Goal: Task Accomplishment & Management: Complete application form

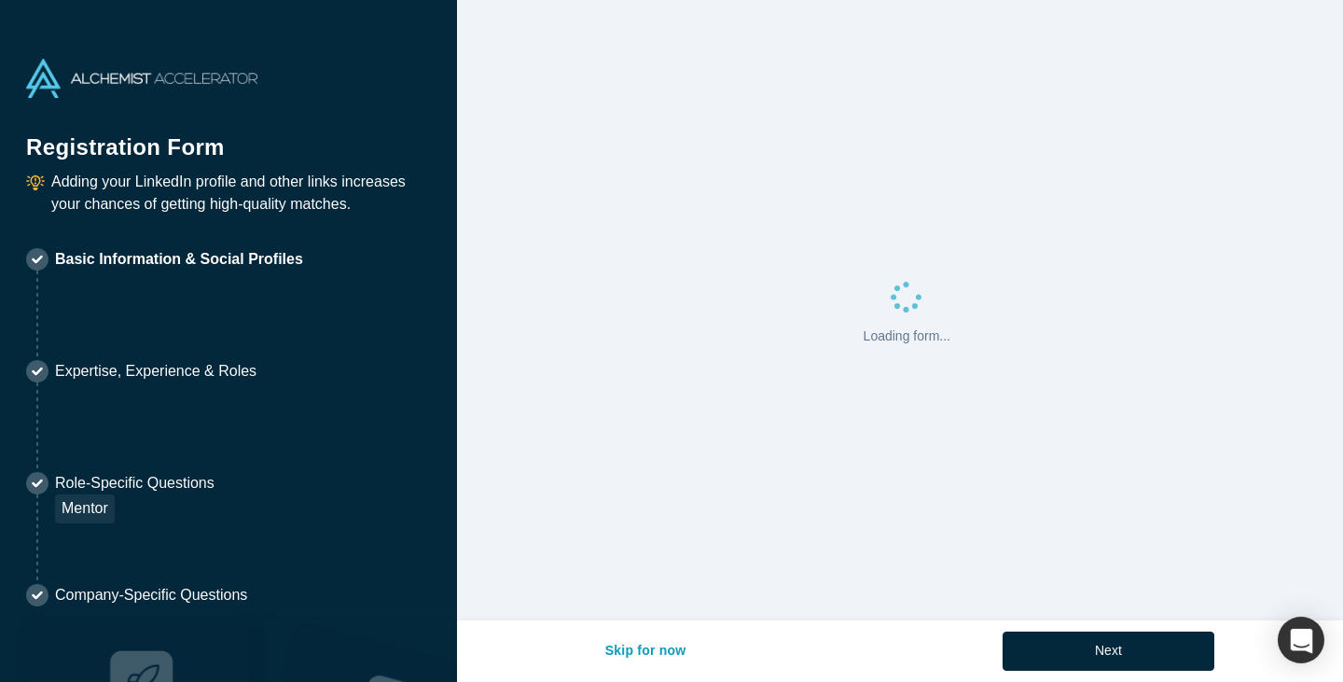
select select "US"
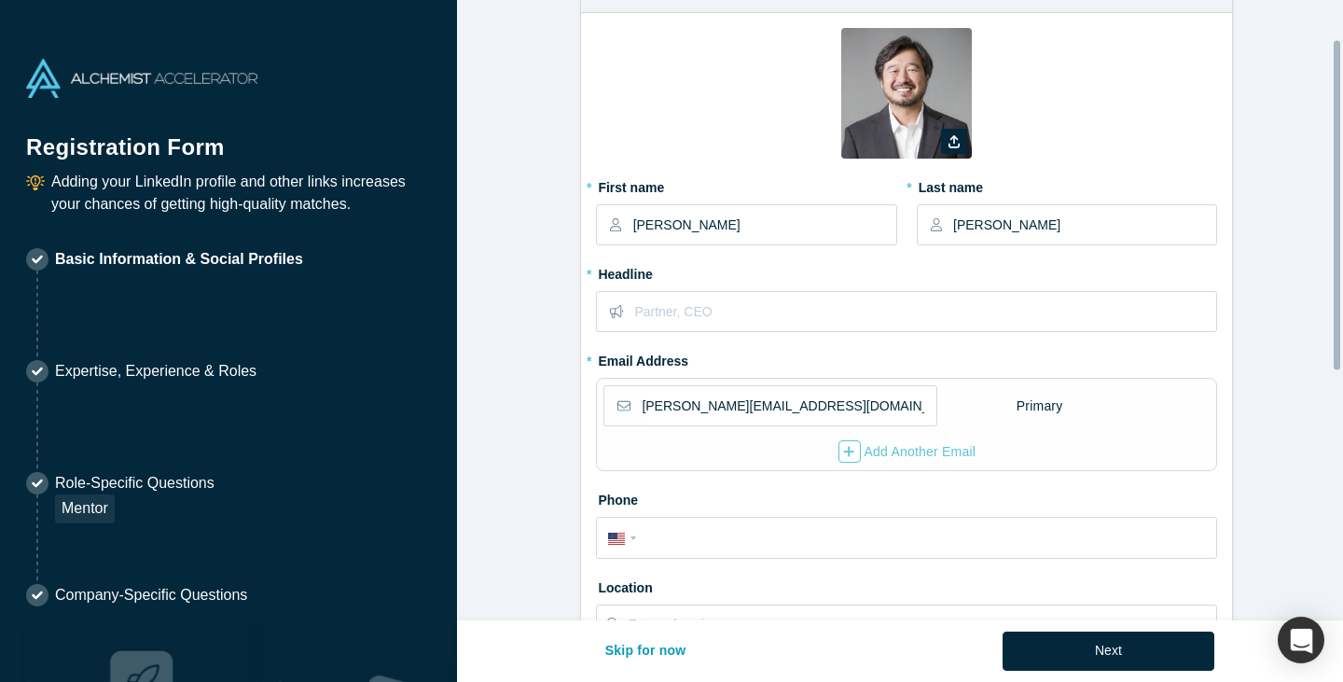
scroll to position [93, 0]
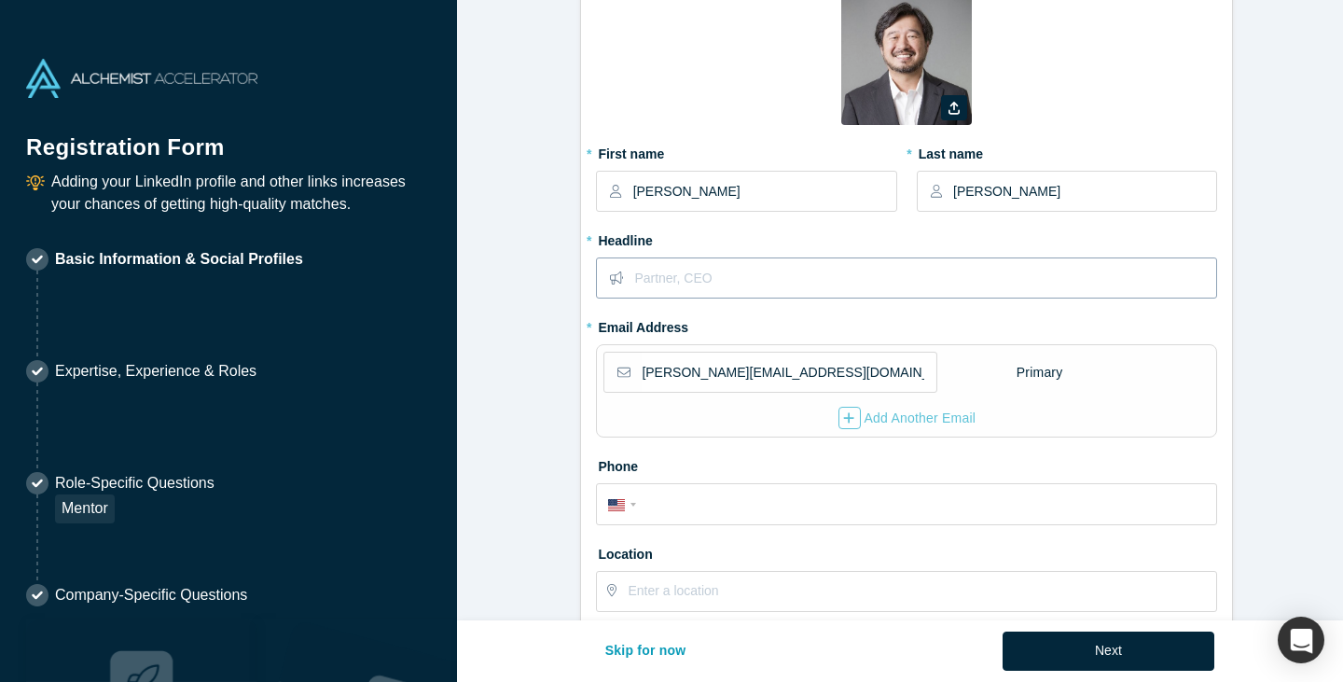
click at [721, 290] on input "text" at bounding box center [924, 277] width 581 height 39
type input "C"
type input "Global Student Startup Competition"
click at [536, 425] on form "Contact Info 1/2 Zoom Save Remove Upload New * First name [PERSON_NAME] * Last …" at bounding box center [907, 485] width 900 height 1118
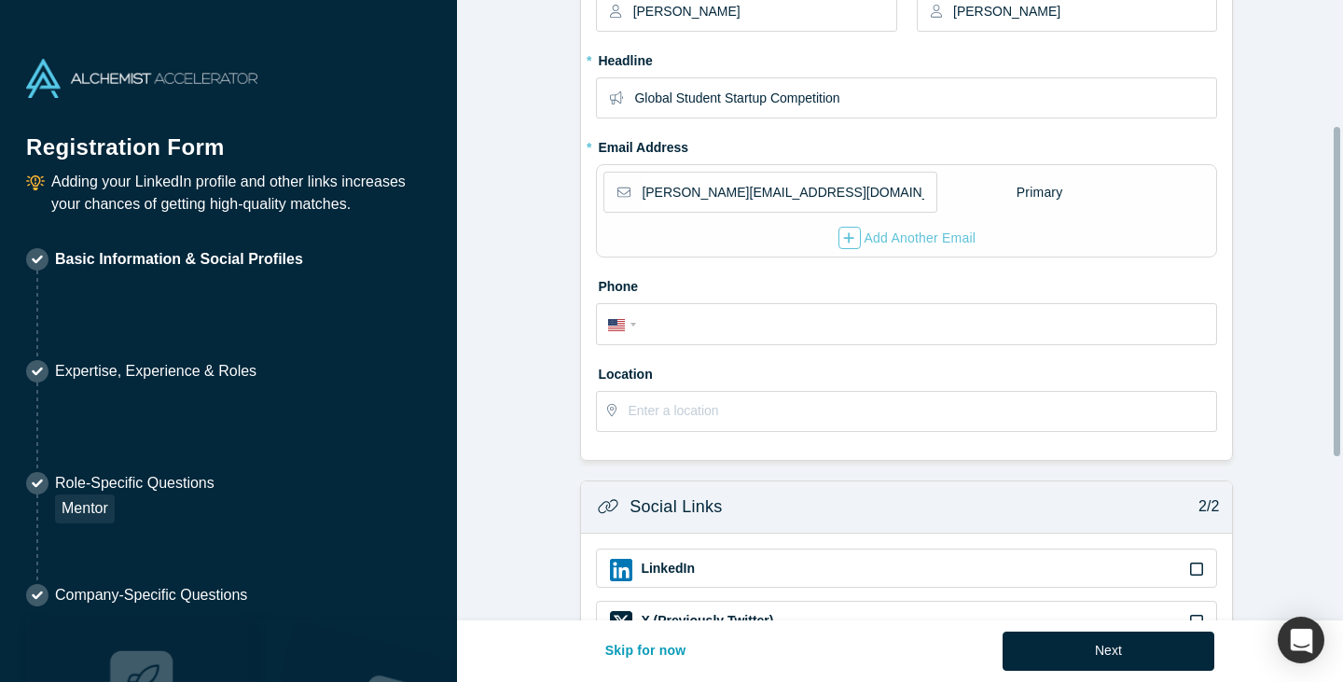
scroll to position [280, 0]
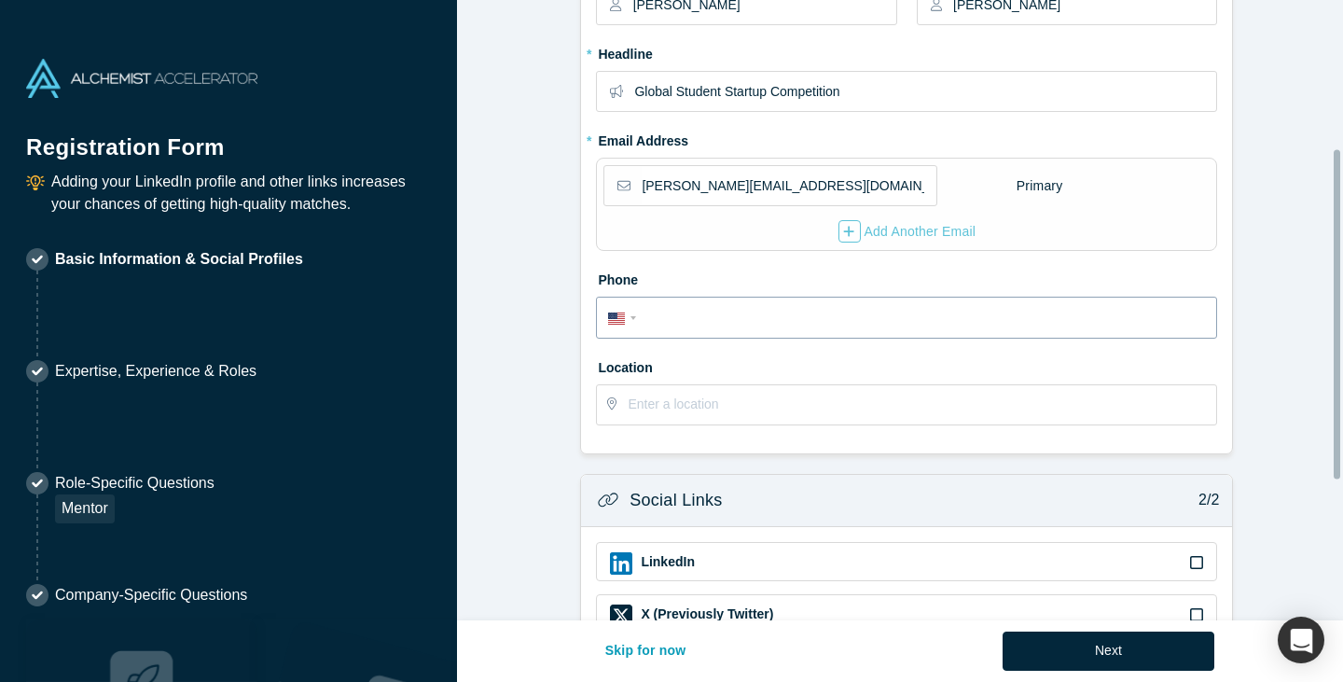
click at [705, 318] on input "tel" at bounding box center [923, 318] width 563 height 27
type input "[PHONE_NUMBER]"
click at [504, 397] on form "Contact Info 1/2 Zoom Save Remove Upload New * First name [PERSON_NAME] * Last …" at bounding box center [907, 299] width 900 height 1118
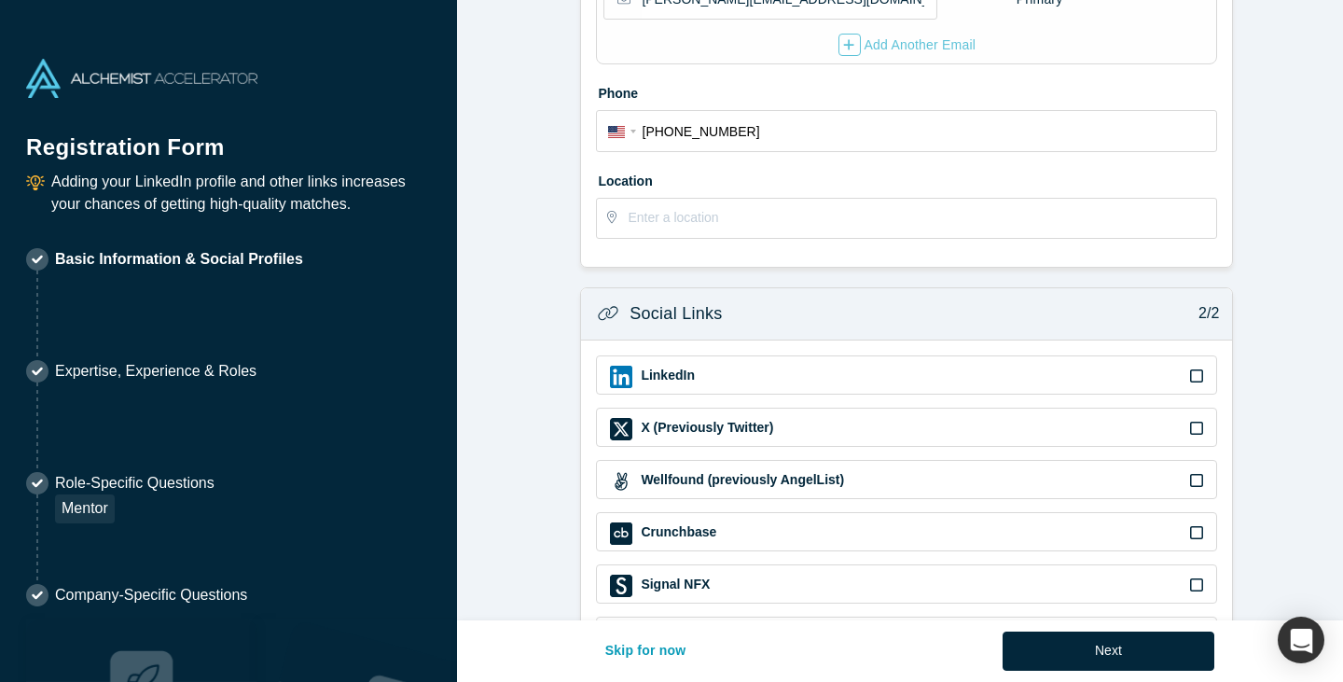
click at [1200, 374] on div "LinkedIn" at bounding box center [906, 374] width 621 height 39
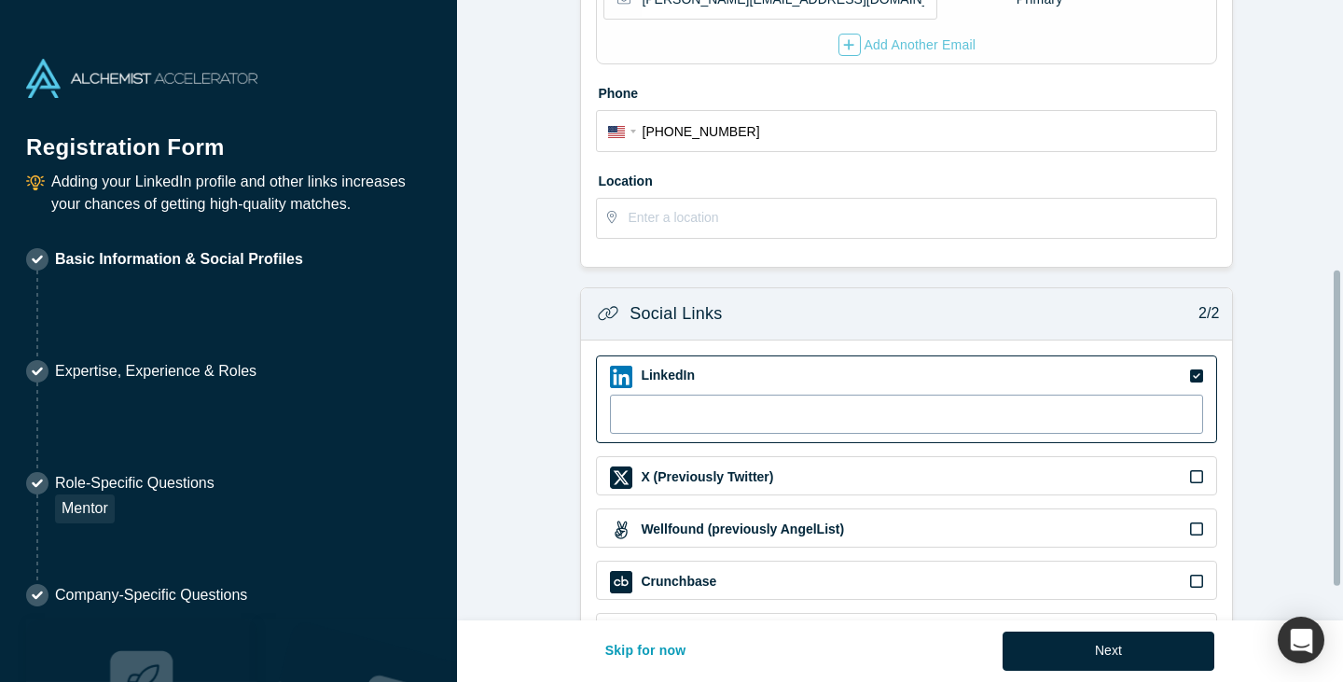
scroll to position [593, 0]
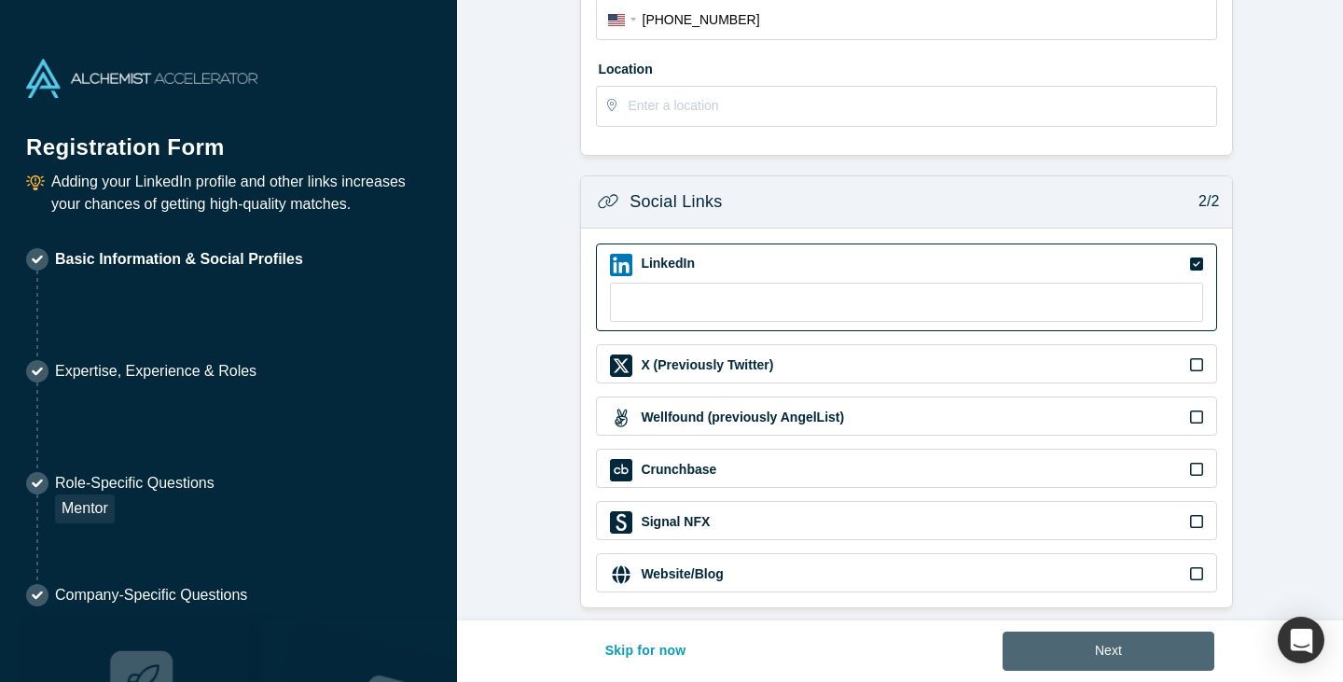
click at [1116, 655] on button "Next" at bounding box center [1108, 650] width 212 height 39
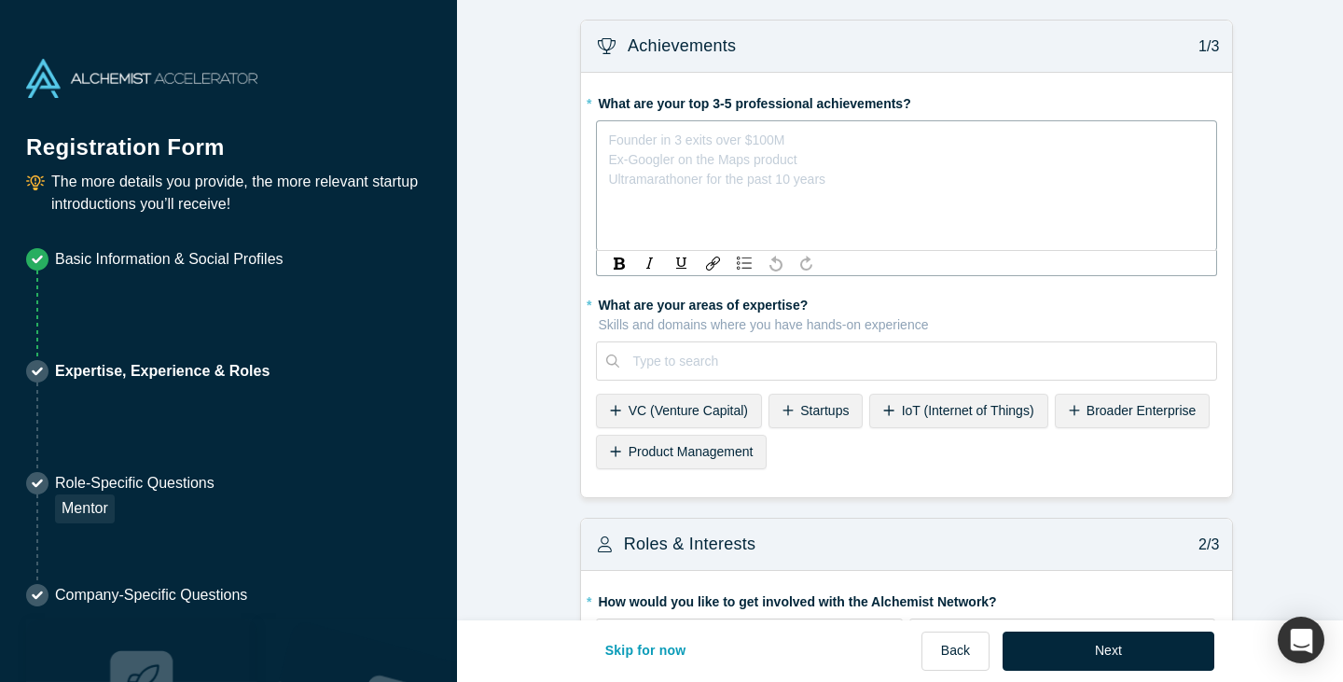
click at [778, 145] on div "rdw-editor" at bounding box center [907, 137] width 596 height 20
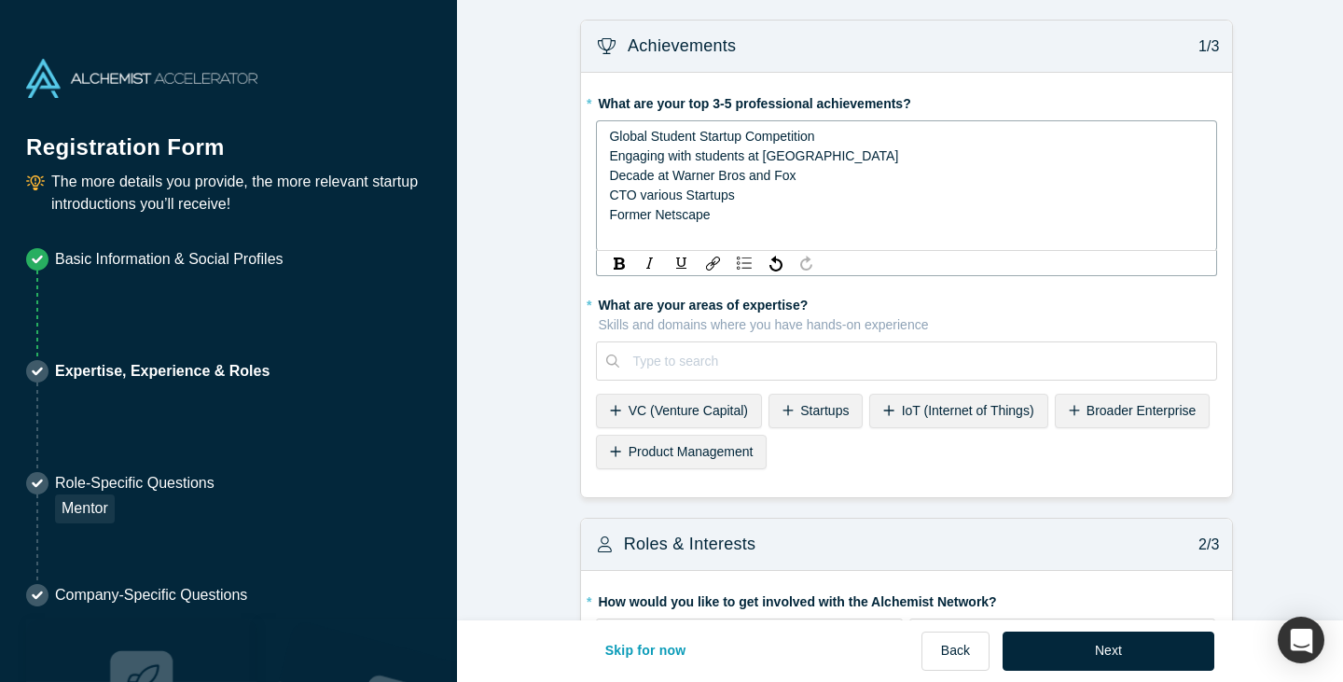
click at [778, 211] on div "Former Netscape" at bounding box center [907, 215] width 596 height 20
click at [817, 141] on div "Global Student Startup Competition" at bounding box center [907, 137] width 596 height 20
drag, startPoint x: 817, startPoint y: 141, endPoint x: 595, endPoint y: 139, distance: 221.9
click at [596, 139] on div "Global Student Startup Competition Engaging with students at USC Decade at Warn…" at bounding box center [906, 185] width 621 height 131
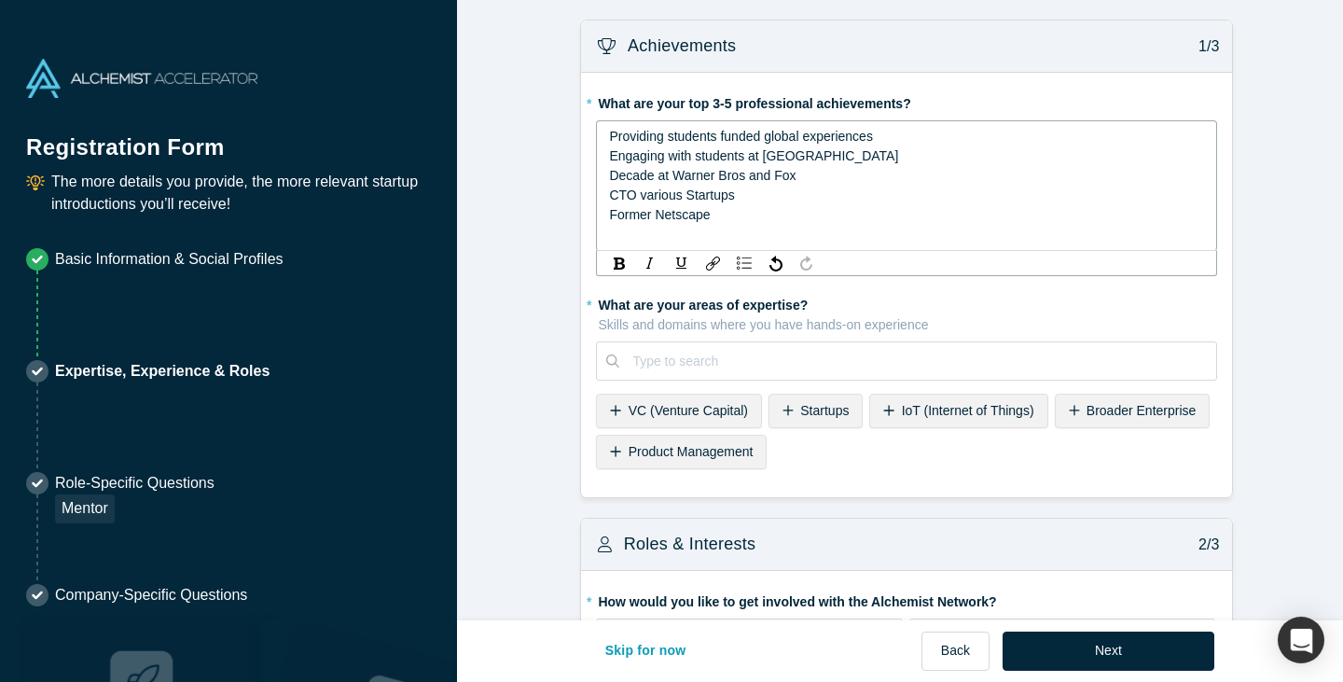
click at [876, 204] on div "CTO various Startups" at bounding box center [907, 196] width 596 height 20
click at [861, 208] on div "Former Netscape" at bounding box center [907, 215] width 596 height 20
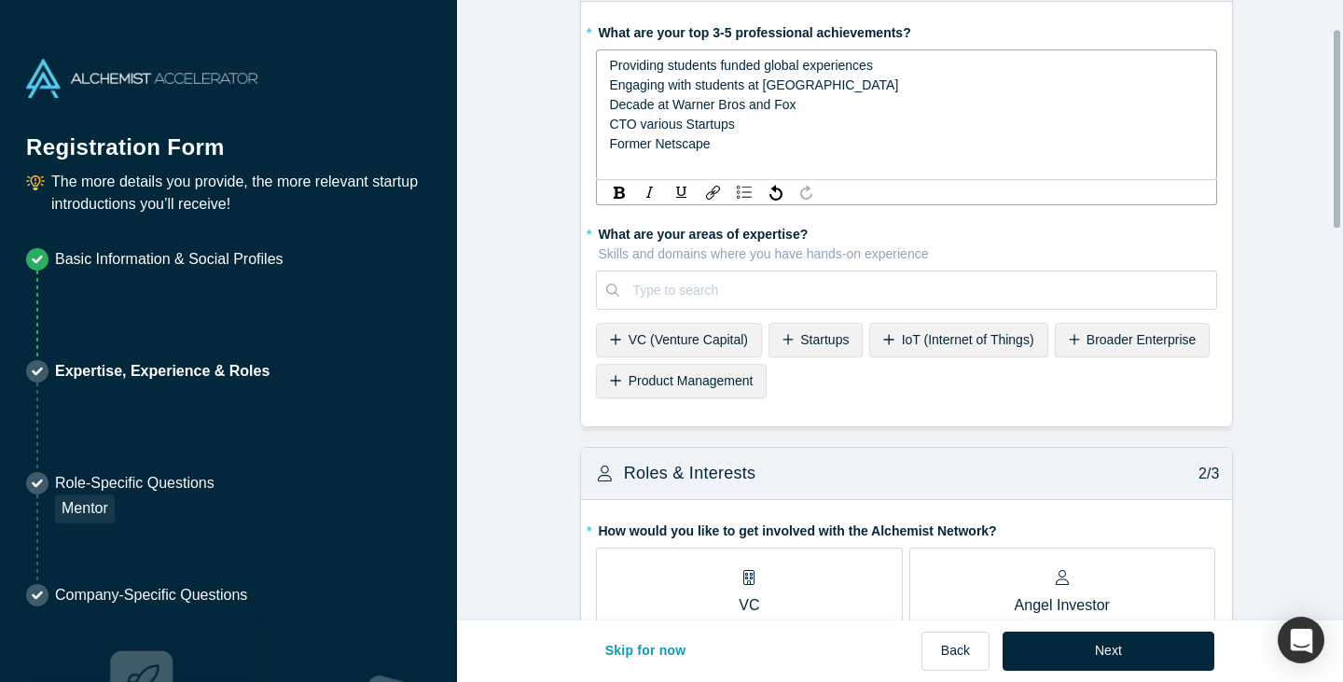
scroll to position [93, 0]
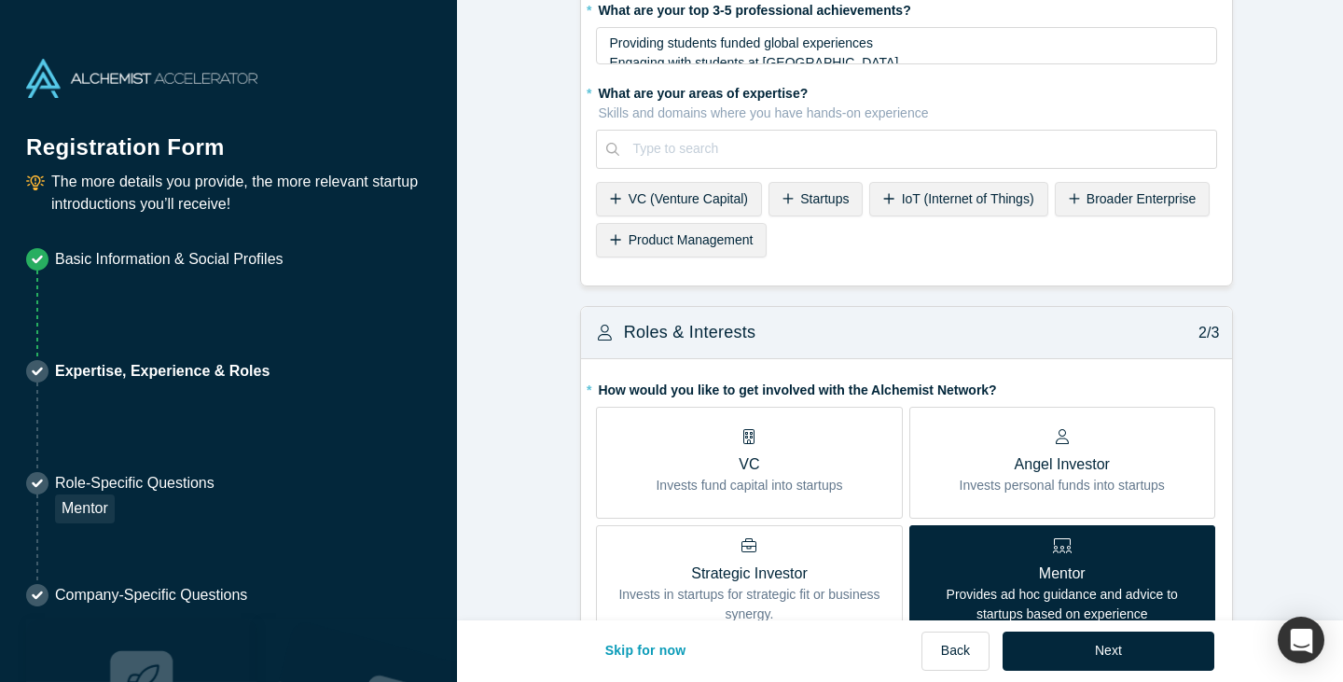
click at [782, 264] on div "* What are your areas of expertise? Skills and domains where you have hands-on …" at bounding box center [906, 170] width 621 height 186
click at [776, 151] on div at bounding box center [917, 148] width 571 height 23
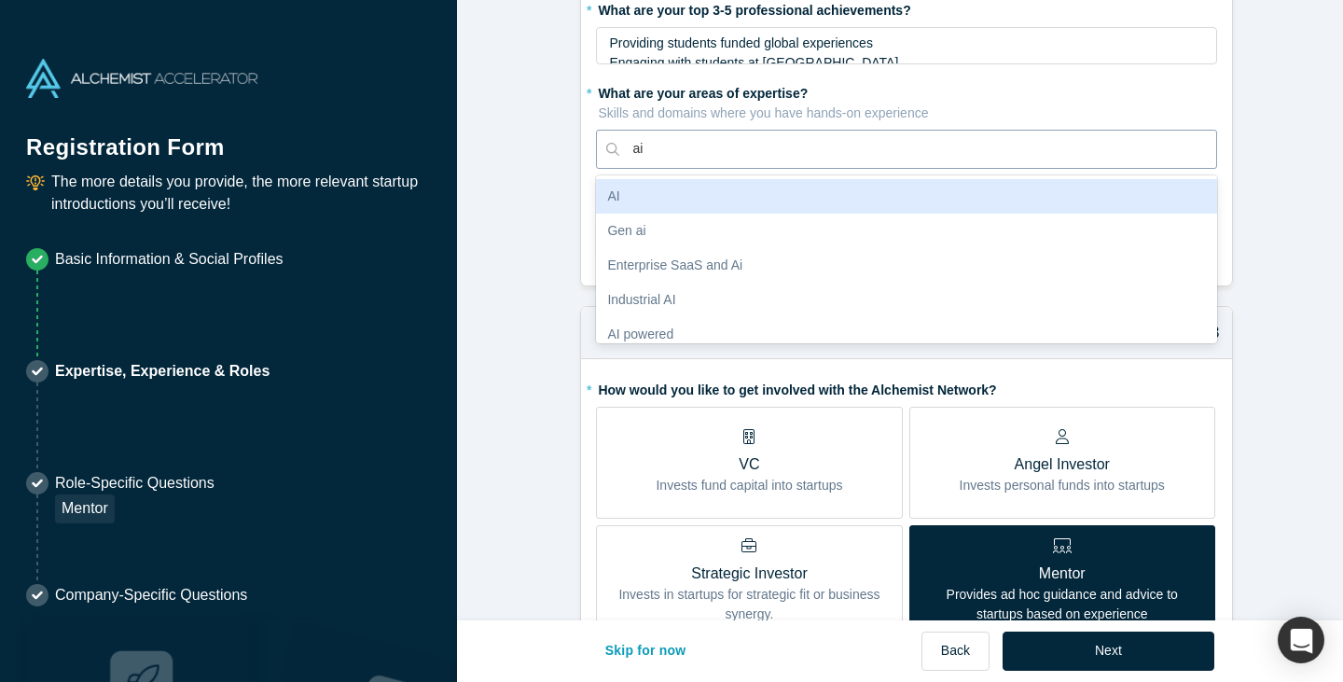
type input "a"
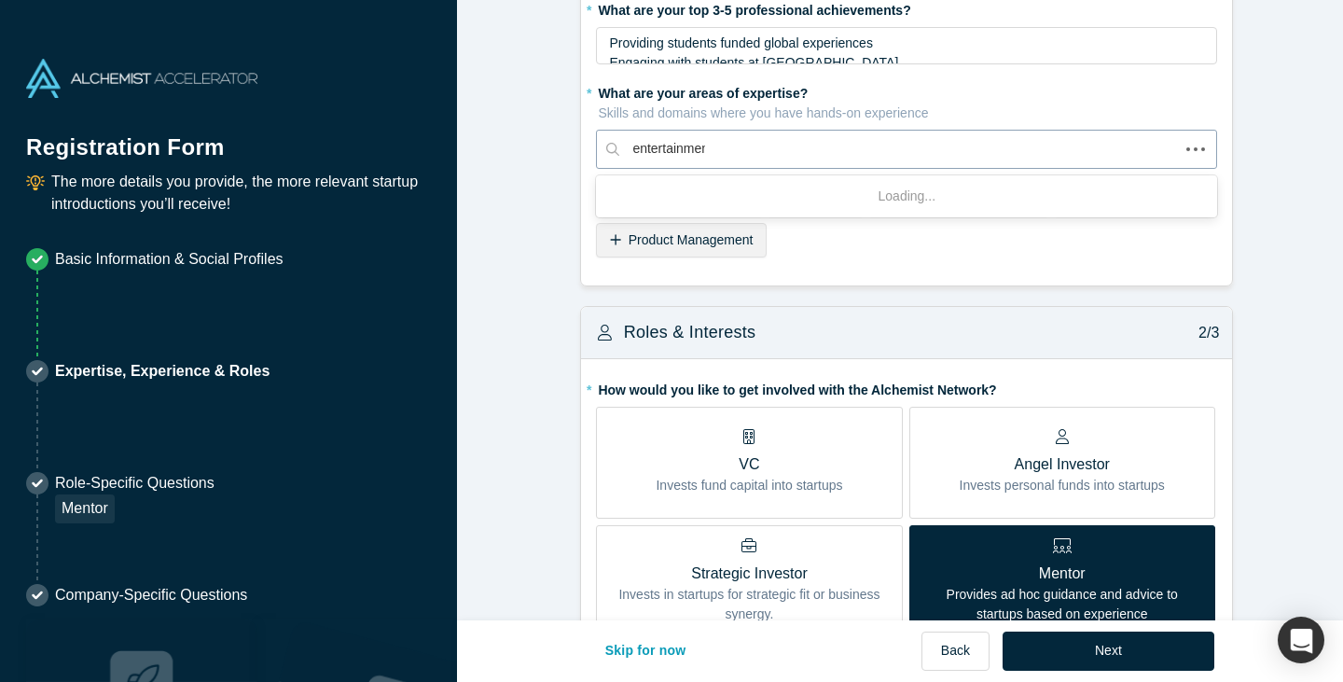
type input "entertainment"
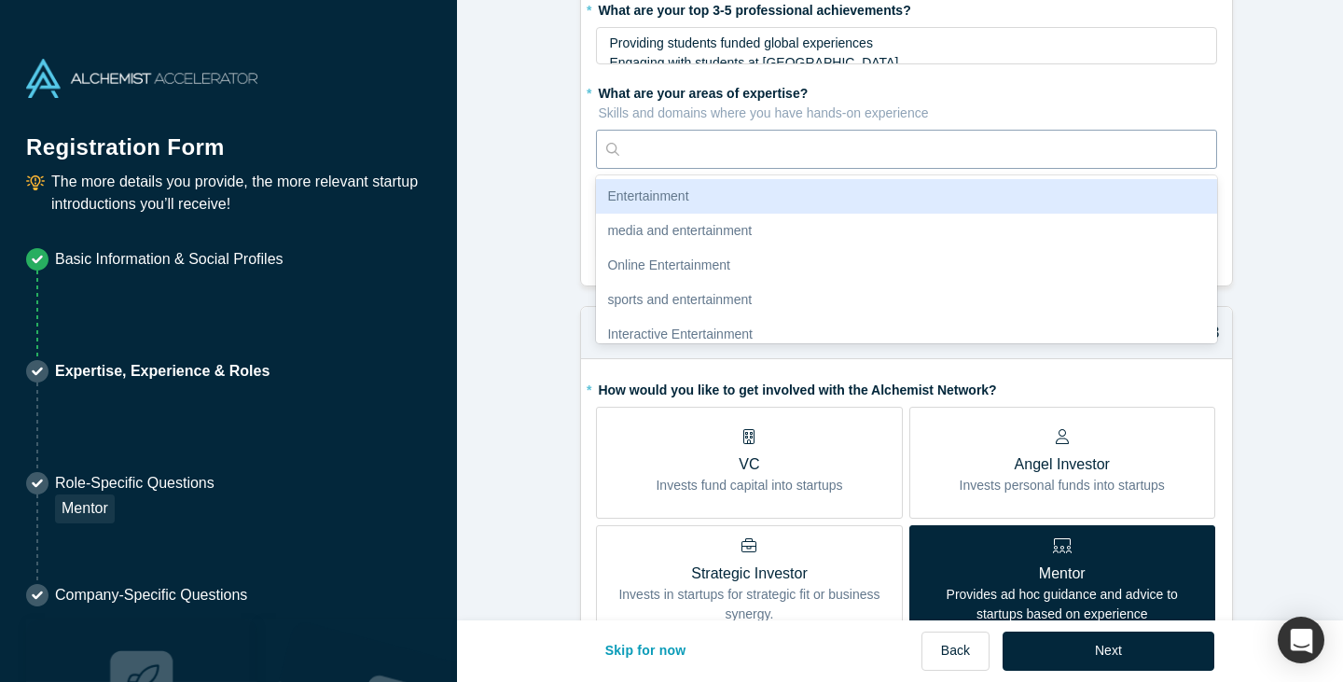
click at [735, 149] on div at bounding box center [917, 148] width 571 height 23
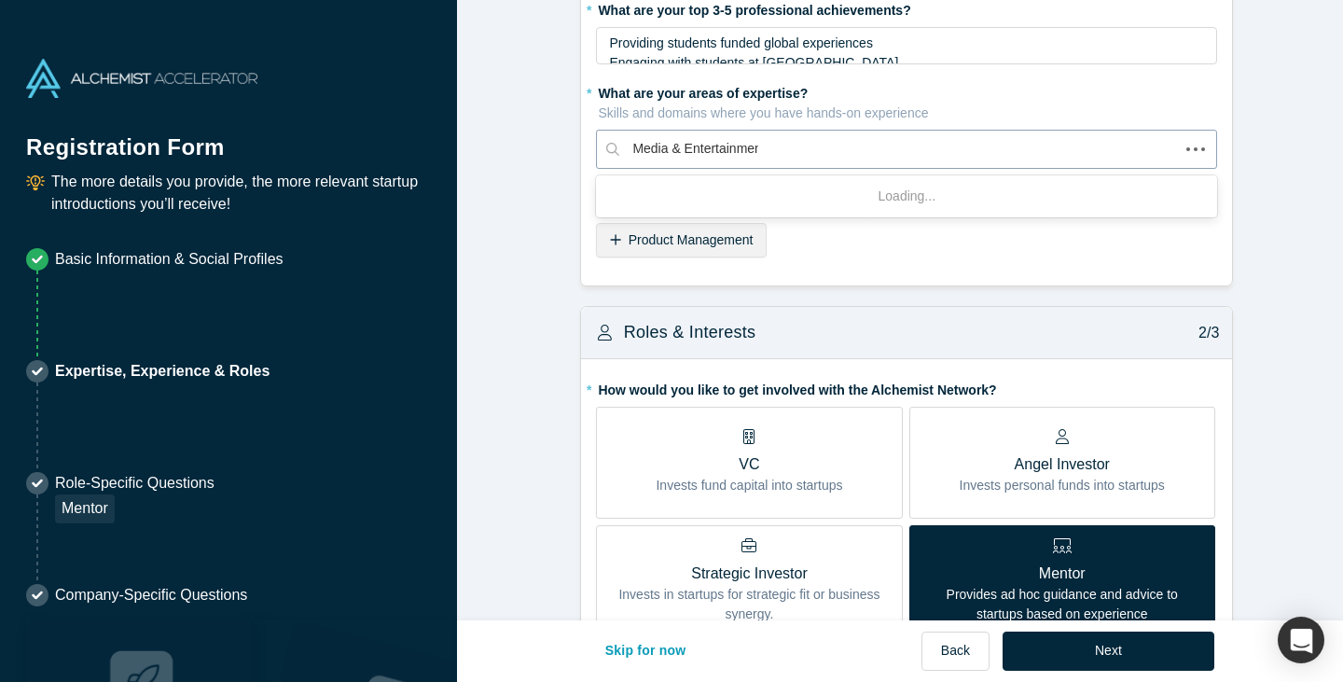
type input "Media & Entertainment"
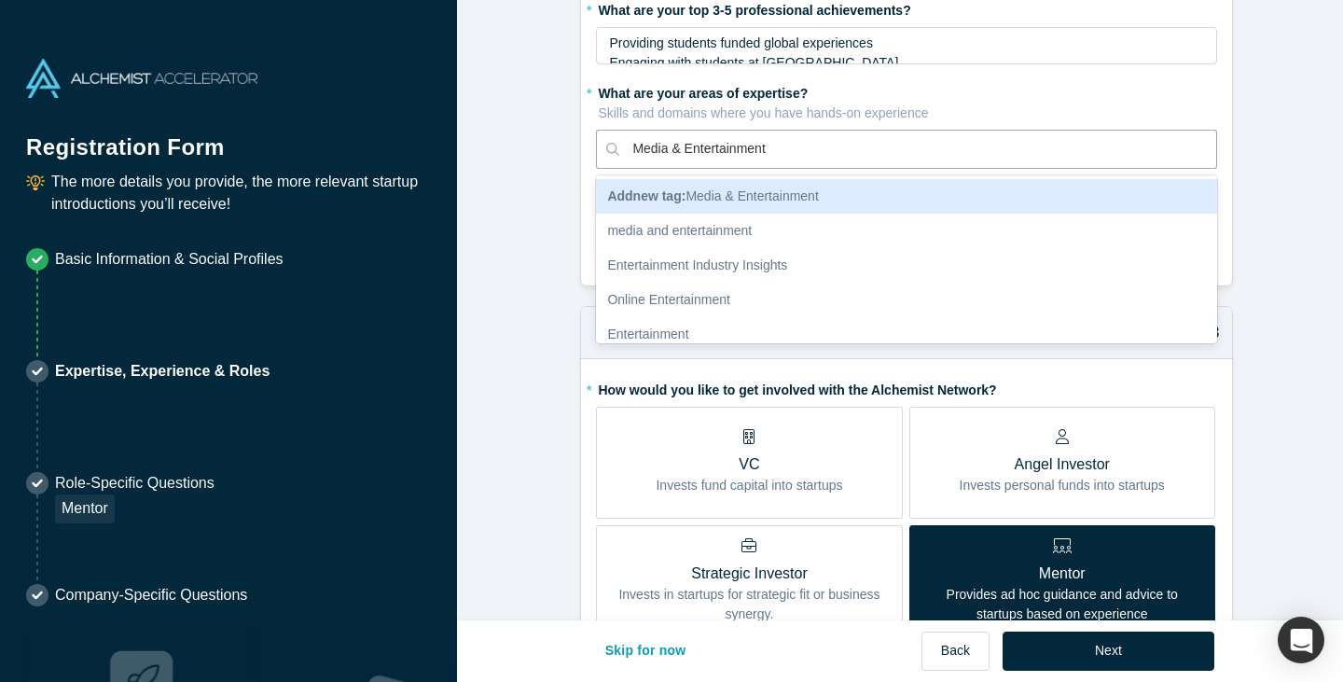
click at [728, 208] on div "Add new tag : Media & Entertainment" at bounding box center [906, 196] width 621 height 35
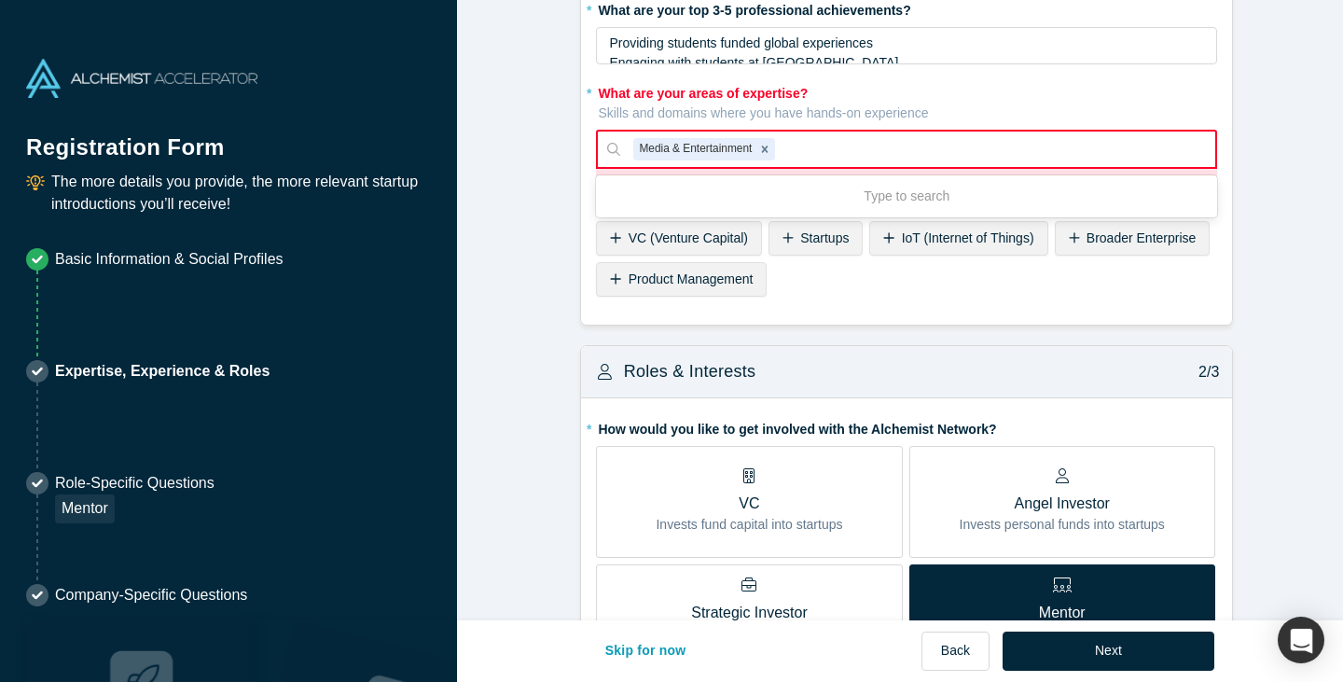
click at [678, 149] on div "Media & Entertainment" at bounding box center [693, 149] width 121 height 22
click at [761, 153] on icon "Remove Media & Entertainment" at bounding box center [764, 149] width 13 height 13
click at [761, 153] on div at bounding box center [917, 148] width 569 height 23
type input "Media and Entertainment"
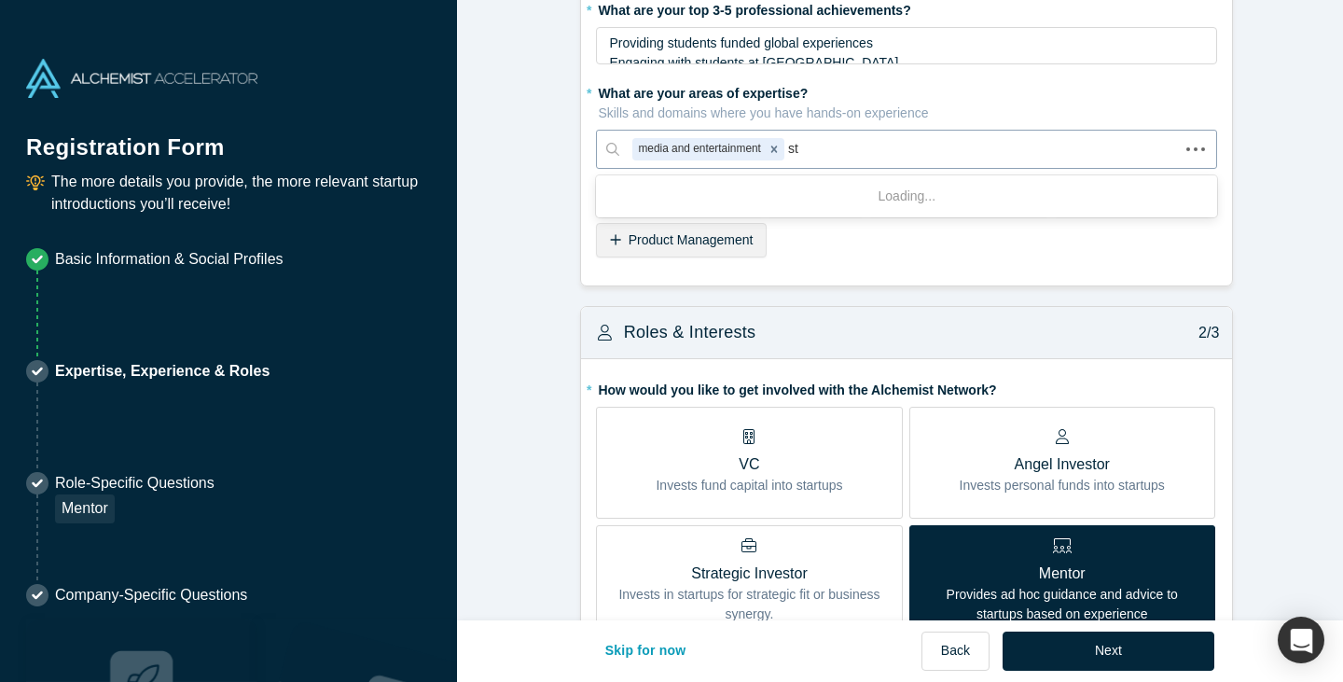
type input "s"
type input "Startups"
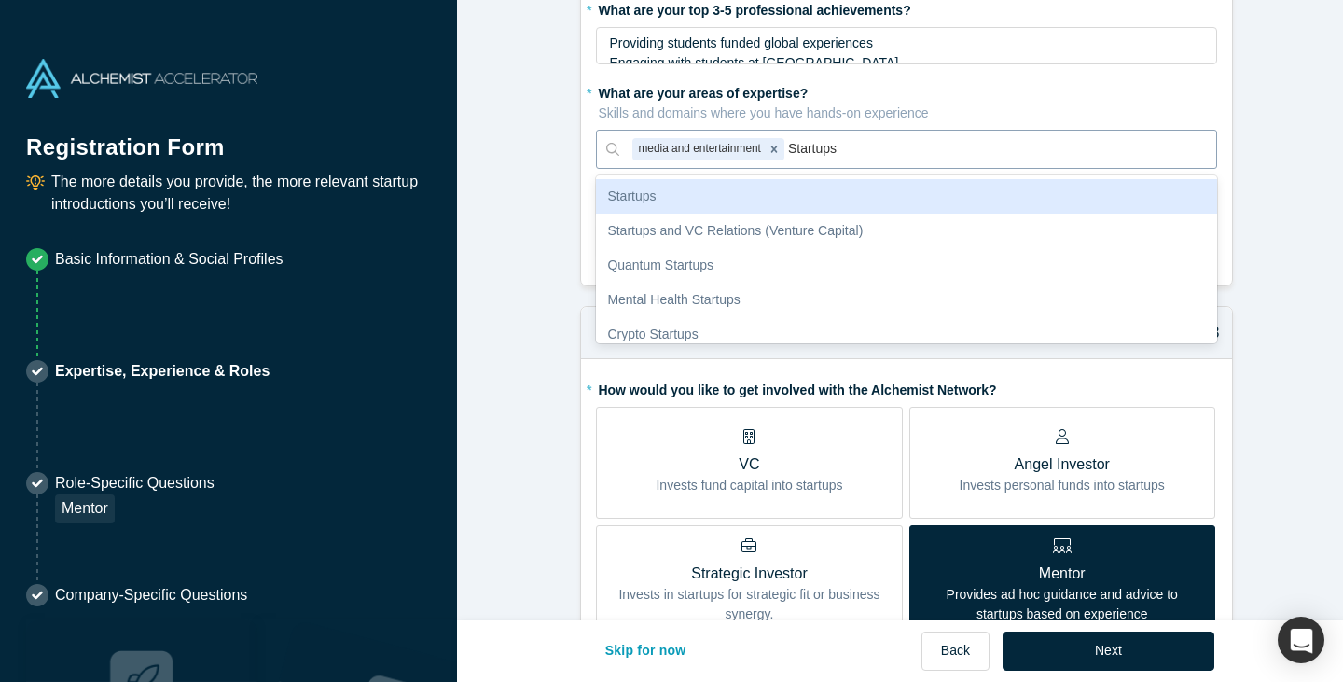
click at [733, 196] on div "Startups" at bounding box center [906, 196] width 621 height 35
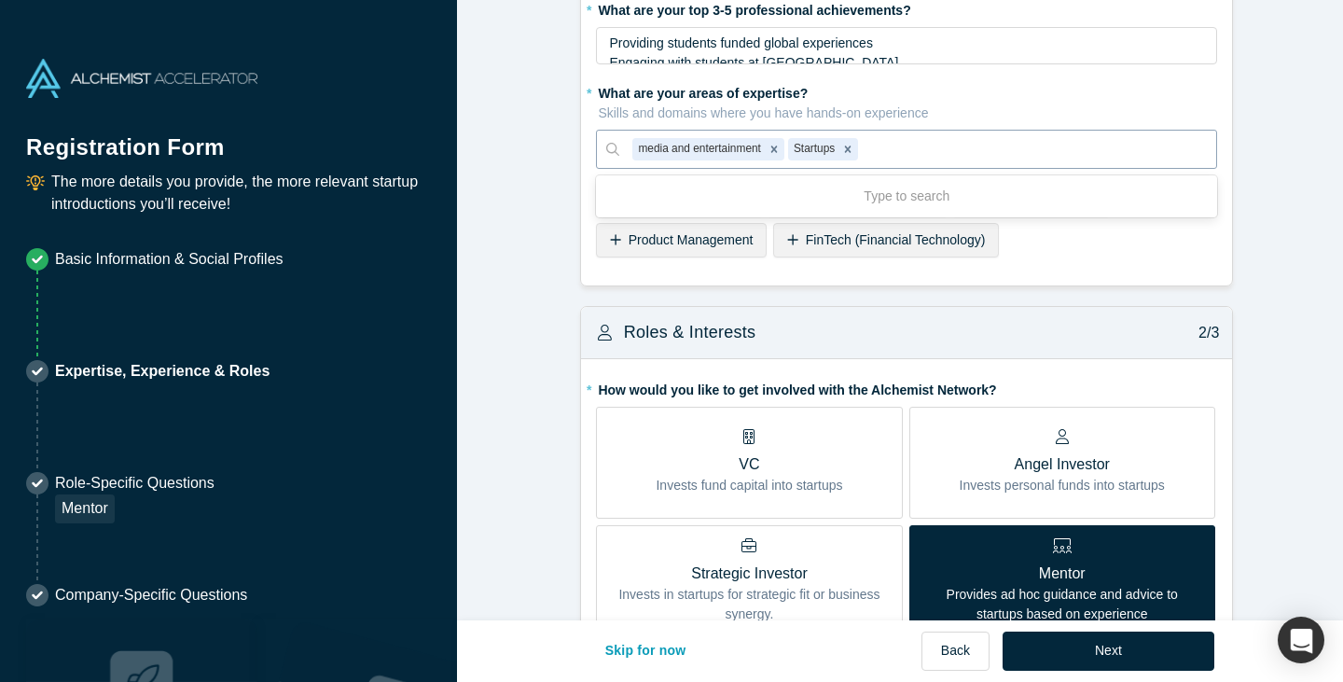
click at [972, 147] on div at bounding box center [1032, 148] width 341 height 23
type input "cto"
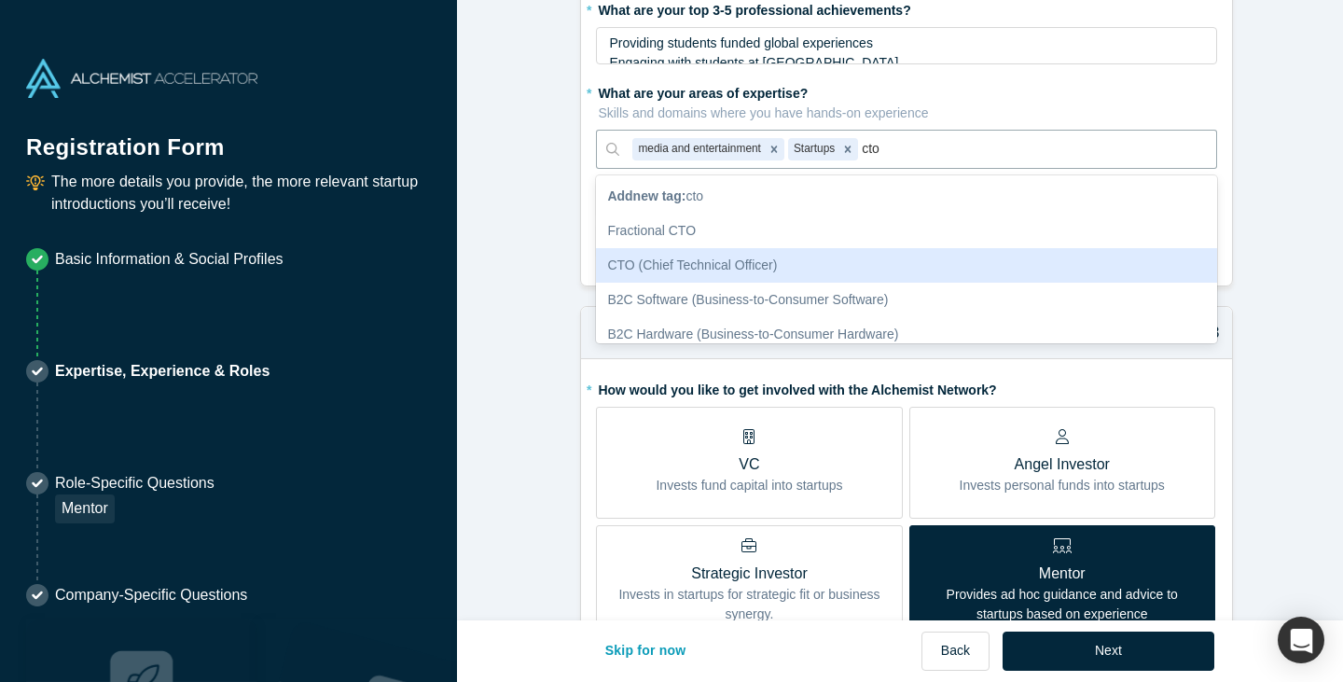
click at [747, 256] on div "CTO (Chief Technical Officer)" at bounding box center [906, 265] width 621 height 35
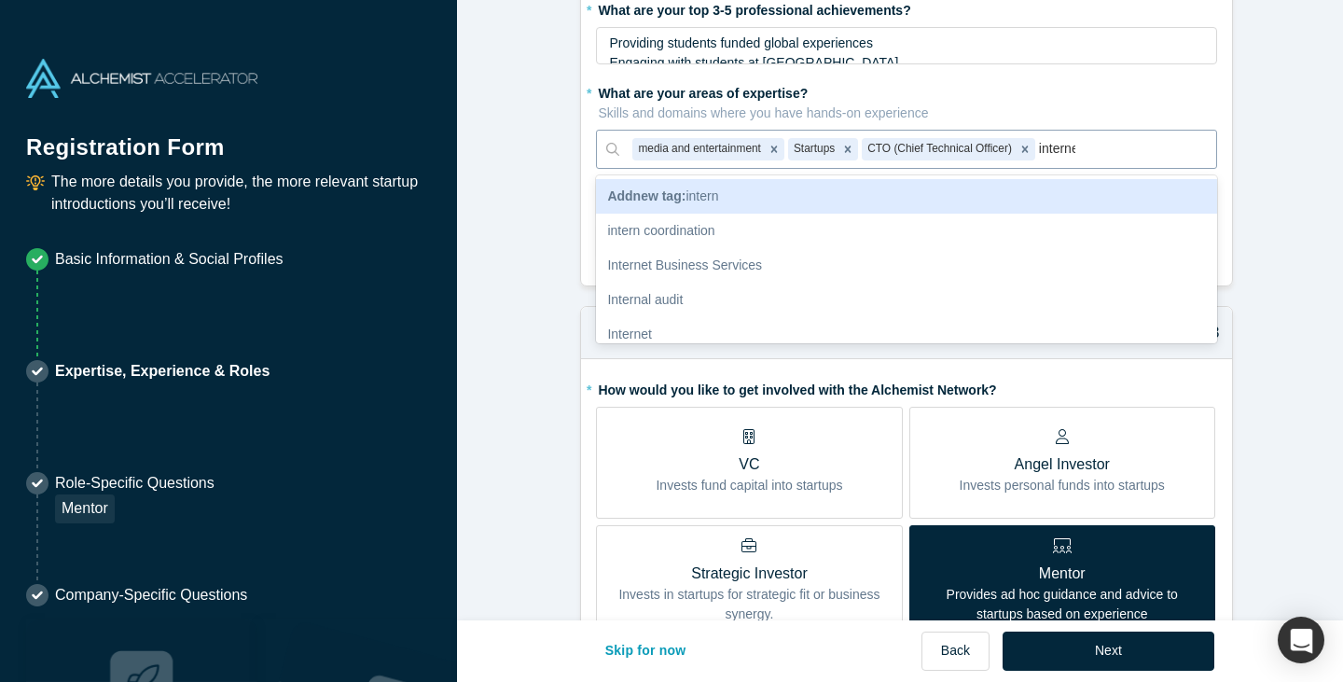
type input "internet"
click at [656, 202] on div "Internet" at bounding box center [906, 196] width 621 height 35
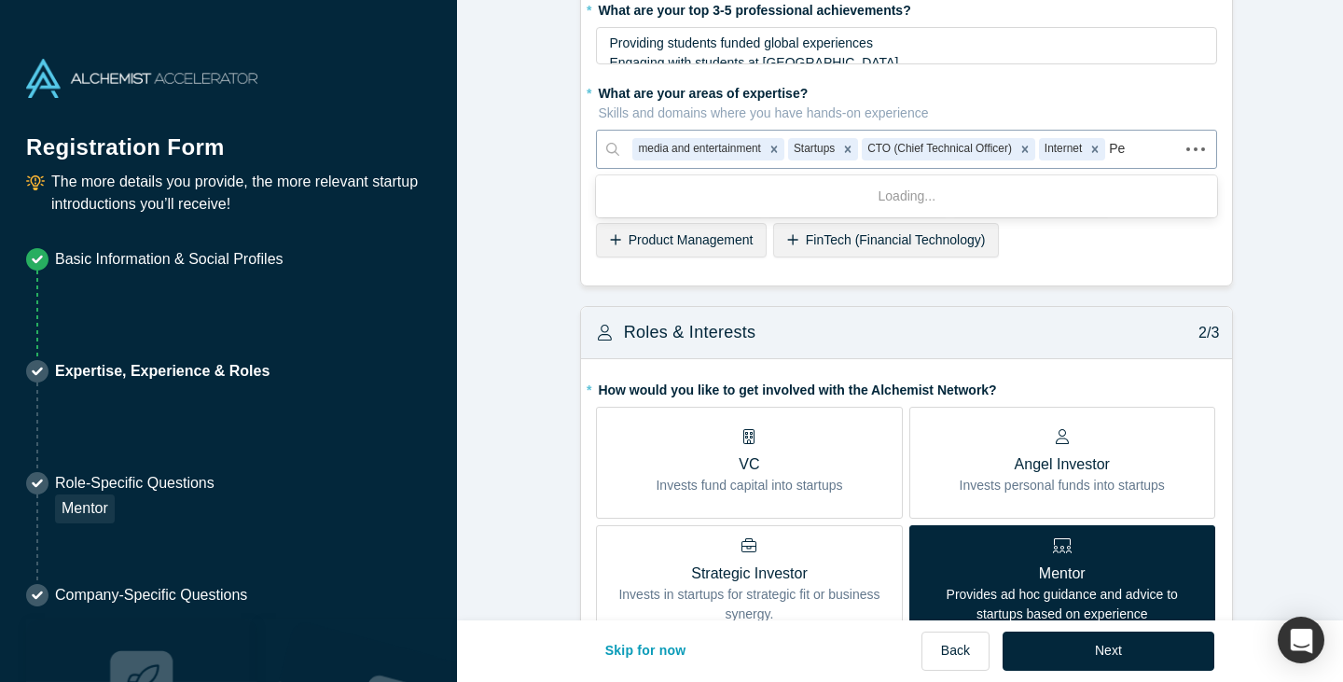
type input "P"
type input "Agentic"
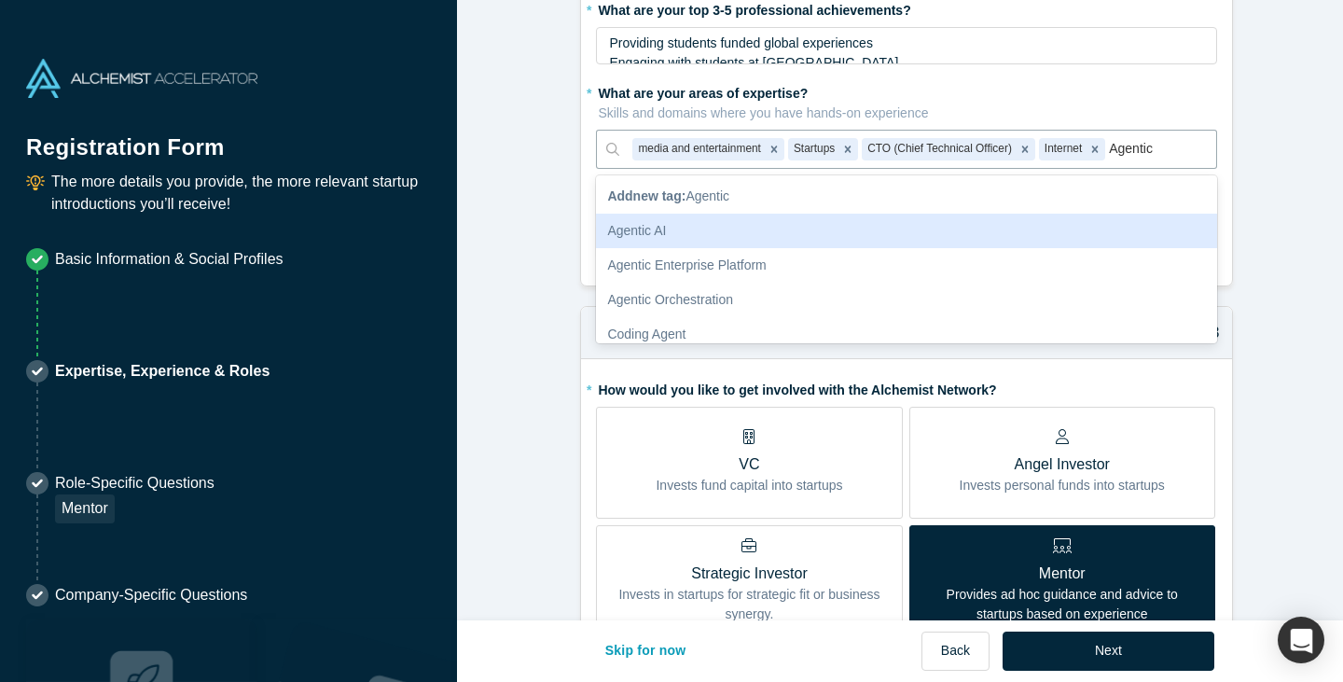
click at [659, 228] on div "Agentic AI" at bounding box center [906, 231] width 621 height 35
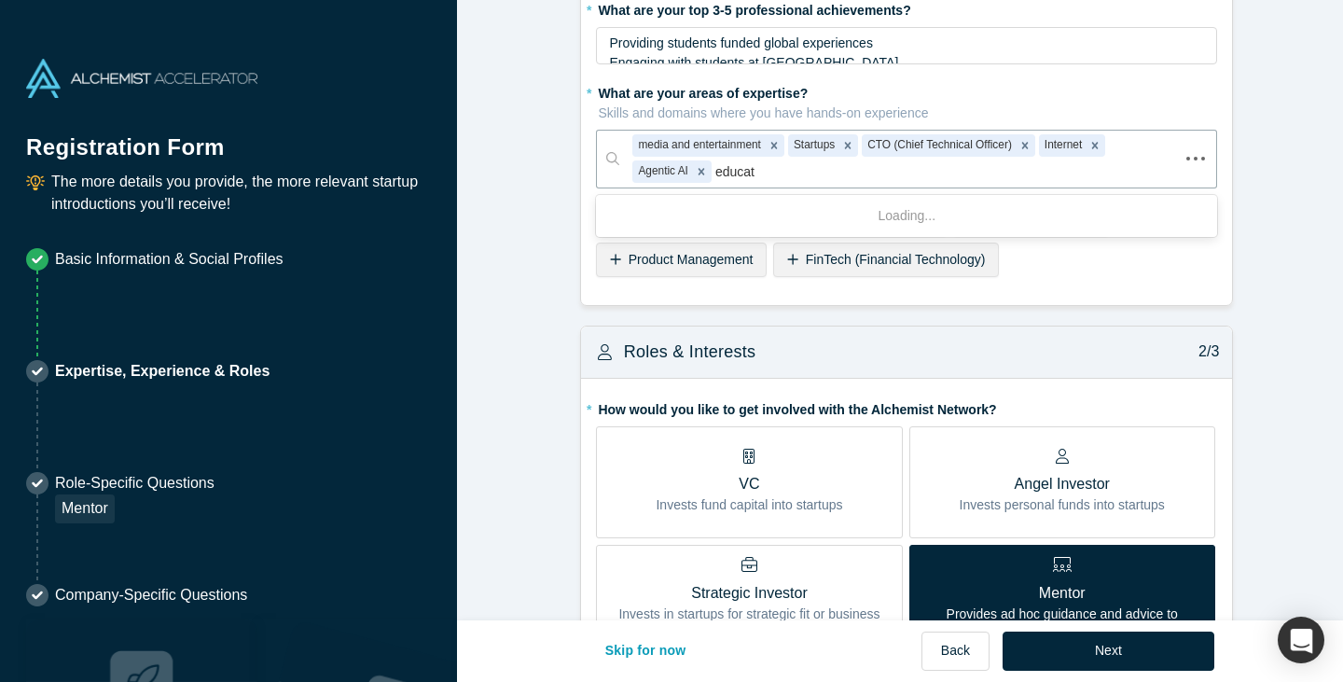
type input "education"
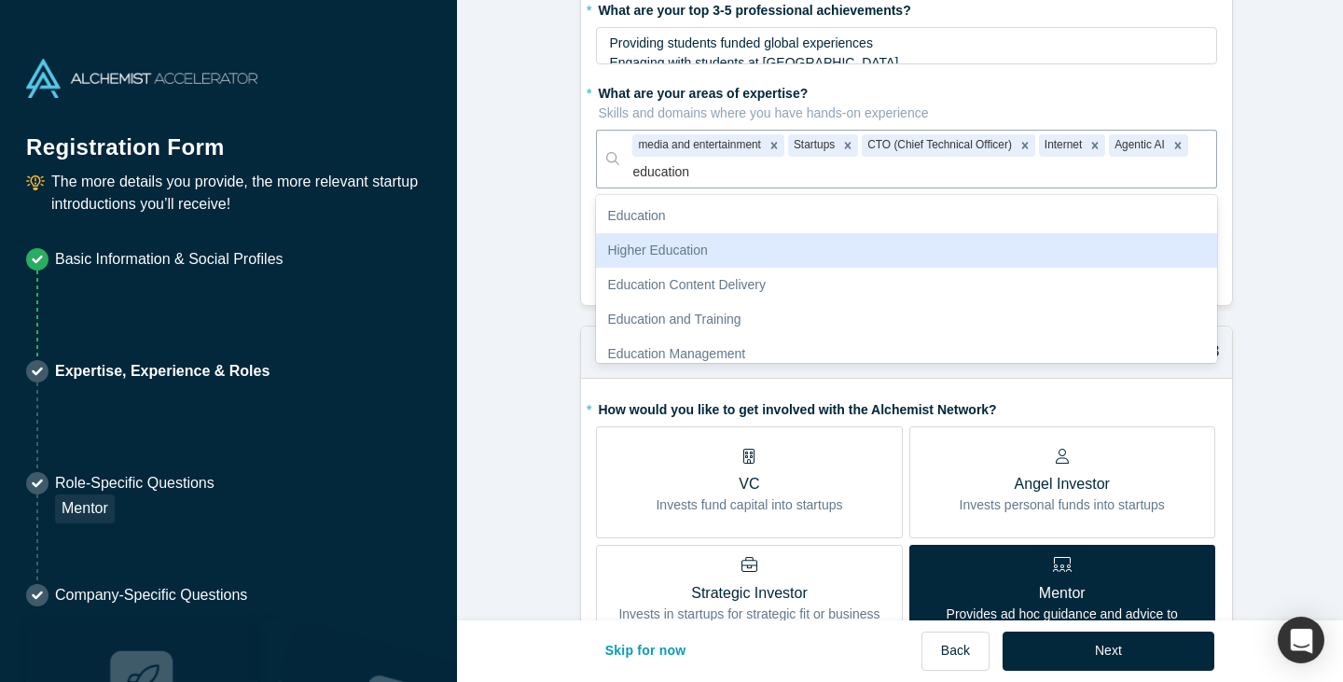
click at [680, 247] on div "Higher Education" at bounding box center [906, 250] width 621 height 35
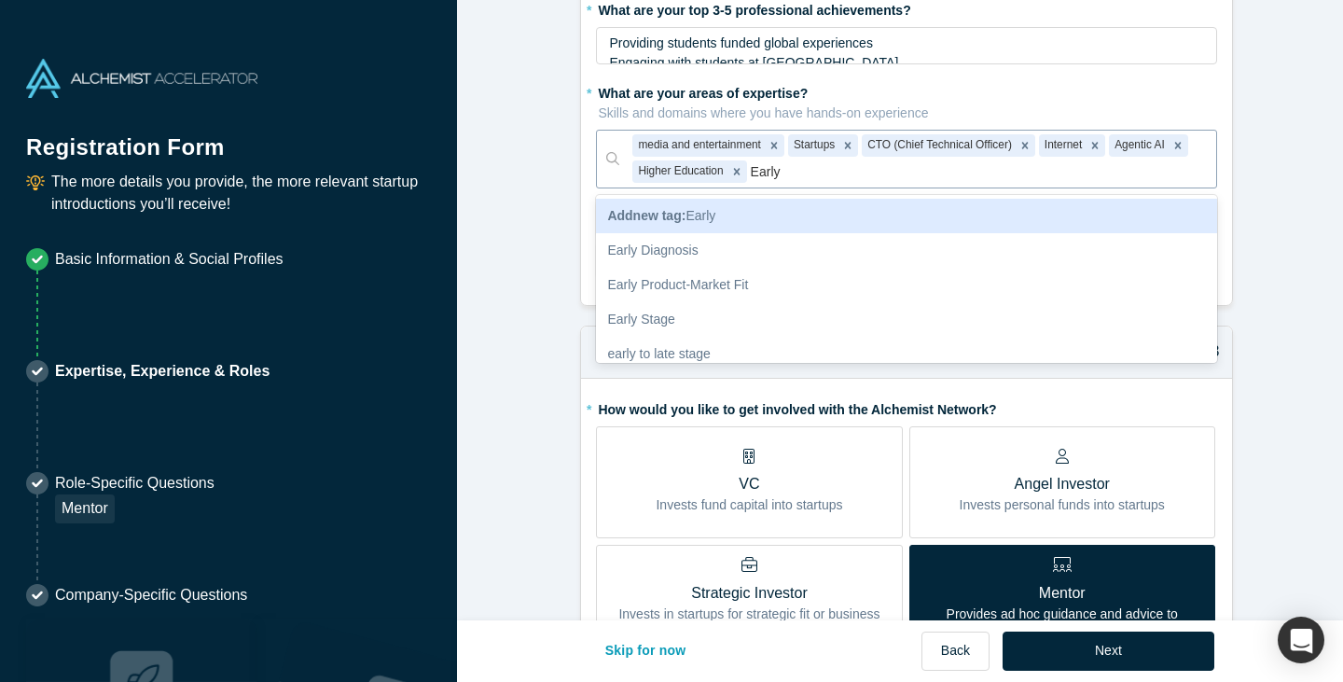
type input "Early S"
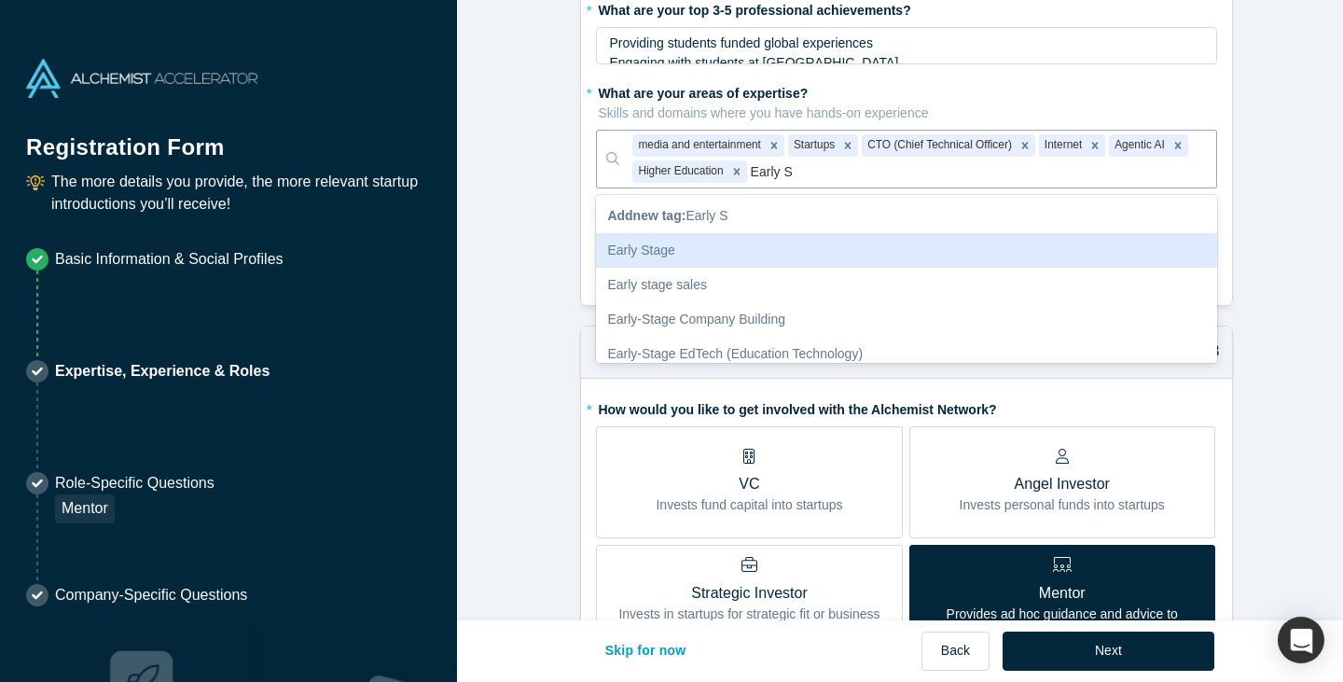
click at [702, 250] on div "Early Stage" at bounding box center [906, 250] width 621 height 35
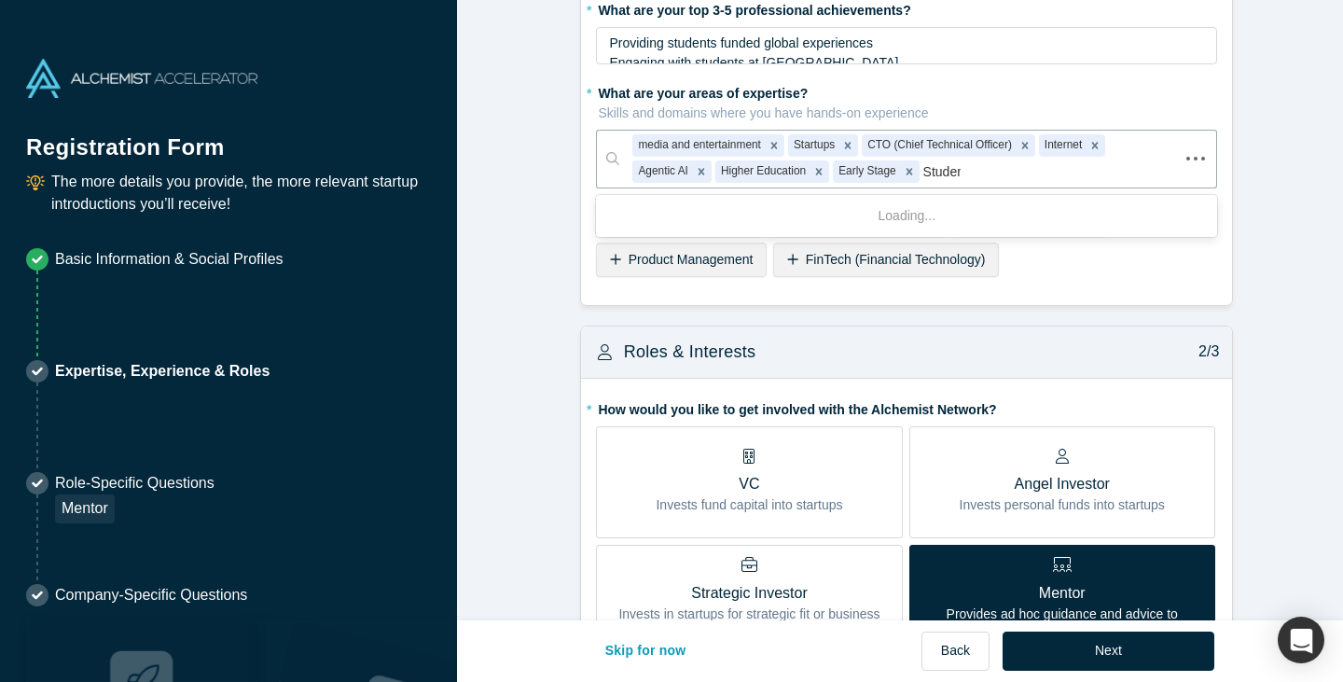
type input "Student"
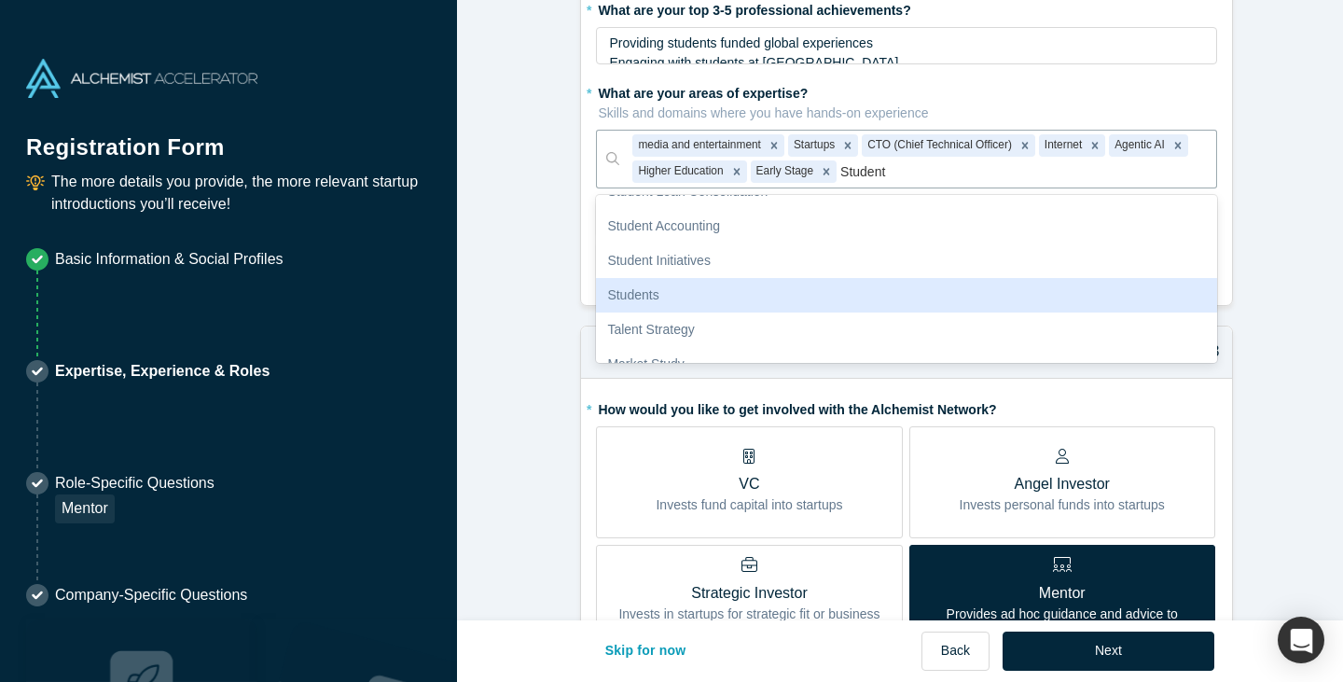
click at [811, 292] on div "Students" at bounding box center [906, 295] width 621 height 35
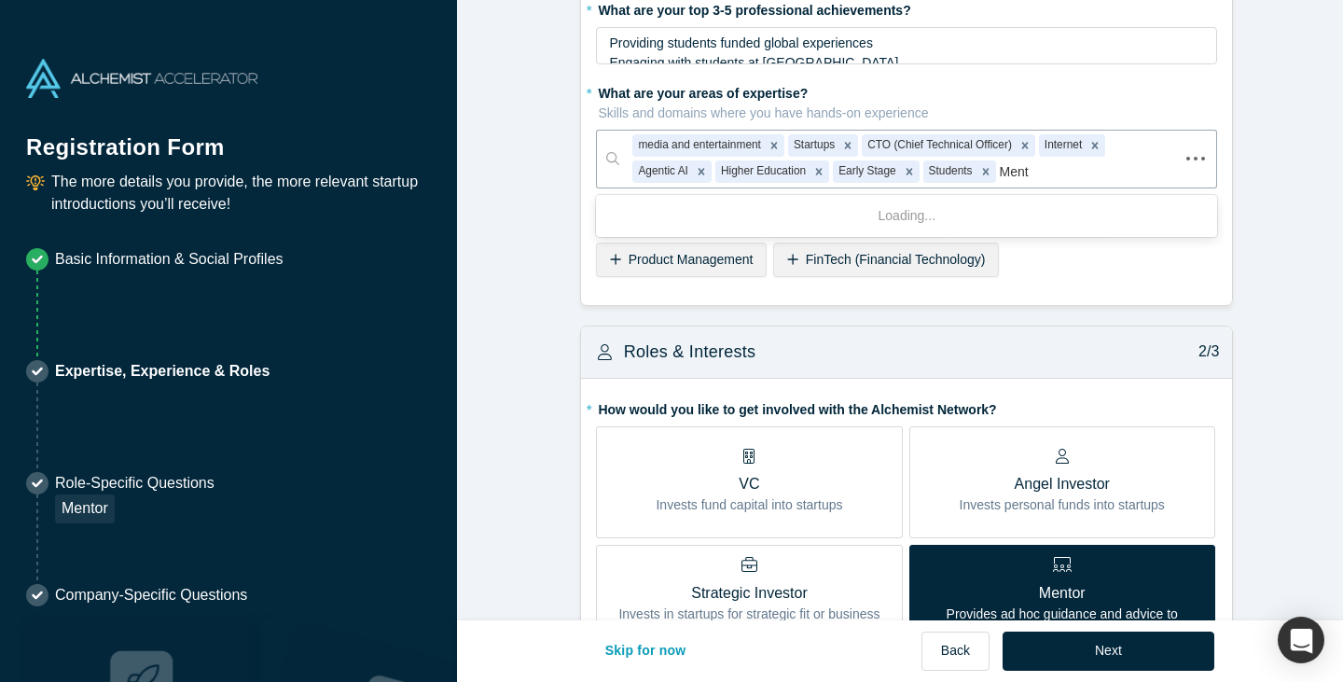
type input "[PERSON_NAME]"
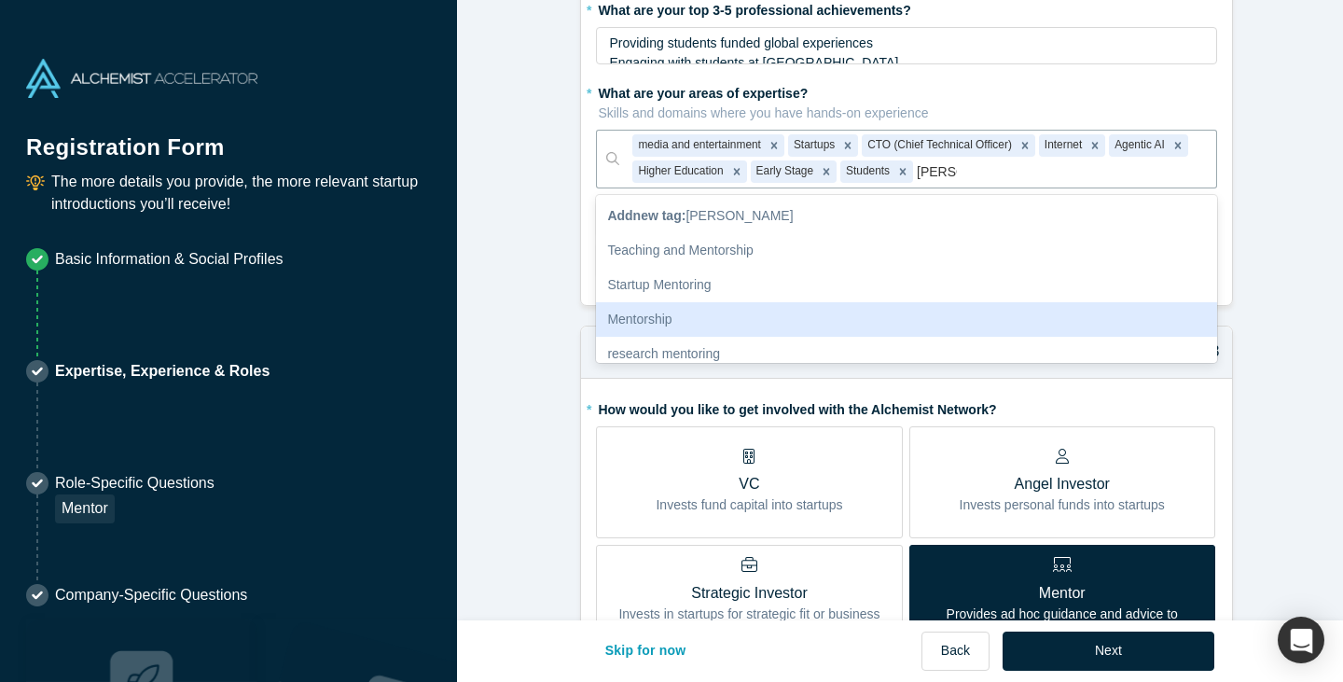
drag, startPoint x: 795, startPoint y: 290, endPoint x: 780, endPoint y: 314, distance: 29.0
click at [780, 314] on div "Add new tag : [PERSON_NAME] Teaching and Mentorship Startup Mentoring Mentorshi…" at bounding box center [906, 279] width 621 height 168
click at [780, 314] on div "Mentorship" at bounding box center [906, 319] width 621 height 35
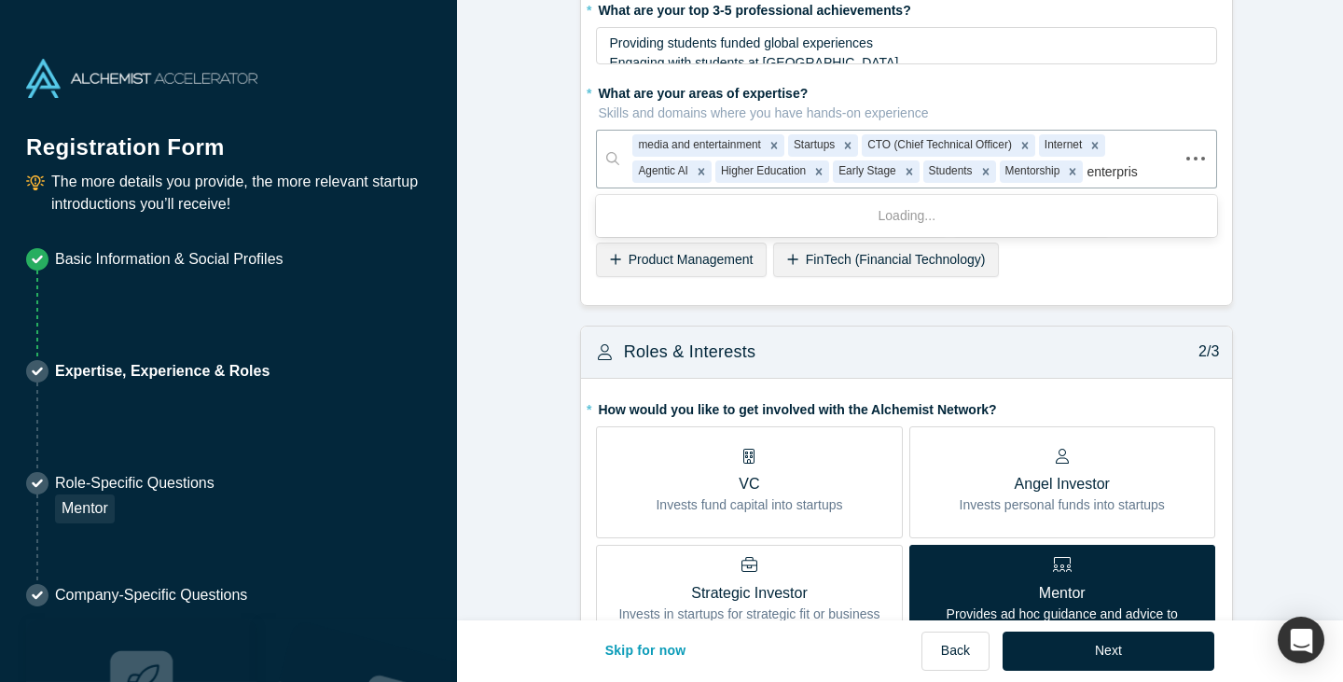
type input "enterprise"
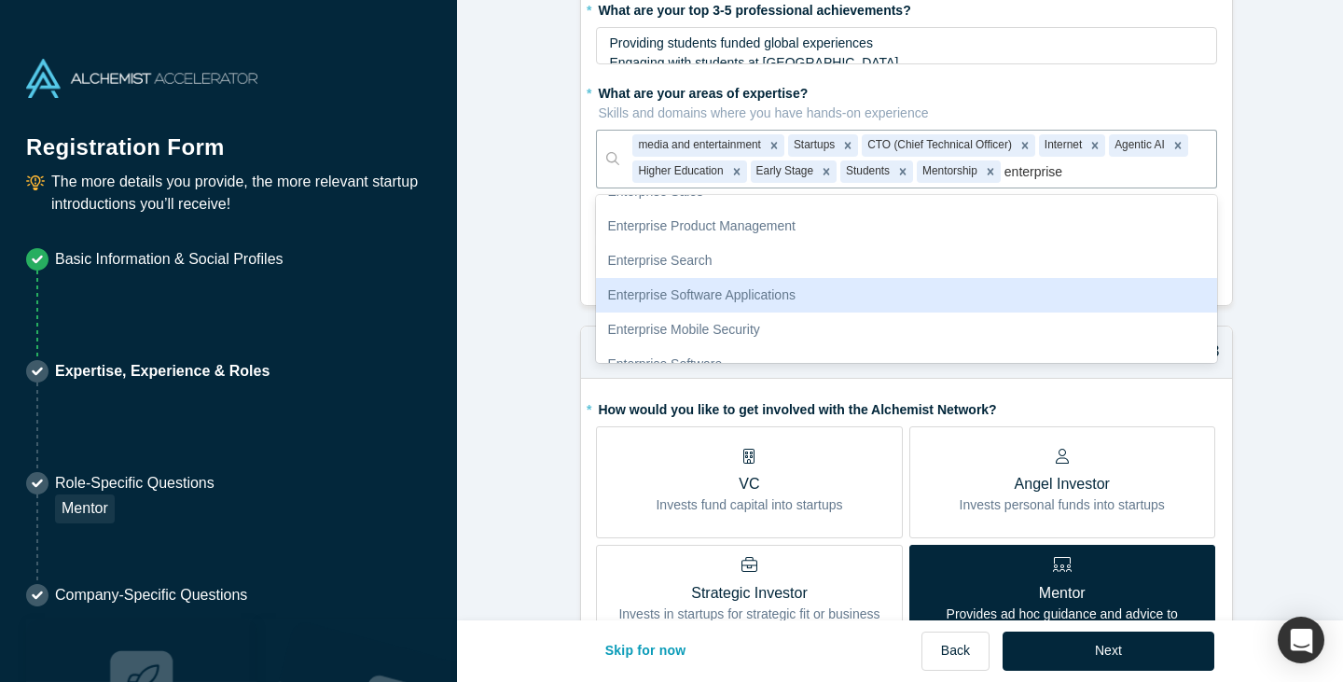
scroll to position [0, 0]
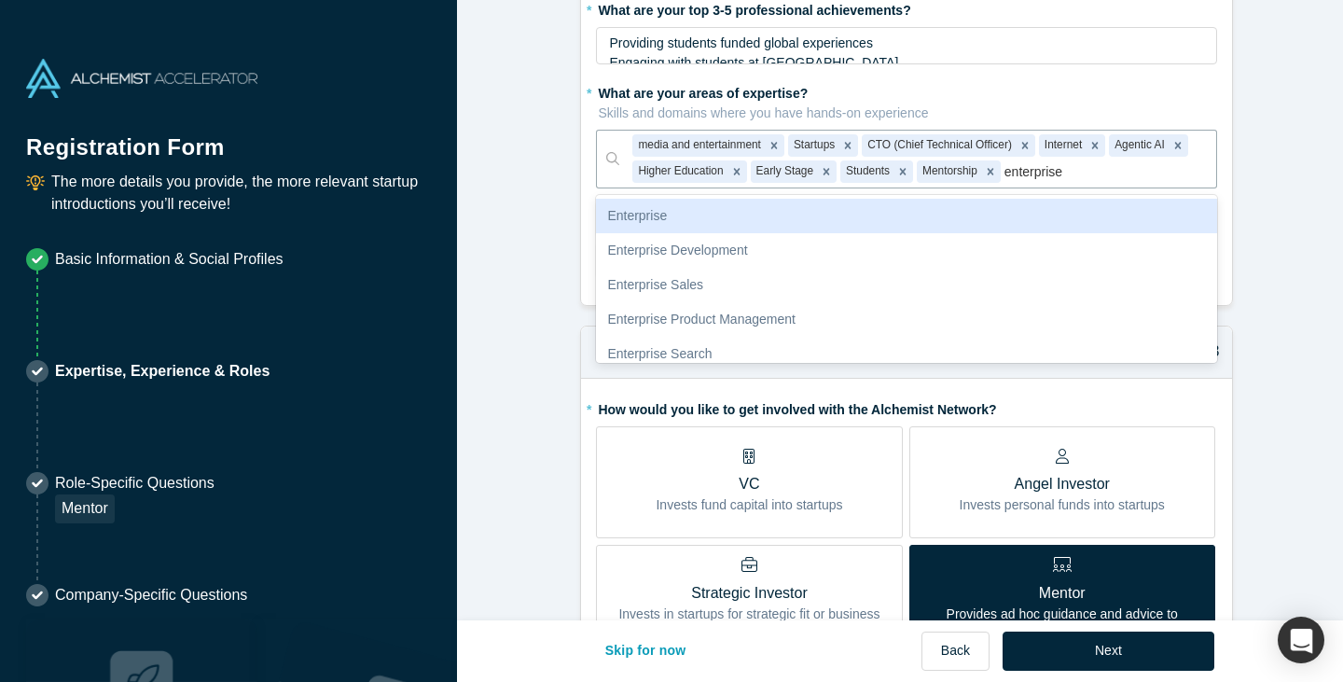
click at [704, 216] on div "Enterprise" at bounding box center [906, 216] width 621 height 35
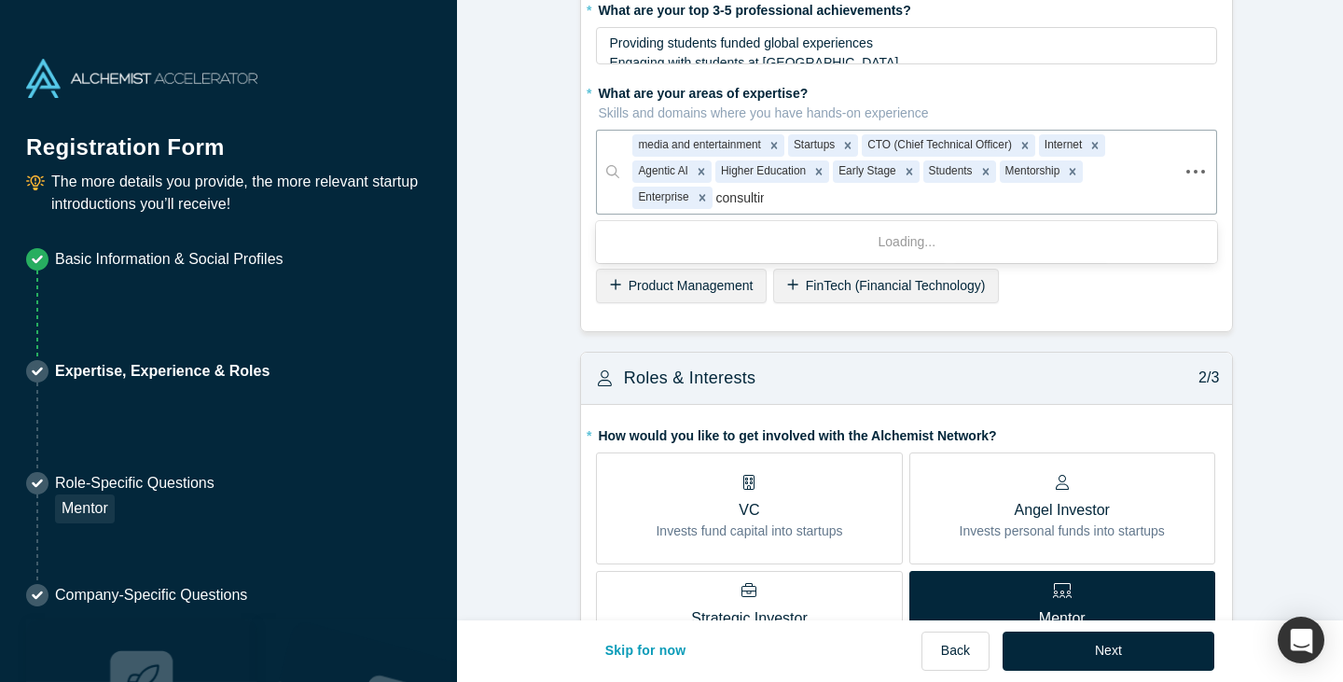
type input "consulting"
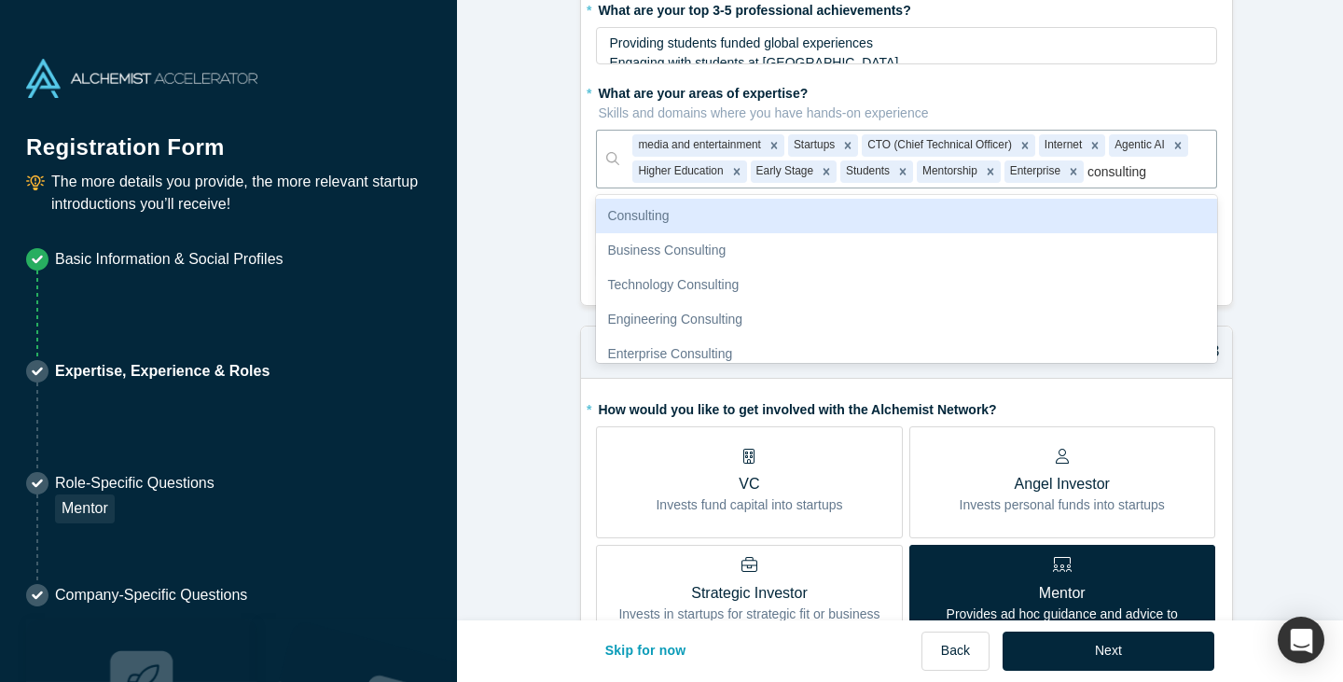
click at [834, 207] on div "Consulting" at bounding box center [906, 216] width 621 height 35
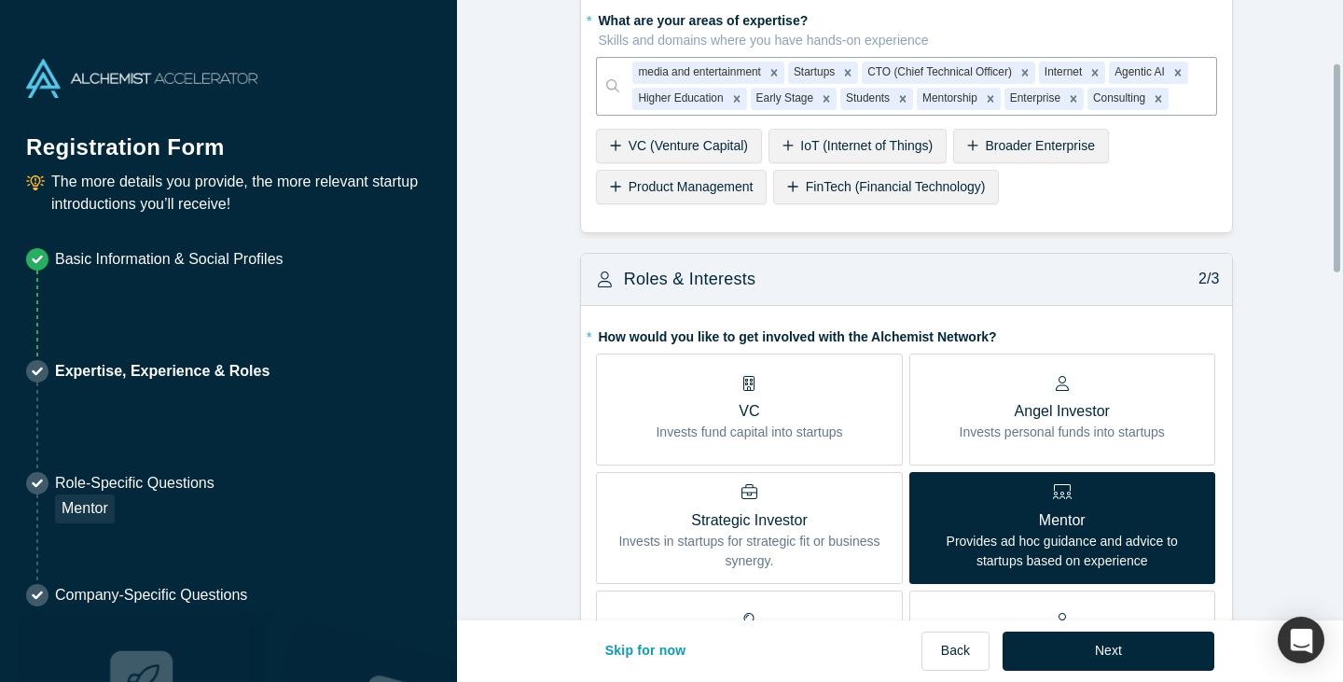
scroll to position [186, 0]
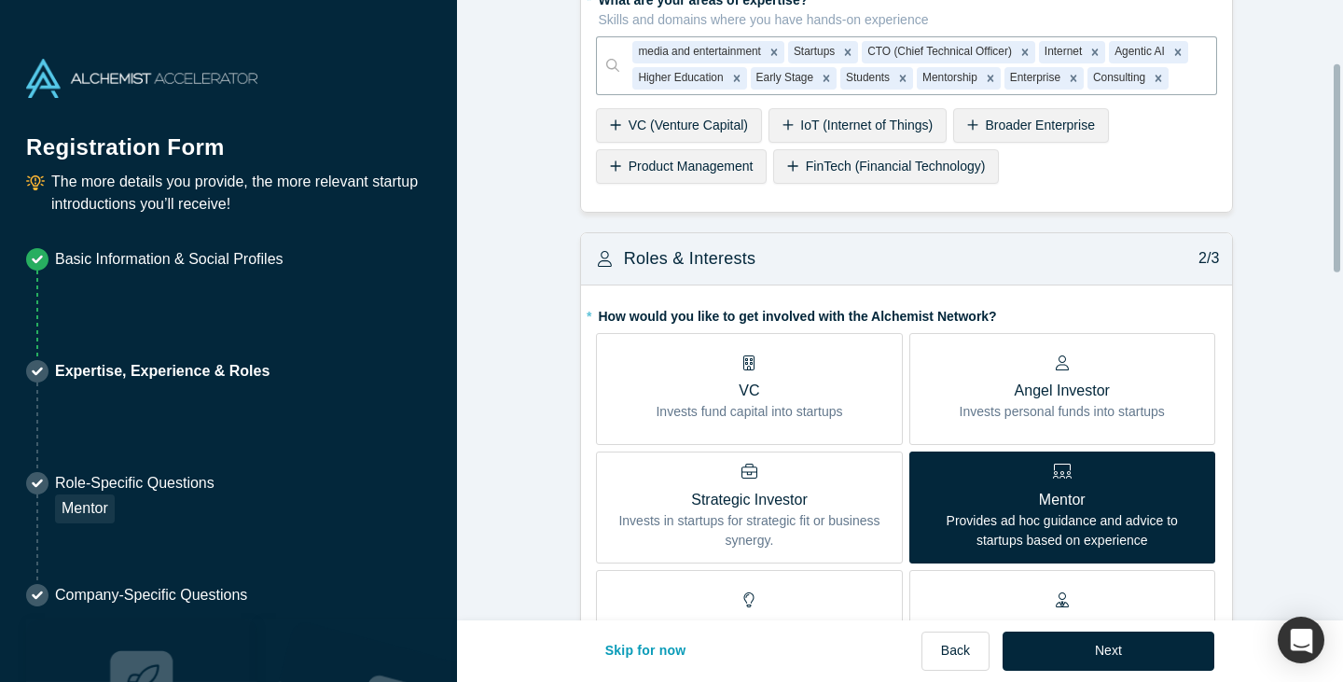
click at [684, 172] on span "Product Management" at bounding box center [690, 166] width 125 height 15
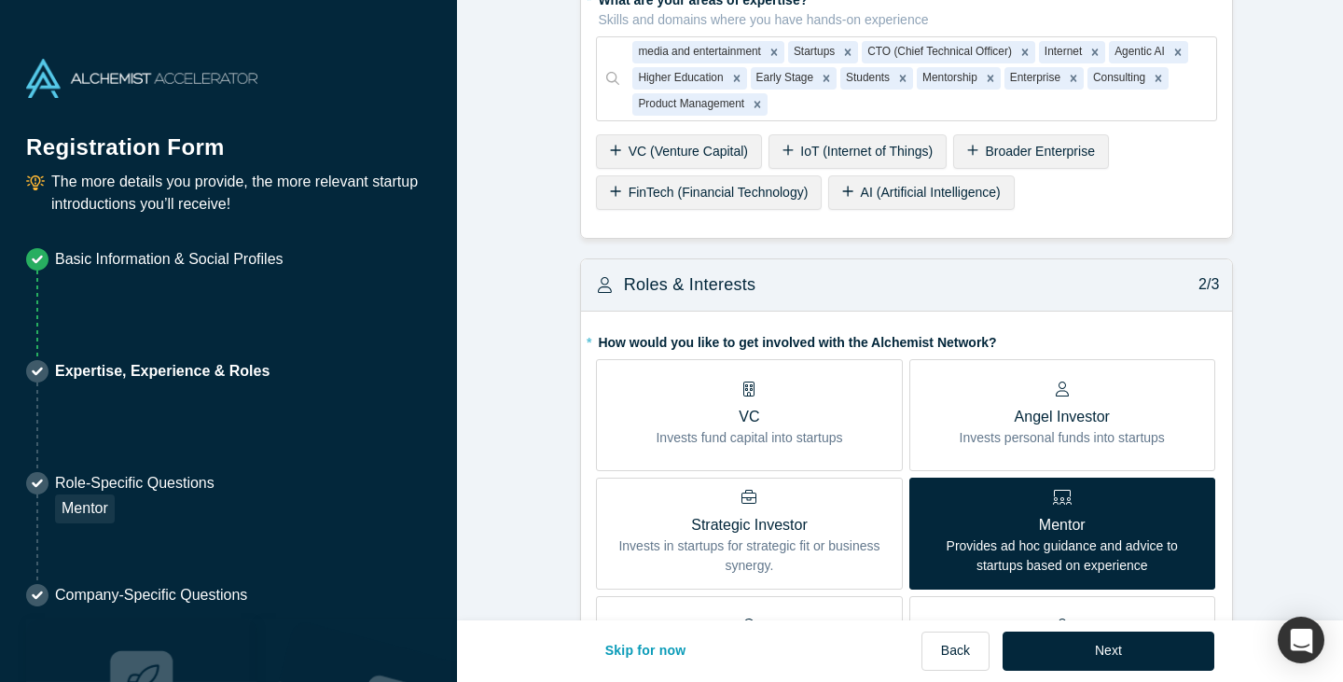
click at [876, 202] on div "AI (Artificial Intelligence)" at bounding box center [921, 192] width 186 height 35
click at [905, 104] on icon "Remove AI (Artificial Intelligence)" at bounding box center [908, 105] width 7 height 7
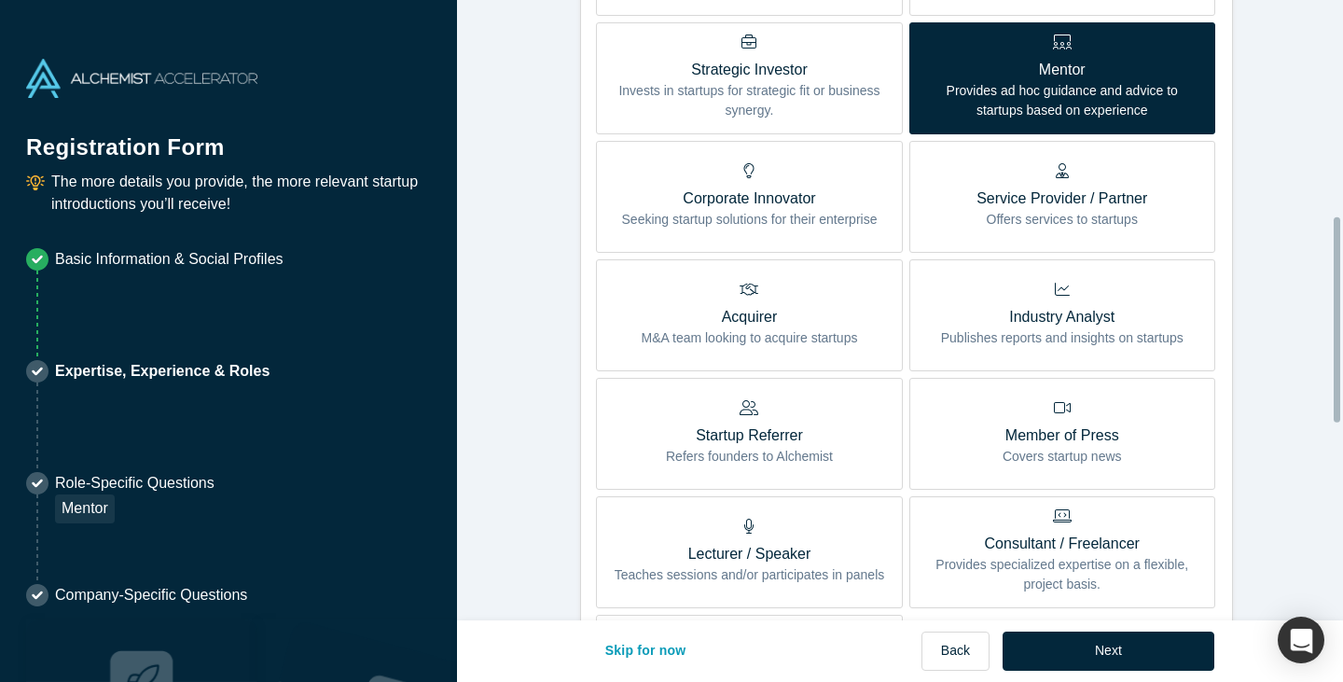
scroll to position [653, 0]
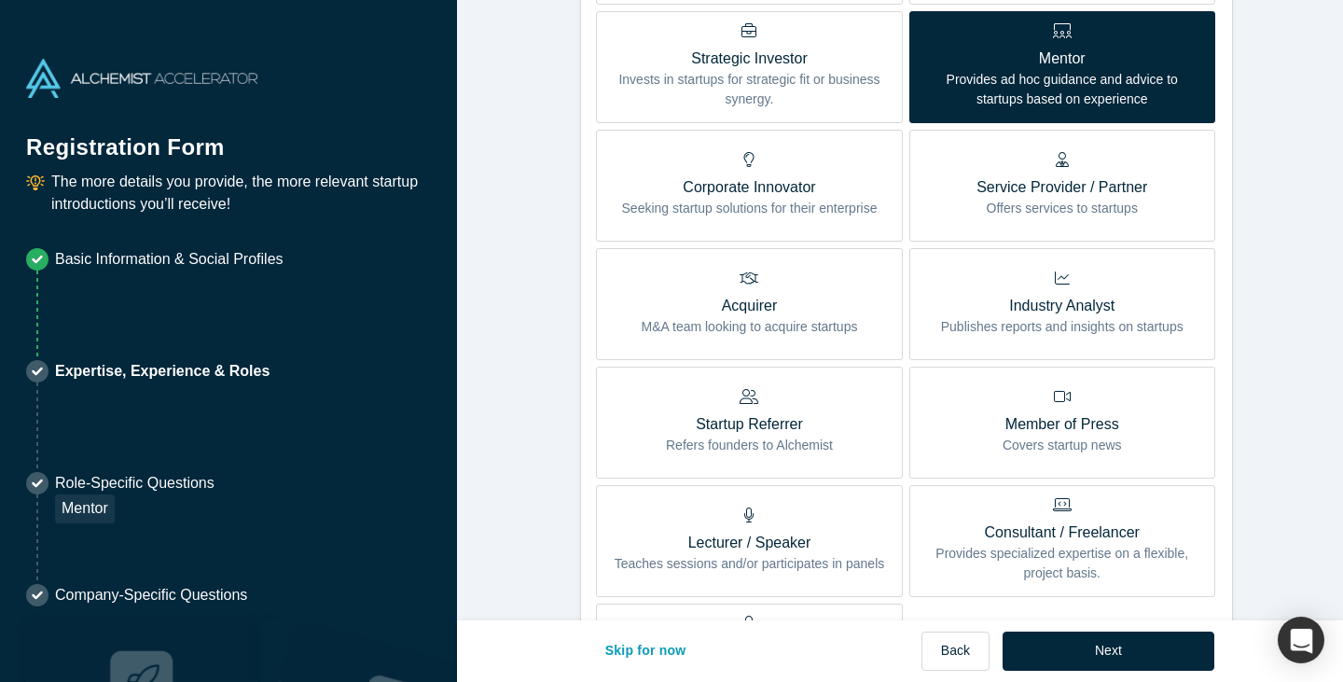
click at [791, 548] on p "Lecturer / Speaker" at bounding box center [749, 542] width 270 height 22
click at [0, 0] on input "Lecturer / Speaker Teaches sessions and/or participates in panels" at bounding box center [0, 0] width 0 height 0
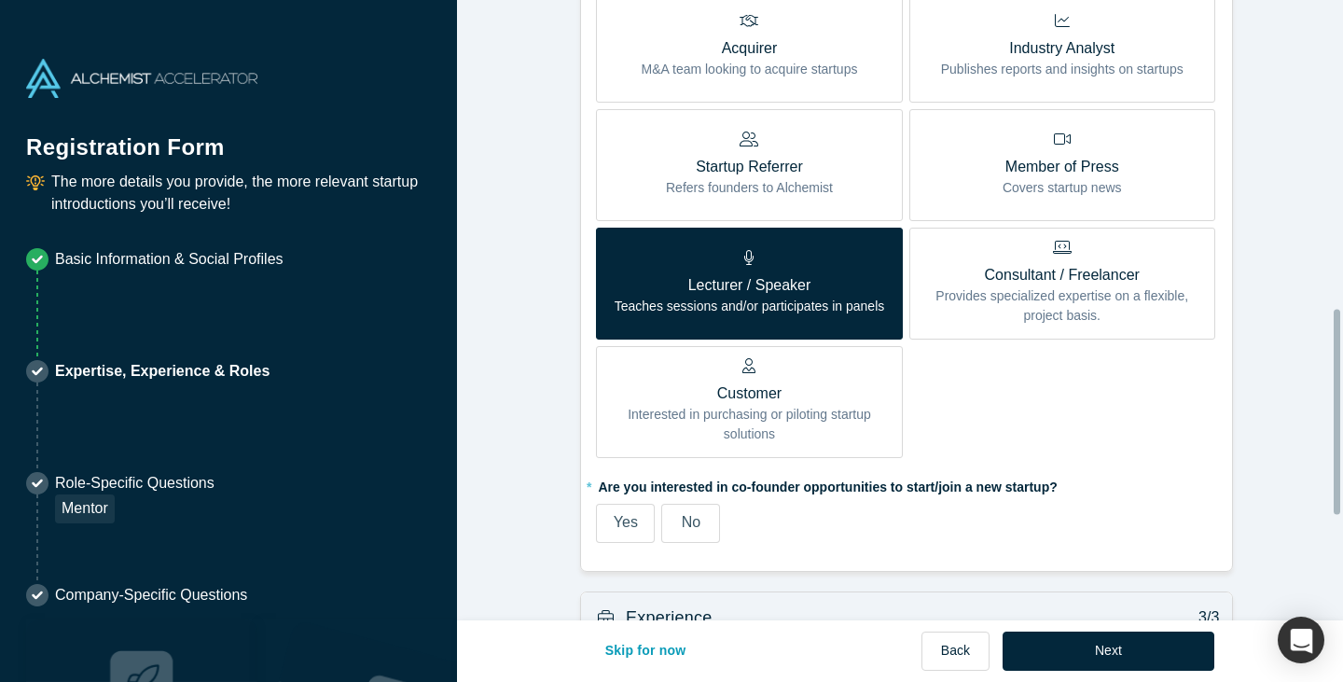
scroll to position [932, 0]
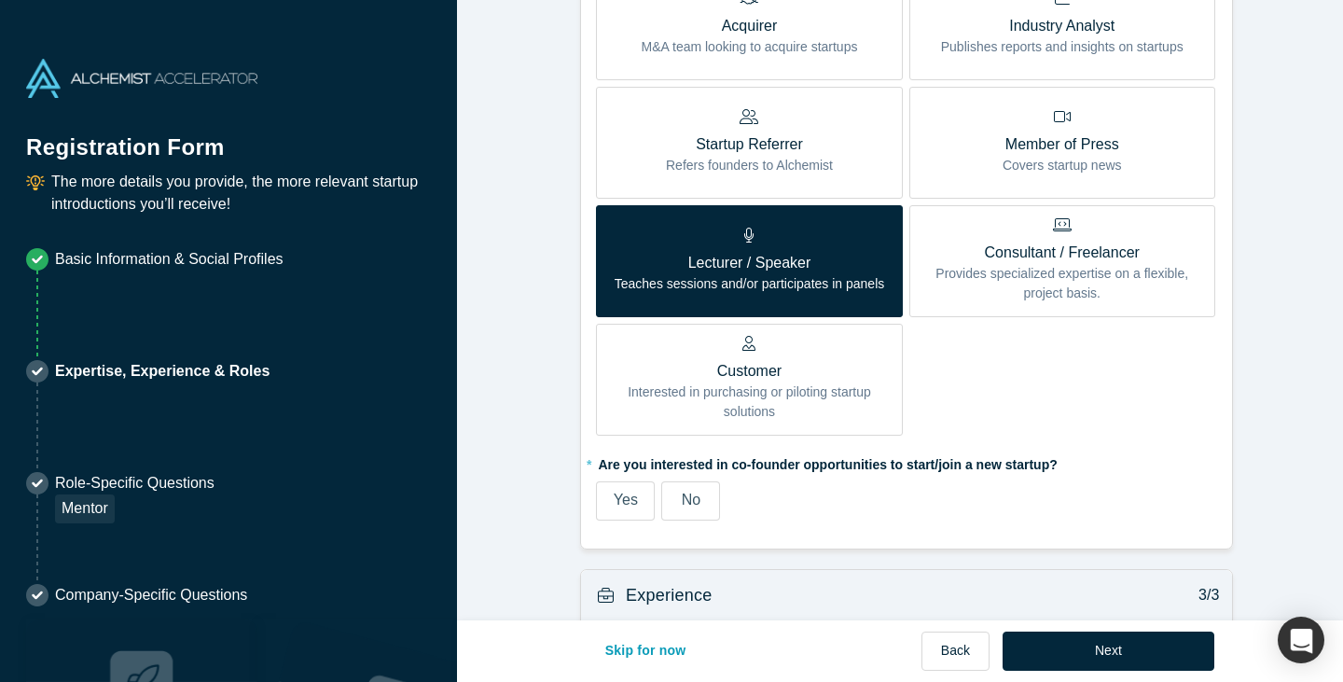
click at [682, 491] on span "No" at bounding box center [691, 499] width 19 height 16
click at [0, 0] on input "No" at bounding box center [0, 0] width 0 height 0
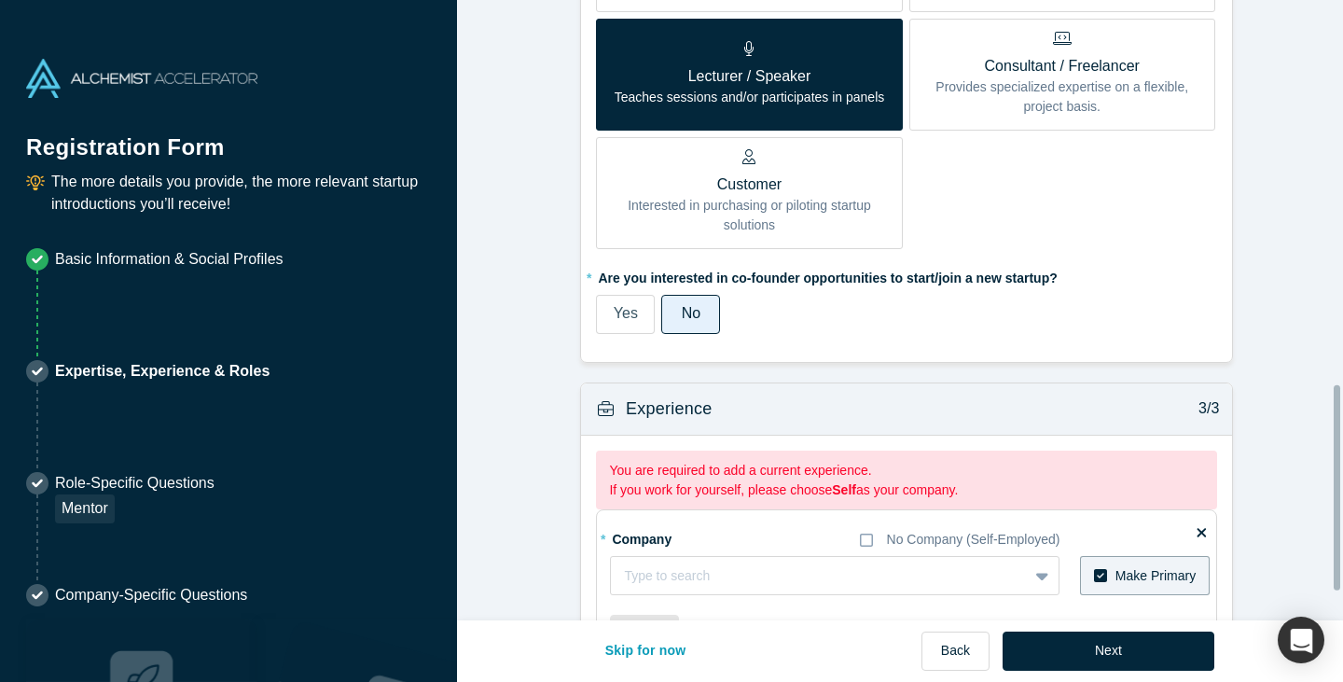
scroll to position [1212, 0]
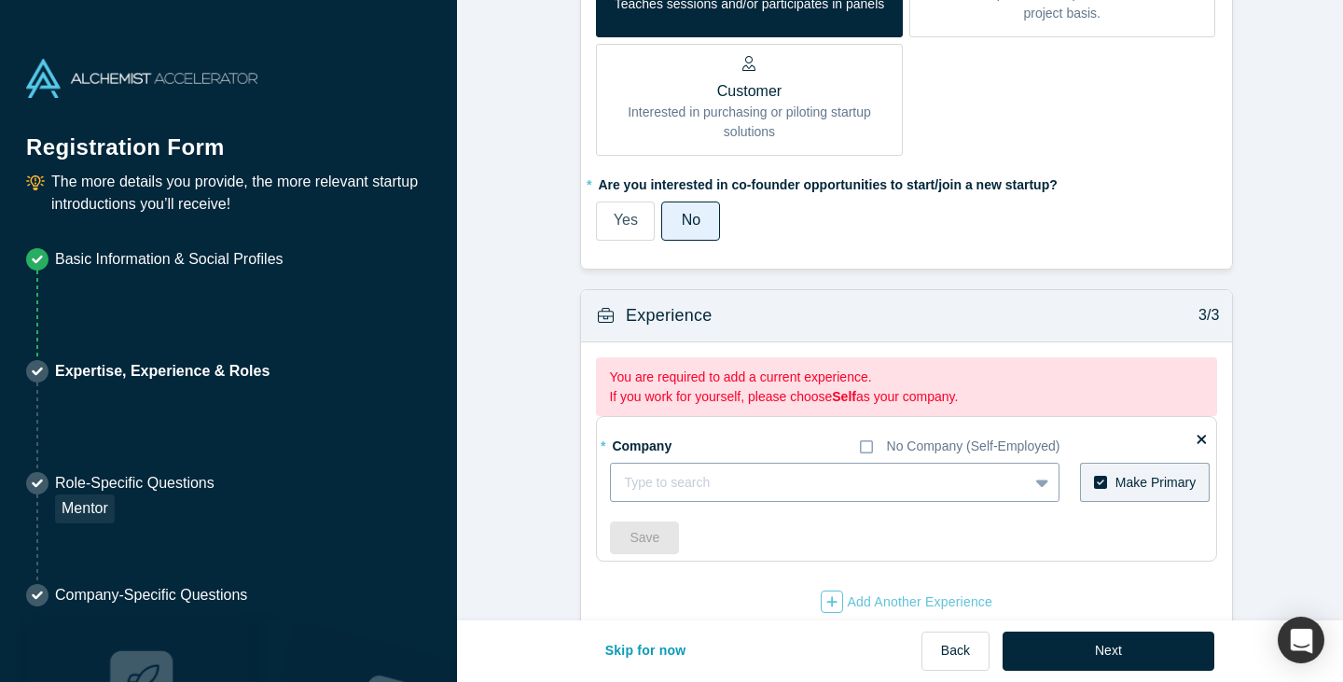
click at [905, 481] on div at bounding box center [819, 482] width 391 height 23
type input "[GEOGRAPHIC_DATA][US_STATE]"
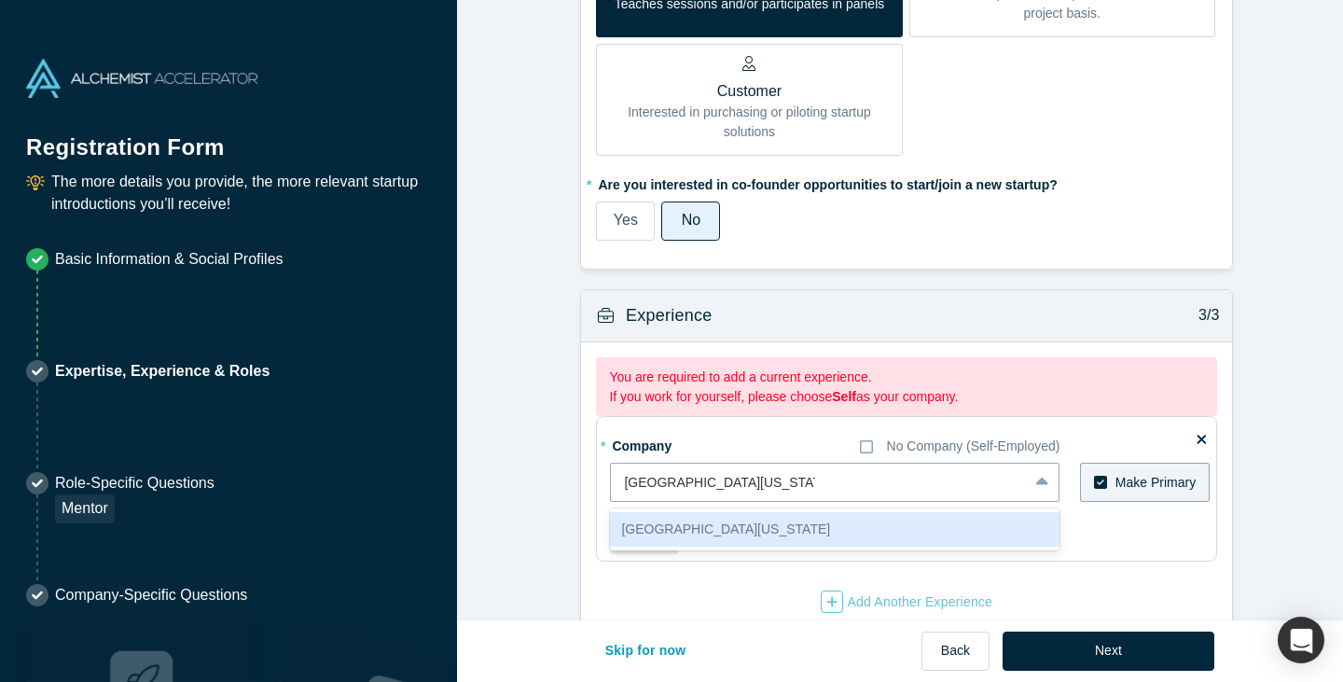
click at [736, 533] on div "[GEOGRAPHIC_DATA][US_STATE]" at bounding box center [834, 529] width 449 height 35
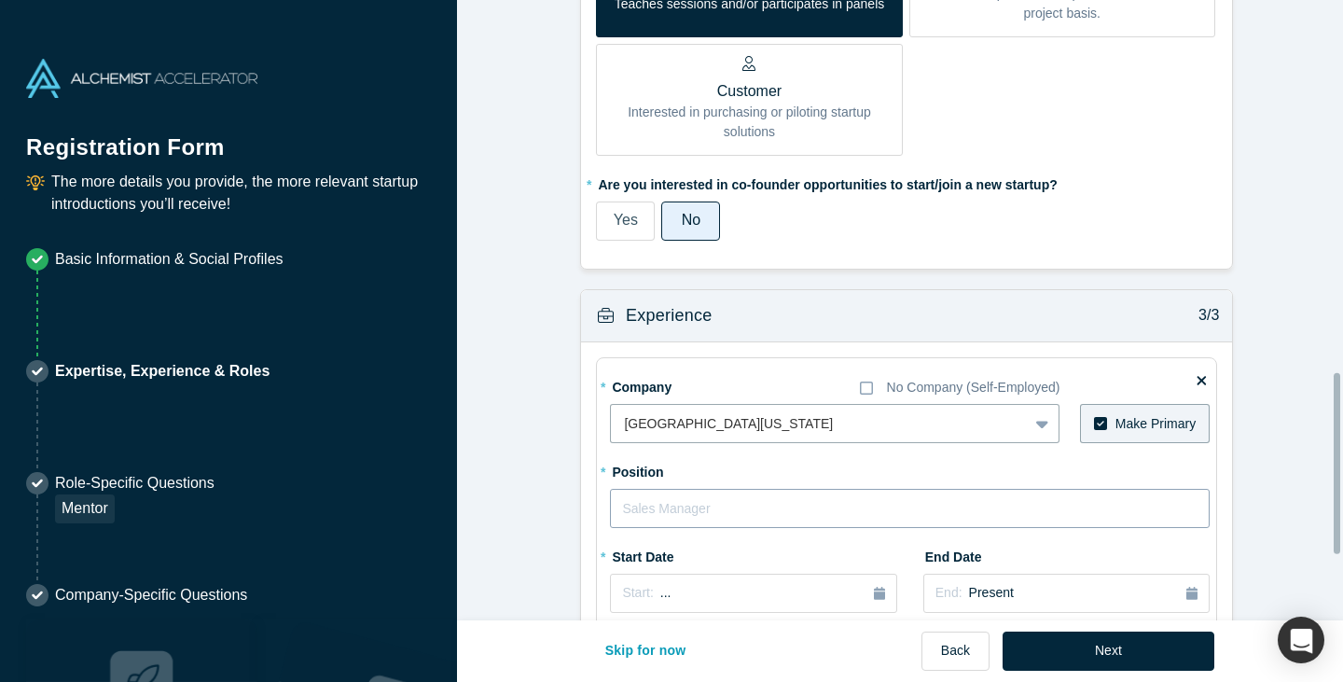
scroll to position [1399, 0]
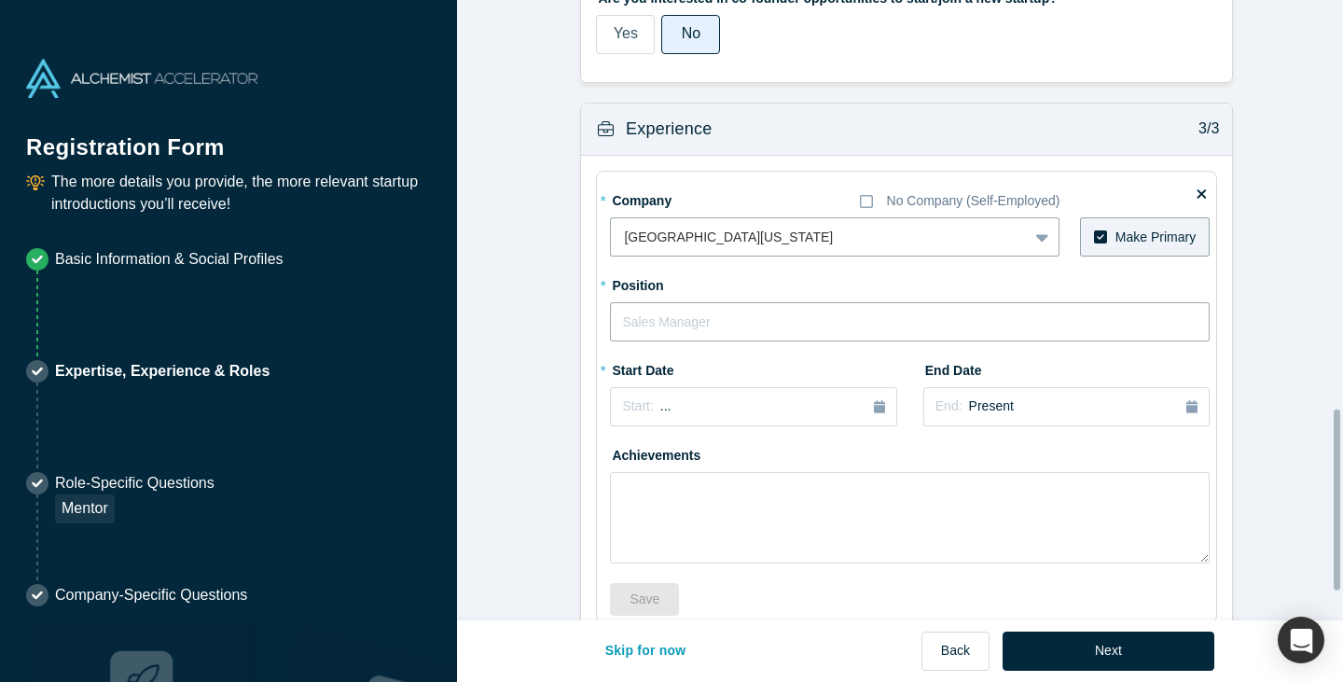
click at [768, 320] on input "text" at bounding box center [910, 321] width 600 height 39
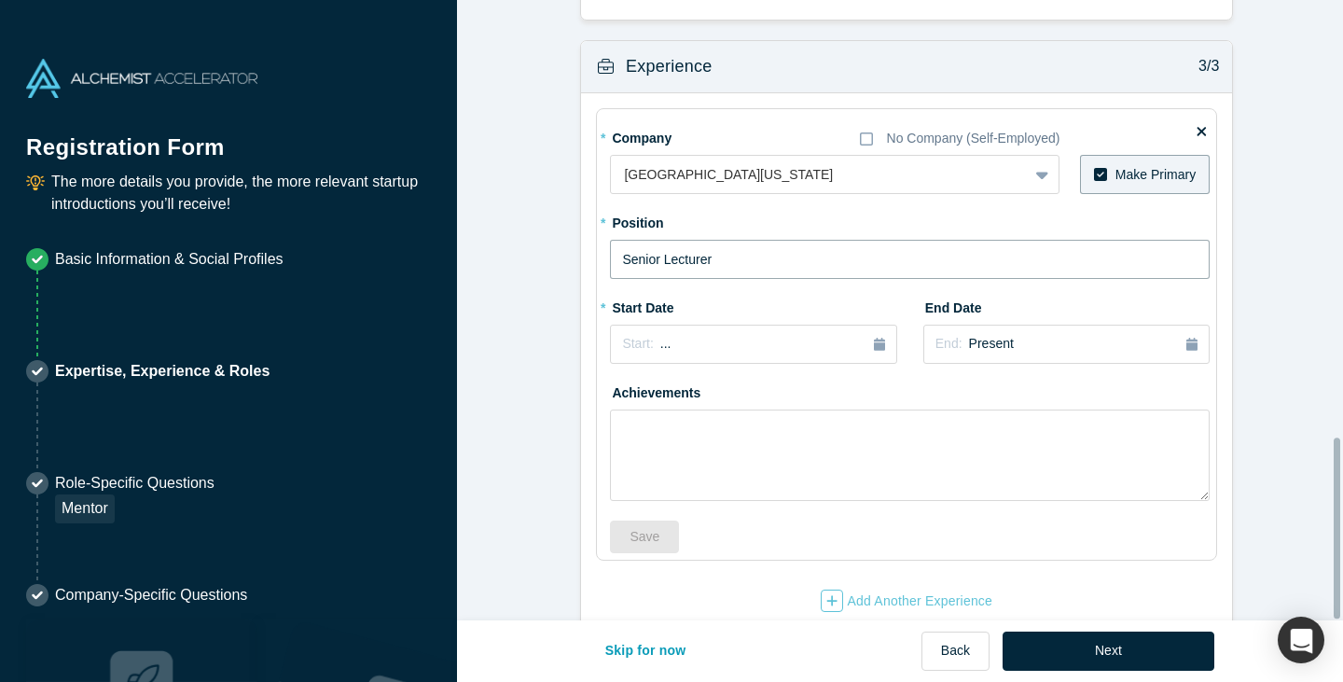
scroll to position [1496, 0]
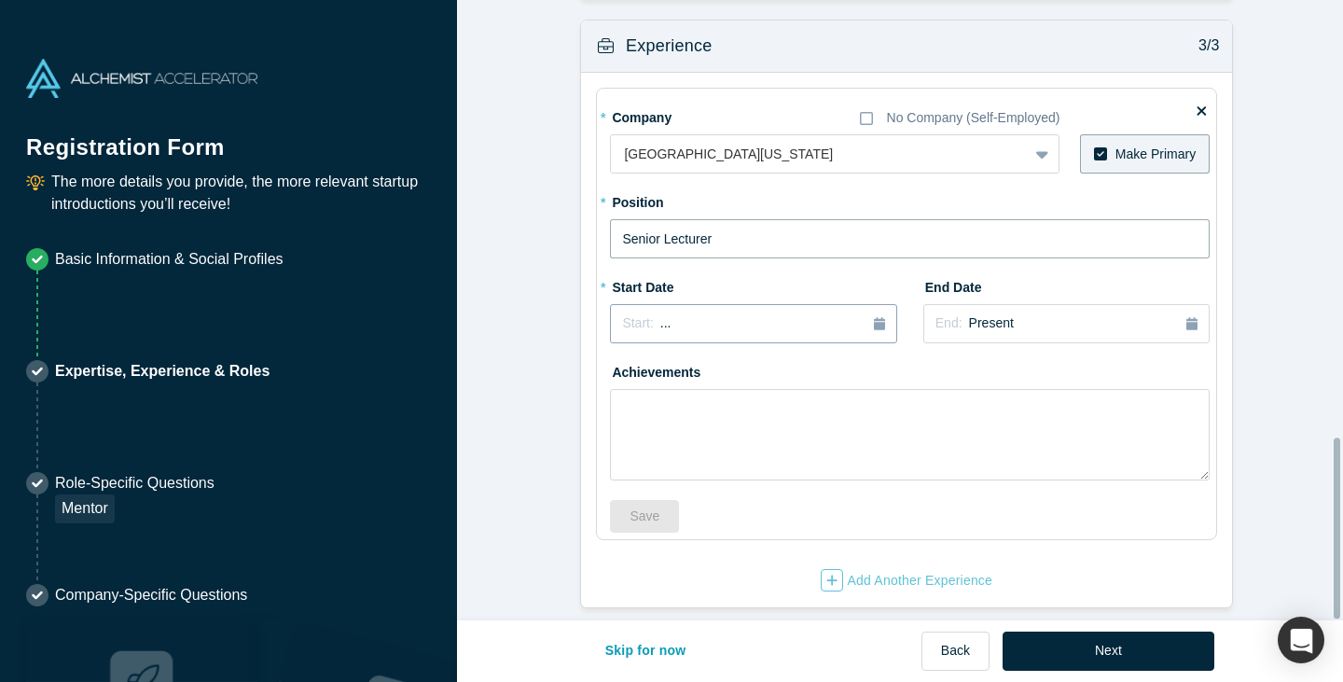
type input "Senior Lecturer"
click at [736, 319] on button "Start: ..." at bounding box center [753, 323] width 286 height 39
click at [736, 319] on div "Start: ..." at bounding box center [753, 323] width 262 height 21
click at [703, 357] on div "2025" at bounding box center [711, 376] width 203 height 39
click at [784, 313] on div "Start: ..." at bounding box center [753, 323] width 262 height 21
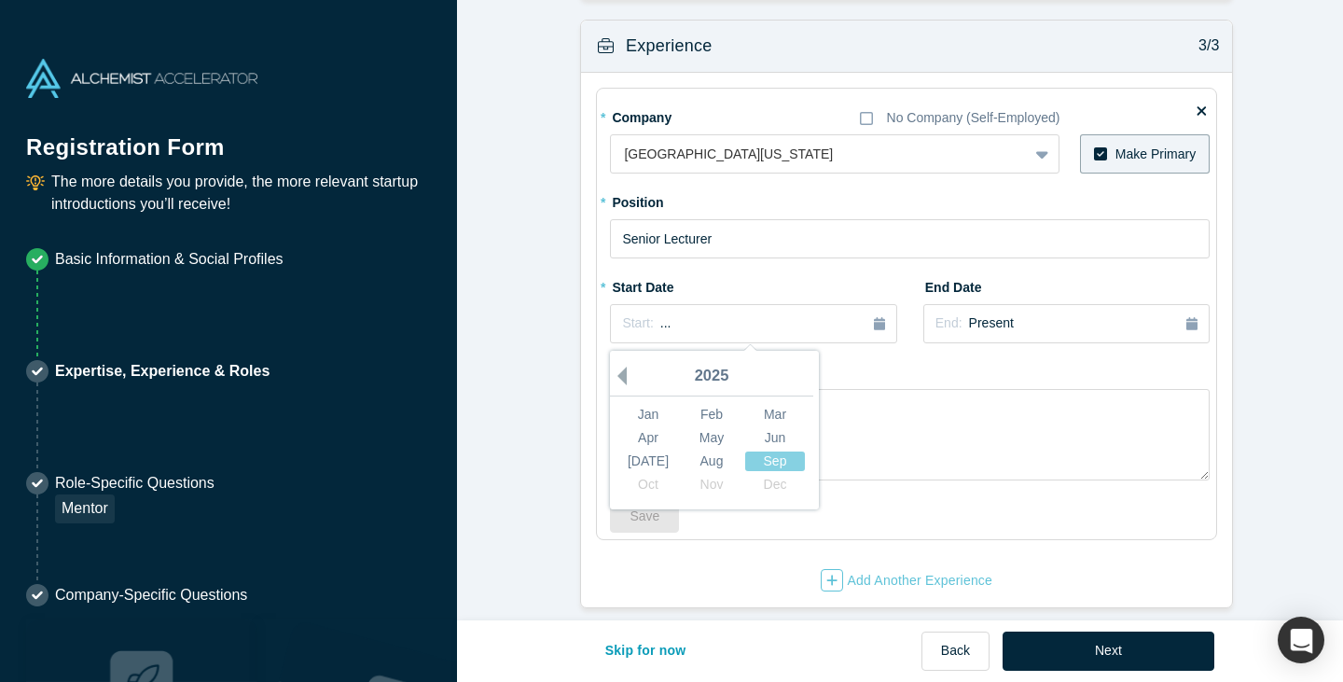
click at [613, 366] on button "Previous Year" at bounding box center [617, 375] width 19 height 19
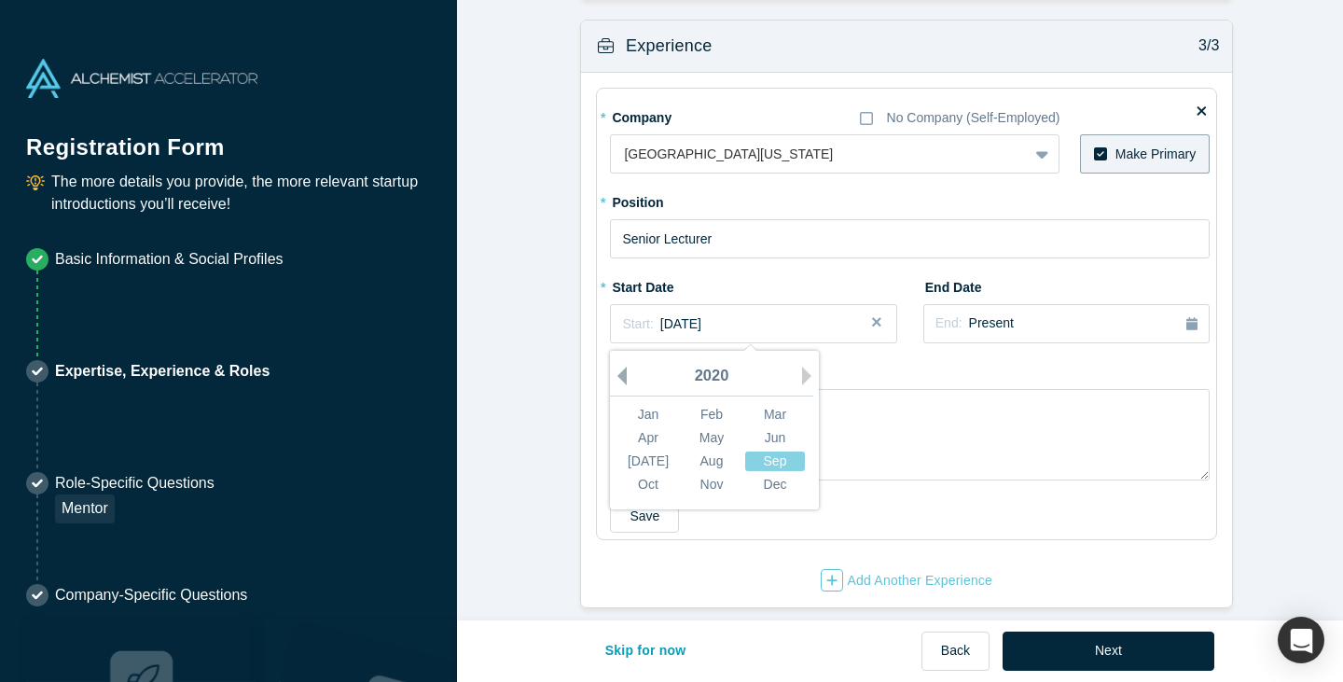
click at [613, 366] on button "Previous Year" at bounding box center [617, 375] width 19 height 19
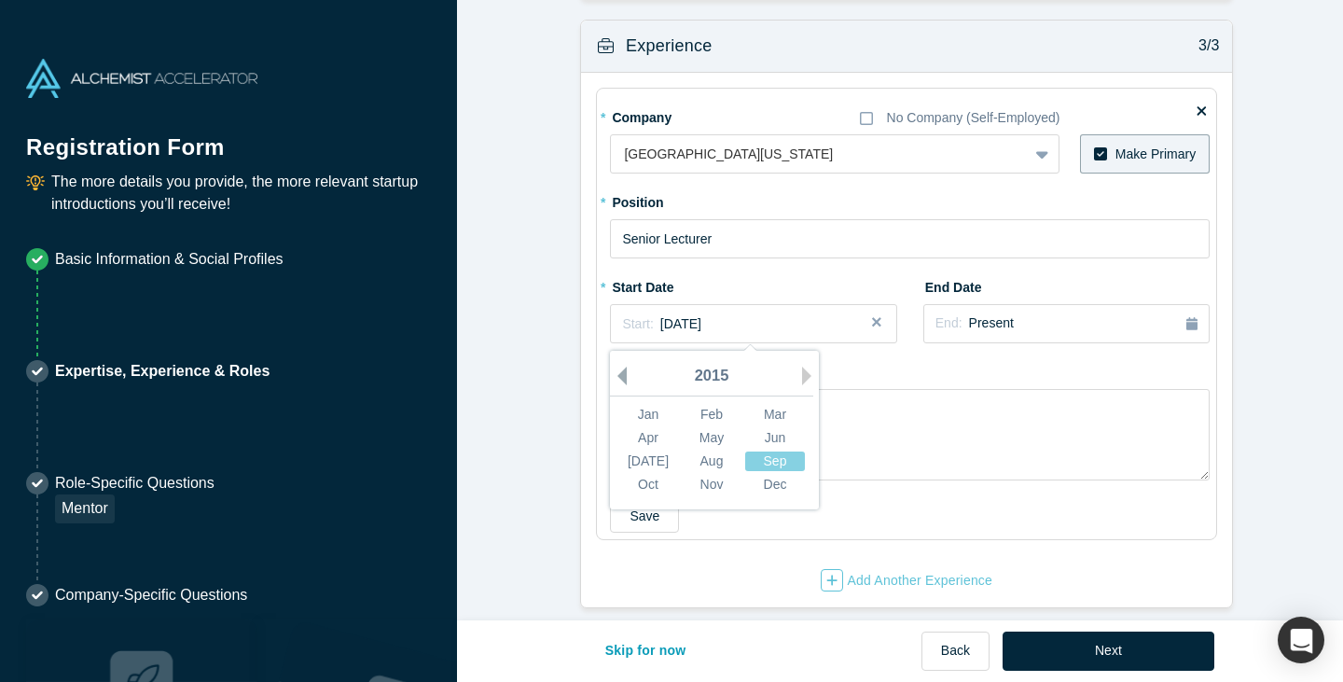
click at [613, 366] on button "Previous Year" at bounding box center [617, 375] width 19 height 19
click at [758, 451] on div "Sep" at bounding box center [775, 461] width 60 height 20
click at [1012, 319] on div "End: Present" at bounding box center [1066, 323] width 262 height 21
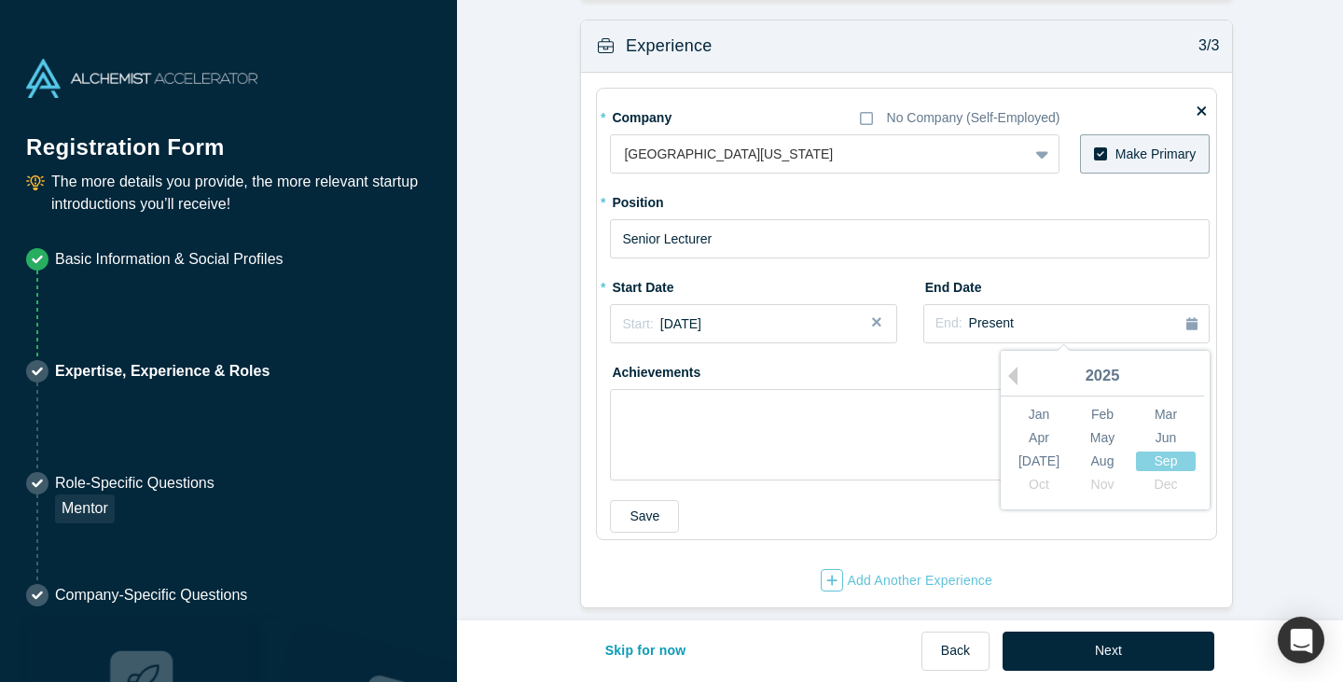
click at [863, 360] on div "Achievements" at bounding box center [910, 418] width 600 height 124
click at [654, 501] on button "Save" at bounding box center [644, 516] width 69 height 33
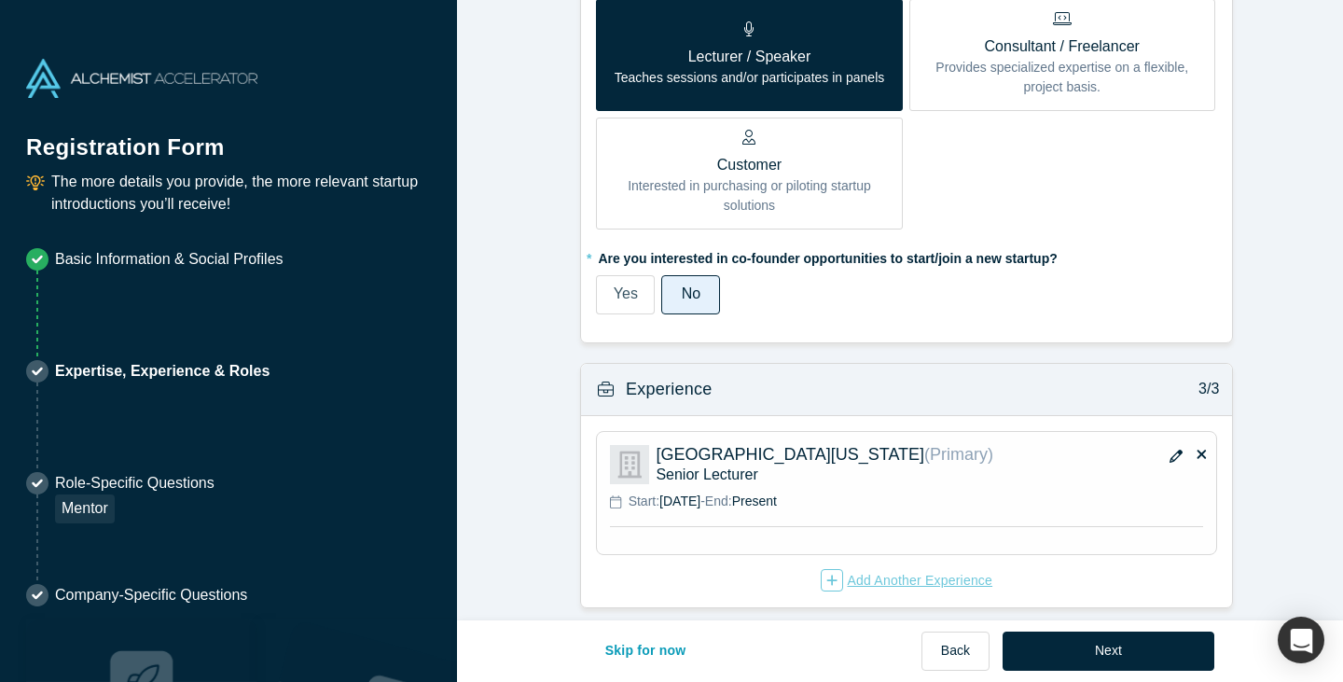
scroll to position [1153, 0]
click at [928, 569] on div "Add Another Experience" at bounding box center [907, 580] width 172 height 22
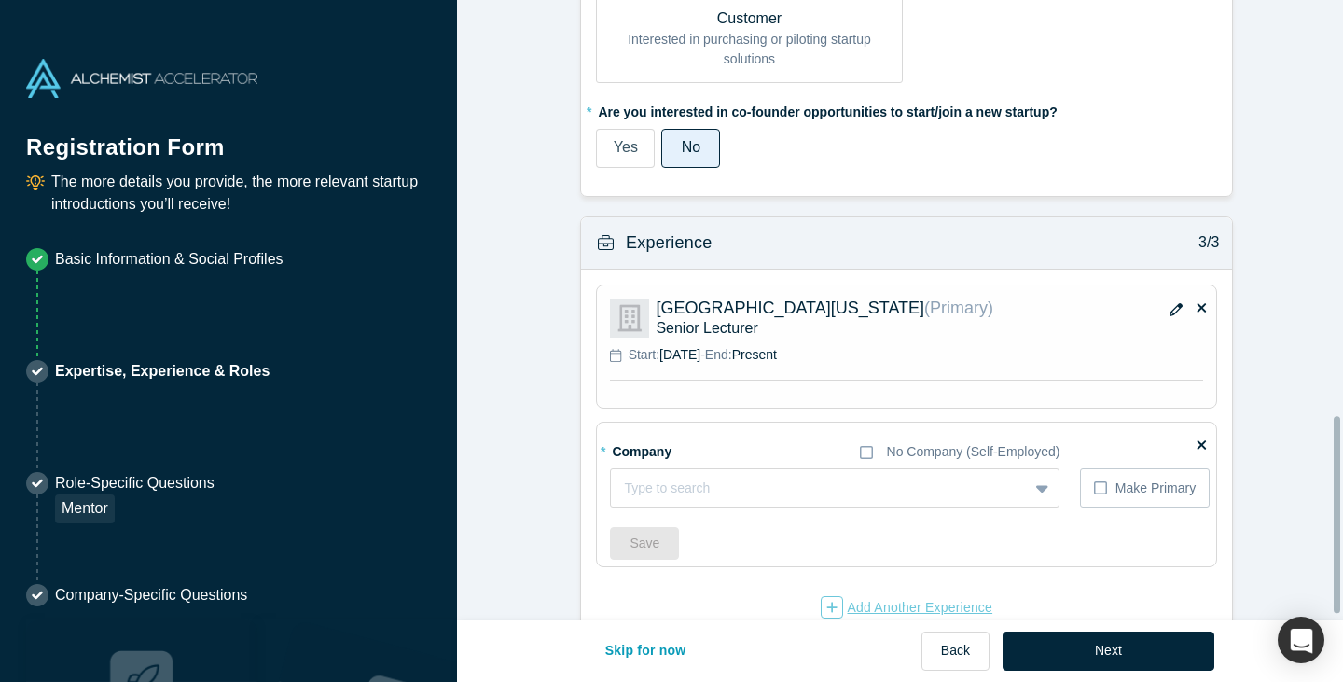
scroll to position [1327, 0]
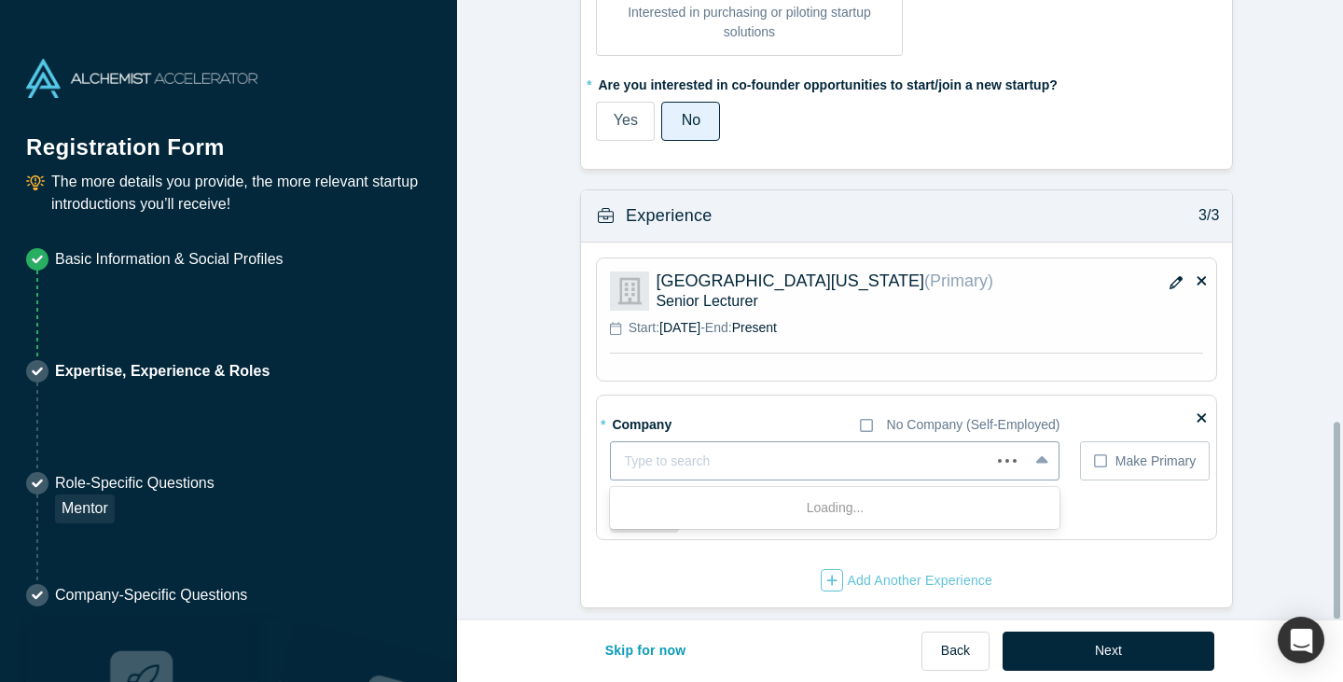
click at [699, 449] on div at bounding box center [800, 460] width 353 height 23
type input "Fox"
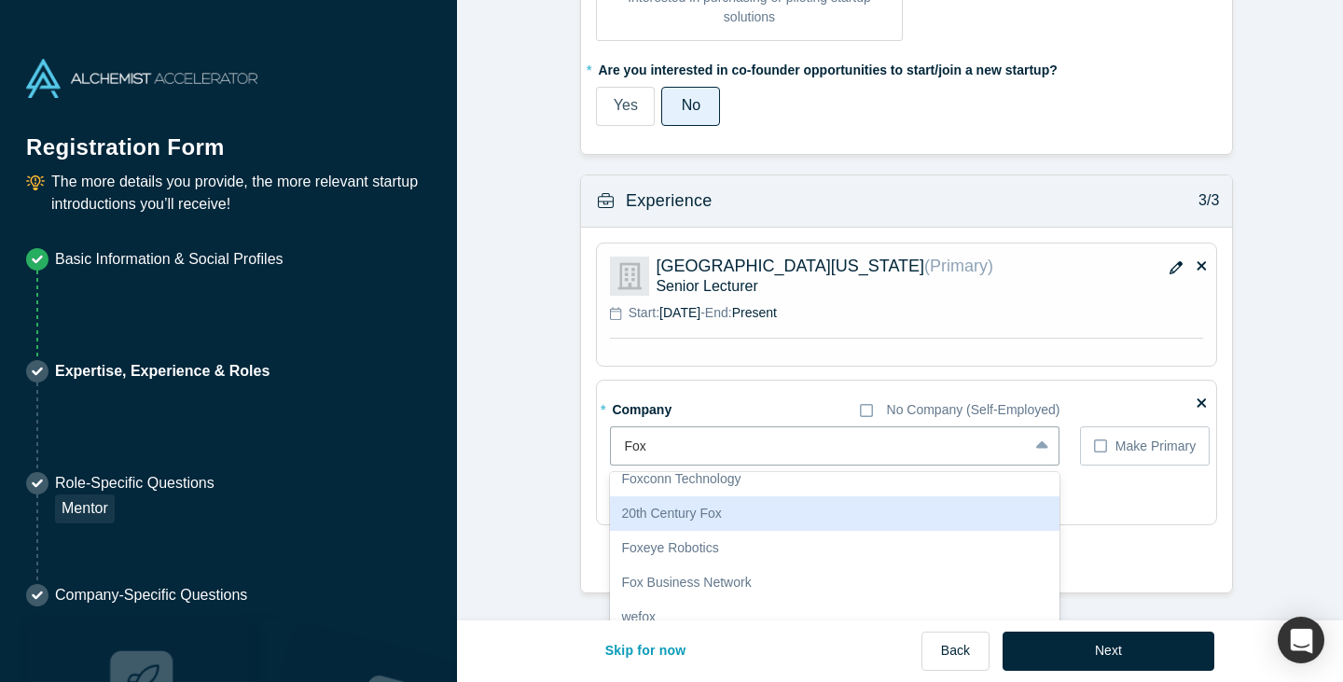
scroll to position [219, 0]
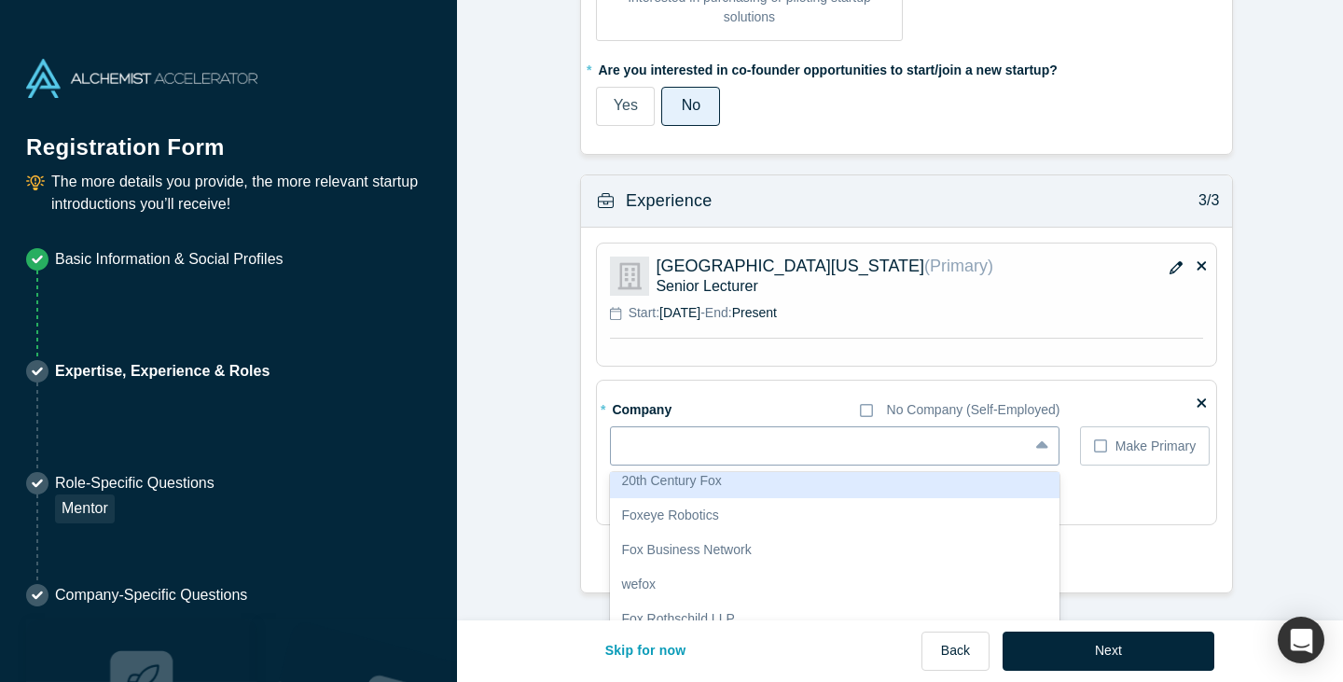
click at [737, 441] on div at bounding box center [819, 446] width 391 height 23
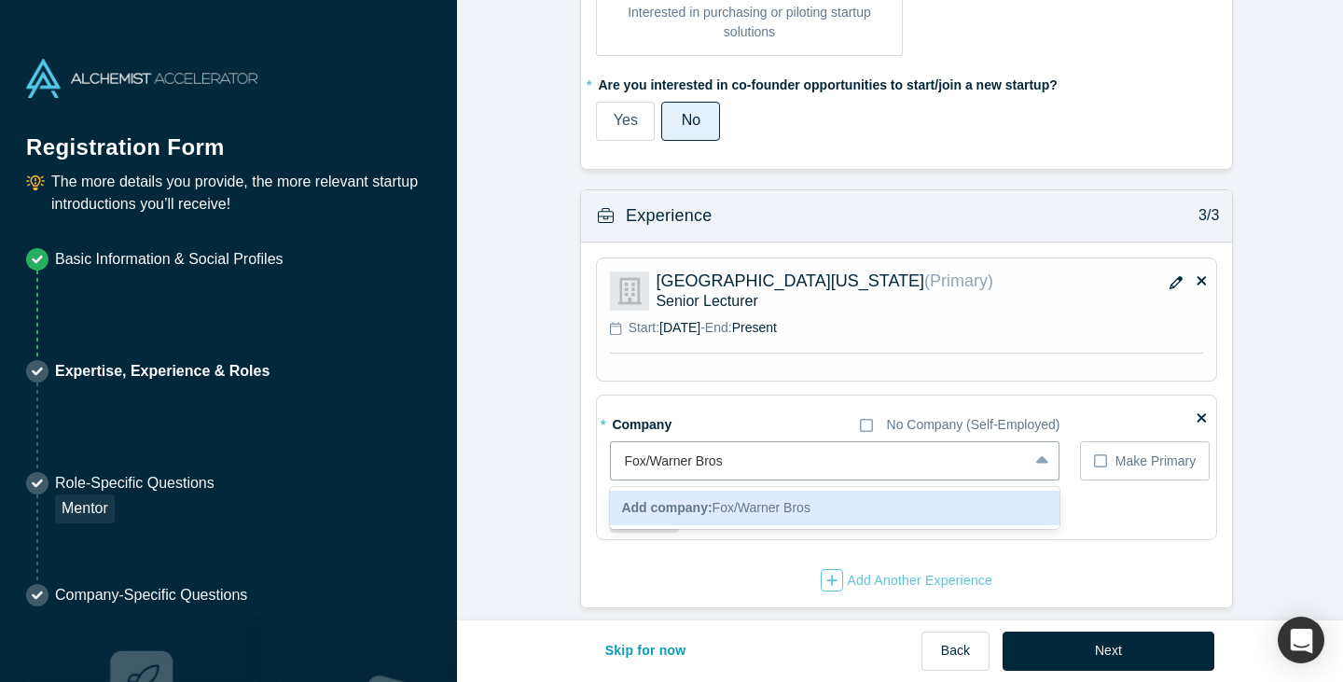
type input "Fox/Warner Bros"
click at [721, 408] on div "* Company No Company (Self-Employed)" at bounding box center [834, 424] width 449 height 33
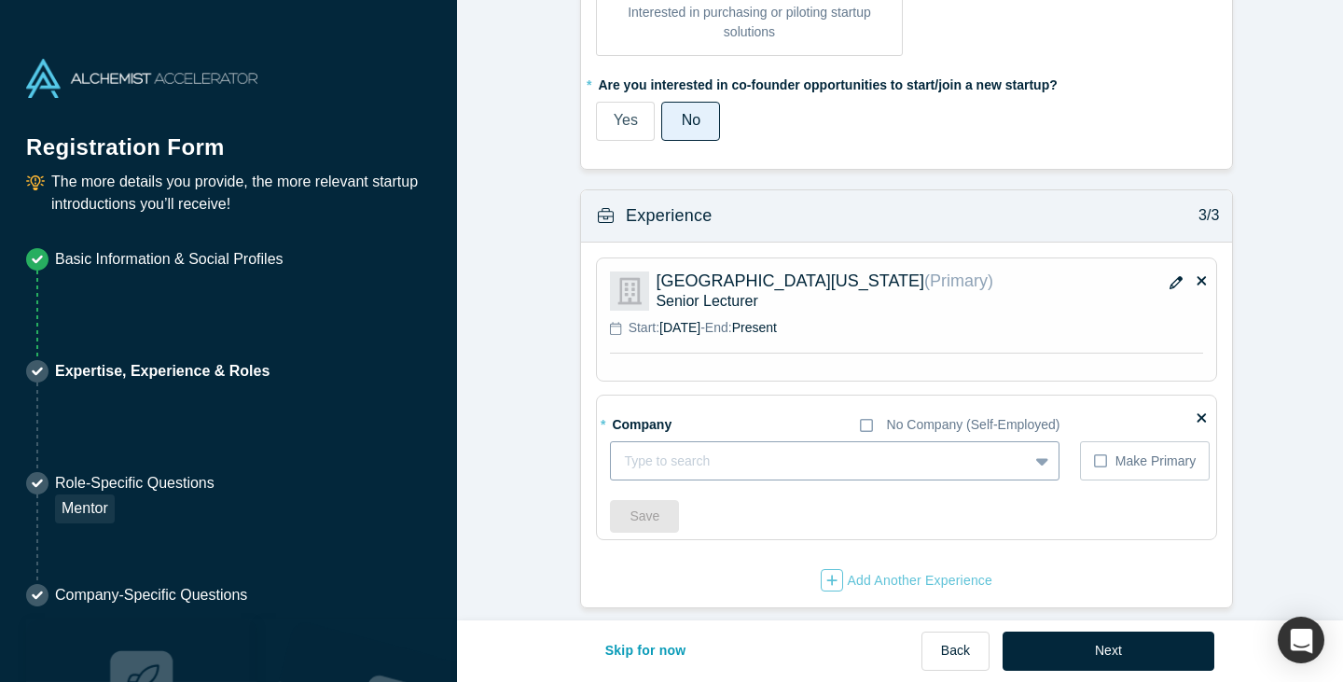
click at [693, 448] on div "* Company No Company (Self-Employed) Type to search To pick up a draggable item…" at bounding box center [910, 470] width 600 height 124
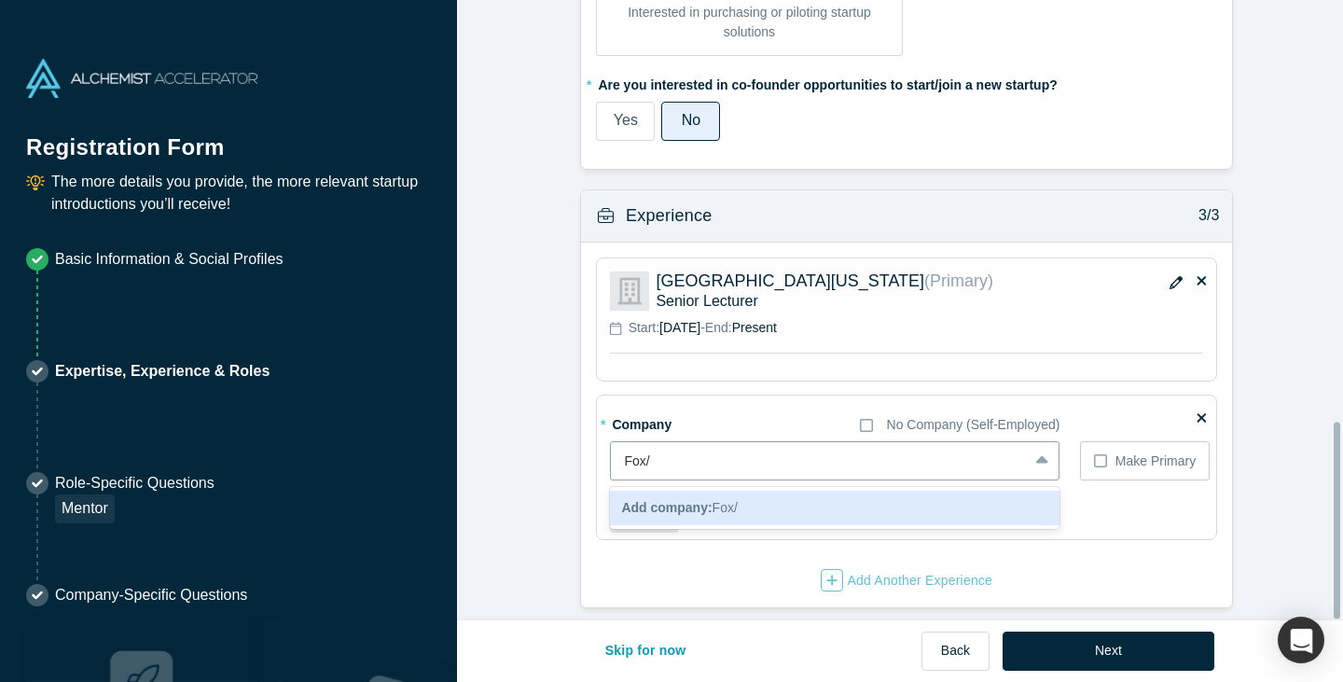
scroll to position [1327, 0]
type input "F"
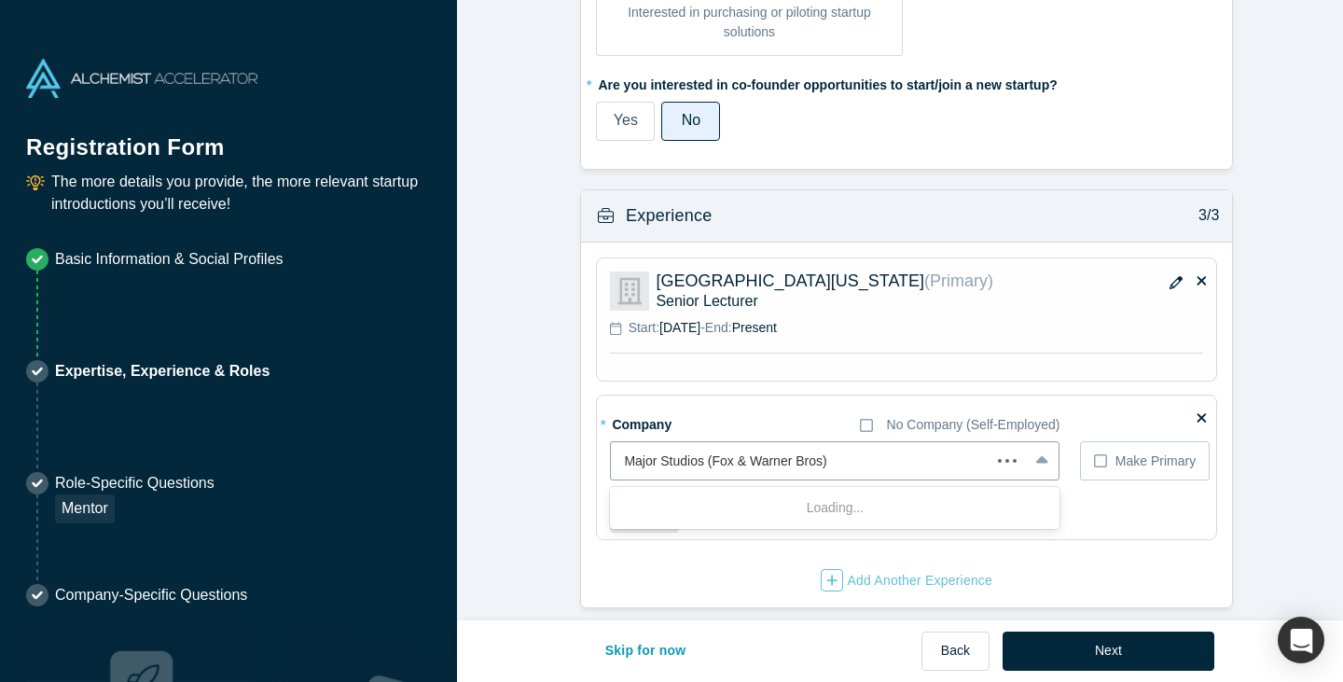
type input "Major Studios (Fox & Warner Bros)"
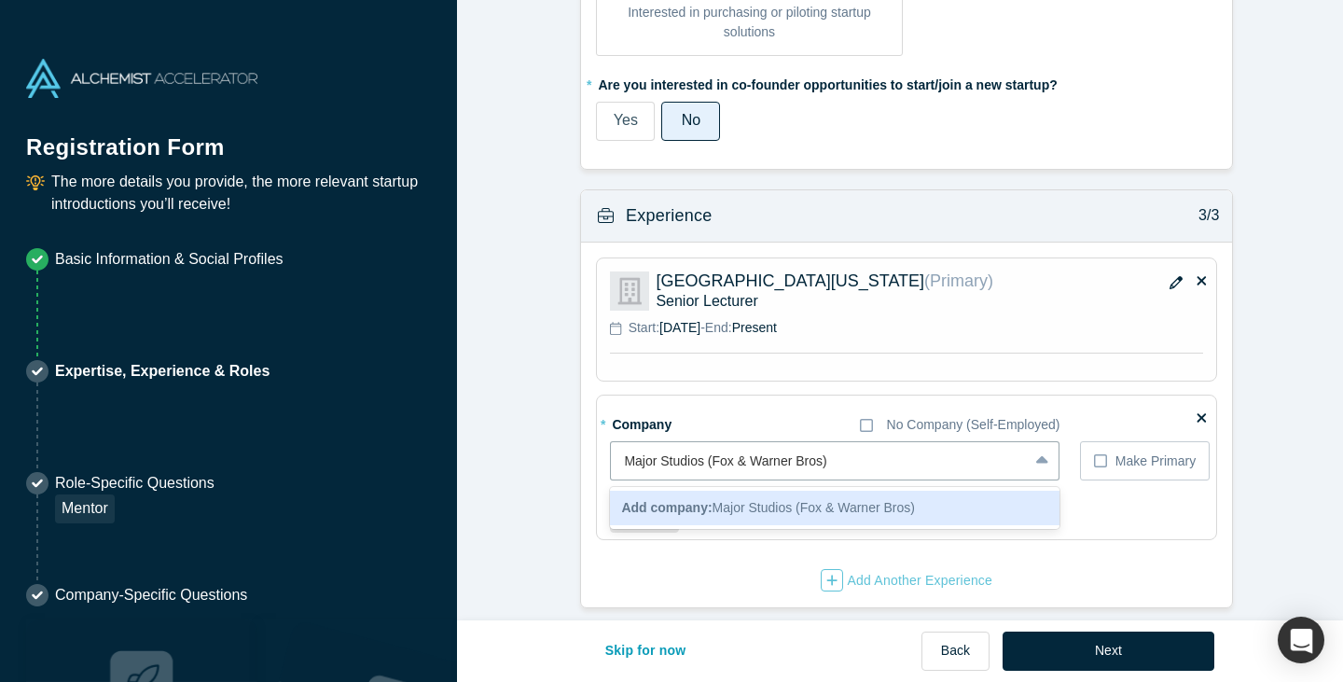
click at [779, 500] on span "Add company: Major Studios (Fox & Warner Bros)" at bounding box center [768, 507] width 294 height 15
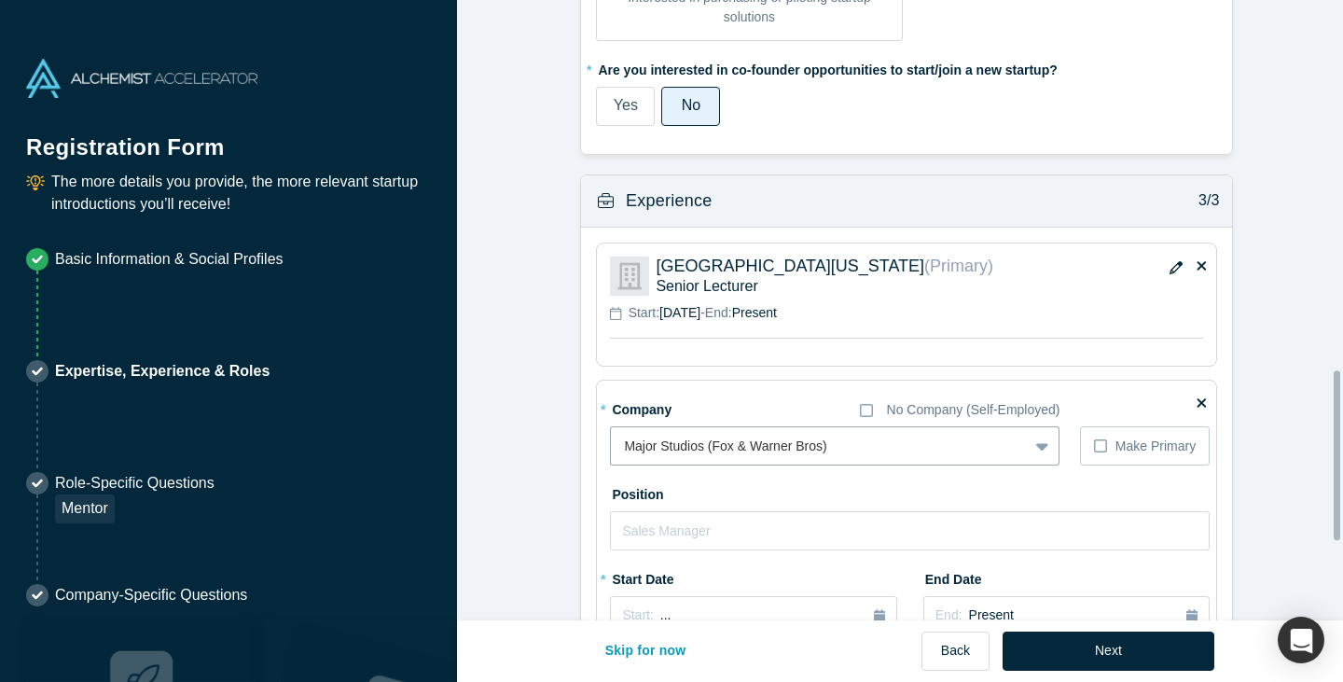
scroll to position [1347, 0]
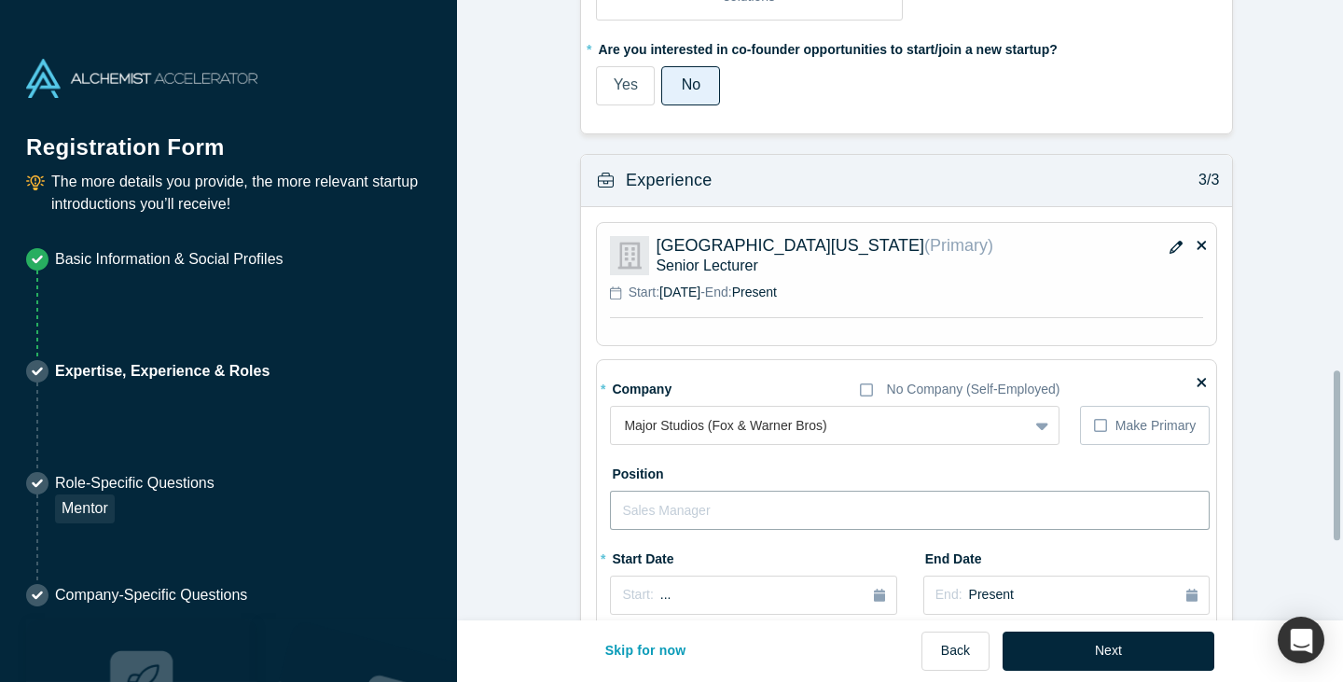
click at [803, 500] on input "text" at bounding box center [910, 509] width 600 height 39
type input "VP Technology Architecture & Planning"
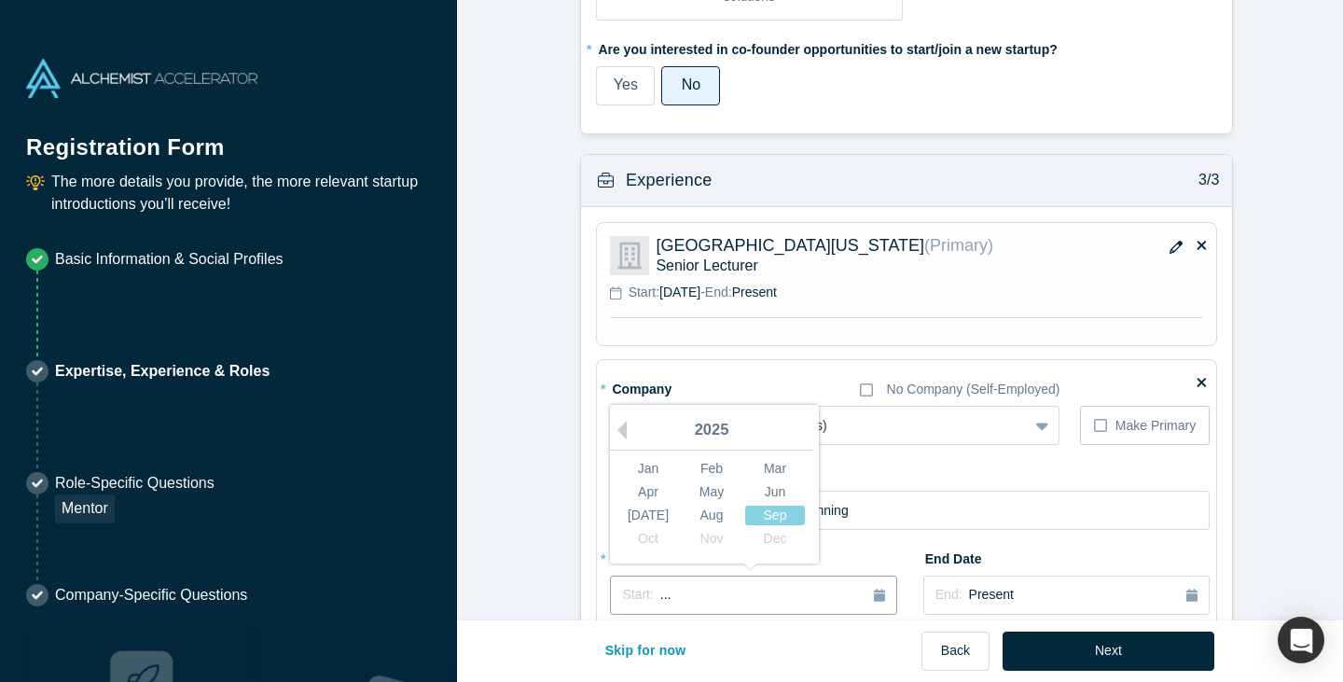
click at [843, 588] on div "Start: ..." at bounding box center [753, 595] width 262 height 21
click at [618, 428] on button "Previous Year" at bounding box center [617, 430] width 19 height 19
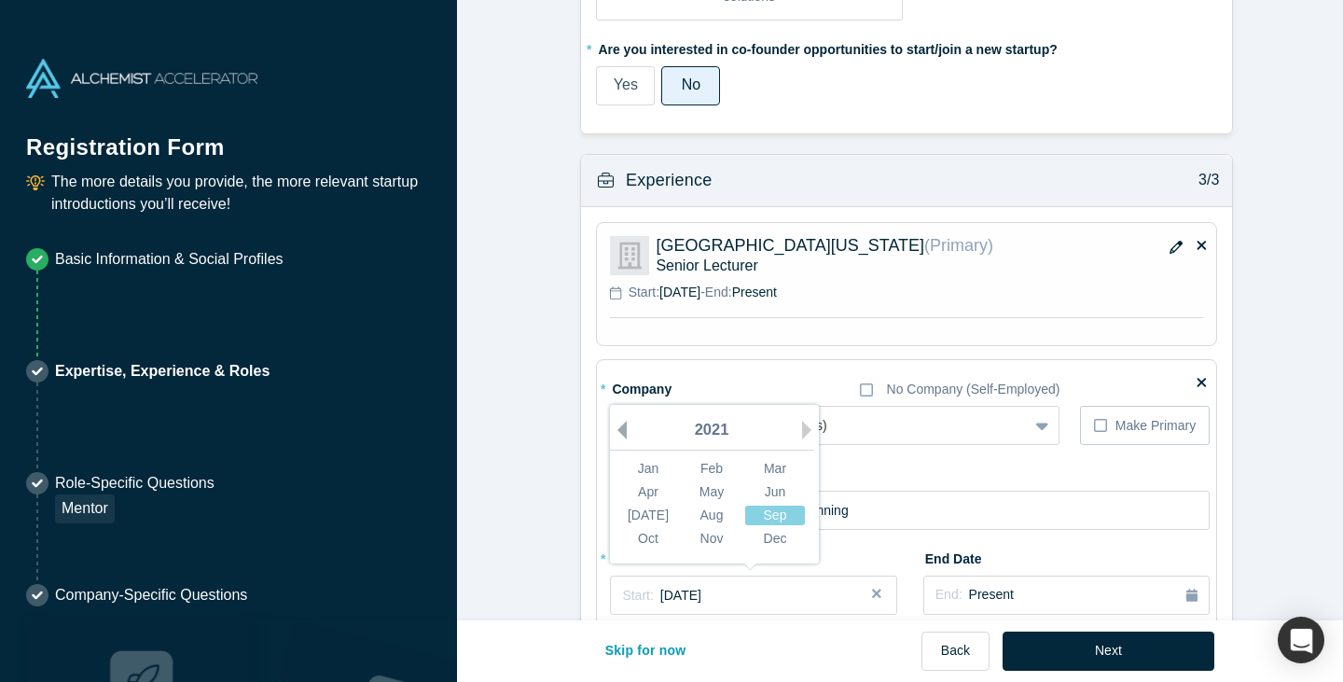
click at [618, 428] on button "Previous Year" at bounding box center [617, 430] width 19 height 19
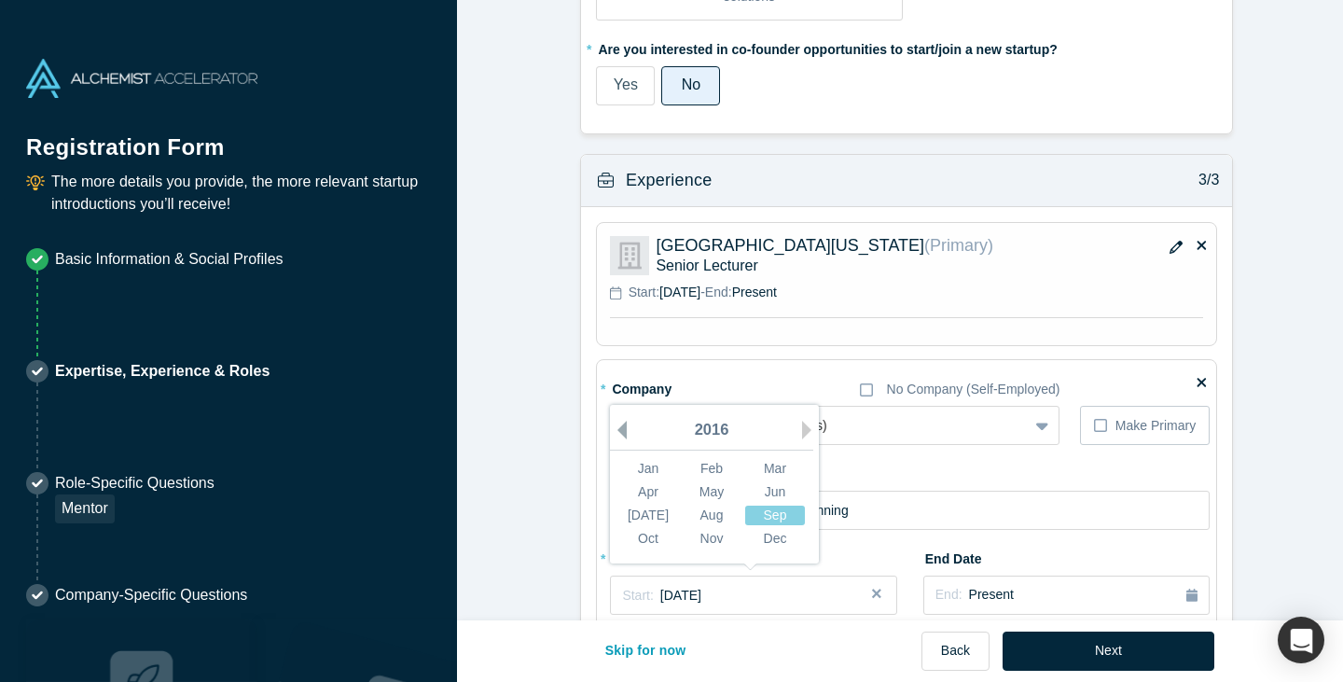
click at [618, 428] on button "Previous Year" at bounding box center [617, 430] width 19 height 19
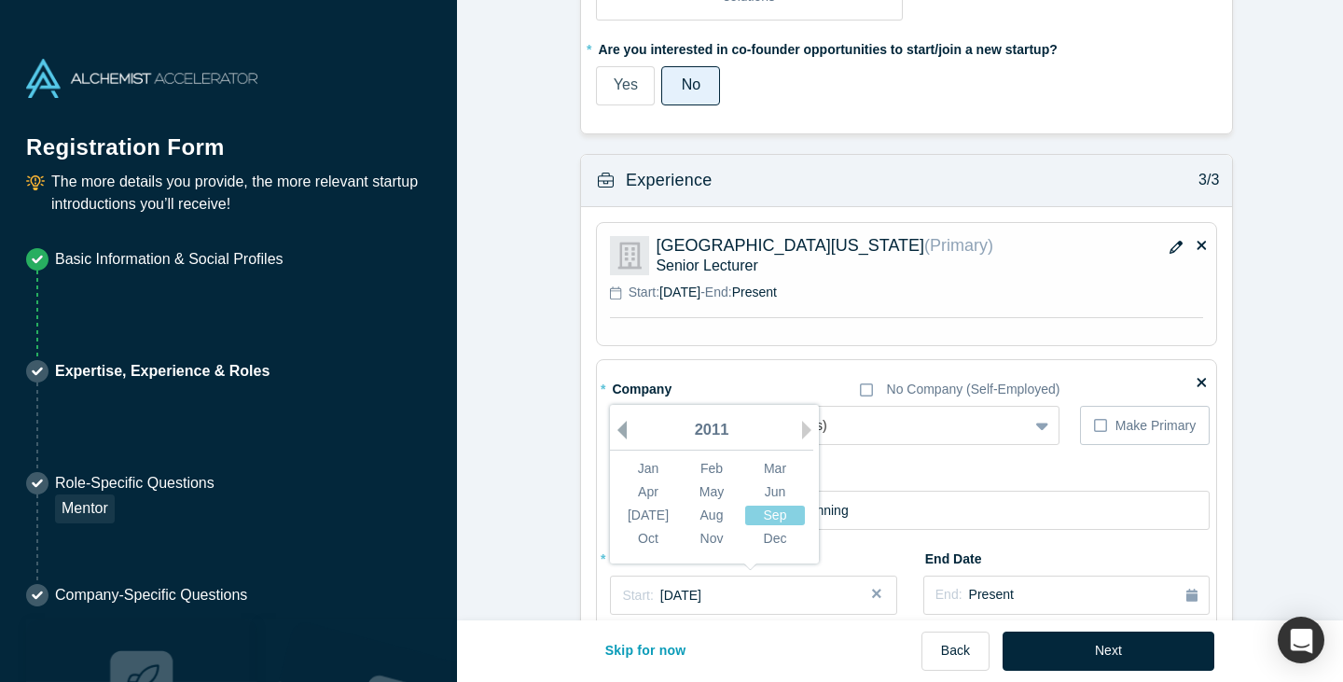
click at [618, 428] on button "Previous Year" at bounding box center [617, 430] width 19 height 19
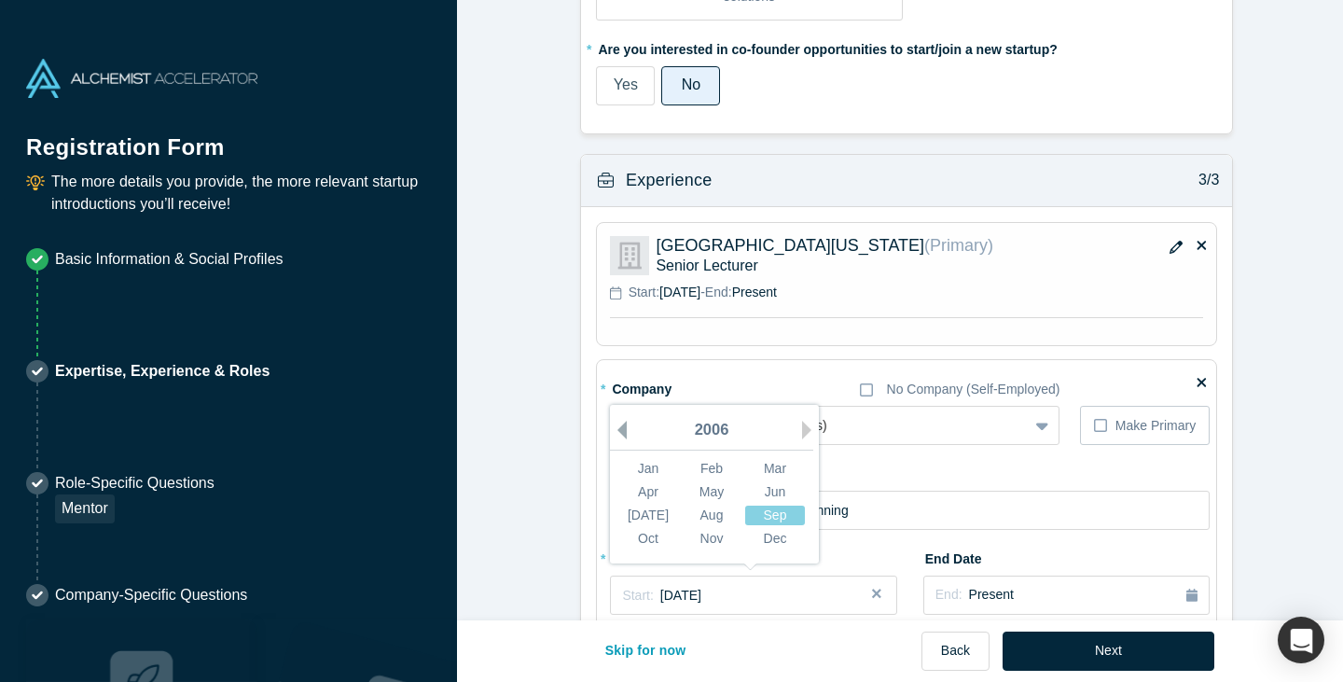
click at [618, 428] on button "Previous Year" at bounding box center [617, 430] width 19 height 19
click at [644, 472] on div "Jan" at bounding box center [648, 469] width 60 height 20
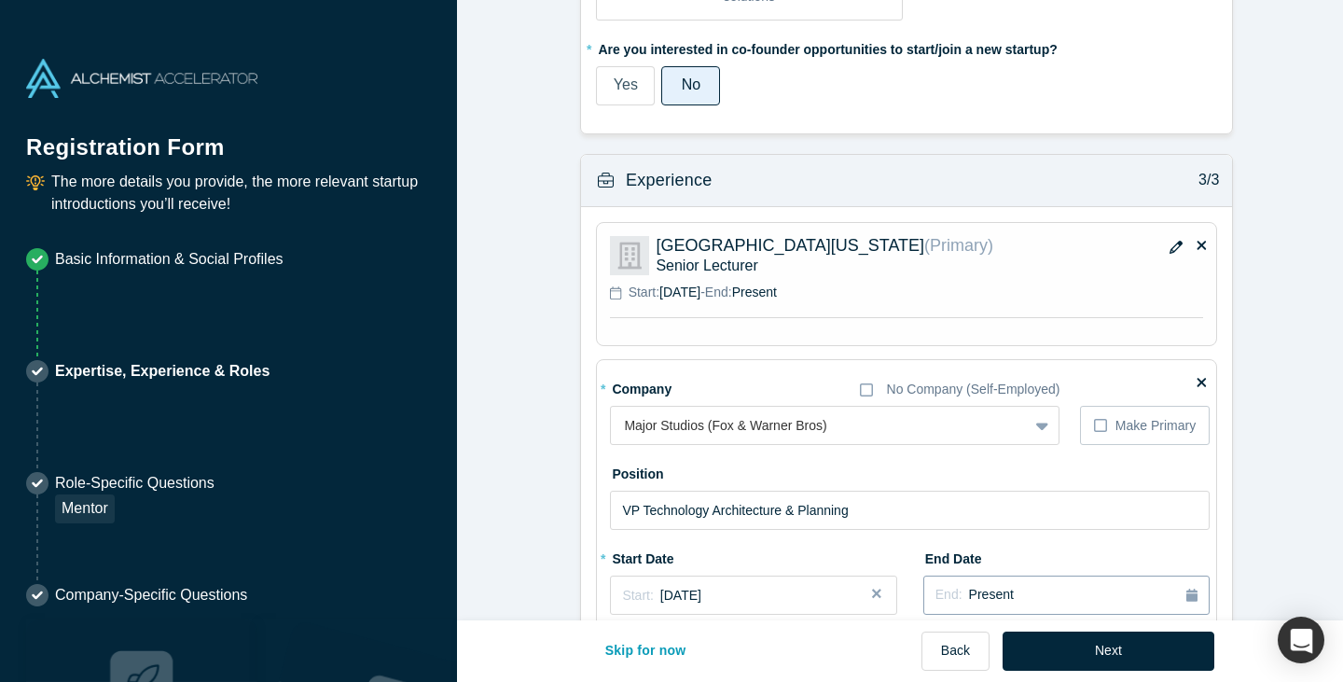
click at [1017, 589] on div "End: Present" at bounding box center [1066, 595] width 262 height 21
click at [1007, 434] on button "Previous Year" at bounding box center [1008, 430] width 19 height 19
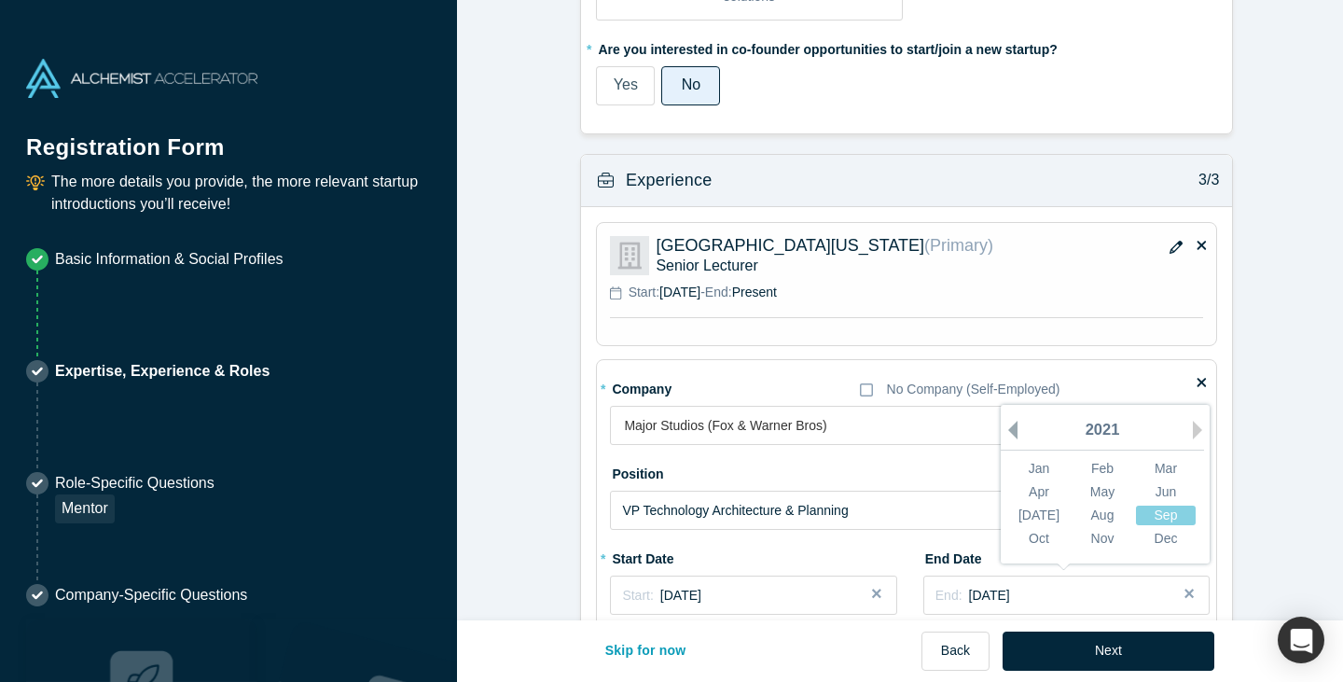
click at [1007, 434] on button "Previous Year" at bounding box center [1008, 430] width 19 height 19
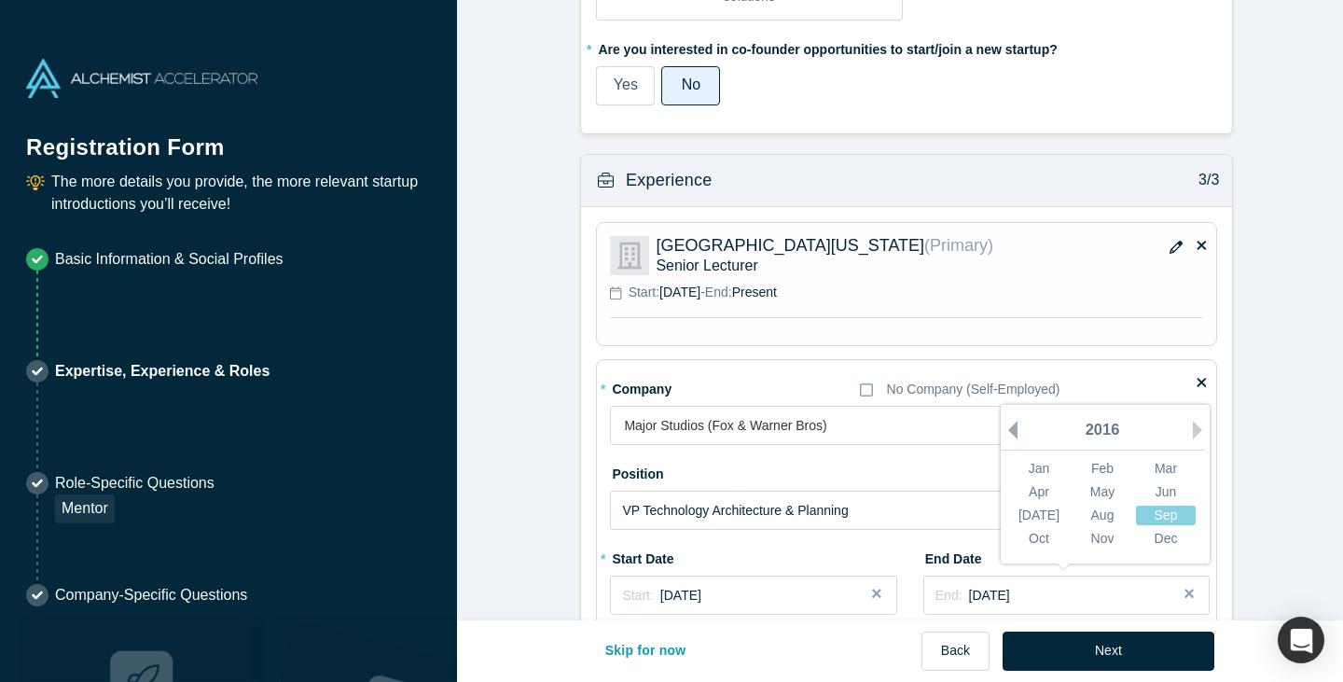
click at [1007, 434] on button "Previous Year" at bounding box center [1008, 430] width 19 height 19
click at [1105, 520] on div "Aug" at bounding box center [1102, 515] width 60 height 20
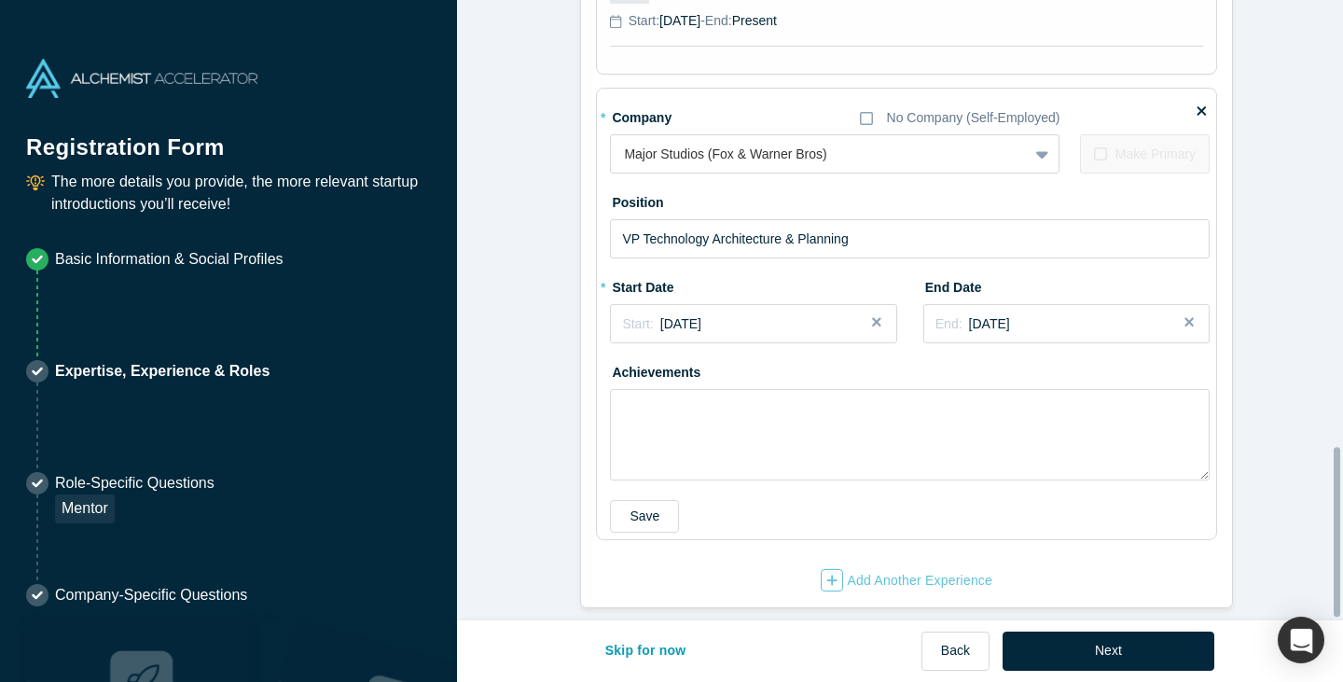
scroll to position [1627, 0]
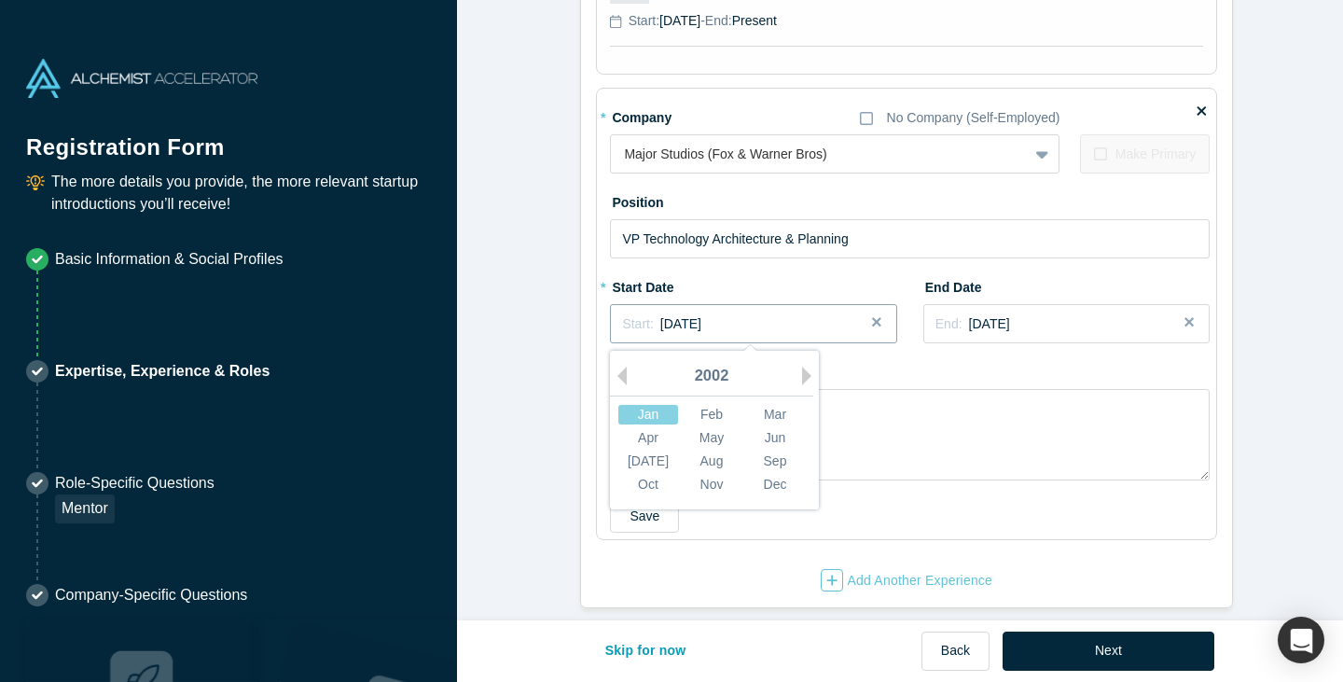
click at [758, 316] on div "Start: [DATE]" at bounding box center [753, 324] width 262 height 20
click at [781, 410] on div "Mar" at bounding box center [775, 415] width 60 height 20
click at [778, 324] on div "Start: [DATE]" at bounding box center [753, 324] width 262 height 20
click at [644, 435] on div "Apr" at bounding box center [648, 438] width 60 height 20
click at [907, 366] on div "Achievements" at bounding box center [910, 418] width 600 height 124
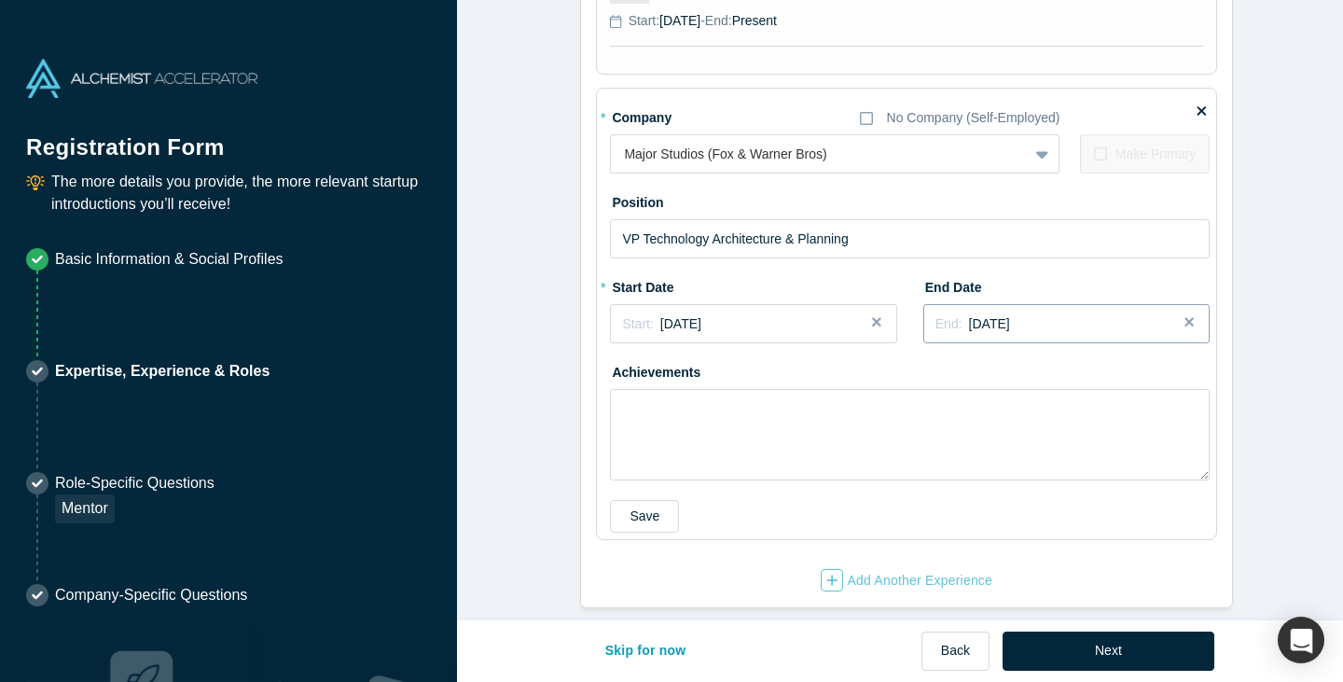
click at [1014, 317] on div "End: [DATE]" at bounding box center [1066, 324] width 262 height 20
click at [1013, 368] on div "2015" at bounding box center [1102, 376] width 203 height 39
click at [1003, 368] on button "Previous Year" at bounding box center [1008, 375] width 19 height 19
click at [1091, 453] on div "Aug" at bounding box center [1102, 461] width 60 height 20
click at [617, 500] on button "Save" at bounding box center [644, 516] width 69 height 33
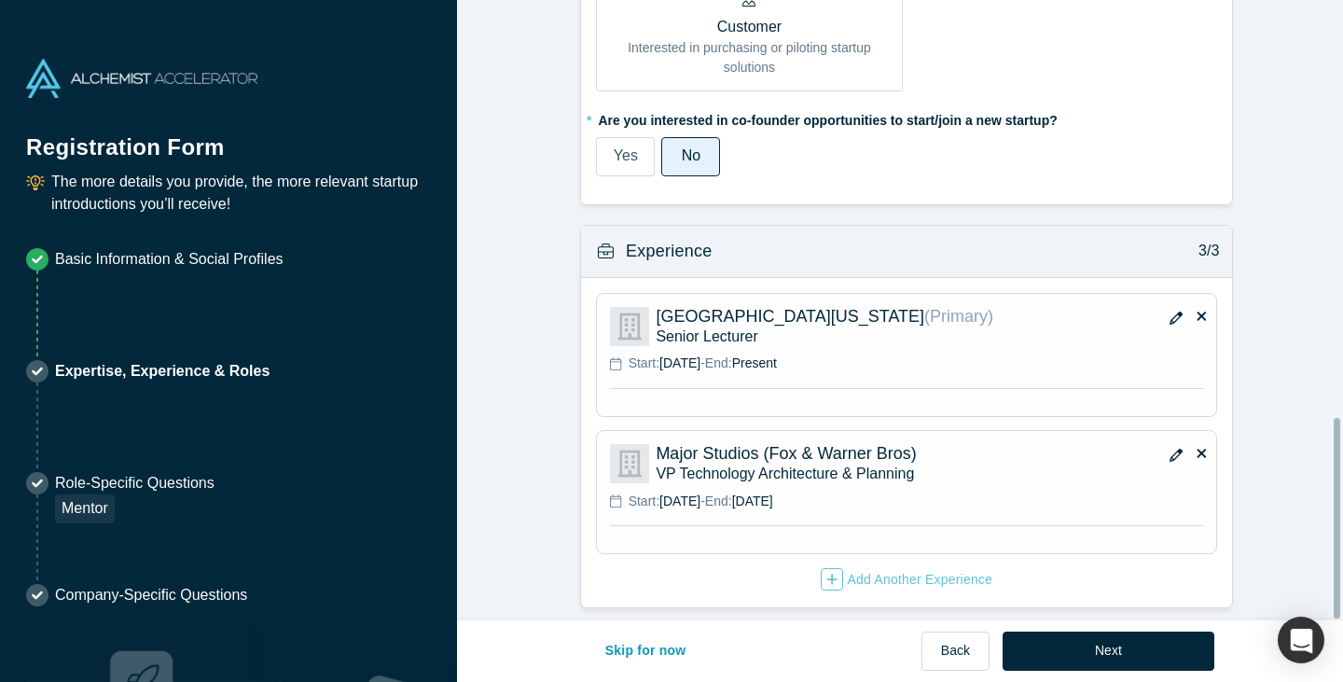
scroll to position [1290, 0]
click at [1172, 449] on icon "button" at bounding box center [1175, 455] width 13 height 13
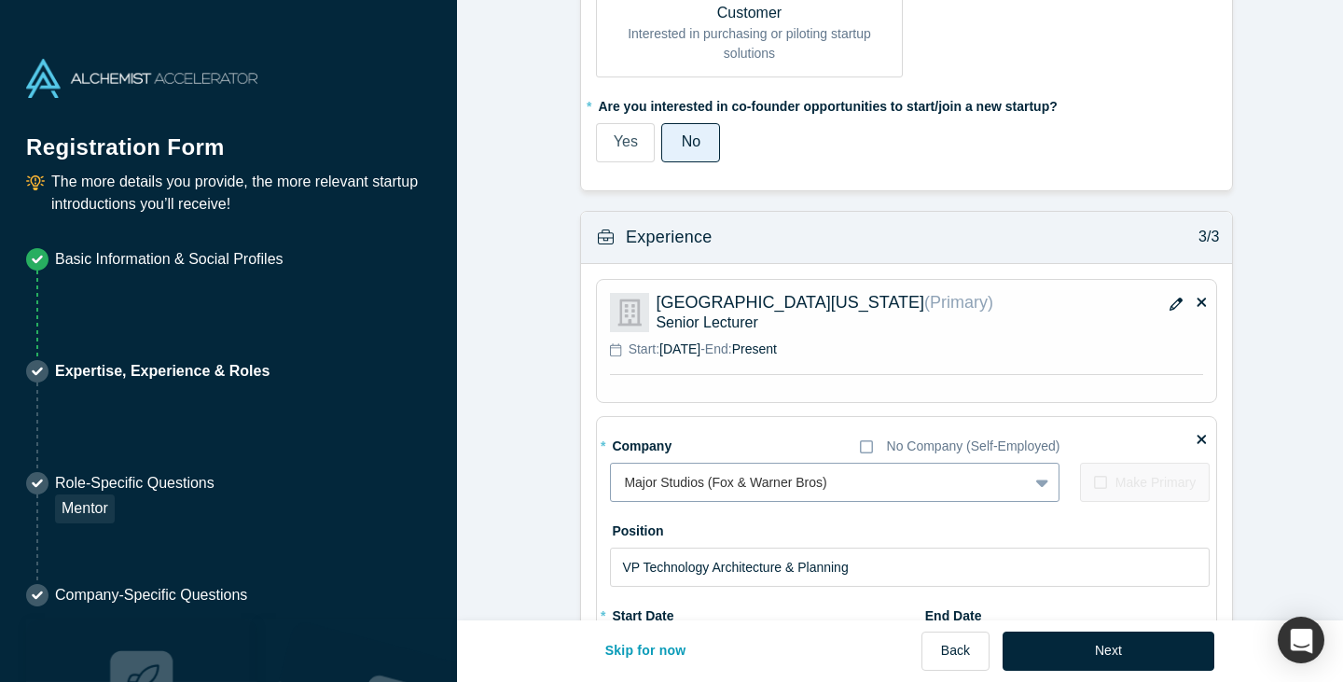
scroll to position [1477, 0]
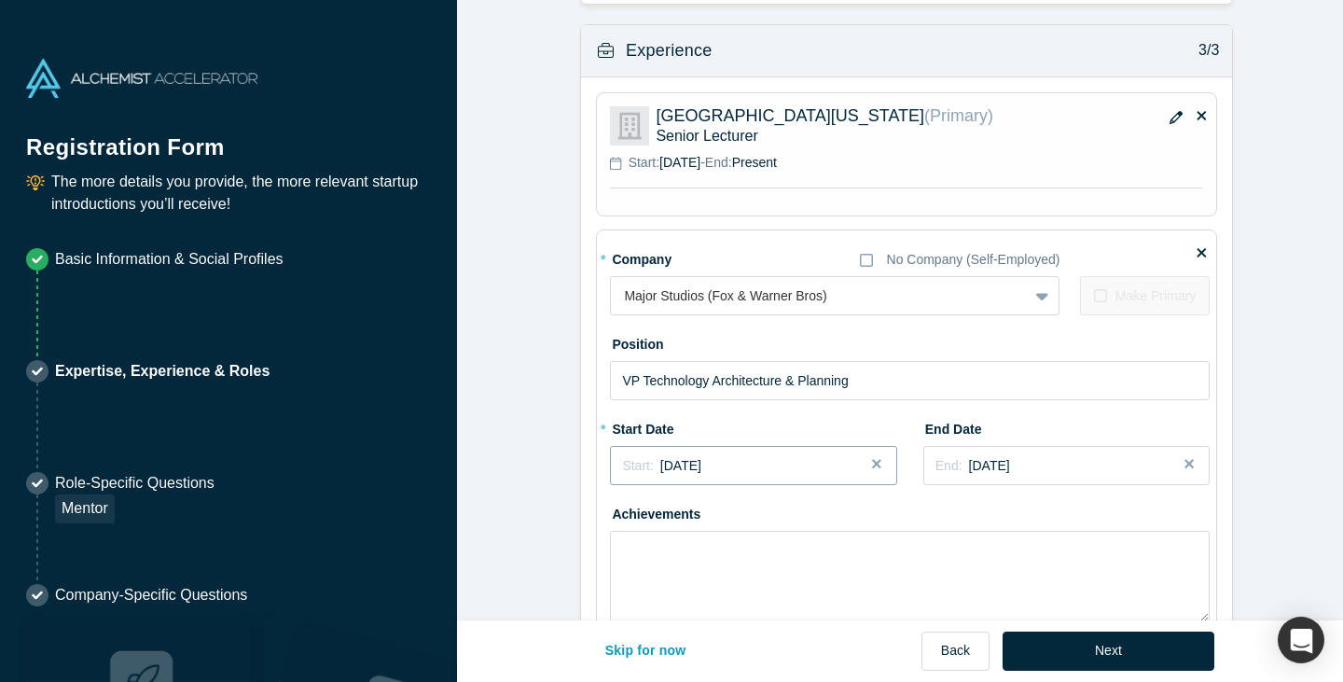
click at [740, 462] on div "Start: [DATE]" at bounding box center [753, 466] width 262 height 20
click at [804, 514] on button "Next Year" at bounding box center [811, 517] width 19 height 19
click at [642, 573] on div "Apr" at bounding box center [648, 580] width 60 height 20
click at [1014, 466] on div "End: [DATE]" at bounding box center [1066, 466] width 262 height 20
click at [1005, 518] on button "Previous Year" at bounding box center [1008, 517] width 19 height 19
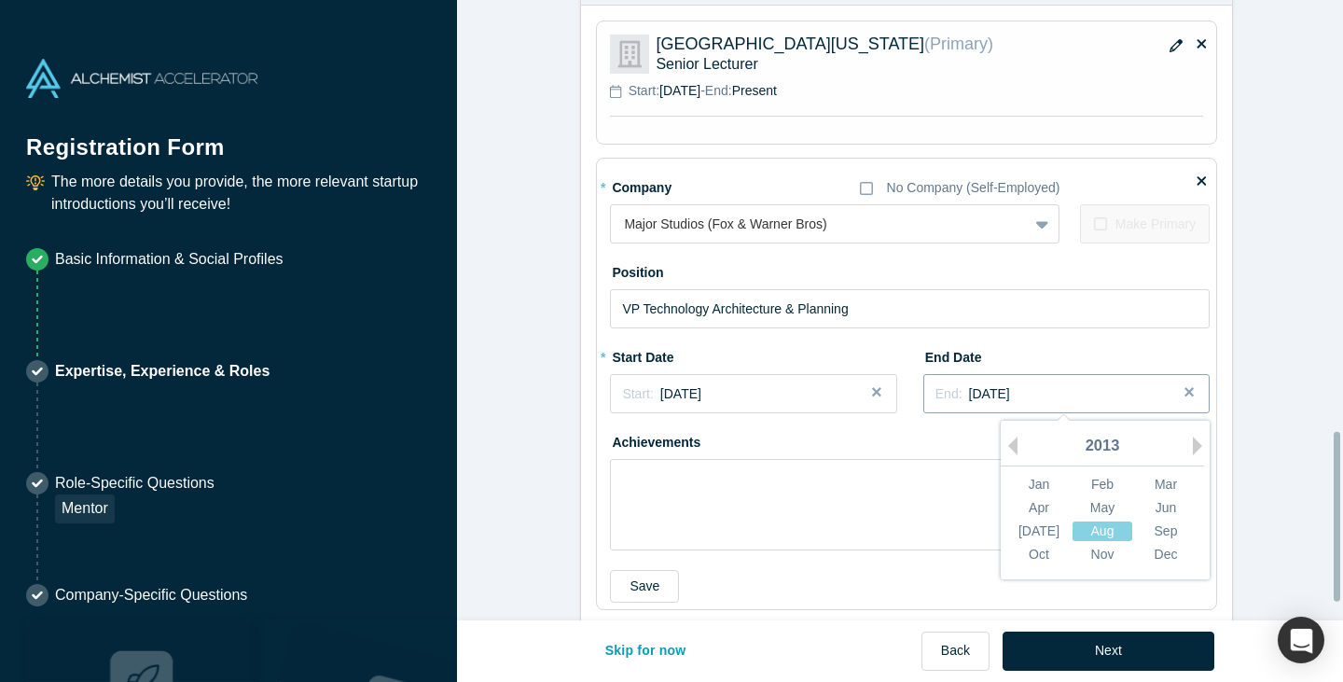
scroll to position [1570, 0]
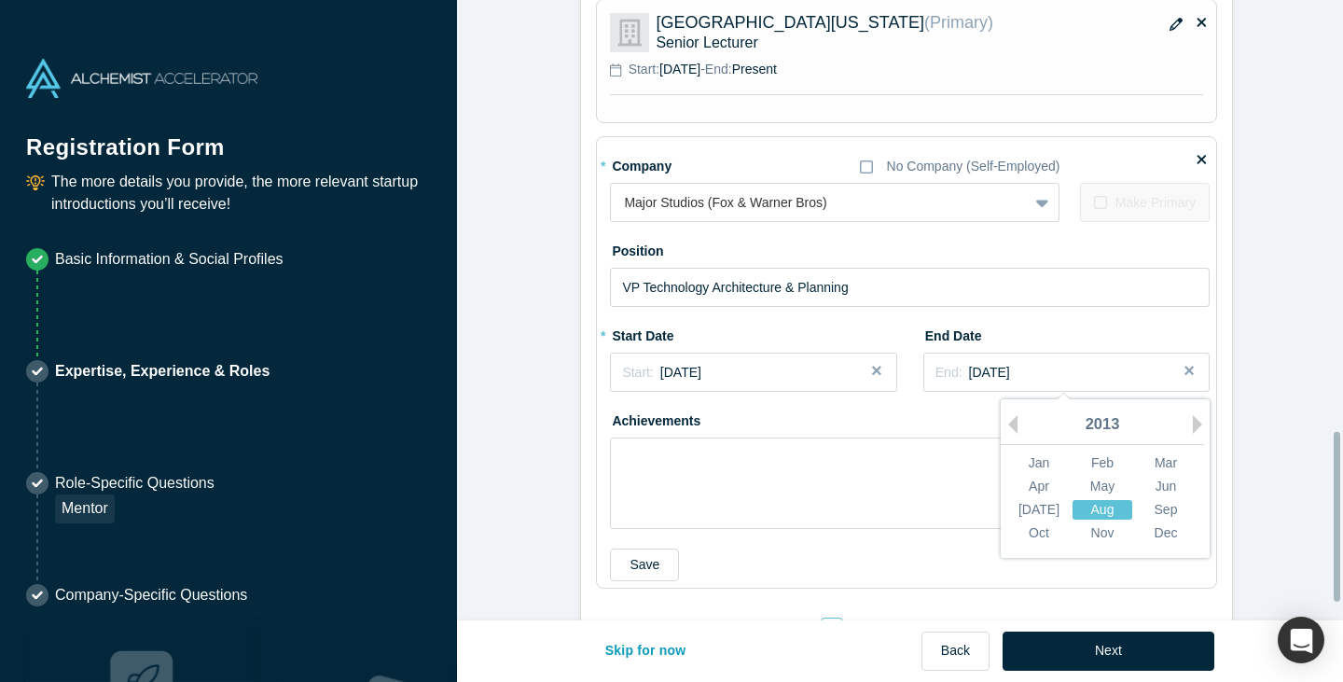
click at [1090, 507] on div "Aug" at bounding box center [1102, 510] width 60 height 20
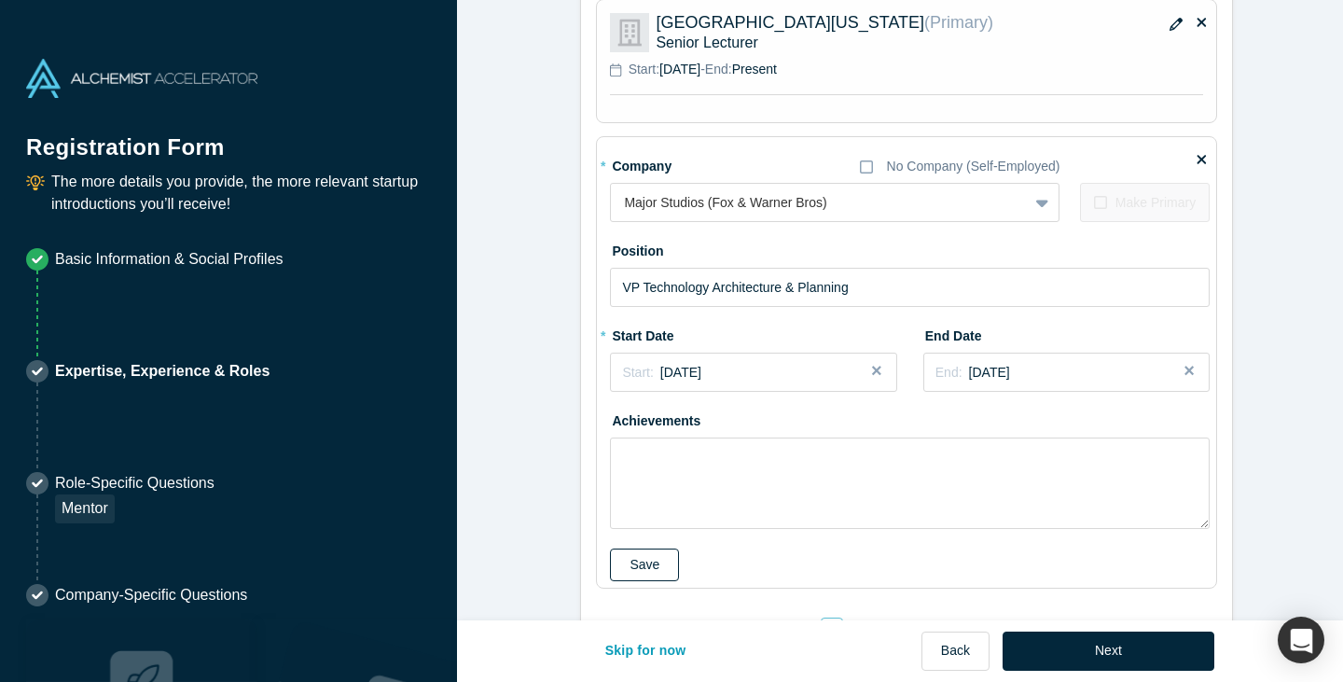
click at [639, 560] on button "Save" at bounding box center [644, 564] width 69 height 33
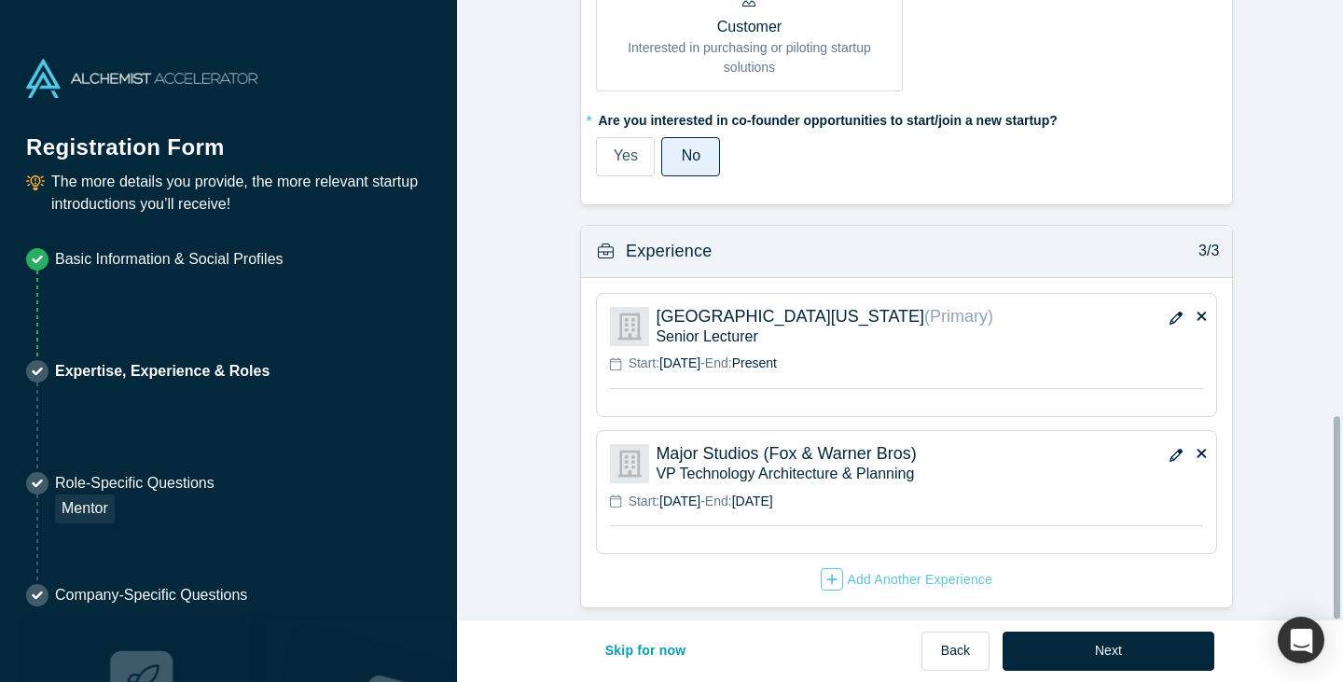
scroll to position [1287, 0]
click at [909, 571] on div "Add Another Experience" at bounding box center [907, 579] width 172 height 22
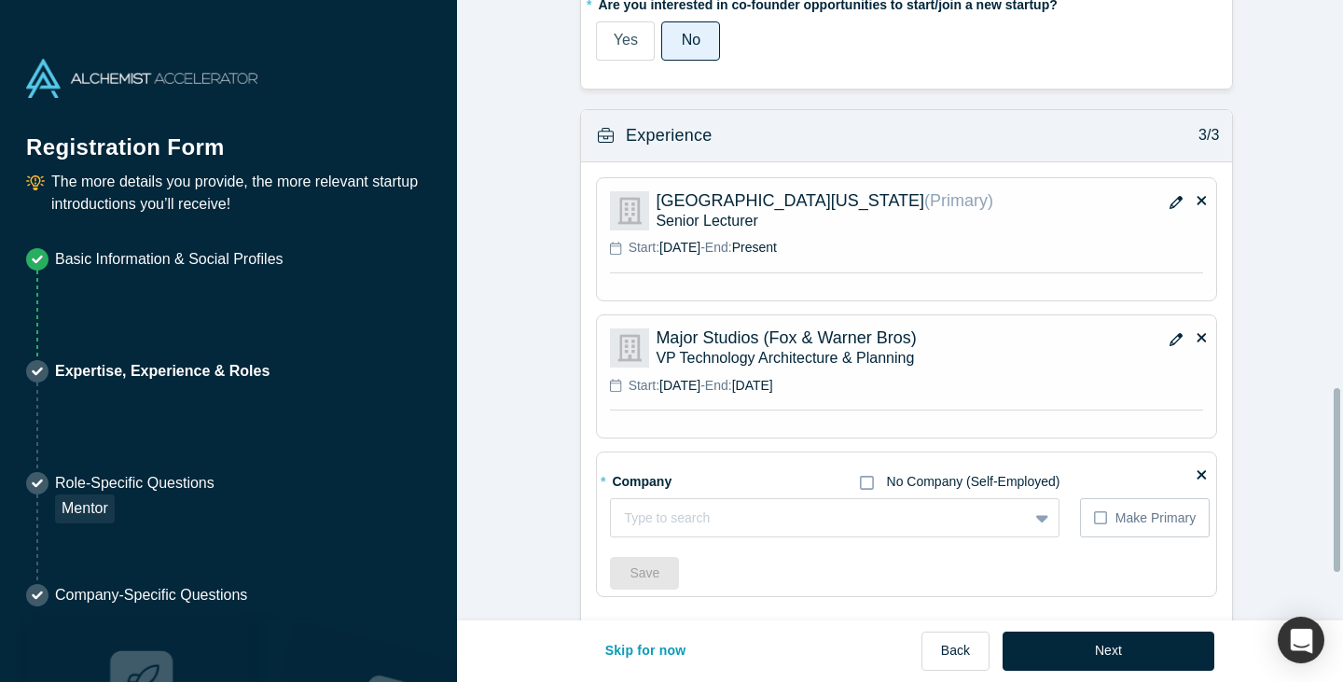
scroll to position [1464, 0]
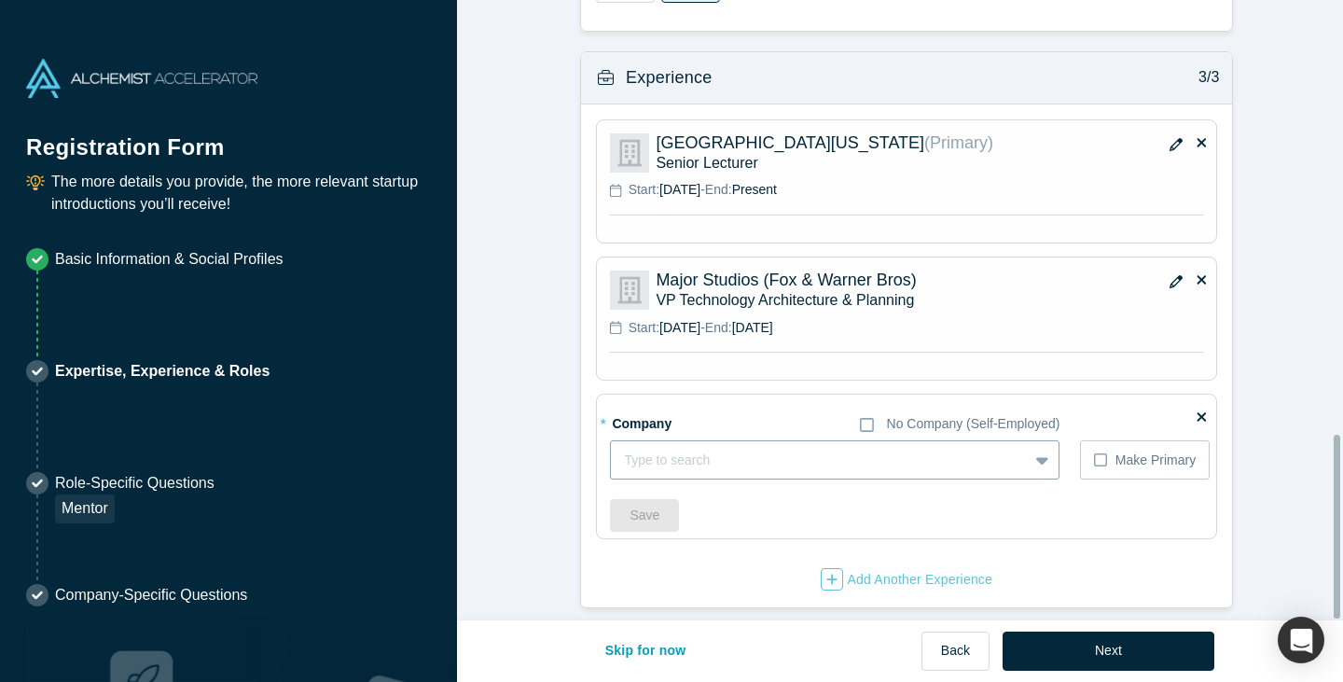
click at [730, 452] on div at bounding box center [819, 460] width 391 height 23
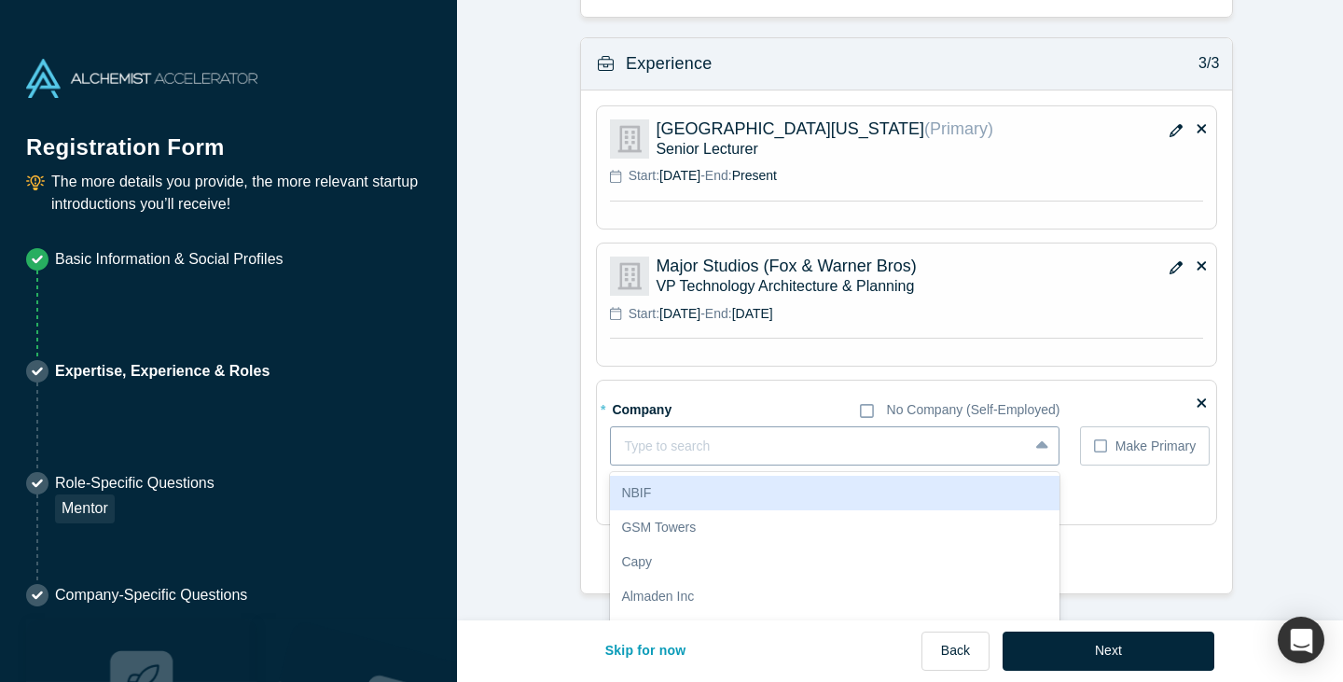
type input "C"
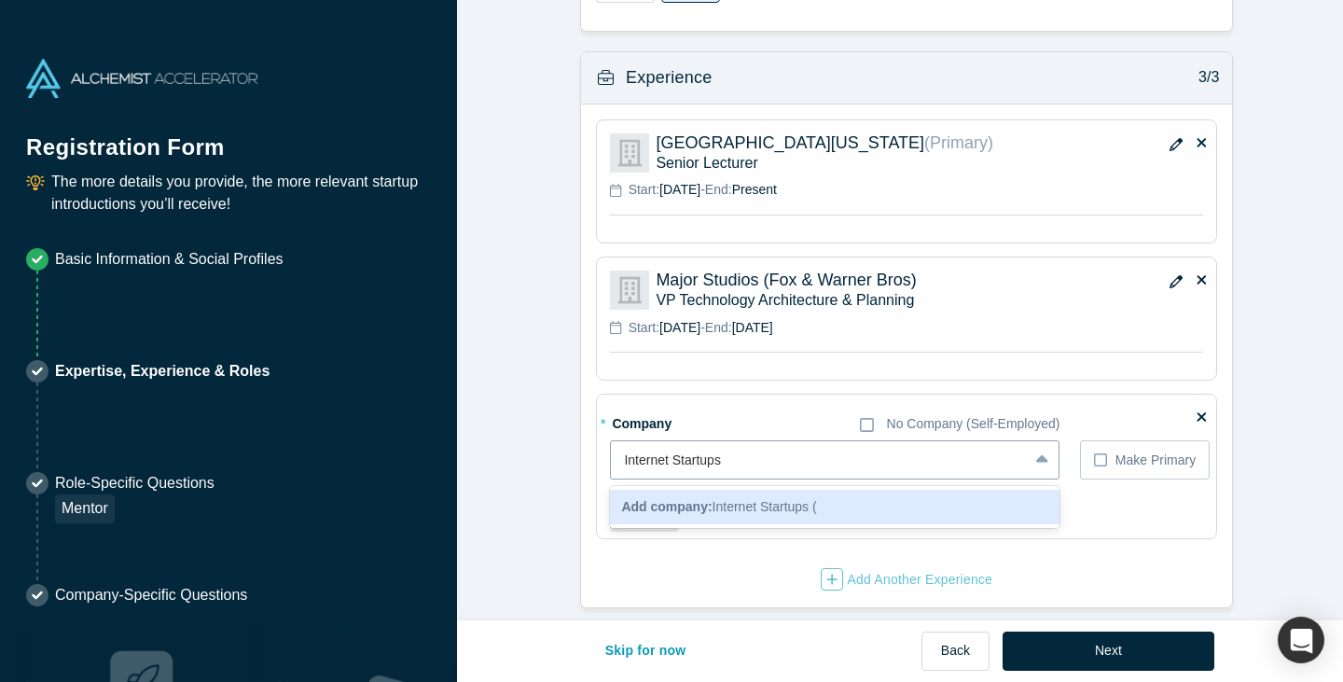
type input "Internet Startups"
click at [719, 499] on span "Add company: Internet Startups" at bounding box center [714, 506] width 187 height 15
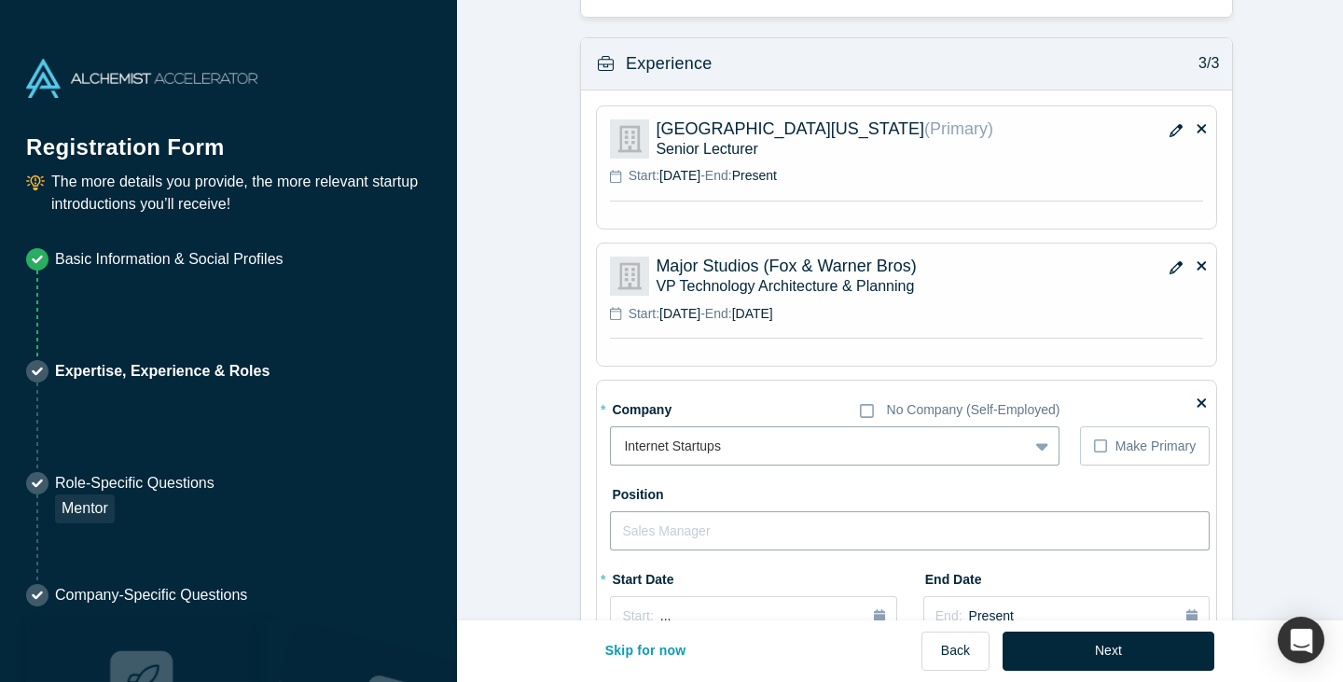
click at [699, 531] on input "text" at bounding box center [910, 530] width 600 height 39
type input "CTO"
click at [718, 612] on div "Start: ..." at bounding box center [753, 616] width 262 height 21
click at [613, 447] on button "Previous Year" at bounding box center [617, 450] width 19 height 19
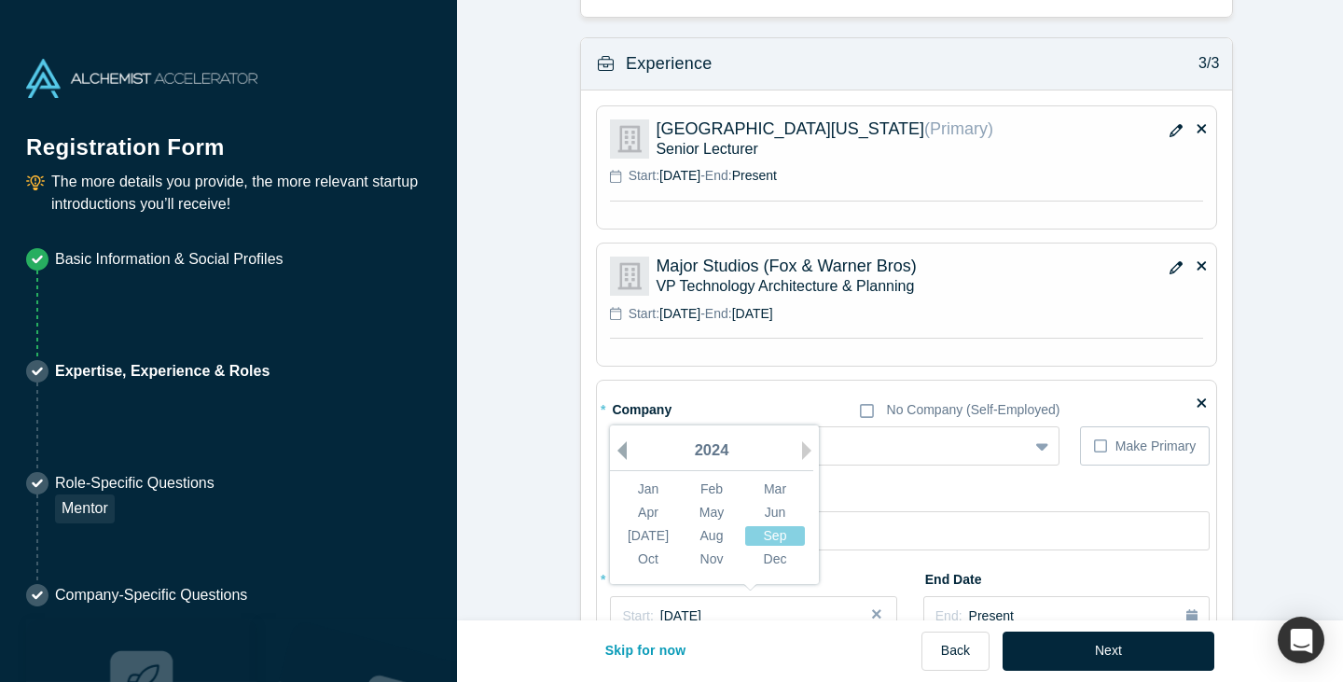
click at [613, 447] on button "Previous Year" at bounding box center [617, 450] width 19 height 19
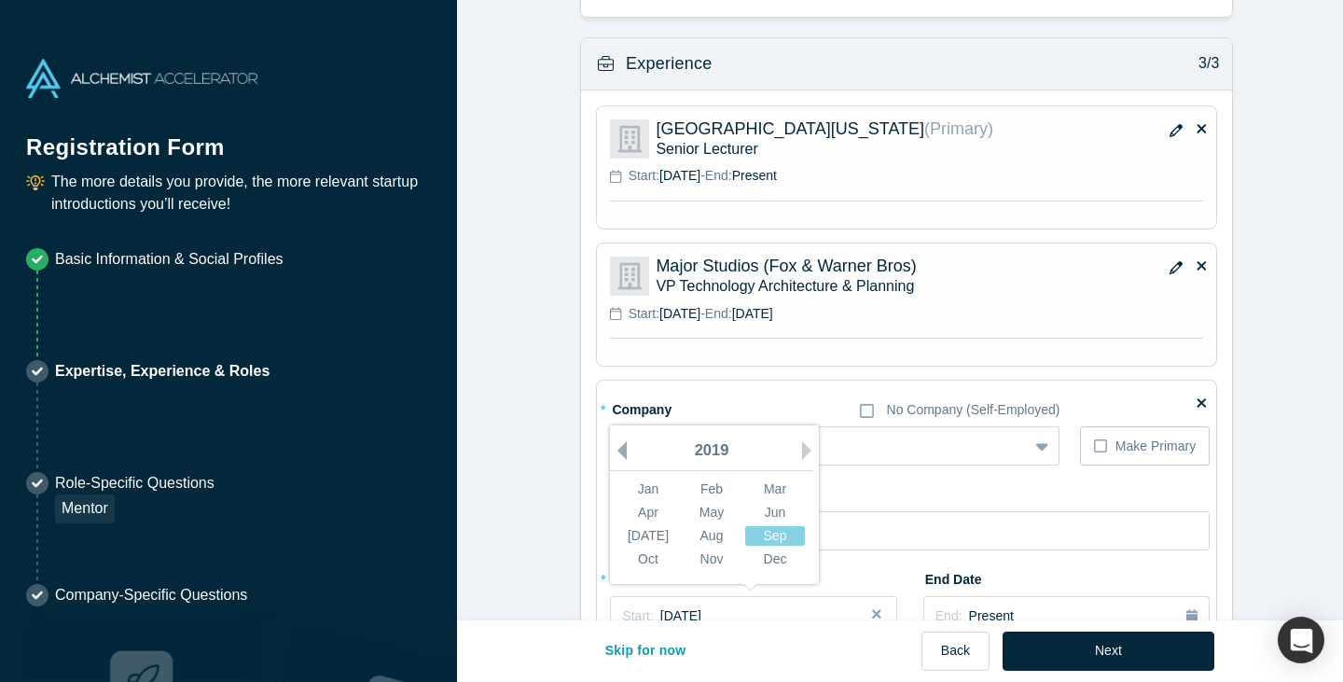
click at [613, 447] on button "Previous Year" at bounding box center [617, 450] width 19 height 19
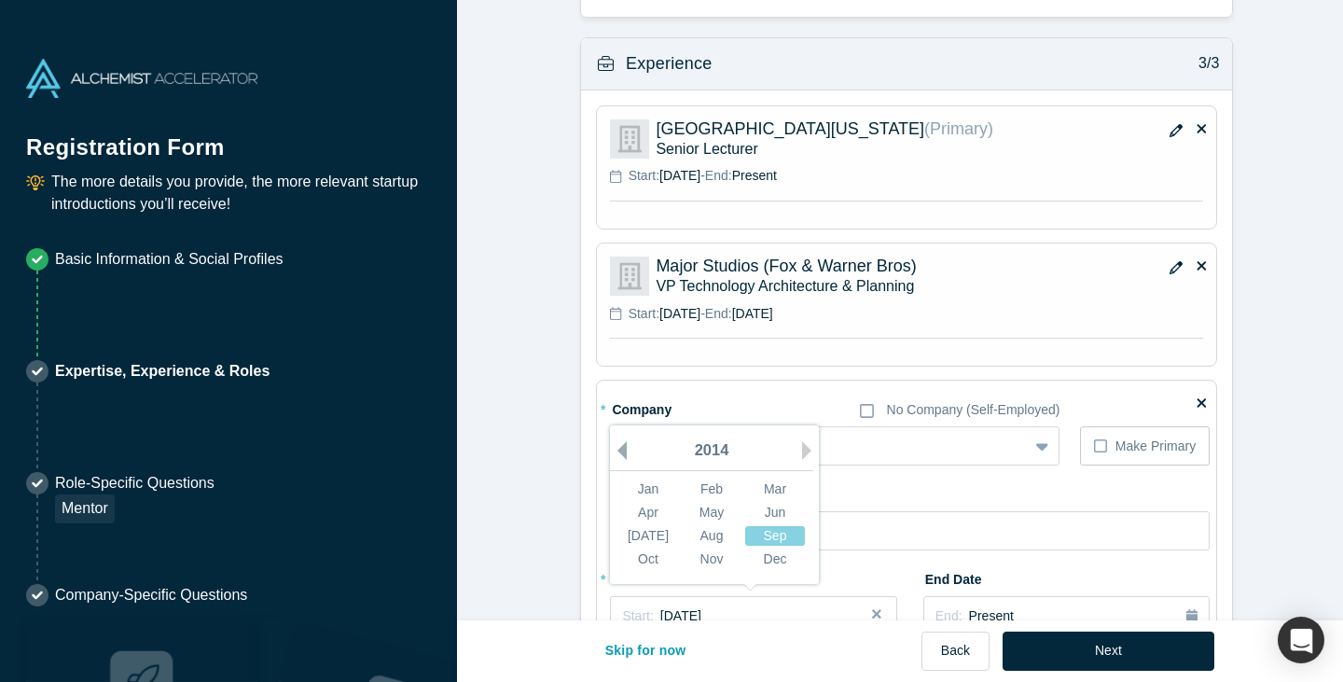
click at [613, 447] on button "Previous Year" at bounding box center [617, 450] width 19 height 19
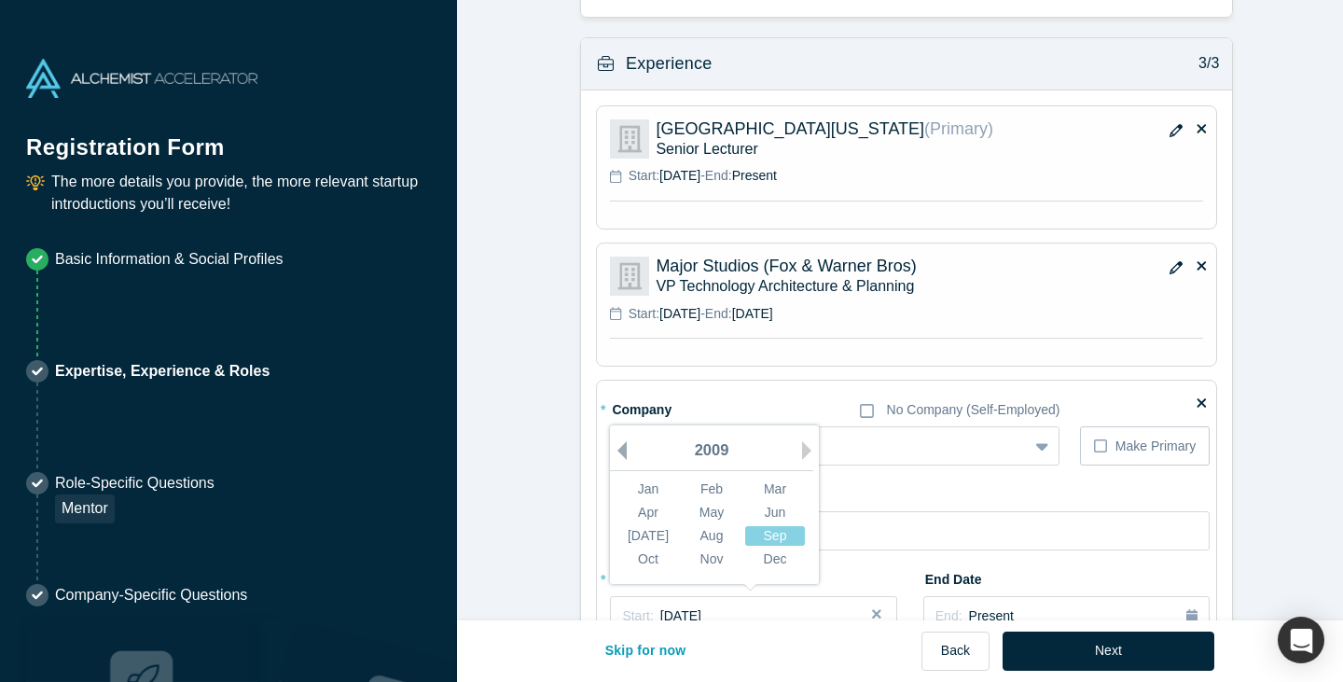
click at [613, 447] on button "Previous Year" at bounding box center [617, 450] width 19 height 19
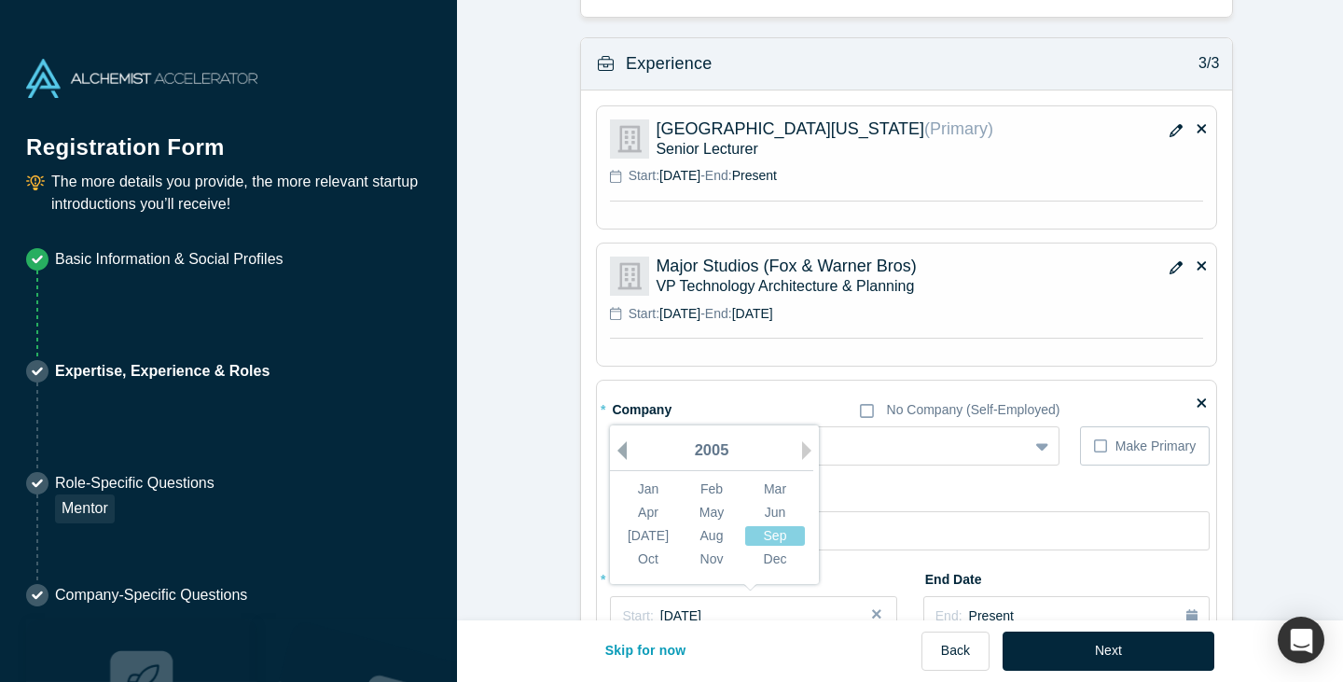
click at [613, 447] on button "Previous Year" at bounding box center [617, 450] width 19 height 19
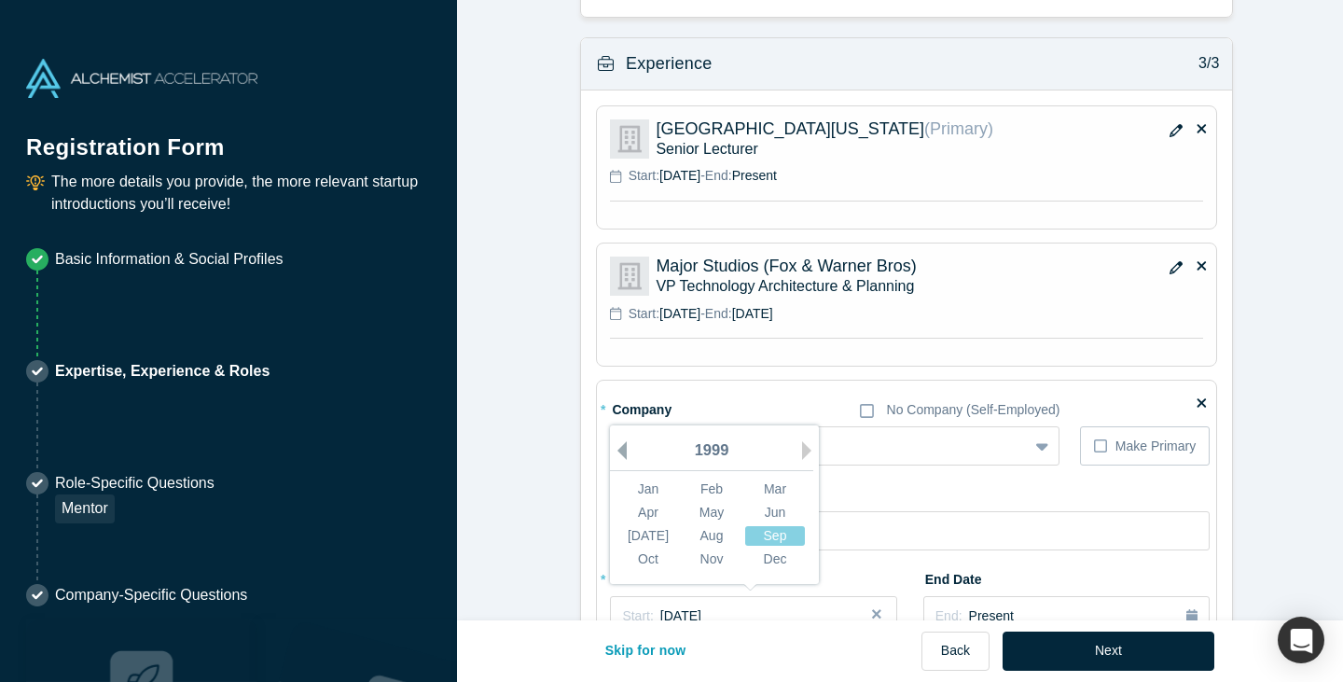
click at [612, 447] on button "Previous Year" at bounding box center [617, 450] width 19 height 19
click at [803, 449] on button "Next Year" at bounding box center [811, 450] width 19 height 19
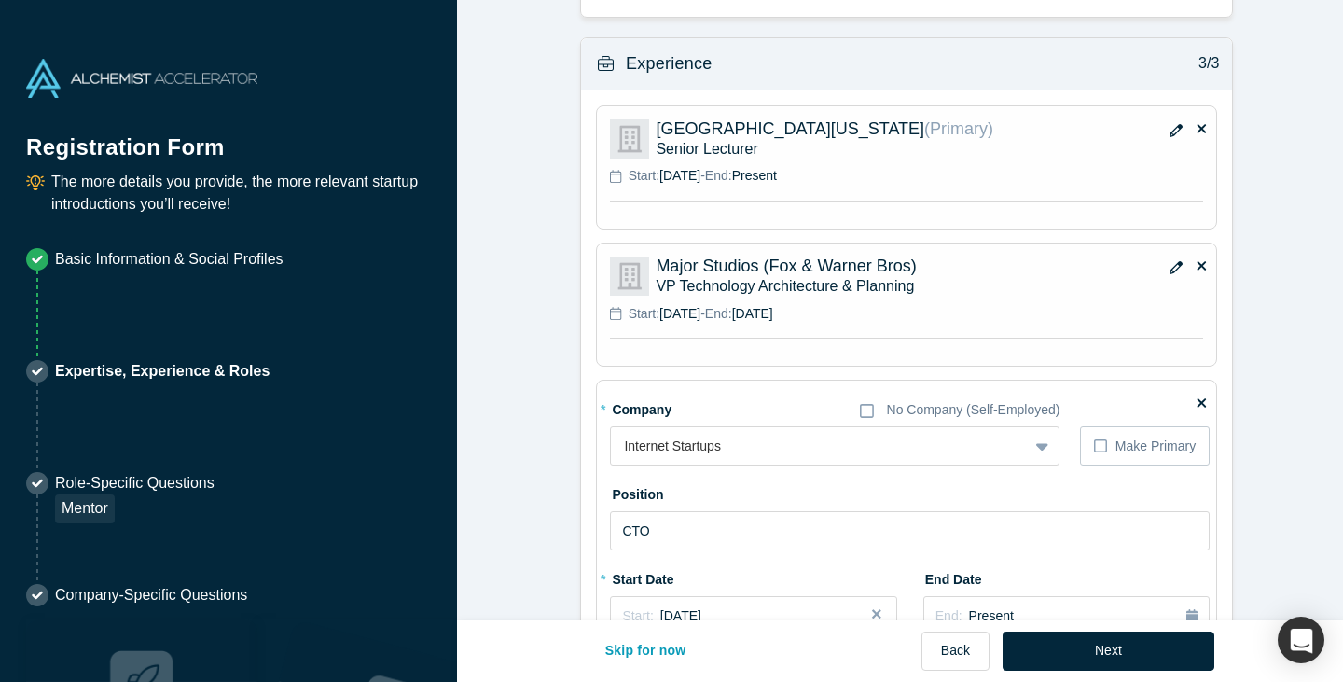
click at [923, 565] on label "End Date" at bounding box center [975, 576] width 104 height 26
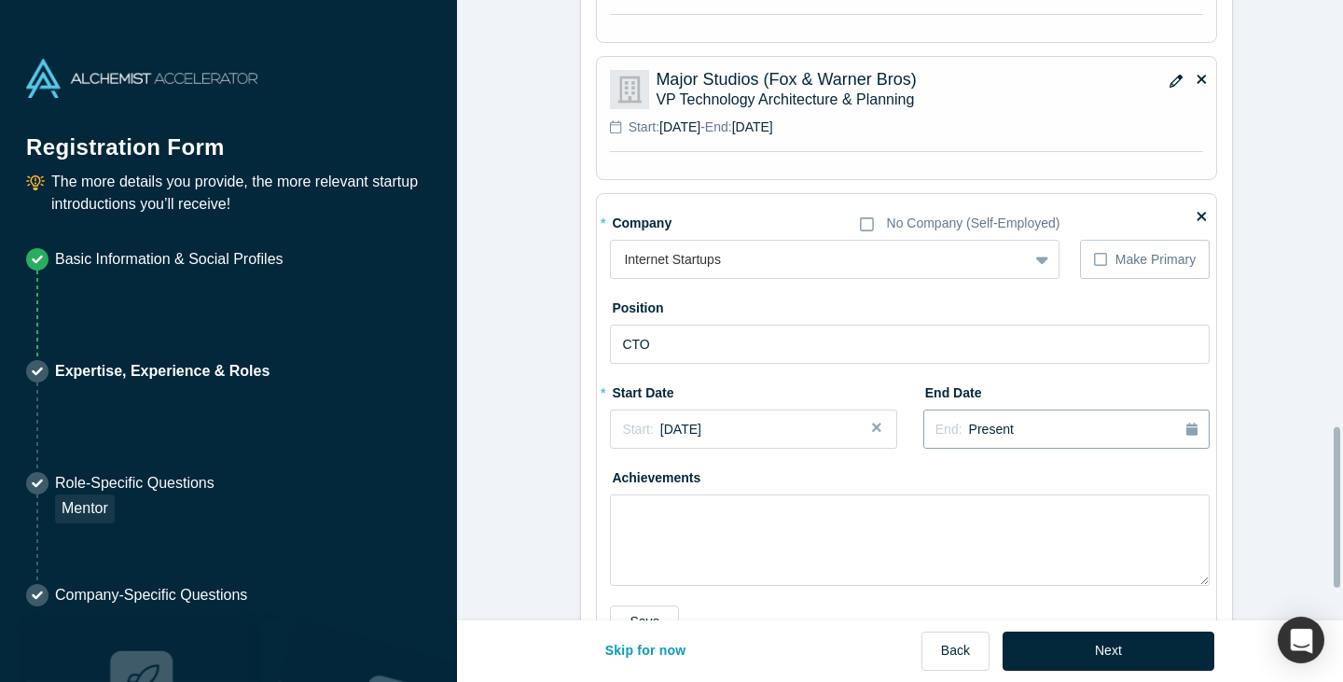
click at [991, 432] on span "Present" at bounding box center [991, 428] width 45 height 15
click at [999, 481] on button "Previous Year" at bounding box center [1008, 481] width 19 height 19
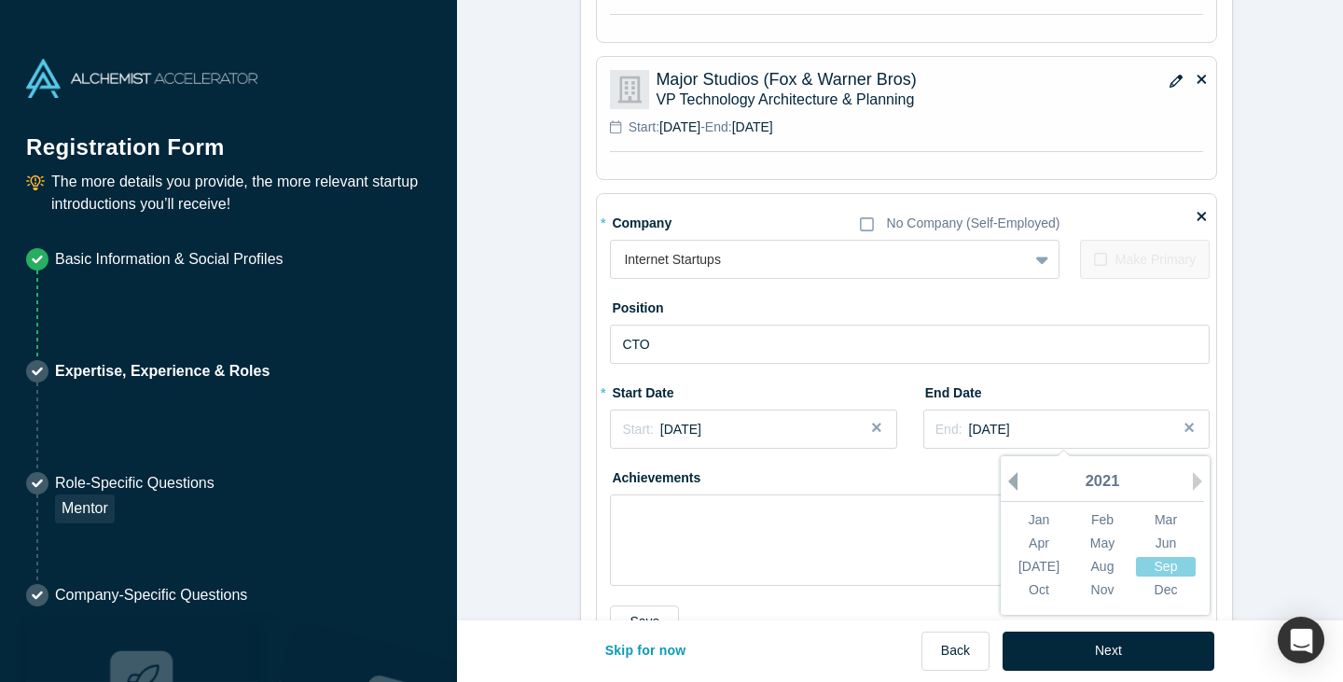
click at [999, 481] on button "Previous Year" at bounding box center [1008, 481] width 19 height 19
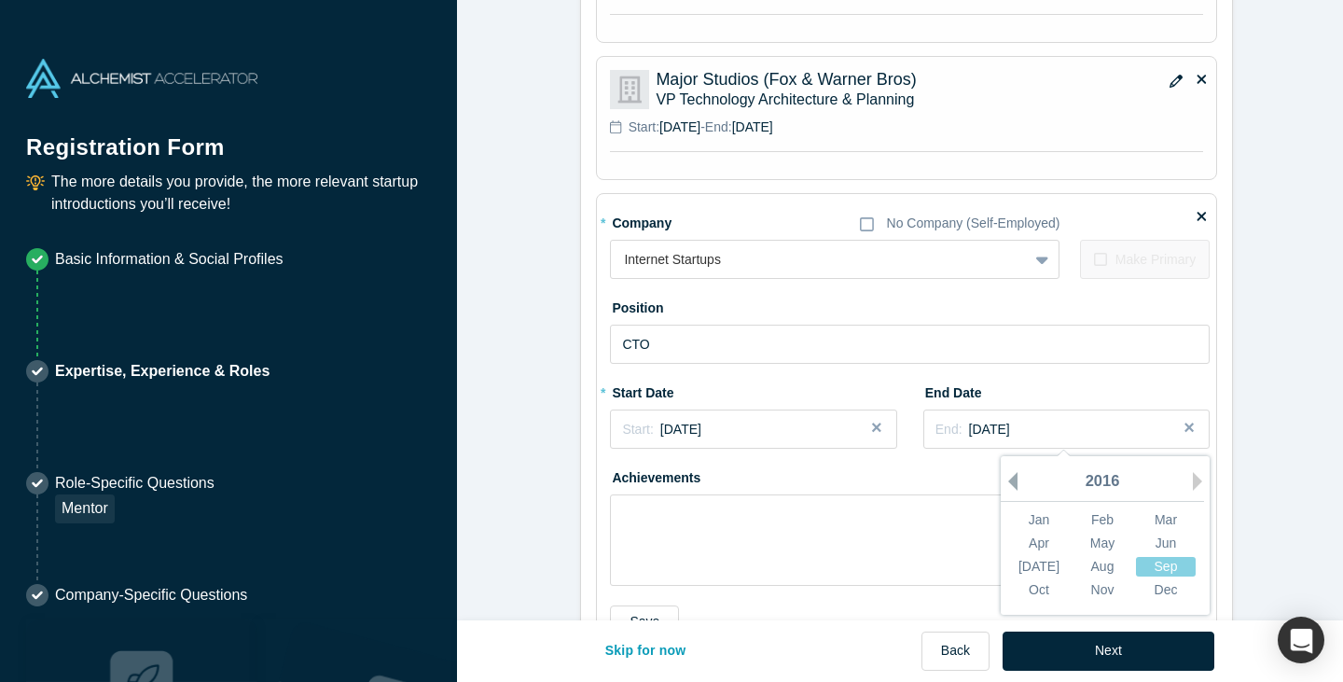
click at [999, 481] on button "Previous Year" at bounding box center [1008, 481] width 19 height 19
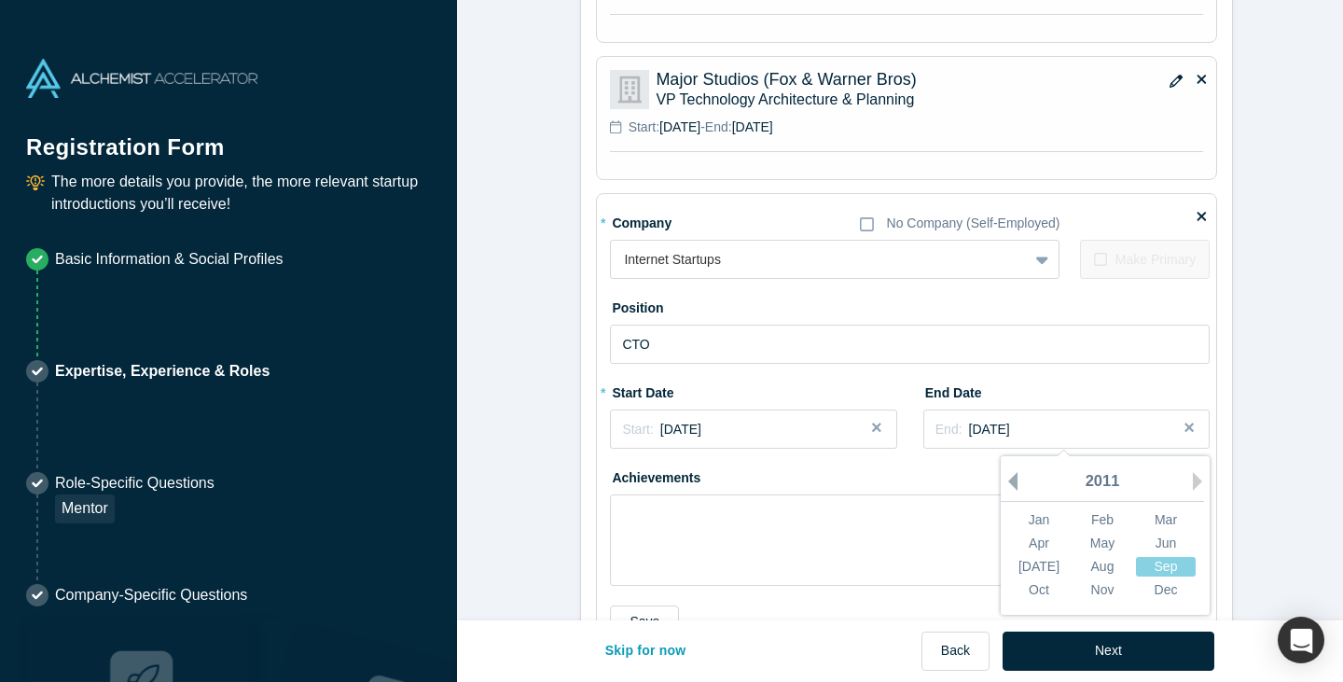
click at [999, 481] on button "Previous Year" at bounding box center [1008, 481] width 19 height 19
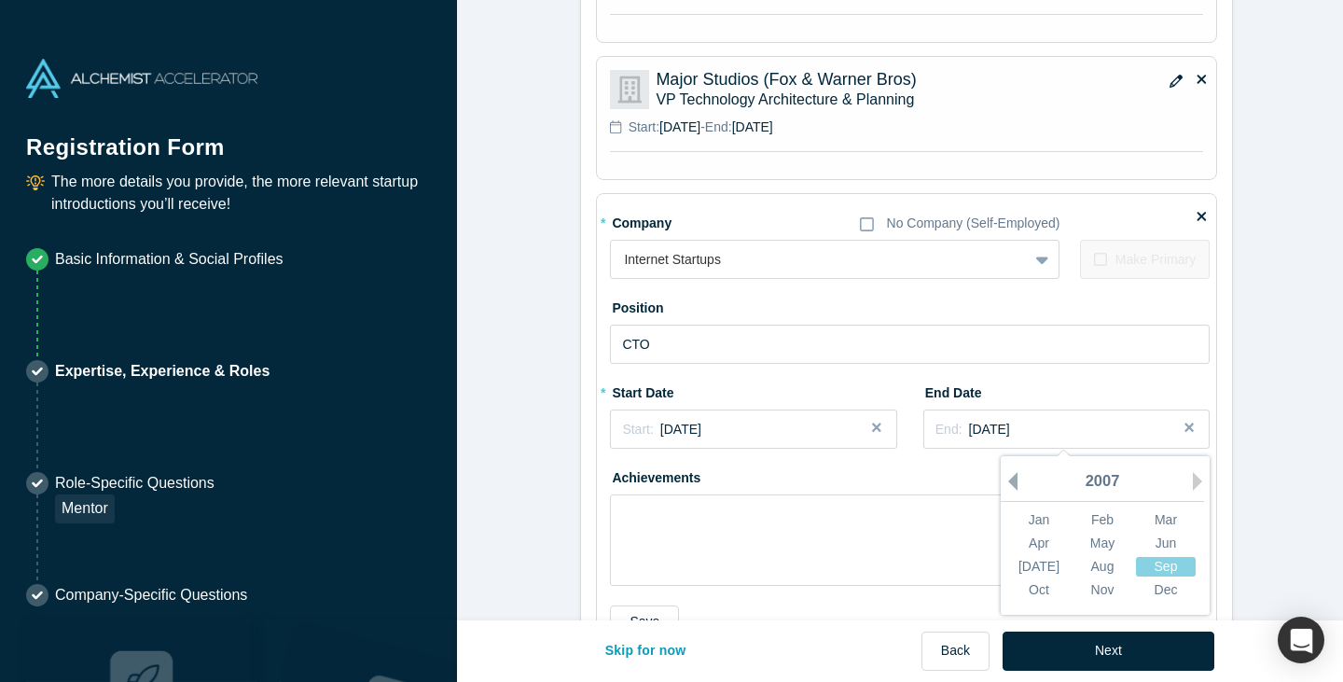
click at [999, 481] on button "Previous Year" at bounding box center [1008, 481] width 19 height 19
click at [1139, 523] on div "Mar" at bounding box center [1166, 520] width 60 height 20
click at [619, 609] on button "Save" at bounding box center [644, 621] width 69 height 33
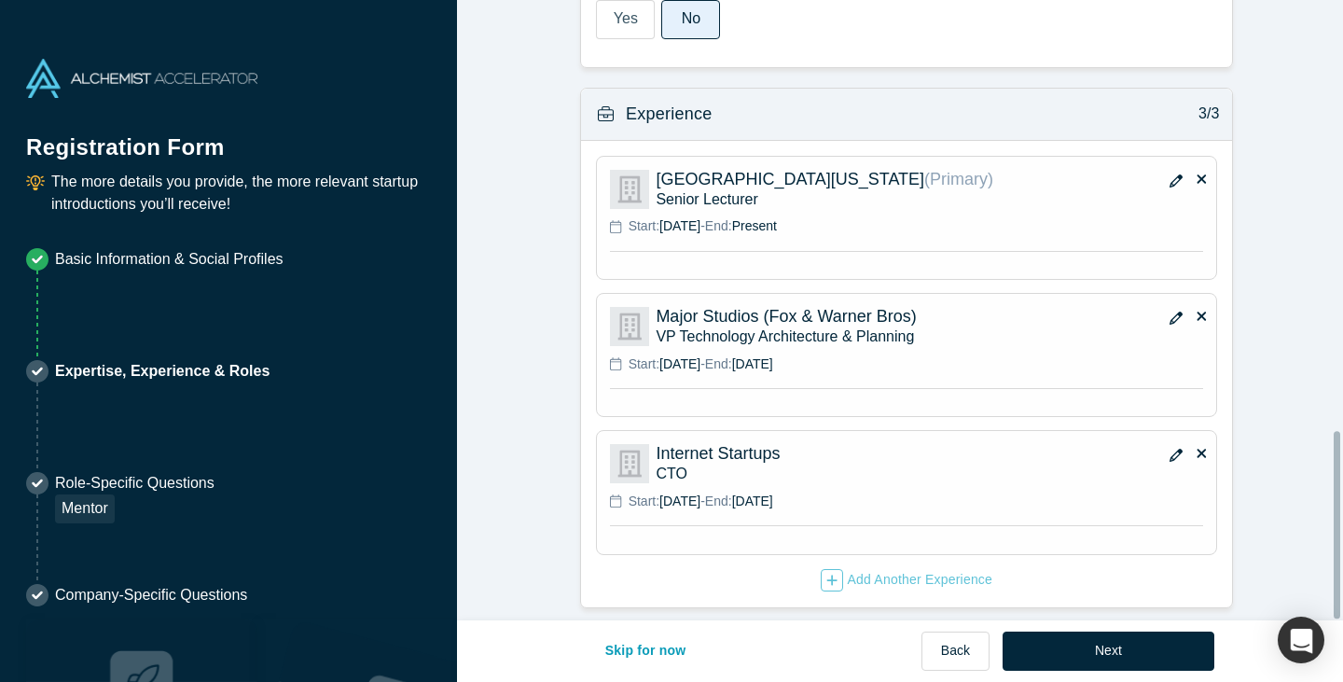
scroll to position [1424, 0]
click at [895, 569] on div "Add Another Experience" at bounding box center [907, 580] width 172 height 22
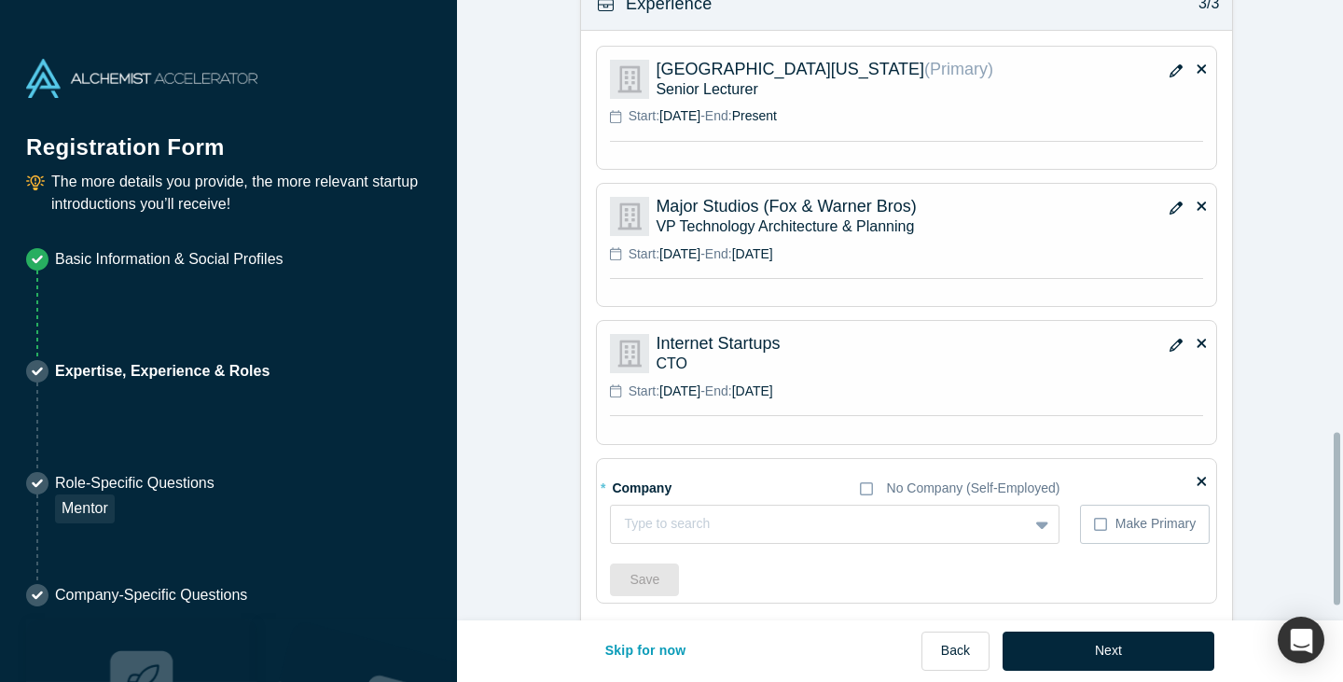
scroll to position [1601, 0]
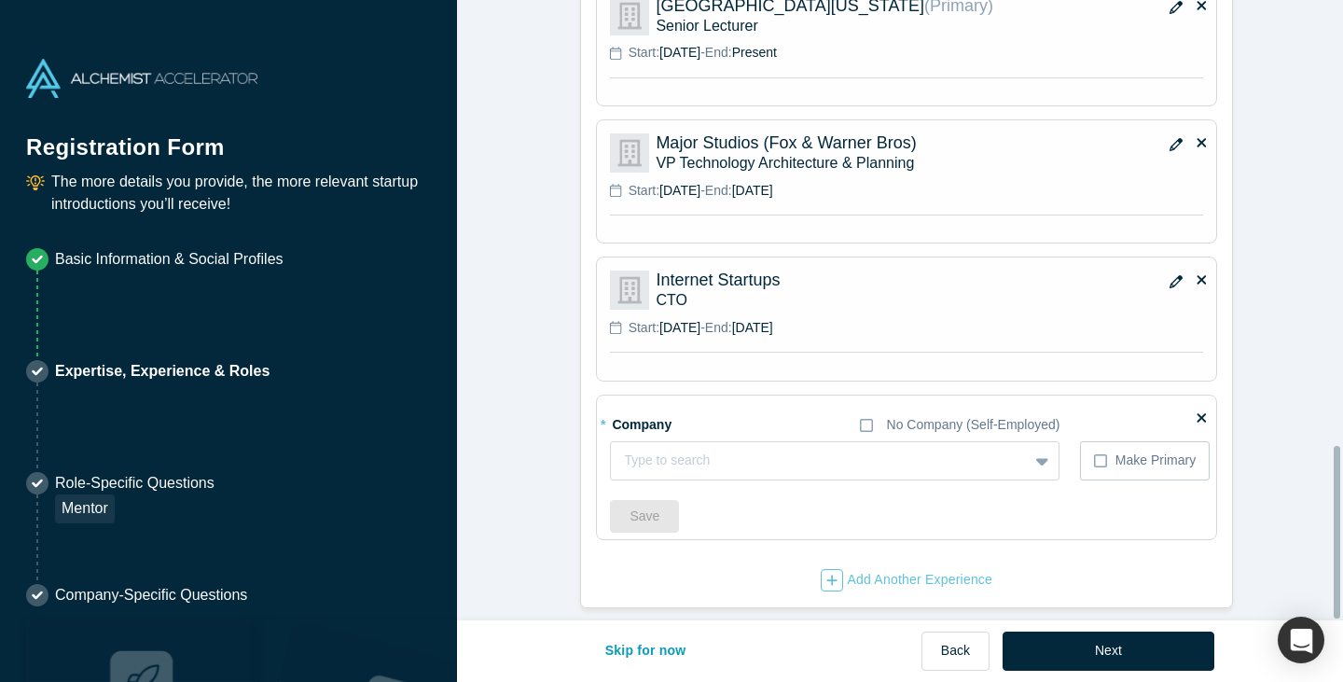
click at [745, 417] on div "* Company No Company (Self-Employed)" at bounding box center [834, 424] width 449 height 33
drag, startPoint x: 740, startPoint y: 422, endPoint x: 735, endPoint y: 438, distance: 16.8
click at [738, 428] on div "* Company No Company (Self-Employed) Type to search To pick up a draggable item…" at bounding box center [910, 444] width 600 height 72
click at [735, 449] on div at bounding box center [819, 460] width 391 height 23
type input "Netscape"
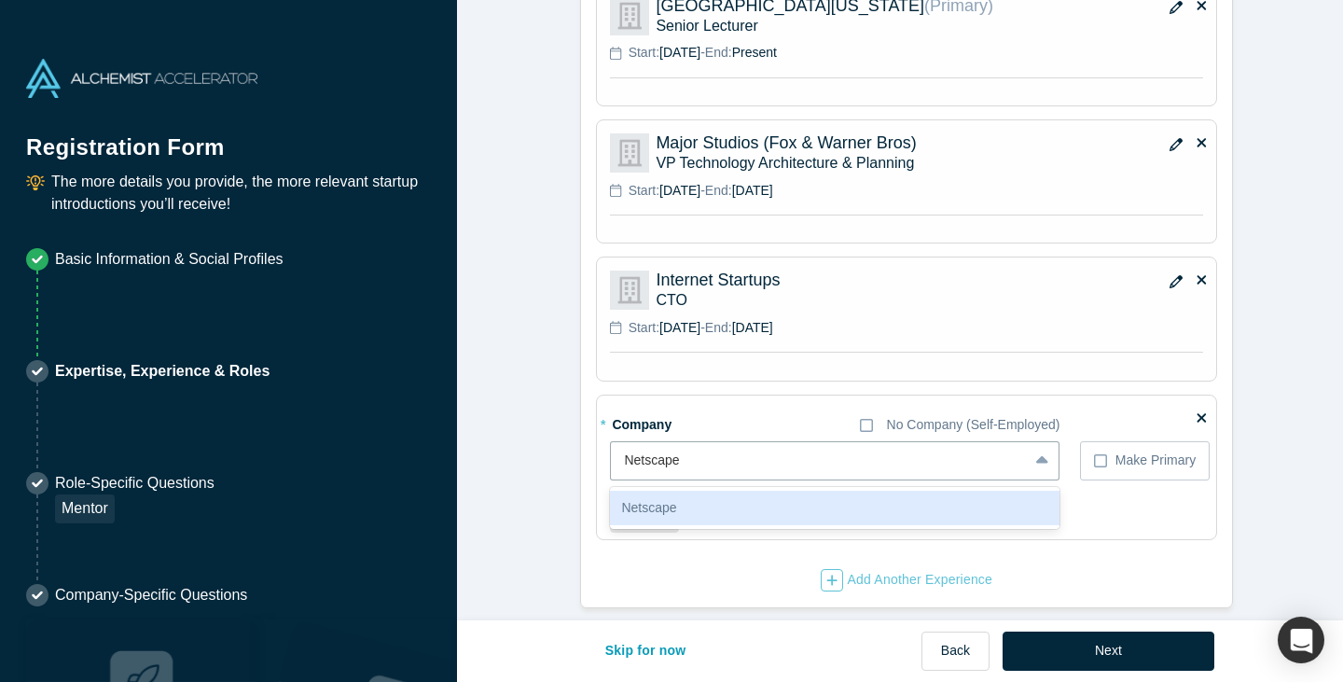
click at [701, 504] on div "Netscape" at bounding box center [834, 507] width 449 height 35
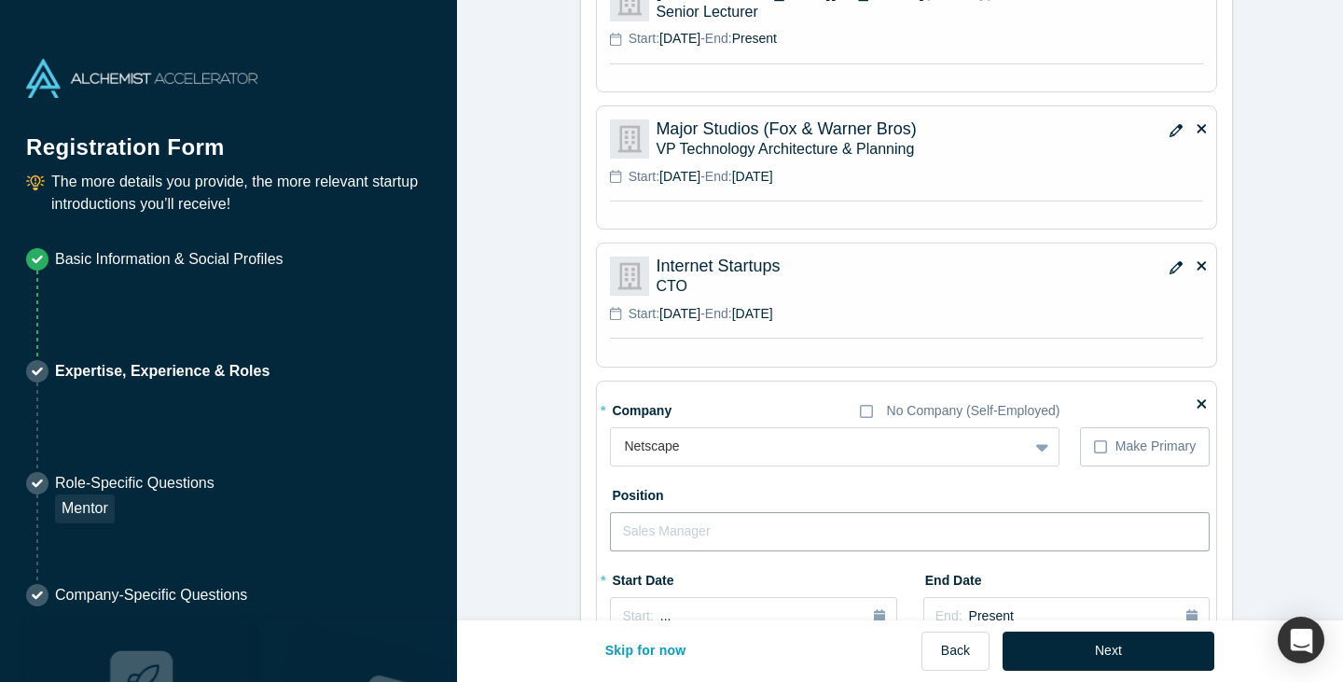
click at [700, 530] on input "text" at bounding box center [910, 531] width 600 height 39
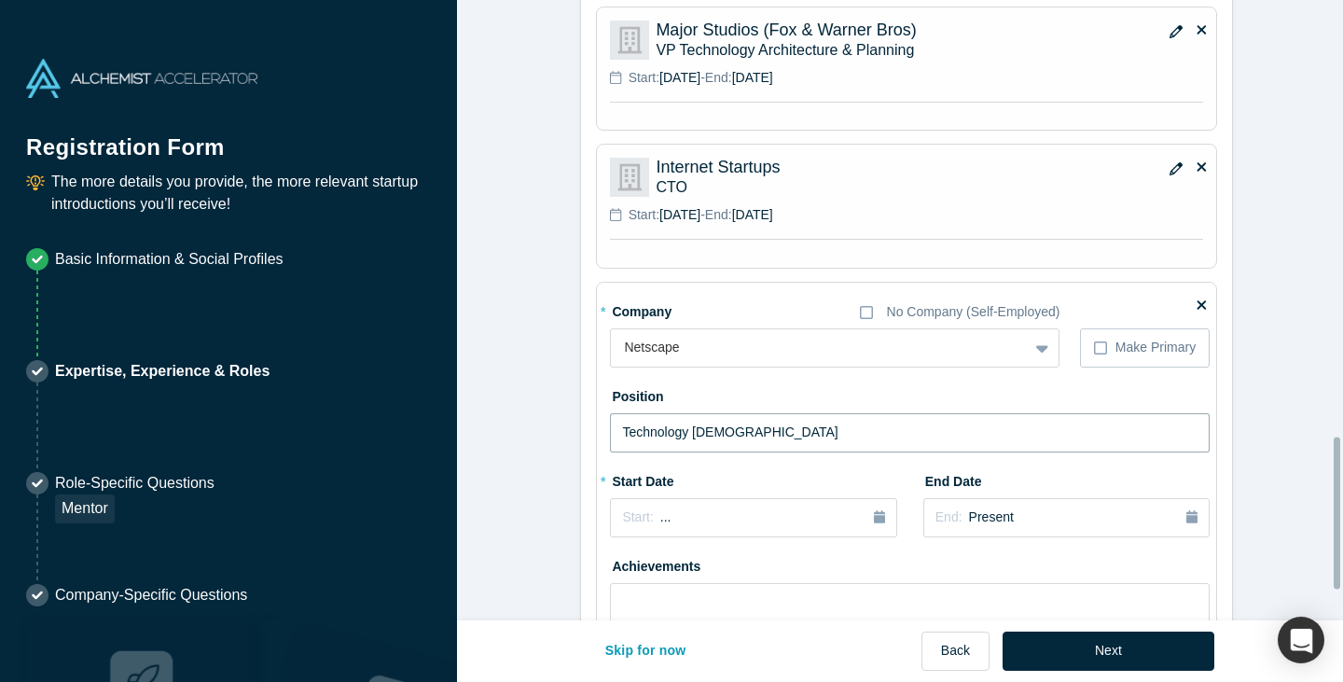
scroll to position [1787, 0]
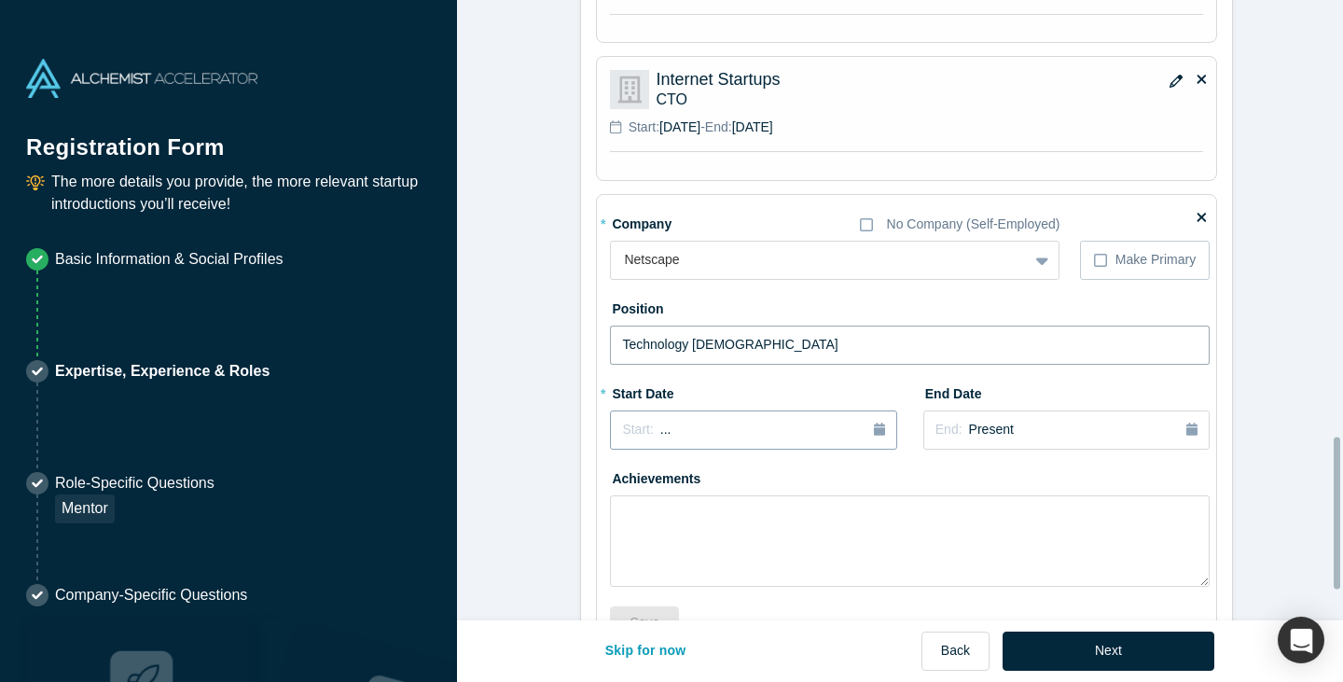
type input "Technology [DEMOGRAPHIC_DATA]"
click at [719, 431] on div "Start: ..." at bounding box center [753, 430] width 262 height 21
click at [614, 483] on button "Previous Year" at bounding box center [617, 482] width 19 height 19
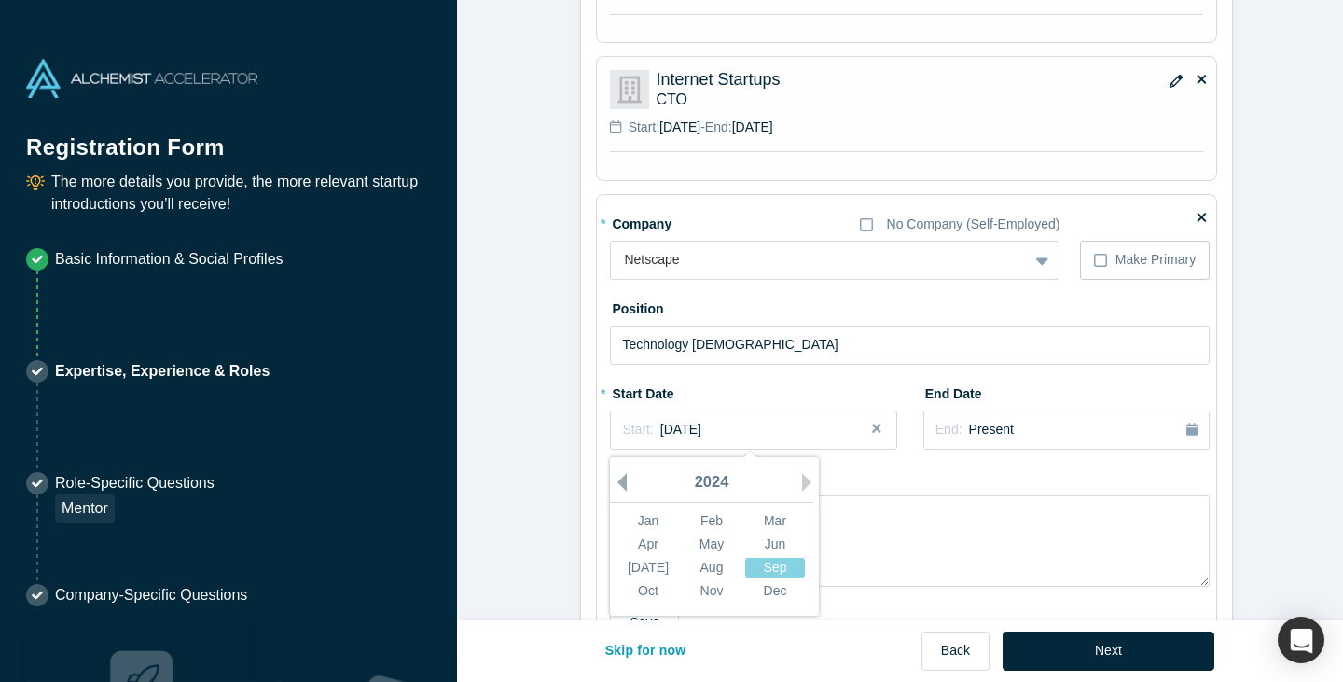
click at [614, 483] on button "Previous Year" at bounding box center [617, 482] width 19 height 19
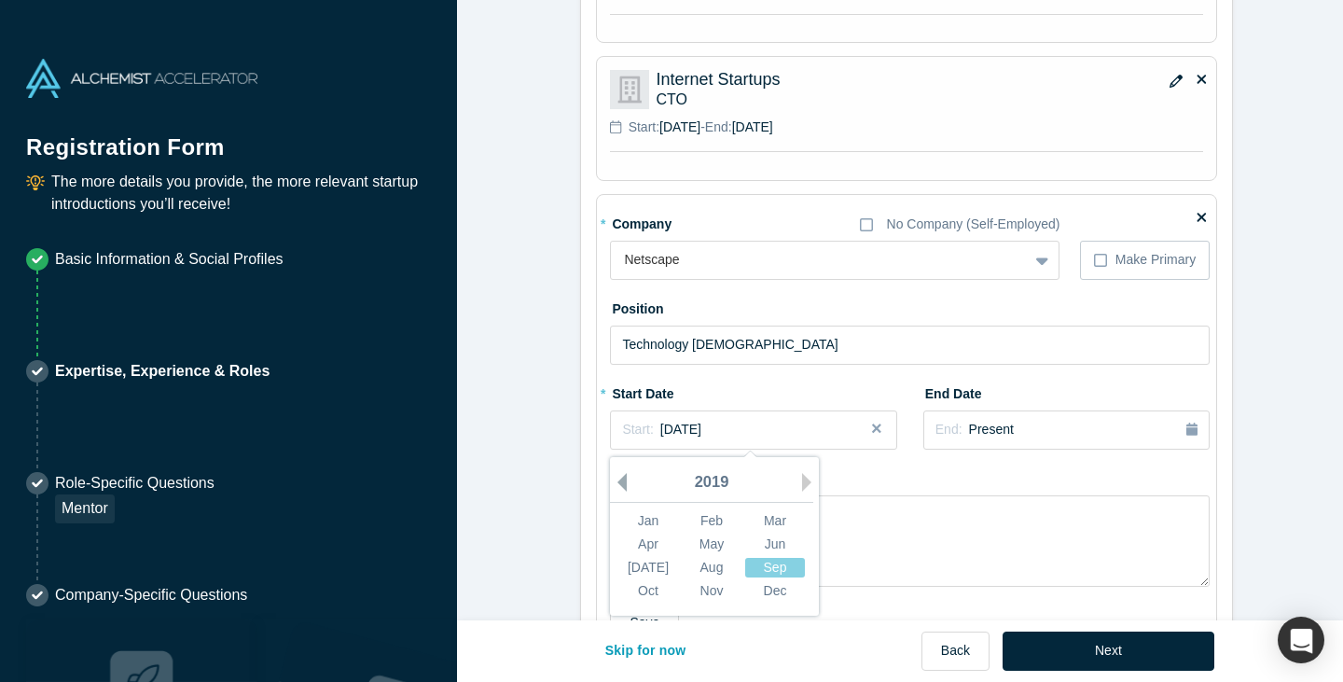
click at [614, 483] on button "Previous Year" at bounding box center [617, 482] width 19 height 19
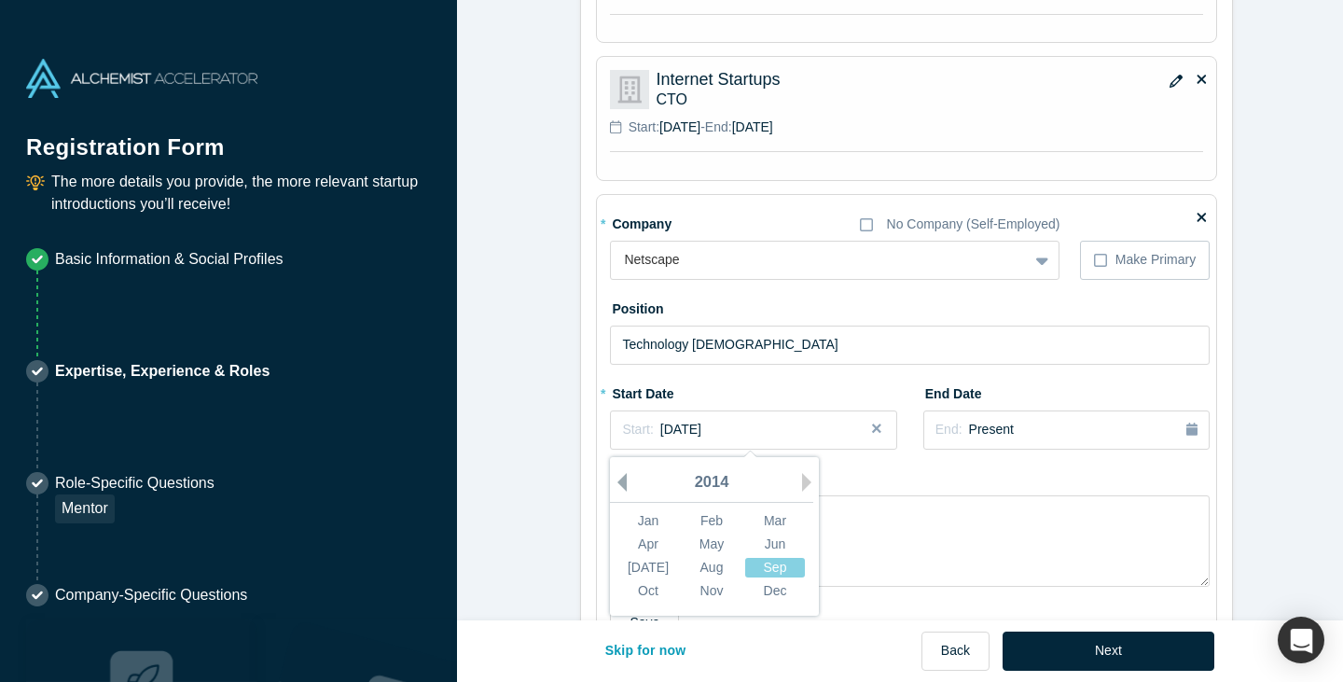
click at [614, 483] on button "Previous Year" at bounding box center [617, 482] width 19 height 19
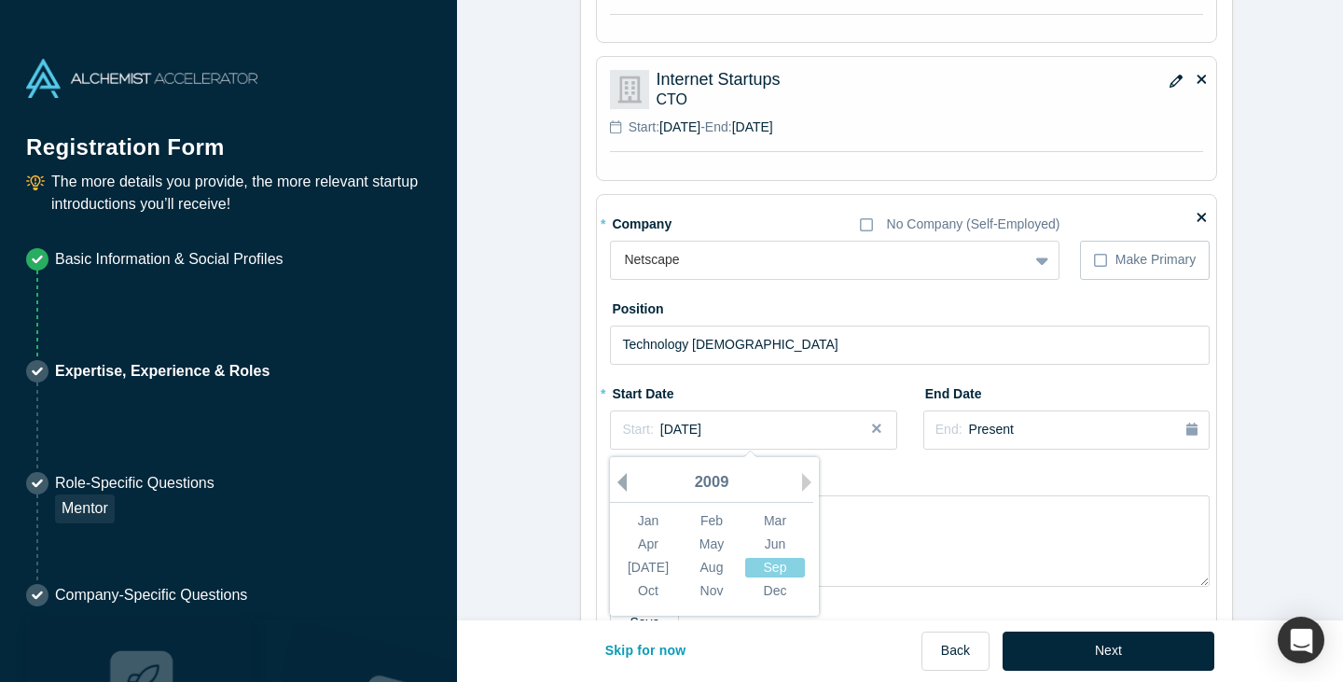
click at [614, 483] on button "Previous Year" at bounding box center [617, 482] width 19 height 19
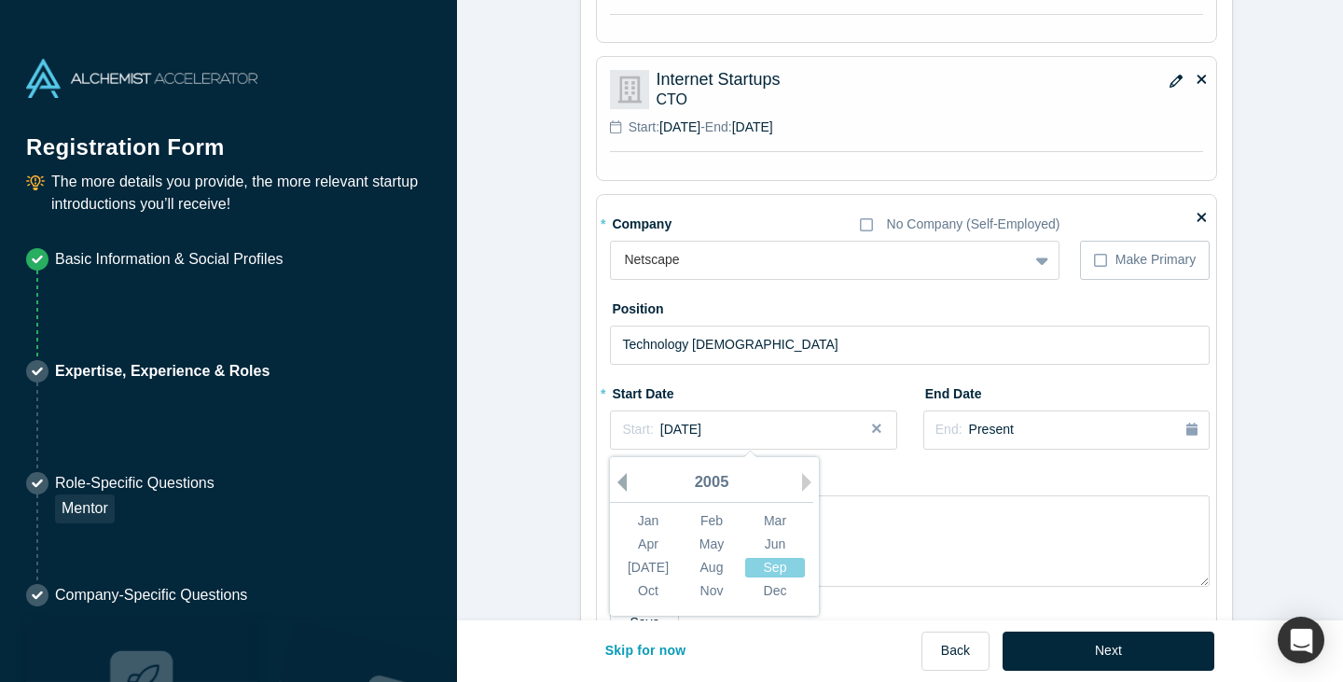
click at [614, 483] on button "Previous Year" at bounding box center [617, 482] width 19 height 19
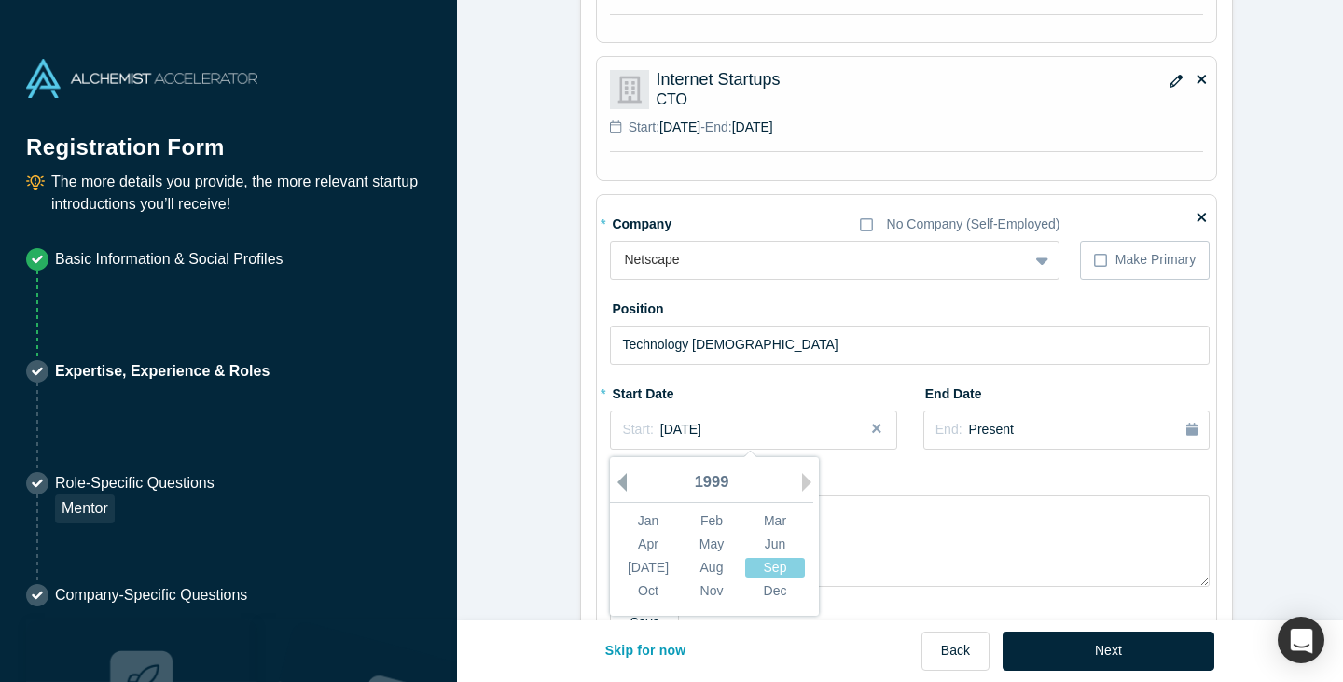
click at [614, 483] on button "Previous Year" at bounding box center [617, 482] width 19 height 19
click at [802, 473] on button "Next Year" at bounding box center [811, 482] width 19 height 19
click at [1005, 534] on textarea at bounding box center [910, 540] width 600 height 91
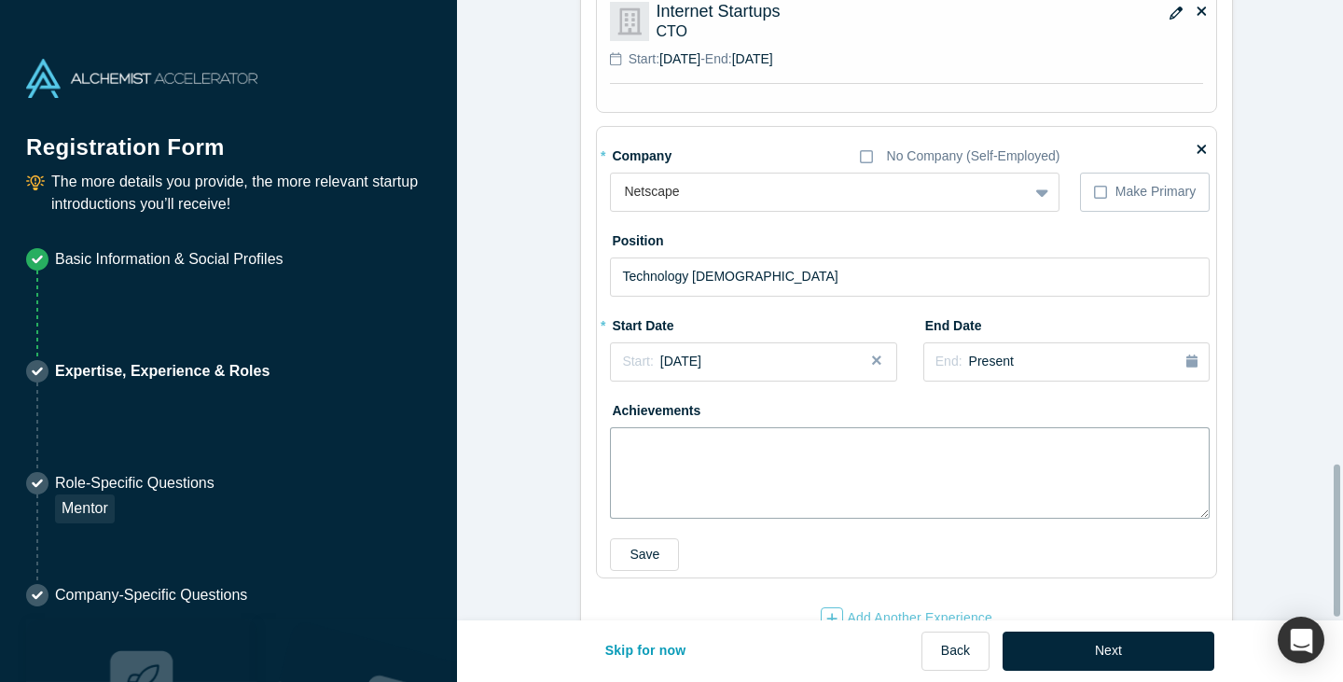
scroll to position [1908, 0]
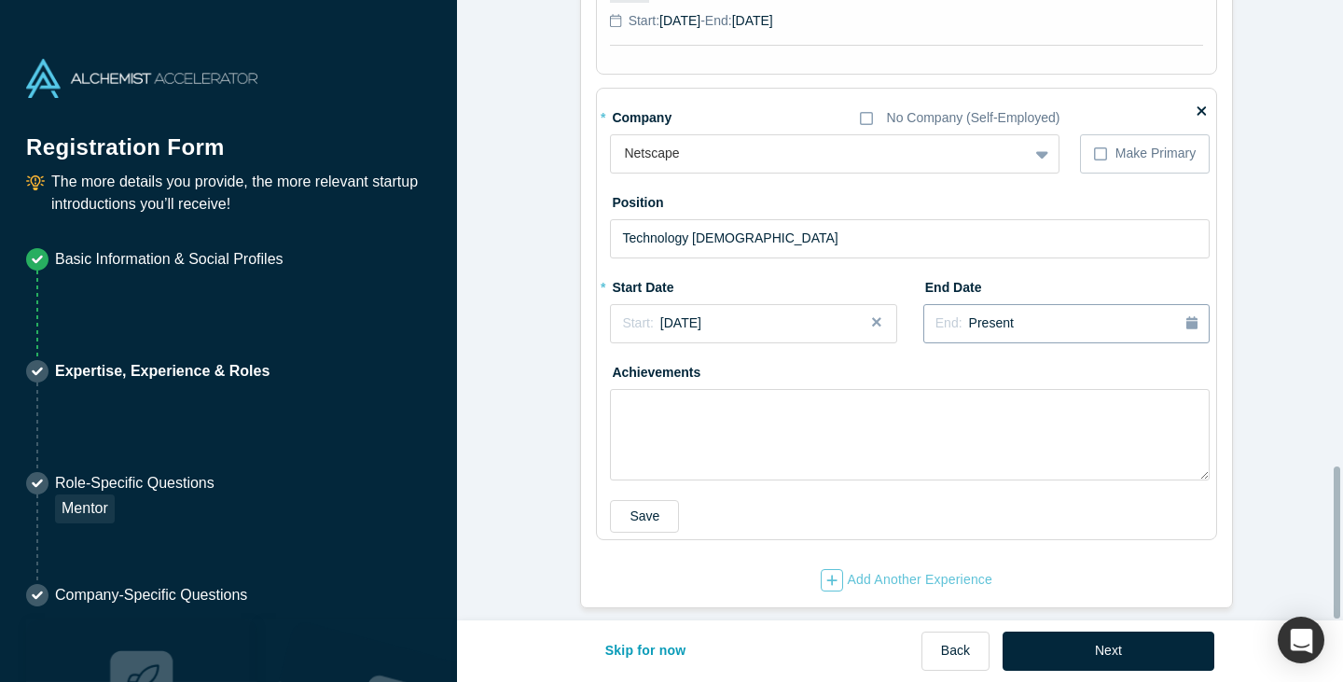
click at [985, 315] on span "Present" at bounding box center [991, 322] width 45 height 15
click at [1014, 362] on div "2025" at bounding box center [1102, 376] width 203 height 39
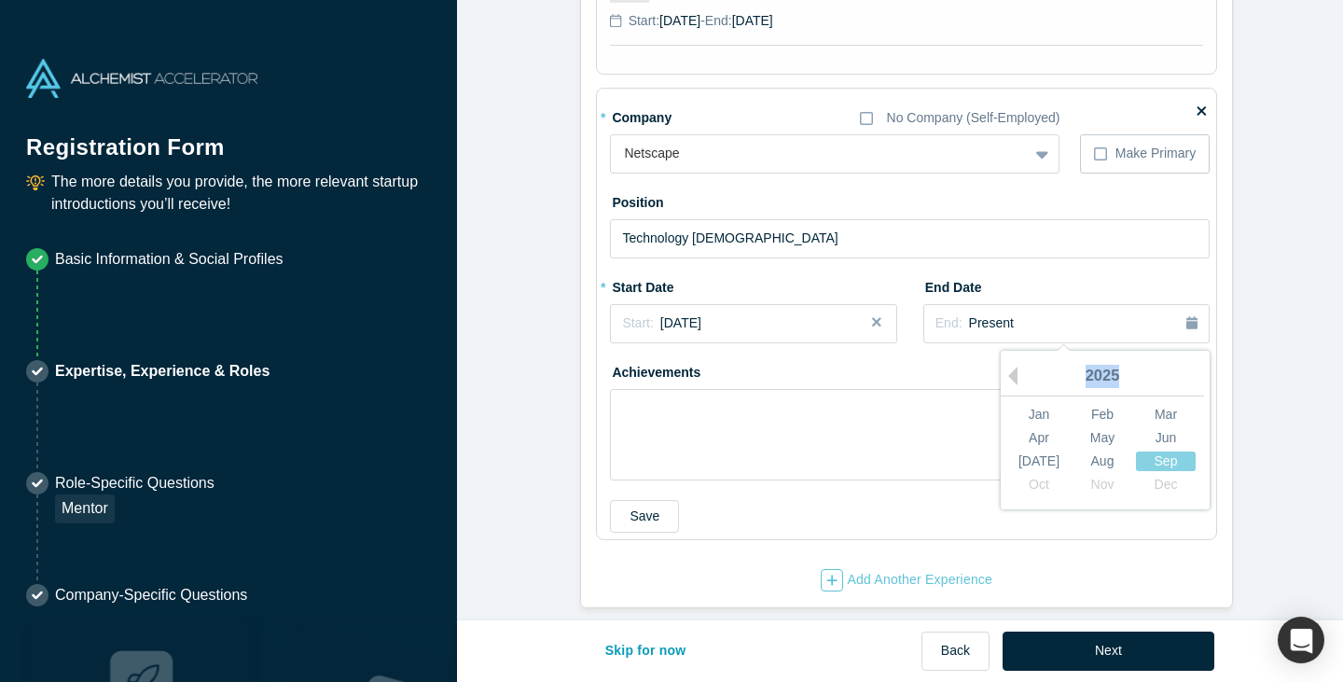
click at [1014, 362] on div "2025" at bounding box center [1102, 376] width 203 height 39
click at [999, 366] on button "Previous Year" at bounding box center [1008, 375] width 19 height 19
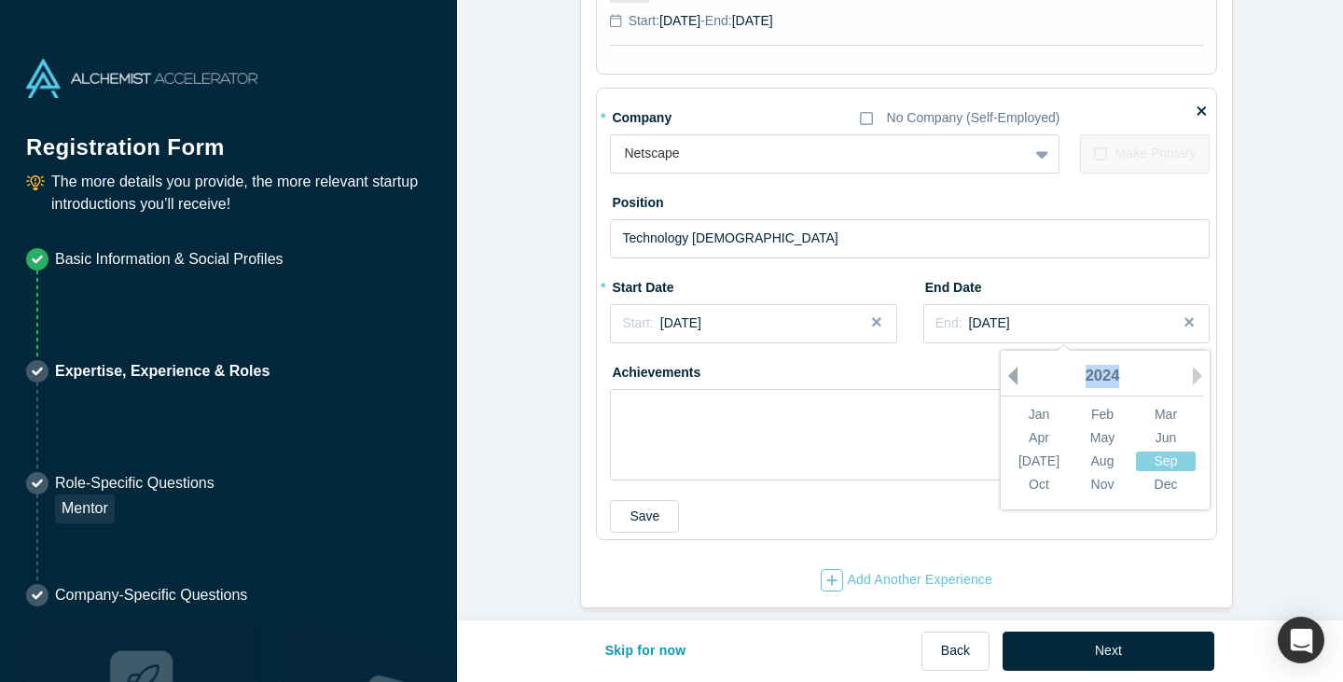
click at [999, 366] on button "Previous Year" at bounding box center [1008, 375] width 19 height 19
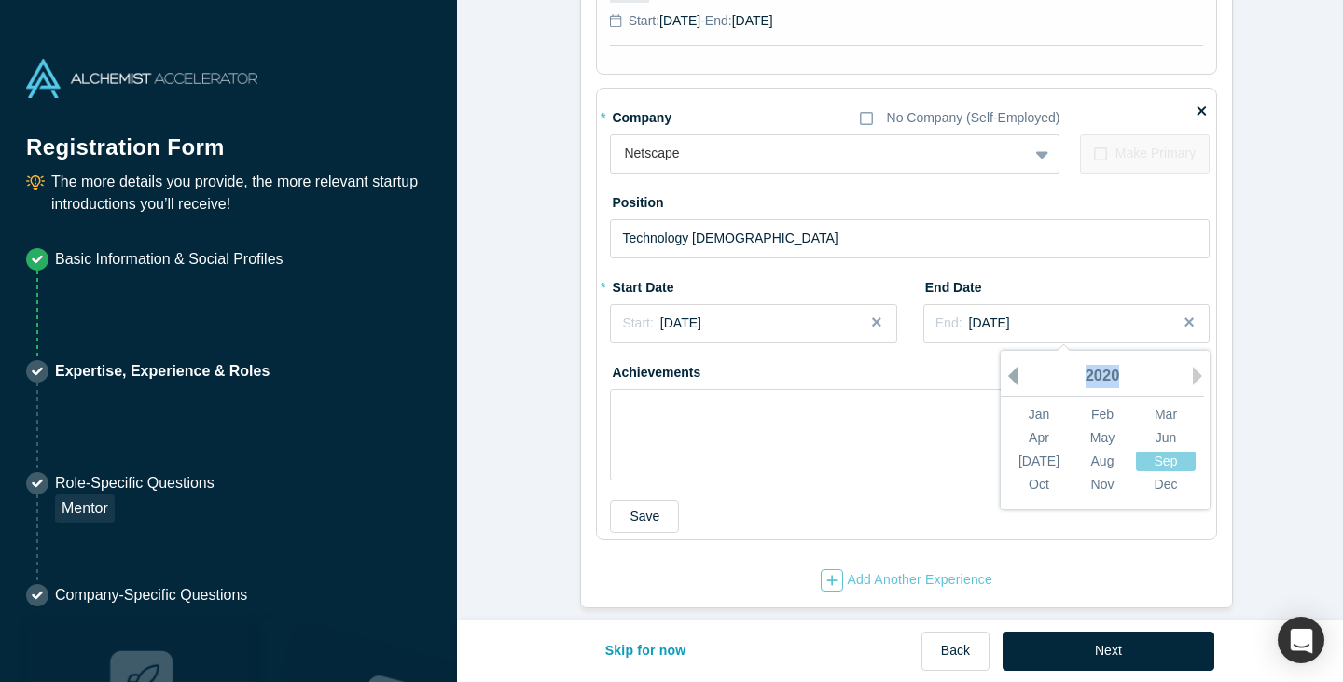
click at [1000, 366] on button "Previous Year" at bounding box center [1008, 375] width 19 height 19
click at [1007, 366] on button "Previous Year" at bounding box center [1008, 375] width 19 height 19
click at [1008, 366] on button "Previous Year" at bounding box center [1008, 375] width 19 height 19
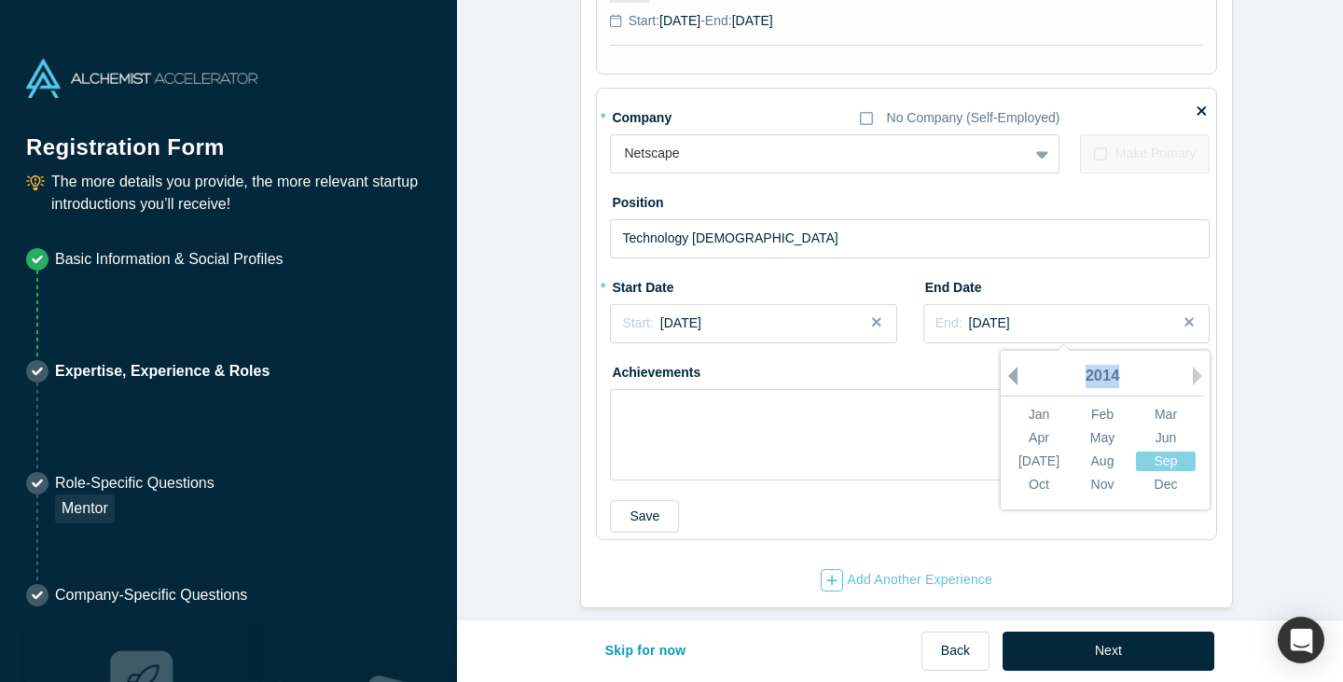
click at [1008, 366] on button "Previous Year" at bounding box center [1008, 375] width 19 height 19
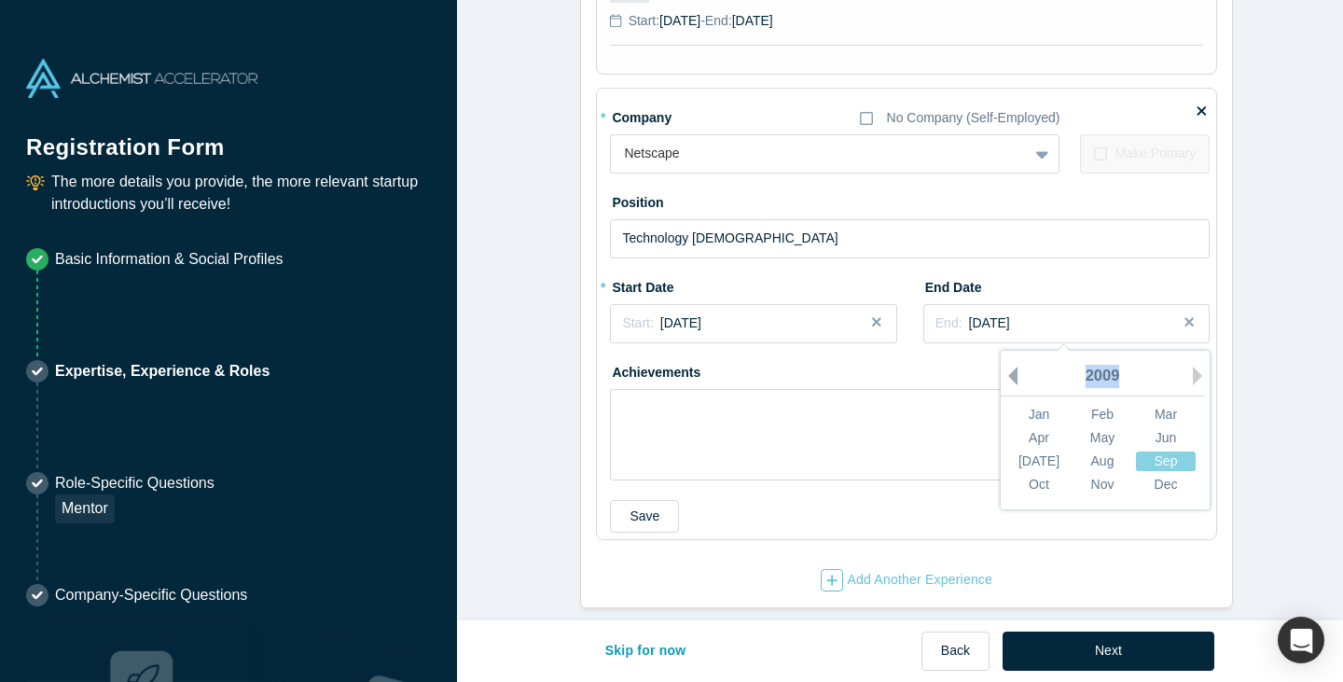
click at [1008, 366] on button "Previous Year" at bounding box center [1008, 375] width 19 height 19
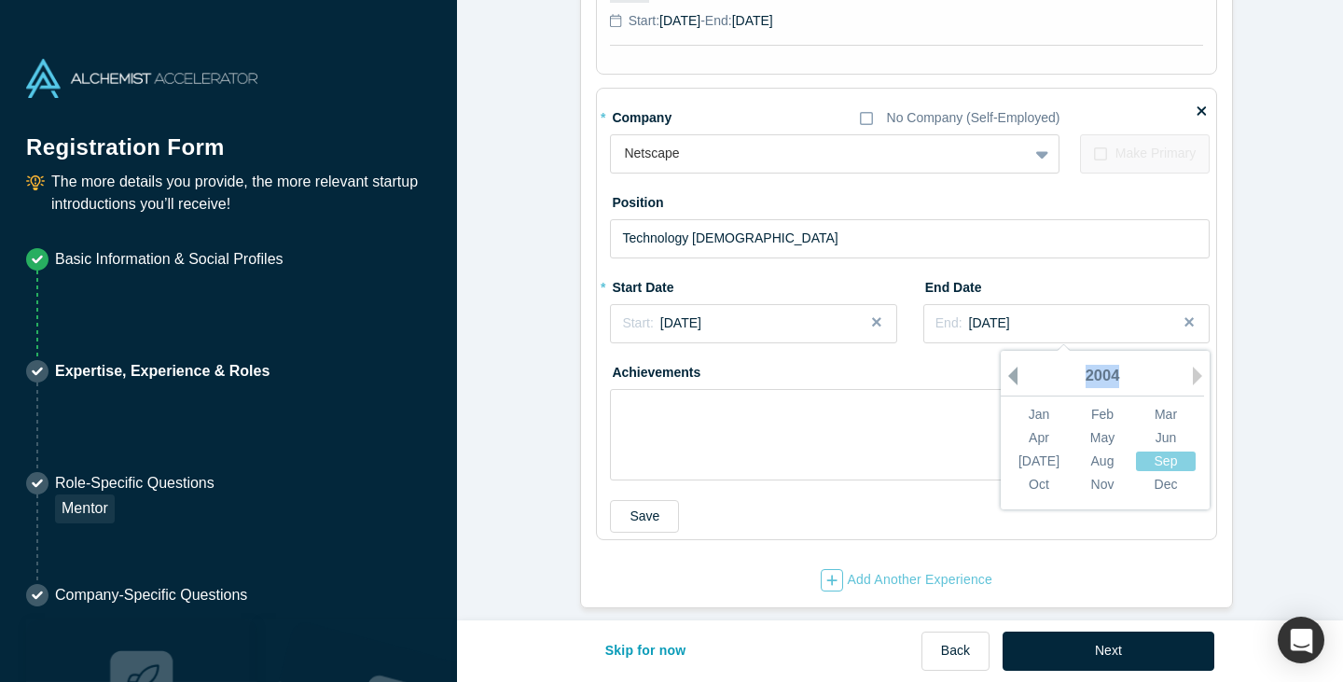
click at [1008, 366] on button "Previous Year" at bounding box center [1008, 375] width 19 height 19
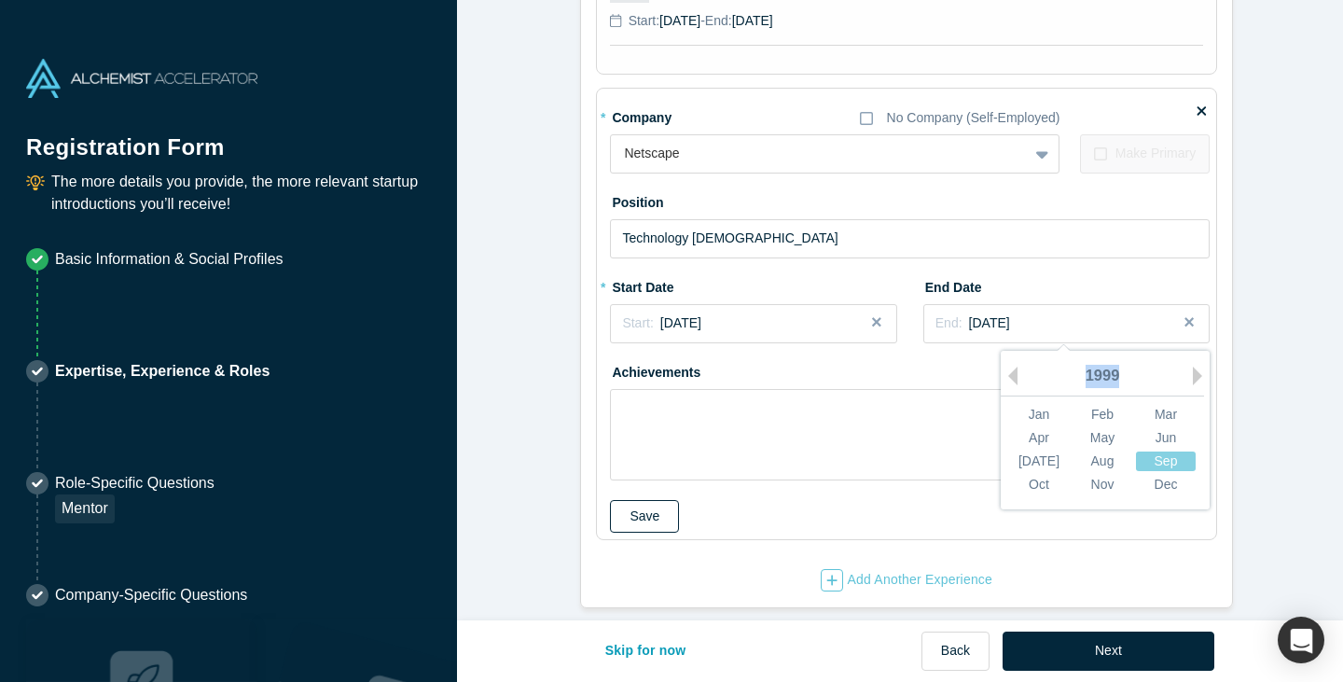
click at [646, 508] on button "Save" at bounding box center [644, 516] width 69 height 33
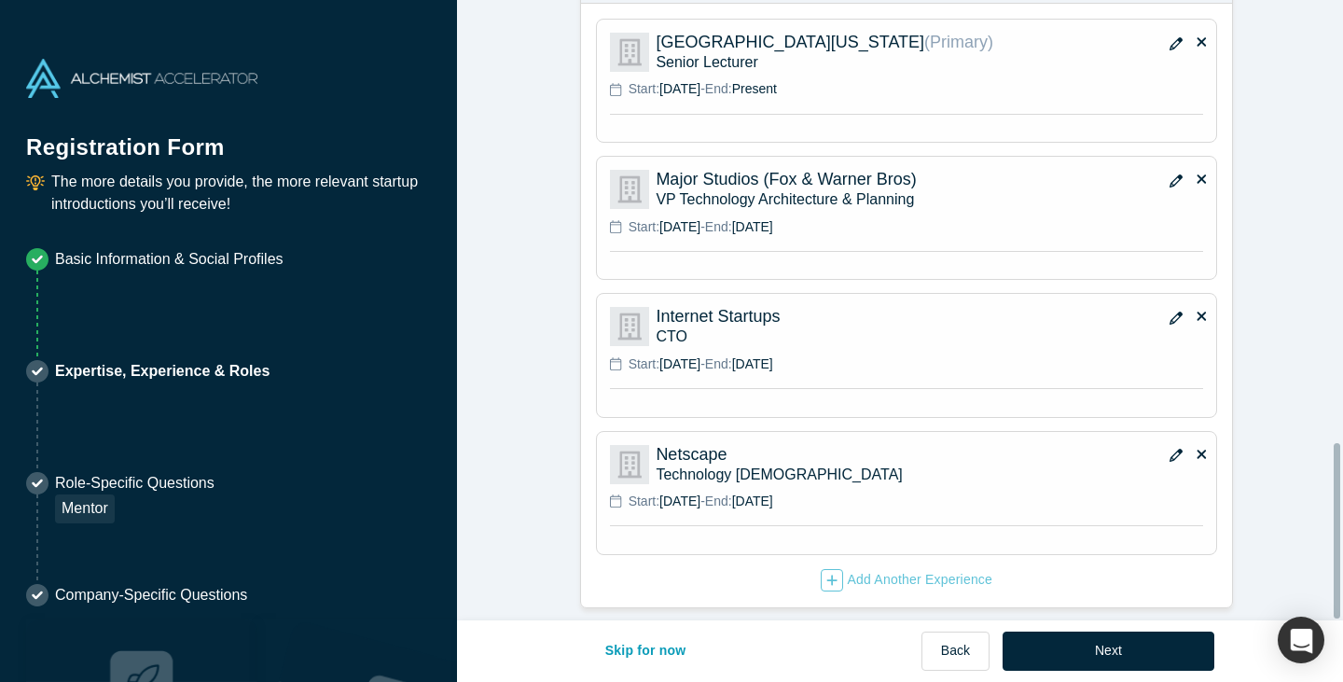
scroll to position [1565, 0]
click at [888, 570] on div "Add Another Experience" at bounding box center [907, 580] width 172 height 22
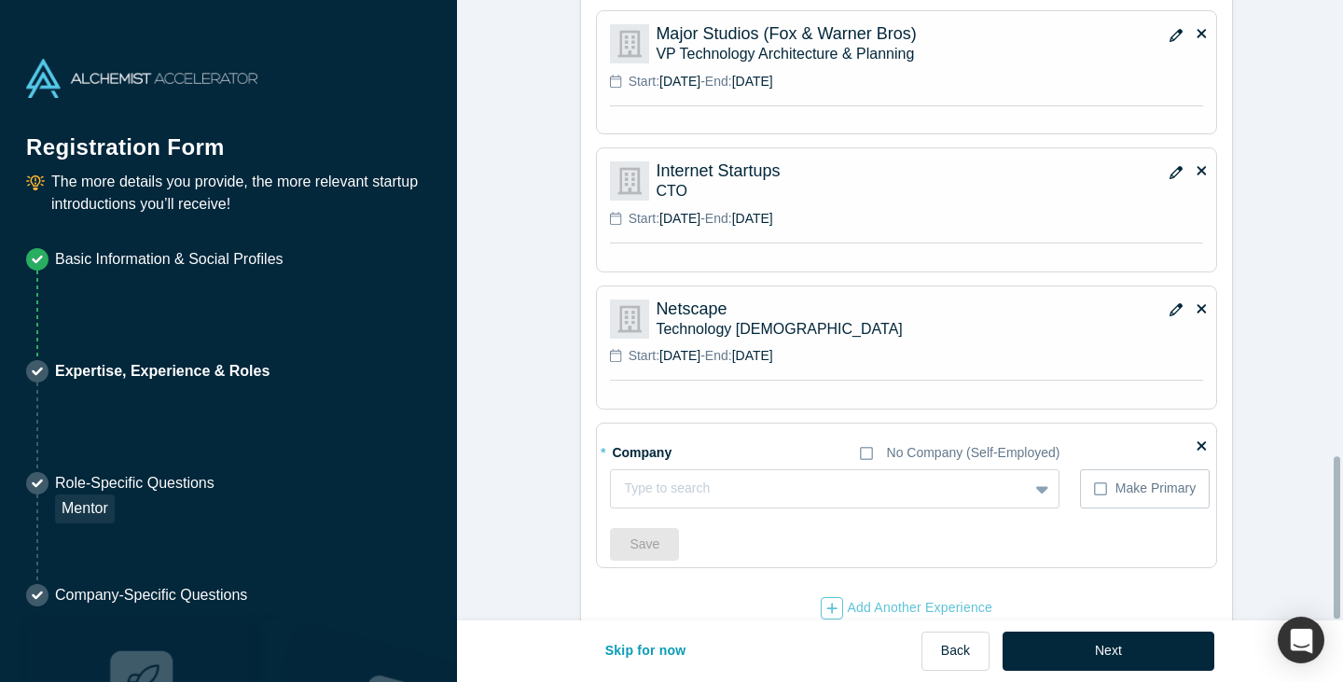
scroll to position [1738, 0]
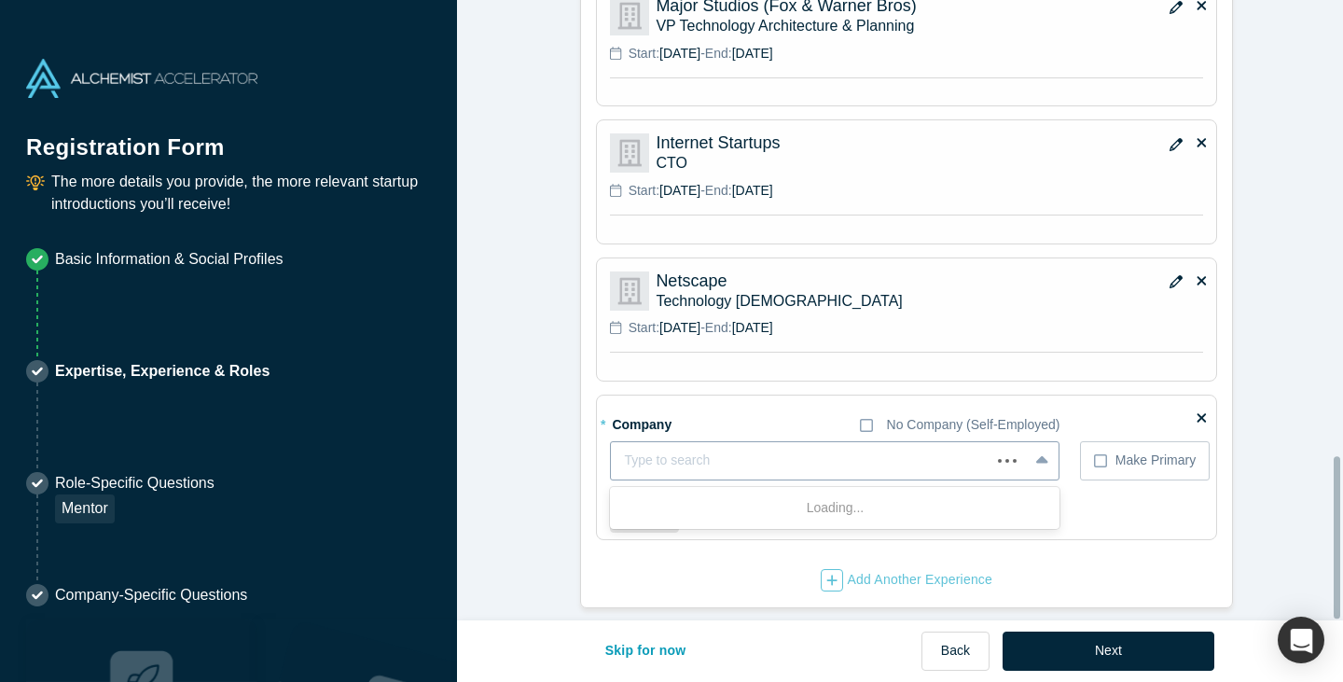
click at [700, 449] on div at bounding box center [800, 460] width 353 height 23
type input "Yekra"
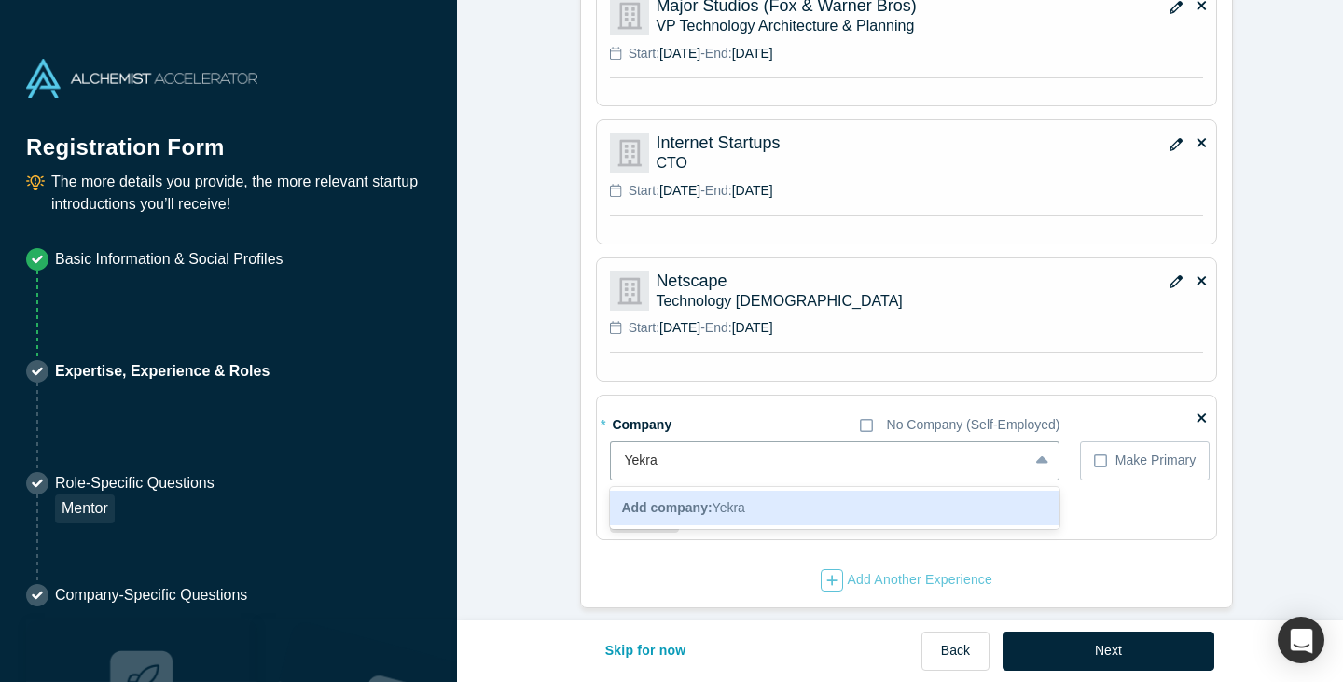
click at [750, 496] on div "Add company: Yekra" at bounding box center [834, 507] width 449 height 35
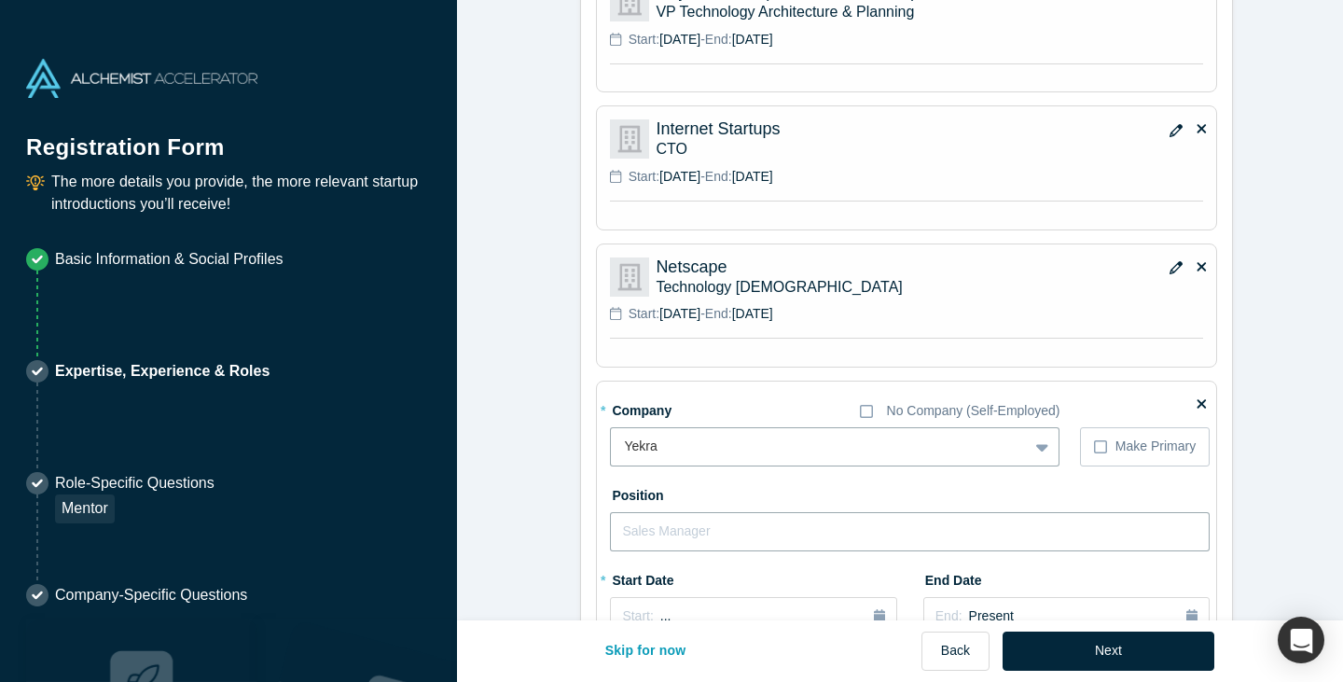
click at [711, 527] on input "text" at bounding box center [910, 531] width 600 height 39
type input "CTO"
click at [711, 604] on button "Start: ..." at bounding box center [753, 616] width 286 height 39
click at [620, 445] on button "Previous Year" at bounding box center [617, 451] width 19 height 19
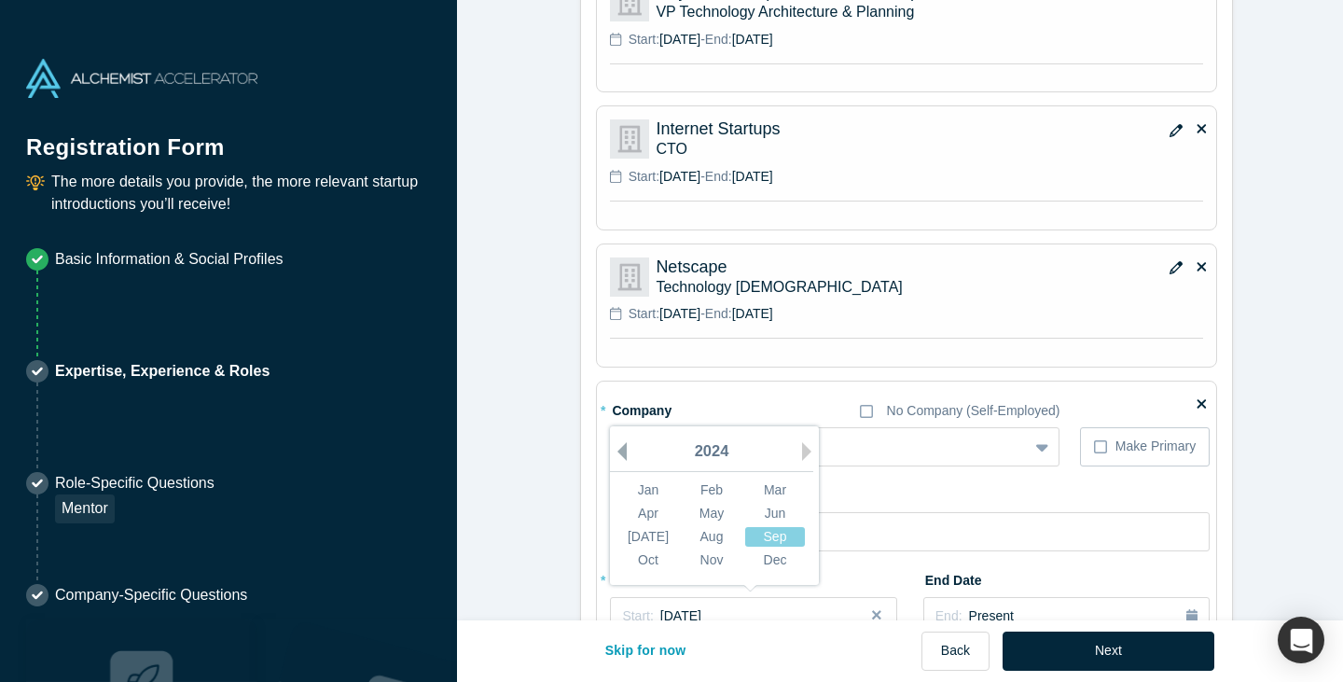
click at [620, 445] on button "Previous Year" at bounding box center [617, 451] width 19 height 19
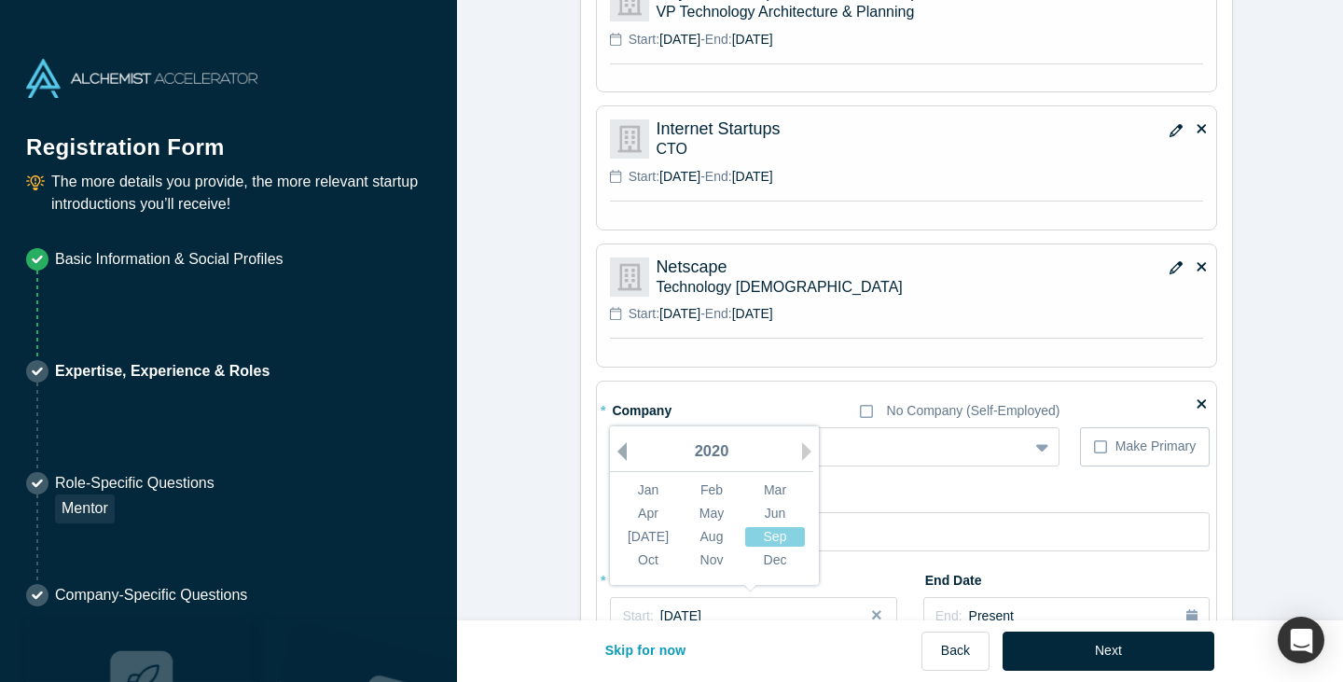
click at [620, 445] on button "Previous Year" at bounding box center [617, 451] width 19 height 19
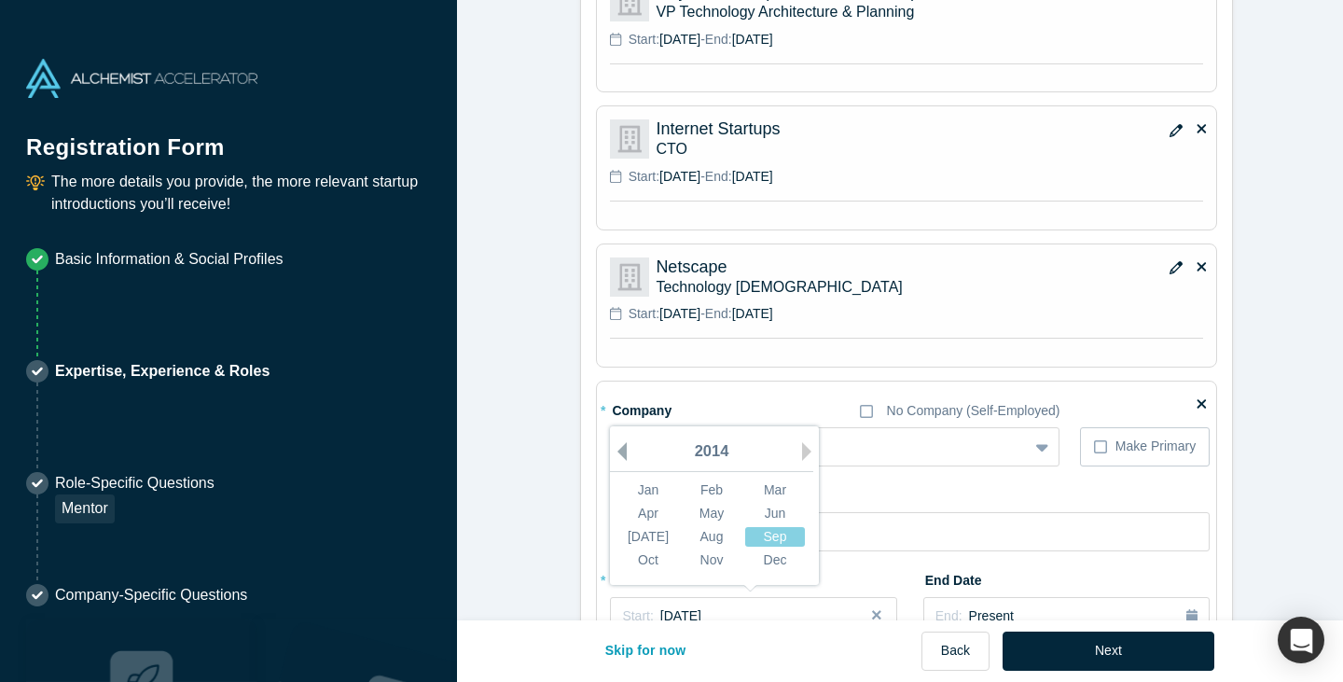
click at [620, 445] on button "Previous Year" at bounding box center [617, 451] width 19 height 19
click at [802, 448] on button "Next Year" at bounding box center [811, 451] width 19 height 19
click at [699, 512] on div "May" at bounding box center [712, 514] width 60 height 20
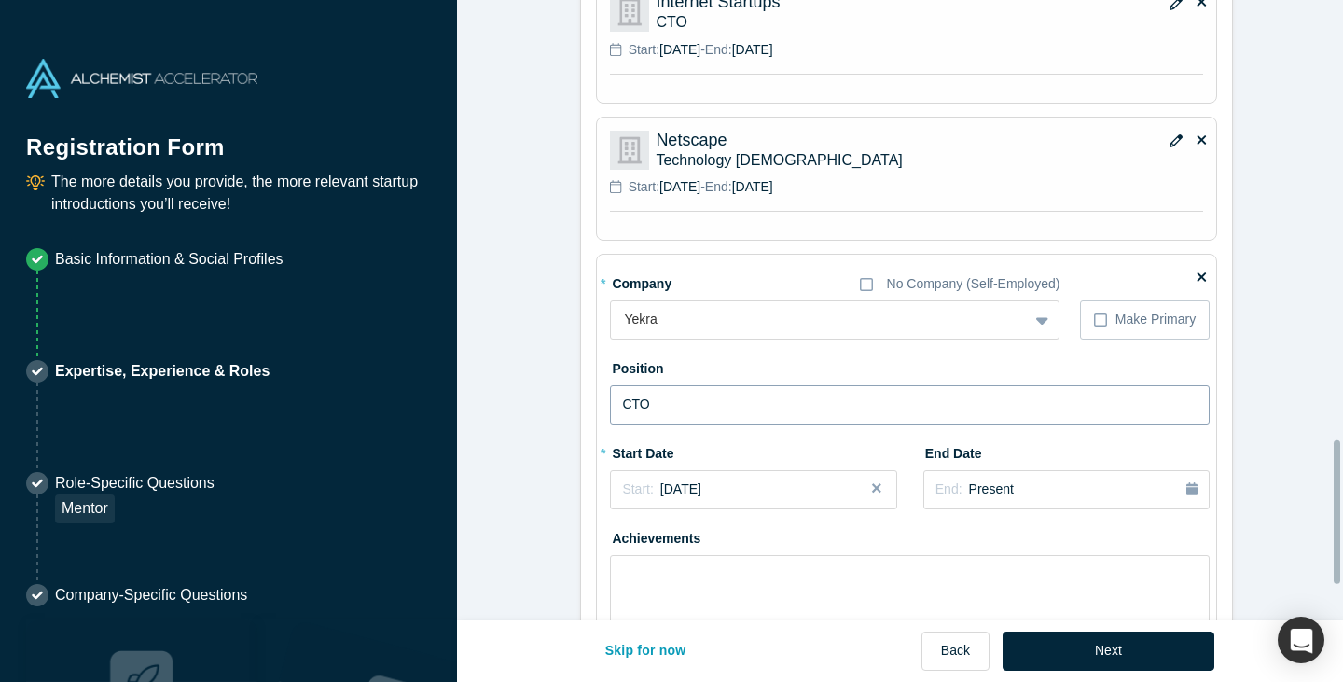
scroll to position [1925, 0]
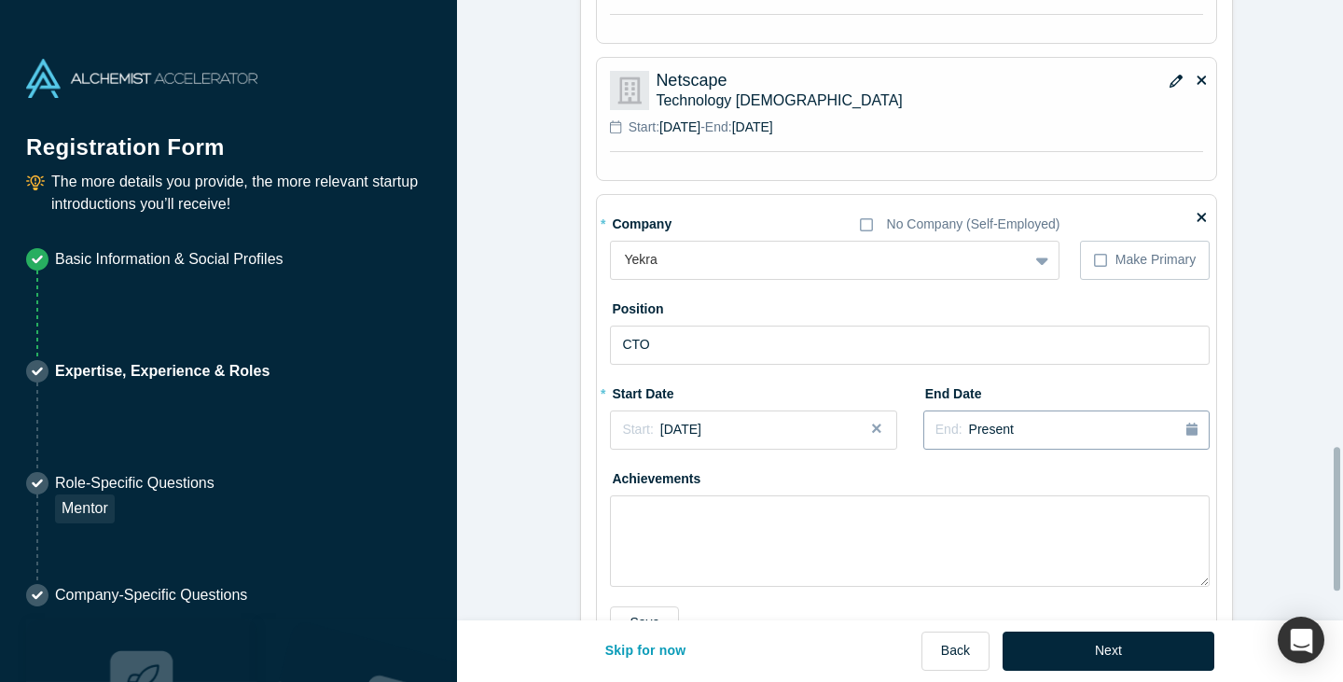
click at [1058, 428] on div "End: Present" at bounding box center [1066, 430] width 262 height 21
click at [1006, 484] on button "Previous Year" at bounding box center [1008, 482] width 19 height 19
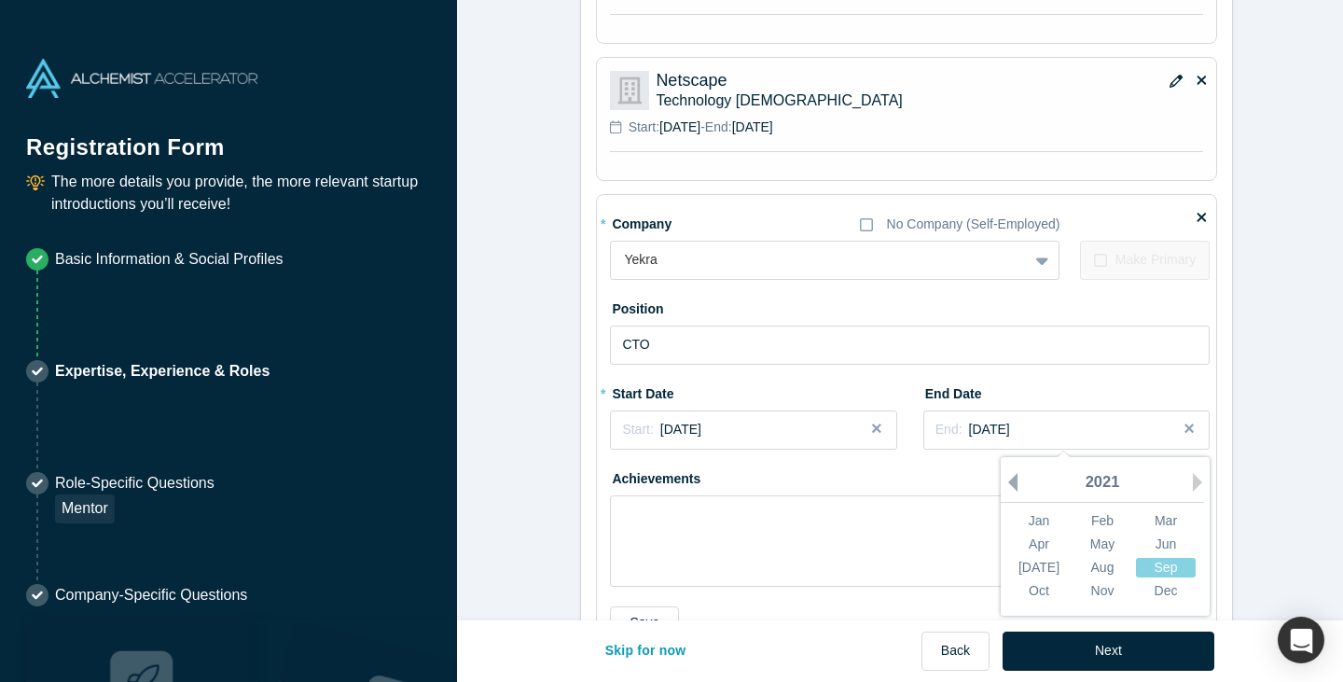
click at [1006, 484] on button "Previous Year" at bounding box center [1008, 482] width 19 height 19
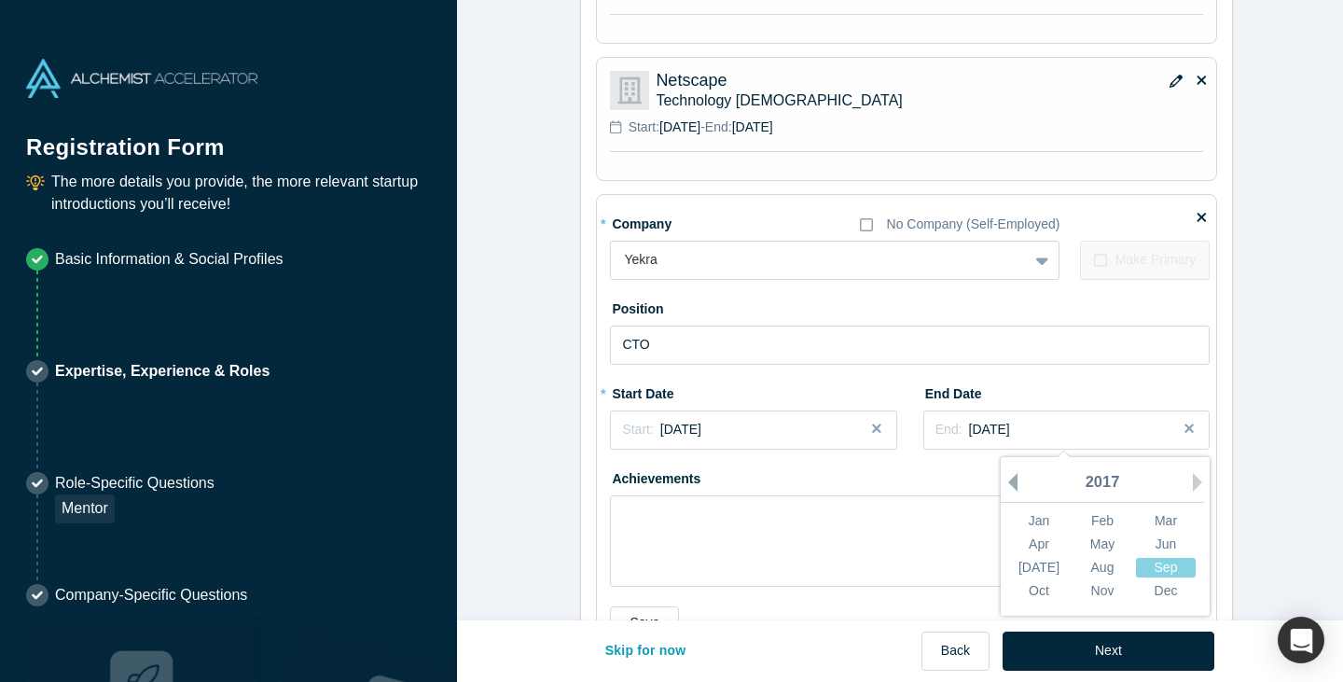
click at [1006, 484] on button "Previous Year" at bounding box center [1008, 482] width 19 height 19
click at [1193, 479] on button "Next Year" at bounding box center [1202, 482] width 19 height 19
click at [830, 621] on div "Skip for now Back Next" at bounding box center [900, 651] width 628 height 62
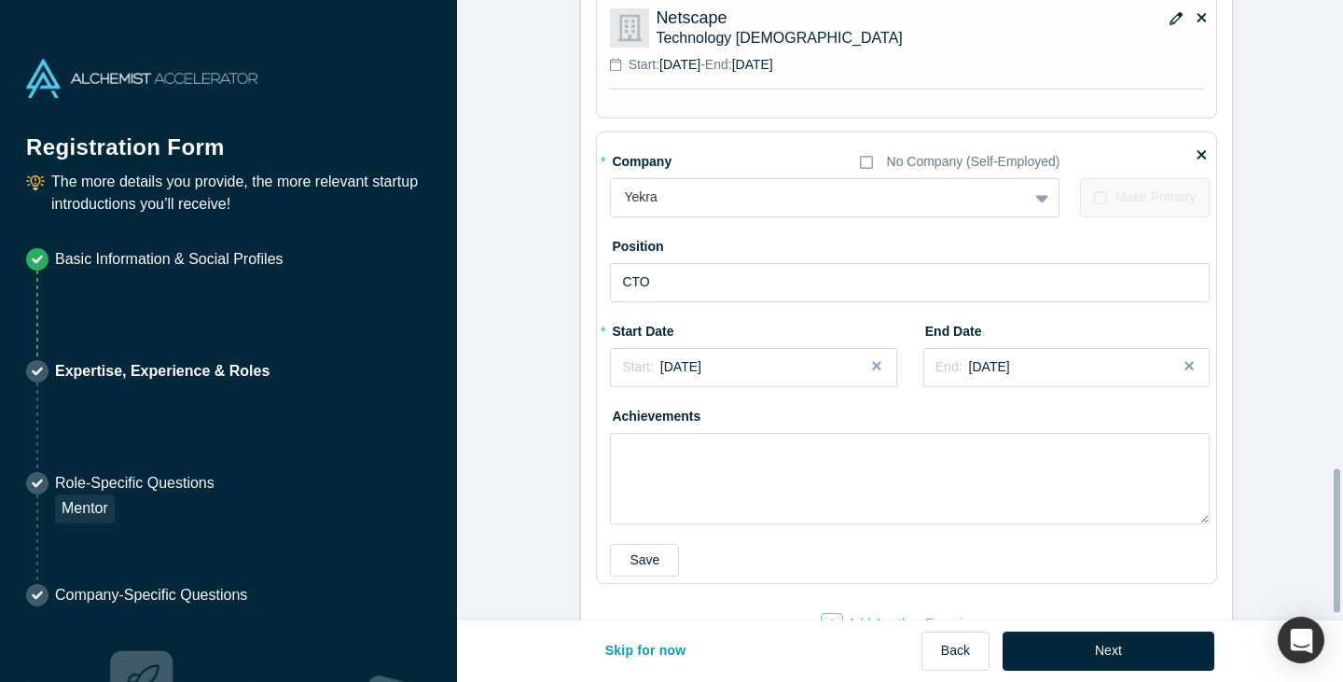
scroll to position [2018, 0]
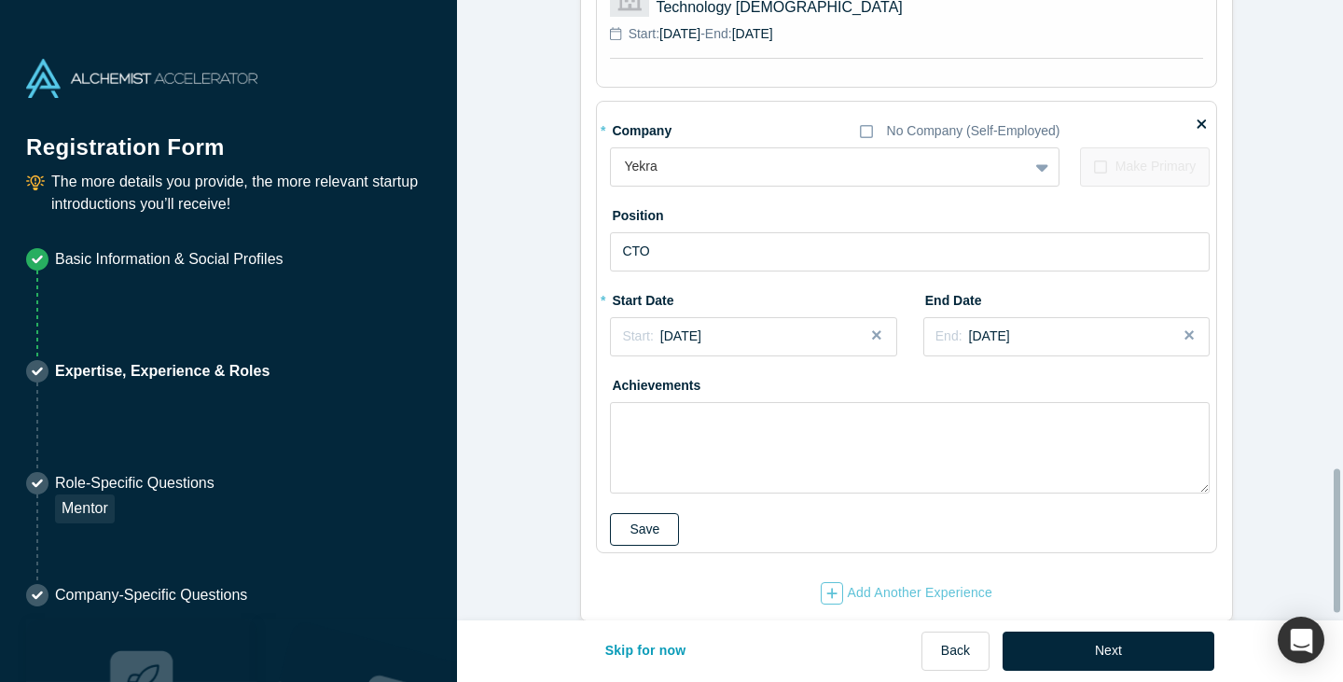
click at [656, 533] on button "Save" at bounding box center [644, 529] width 69 height 33
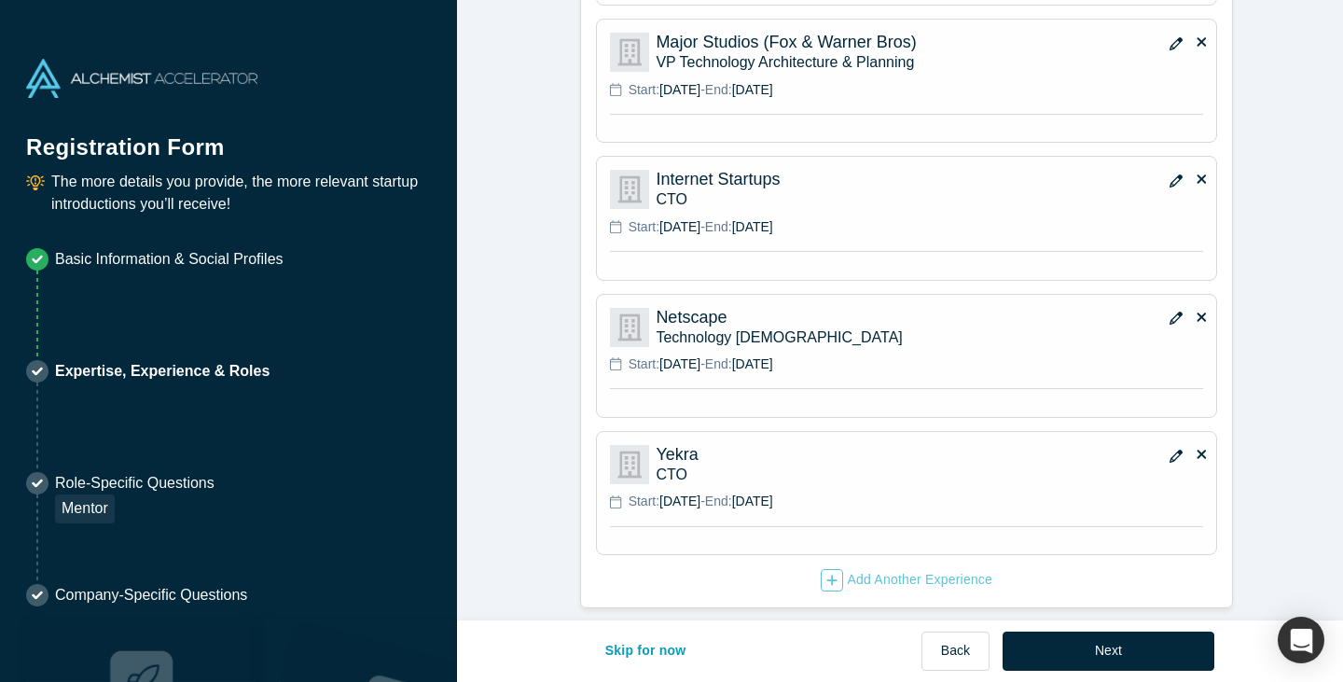
drag, startPoint x: 903, startPoint y: 473, endPoint x: 892, endPoint y: 356, distance: 117.0
click at [892, 356] on fieldset "* Company No Company (Self-Employed) [GEOGRAPHIC_DATA][US_STATE] To pick up a d…" at bounding box center [906, 237] width 621 height 711
click at [871, 445] on p "Yekra" at bounding box center [861, 455] width 410 height 20
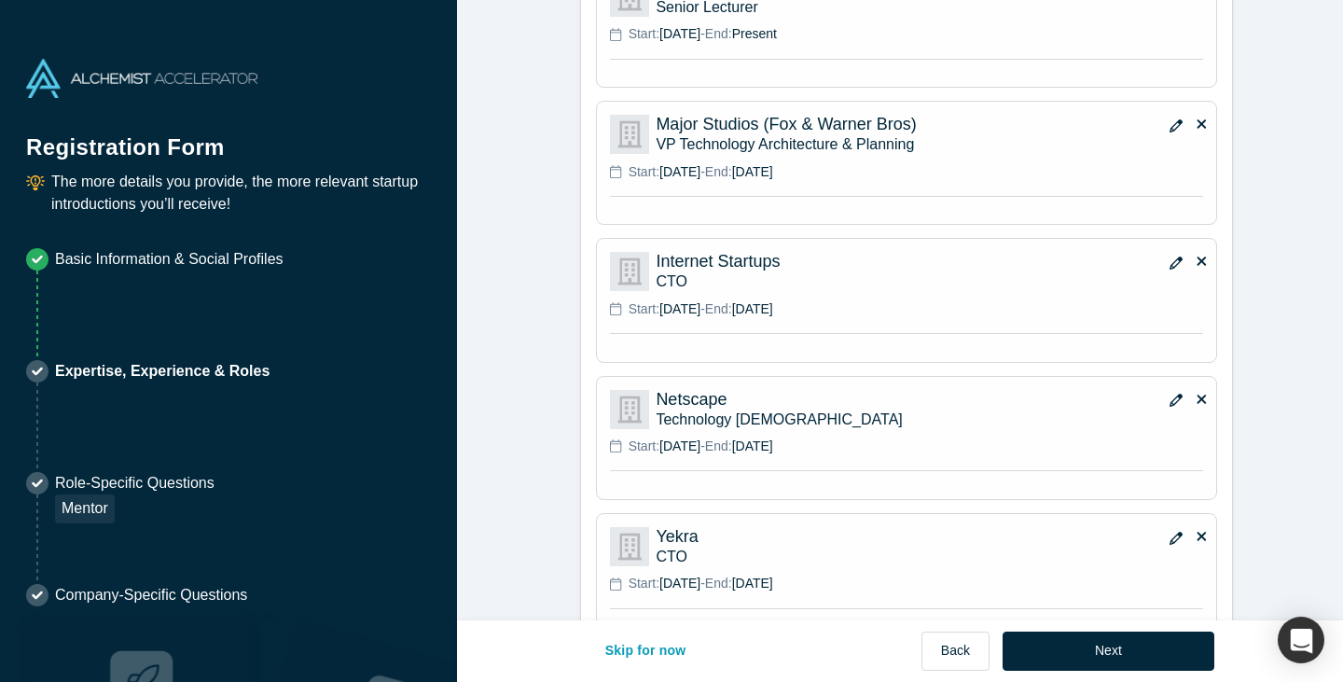
click at [1169, 535] on icon "button" at bounding box center [1175, 537] width 13 height 13
click at [691, 577] on div "Yekra" at bounding box center [834, 578] width 449 height 39
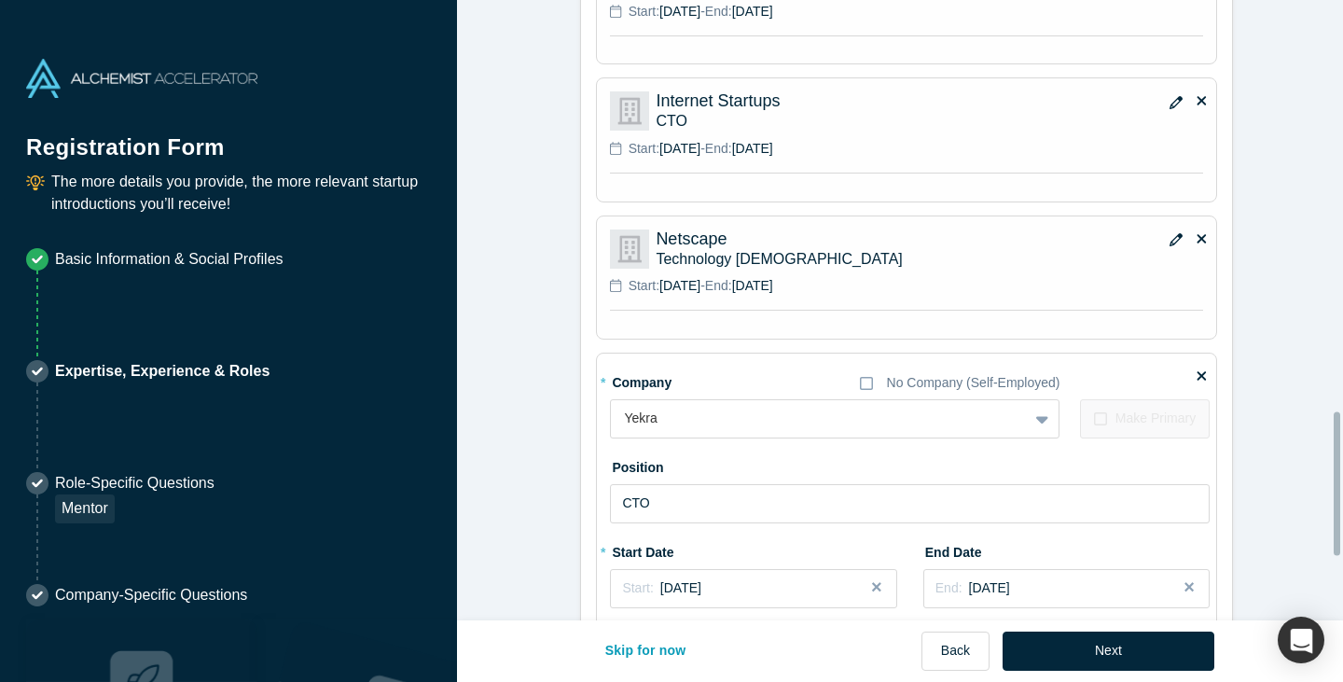
scroll to position [2045, 0]
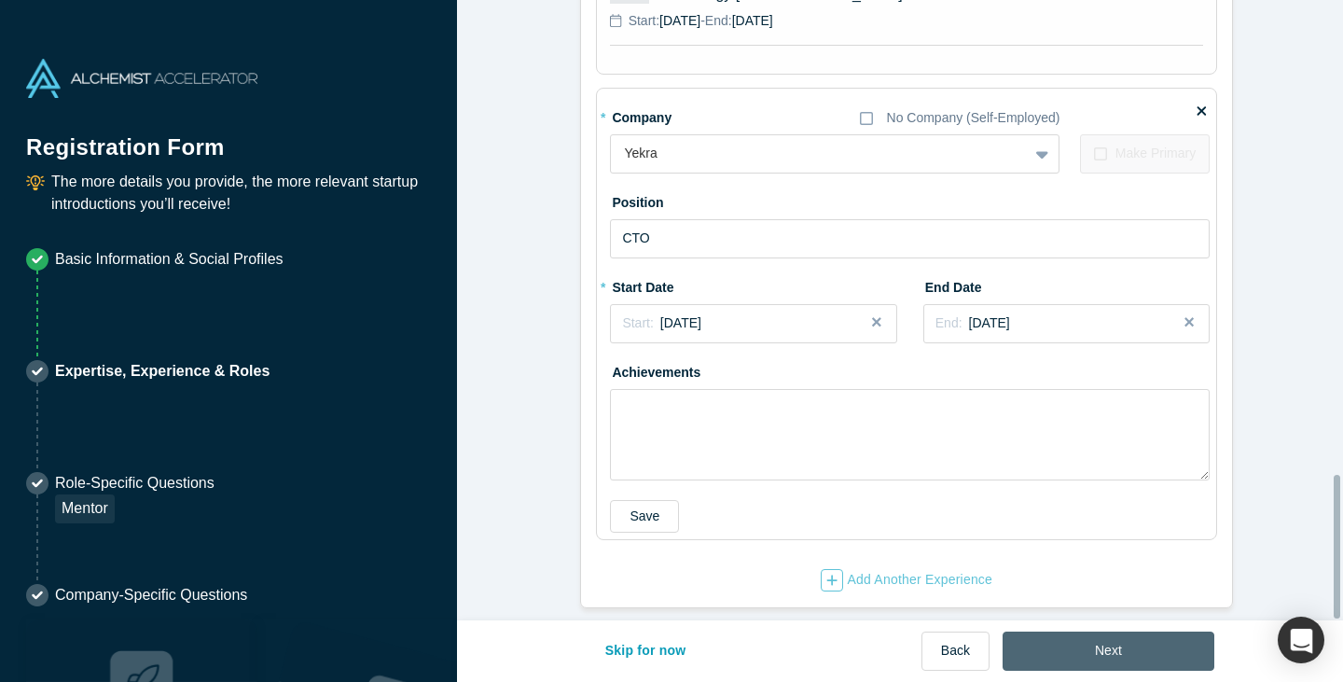
click at [1120, 643] on button "Next" at bounding box center [1108, 650] width 212 height 39
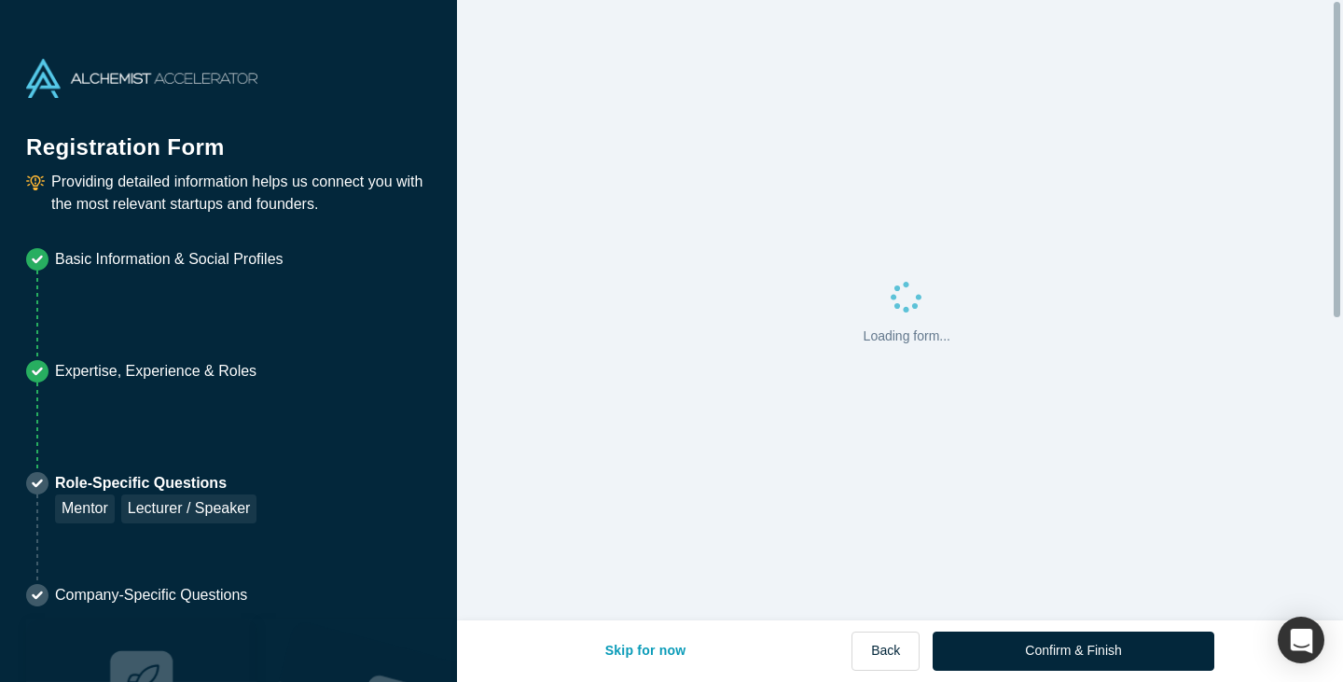
scroll to position [0, 0]
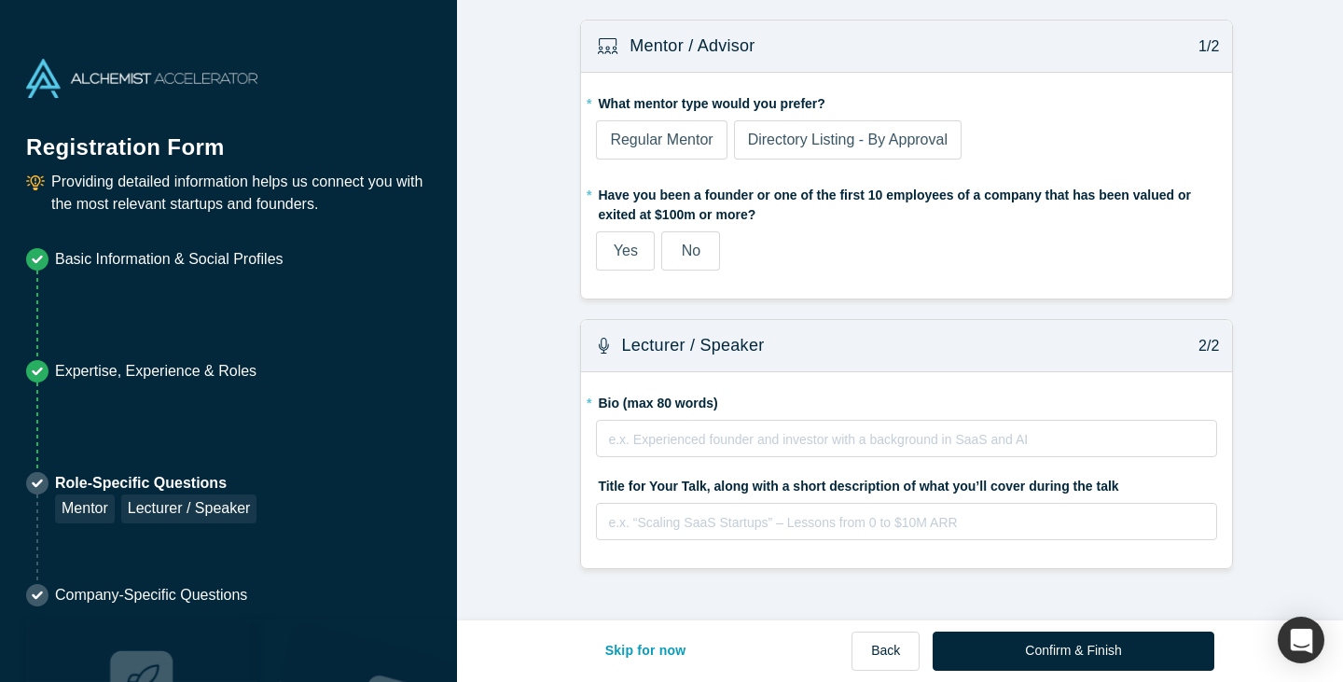
click at [682, 256] on span "No" at bounding box center [691, 250] width 19 height 16
click at [0, 0] on input "No" at bounding box center [0, 0] width 0 height 0
click at [766, 518] on div "rdw-editor" at bounding box center [907, 519] width 596 height 20
click at [519, 564] on form "Mentor / Advisor 1/2 * What mentor type would you prefer? Regular Mentor Direct…" at bounding box center [907, 294] width 900 height 549
click at [644, 438] on div "rdw-editor" at bounding box center [907, 436] width 596 height 20
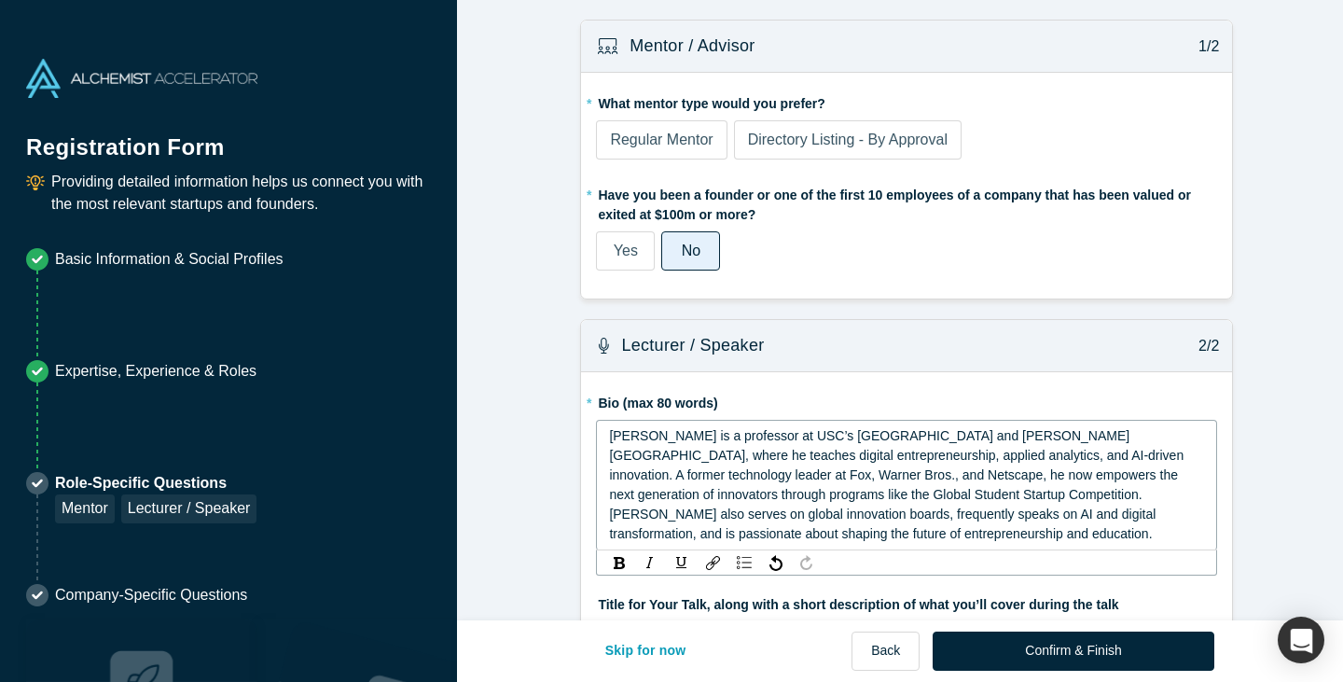
click at [699, 437] on span "[PERSON_NAME] is a professor at USC’s [GEOGRAPHIC_DATA] and [PERSON_NAME][GEOGR…" at bounding box center [898, 484] width 578 height 113
drag, startPoint x: 926, startPoint y: 439, endPoint x: 1109, endPoint y: 437, distance: 182.8
click at [1109, 437] on span "[PERSON_NAME] teaches at USC’s Viterbi School of Engineering and [PERSON_NAME][…" at bounding box center [898, 484] width 578 height 113
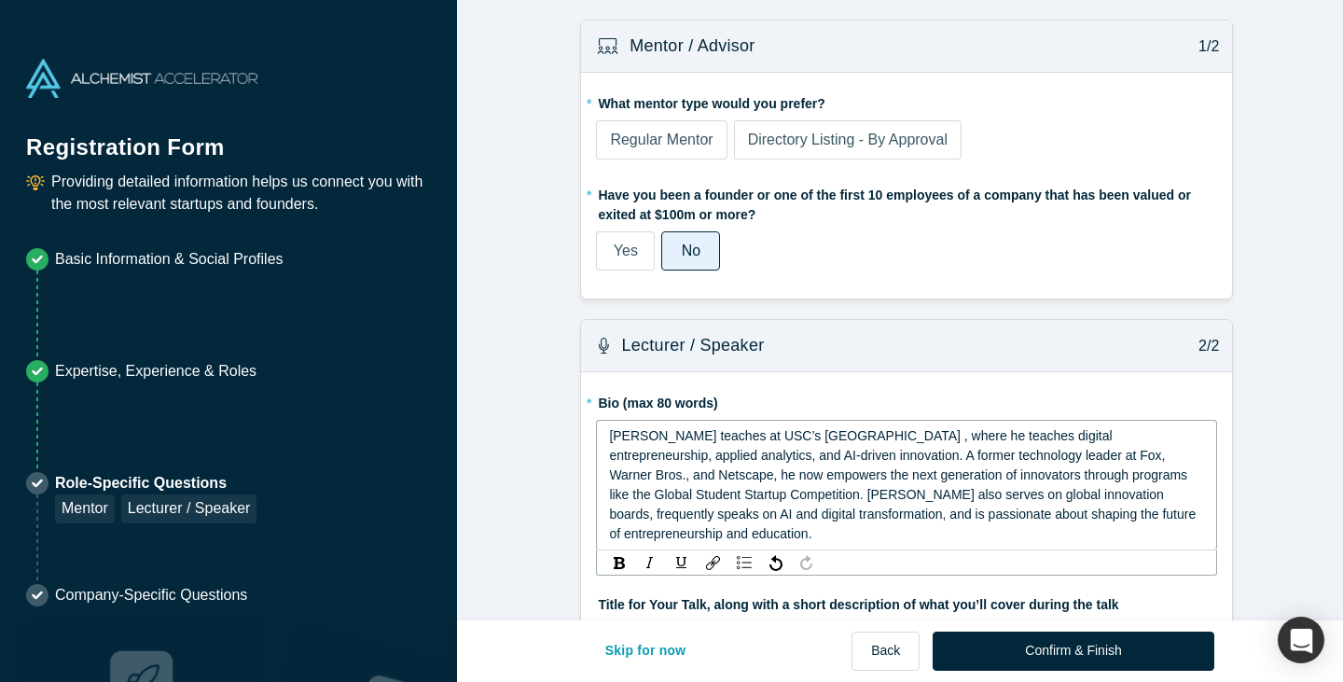
click at [726, 438] on span "[PERSON_NAME] teaches at USC’s [GEOGRAPHIC_DATA] , where he teaches digital ent…" at bounding box center [904, 484] width 590 height 113
click at [923, 437] on span "[PERSON_NAME] teaches at USC’s [GEOGRAPHIC_DATA] , where he teaches digital ent…" at bounding box center [904, 484] width 590 height 113
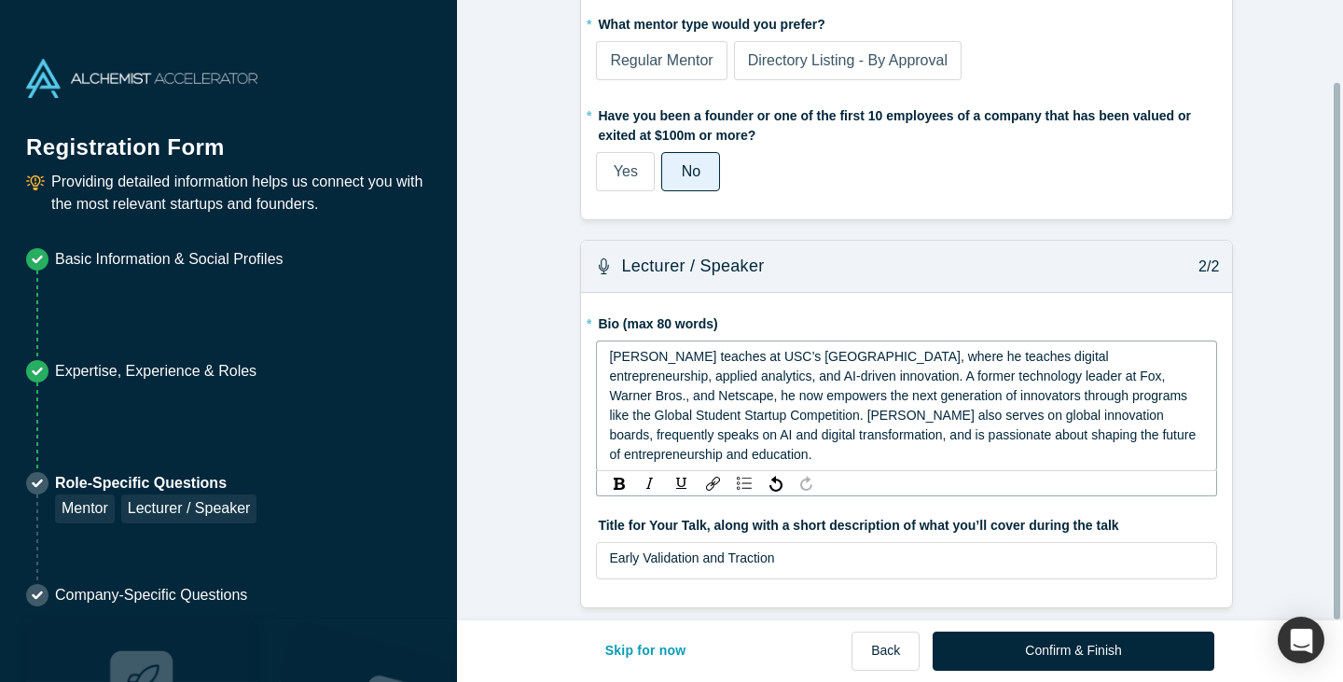
click at [852, 440] on div "[PERSON_NAME] teaches at USC’s [GEOGRAPHIC_DATA], where he teaches digital entr…" at bounding box center [907, 405] width 596 height 117
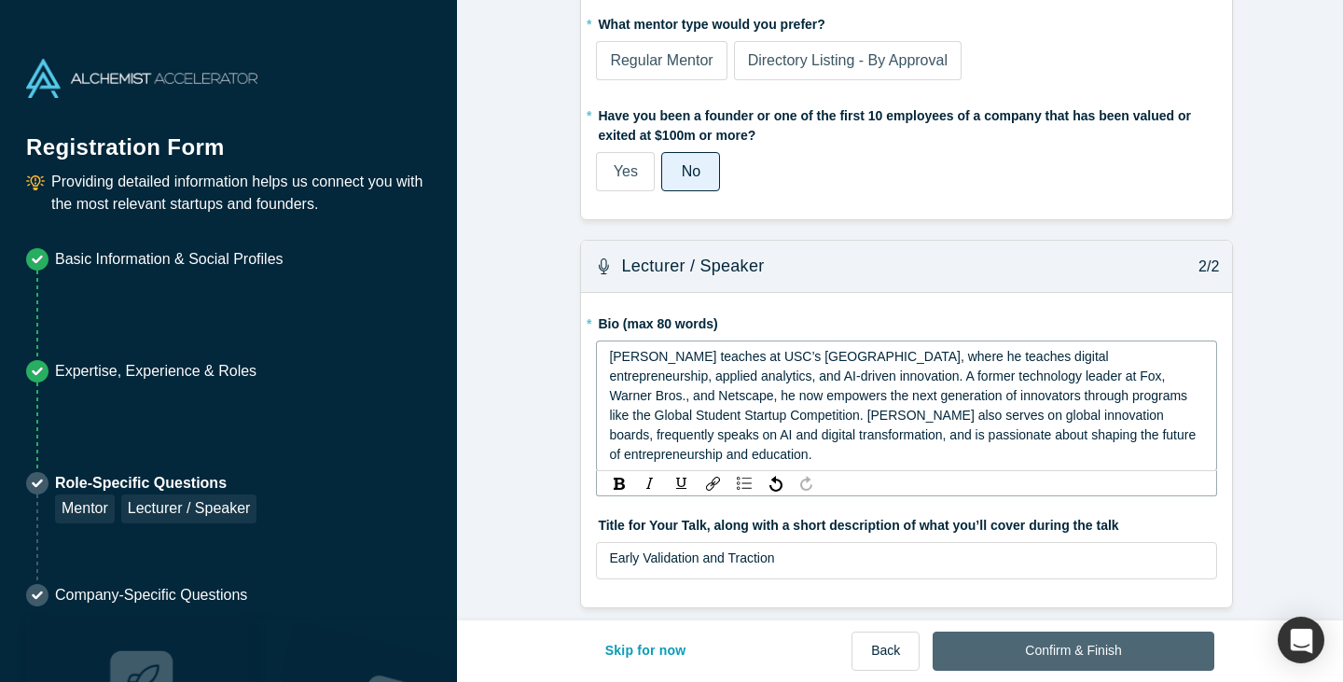
click at [1059, 659] on button "Confirm & Finish" at bounding box center [1072, 650] width 281 height 39
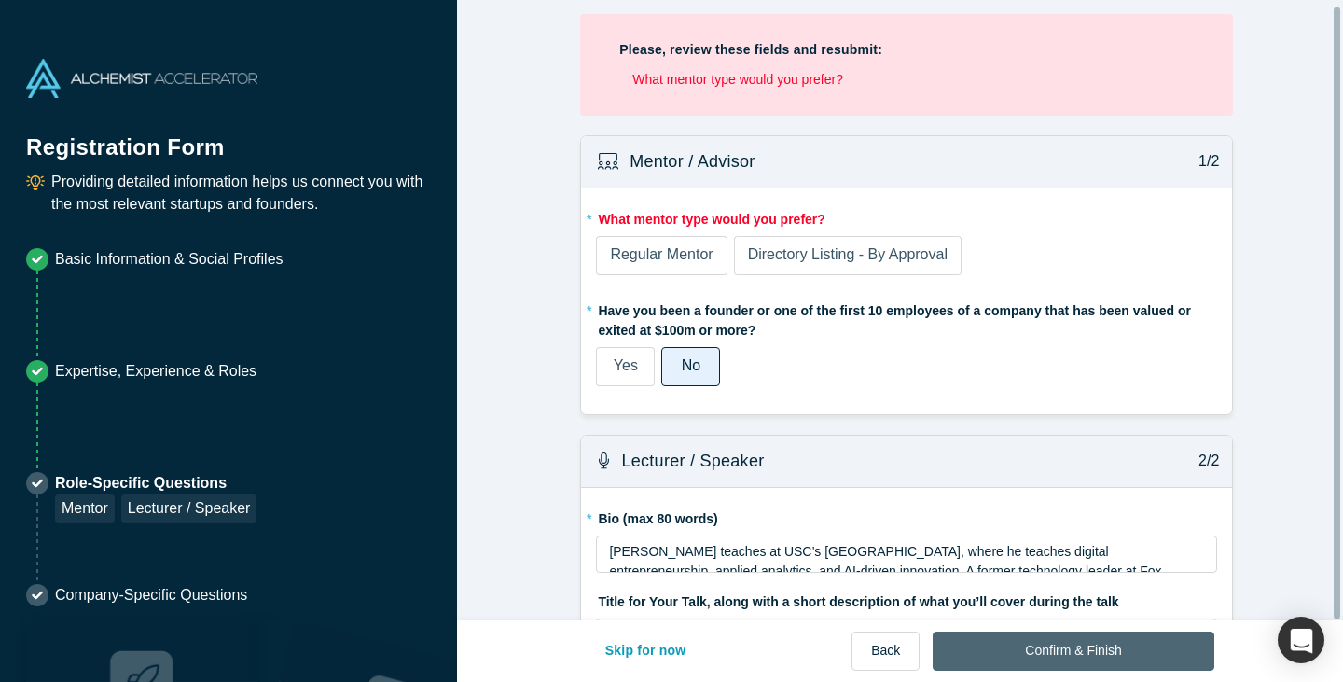
scroll to position [0, 0]
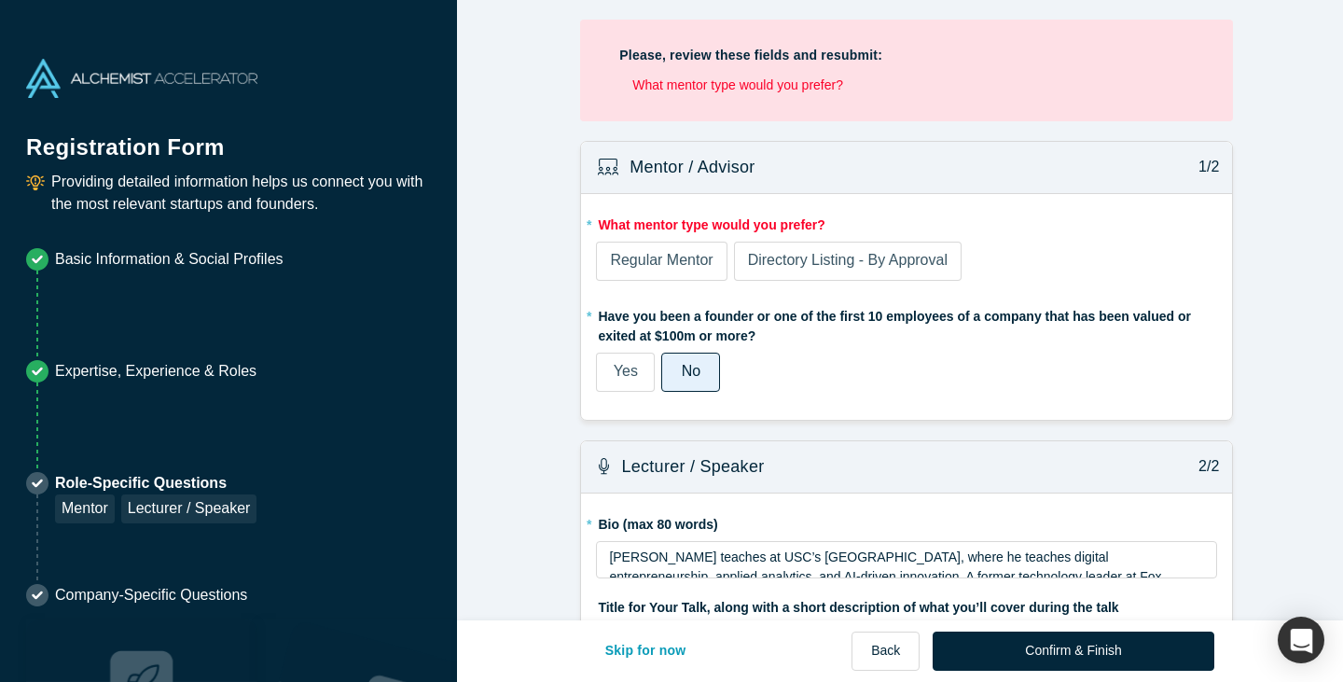
click at [802, 259] on span "Directory Listing - By Approval" at bounding box center [848, 260] width 200 height 16
click at [0, 0] on input "Directory Listing - By Approval" at bounding box center [0, 0] width 0 height 0
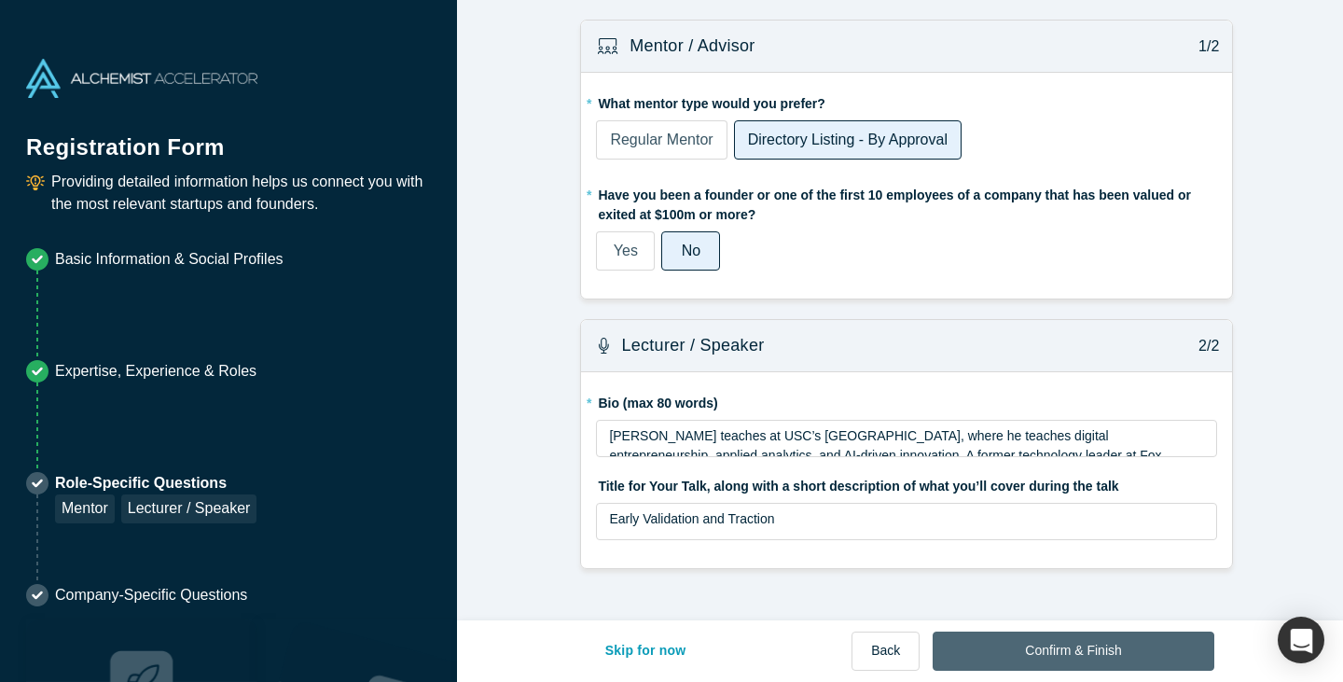
click at [1038, 658] on button "Confirm & Finish" at bounding box center [1072, 650] width 281 height 39
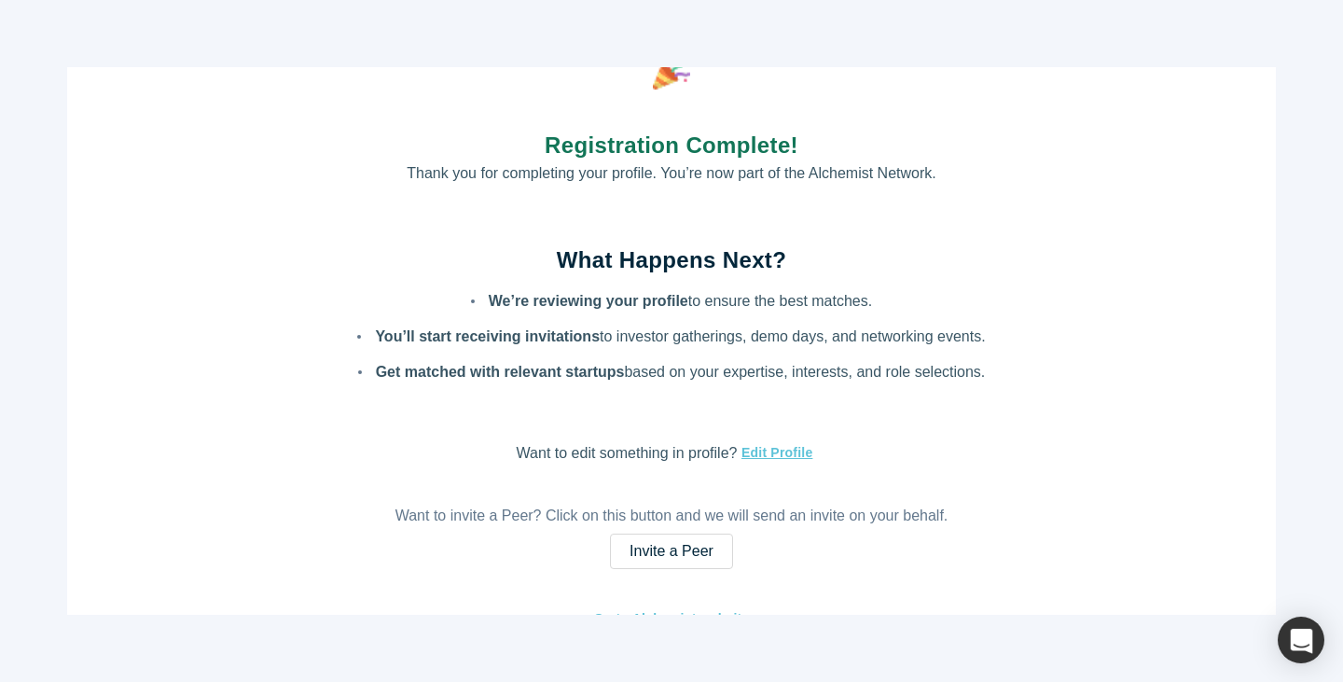
click at [612, 424] on div "Registration Complete! Thank you for completing your profile. You’re now part o…" at bounding box center [671, 340] width 1208 height 547
